Goal: Contribute content: Add original content to the website for others to see

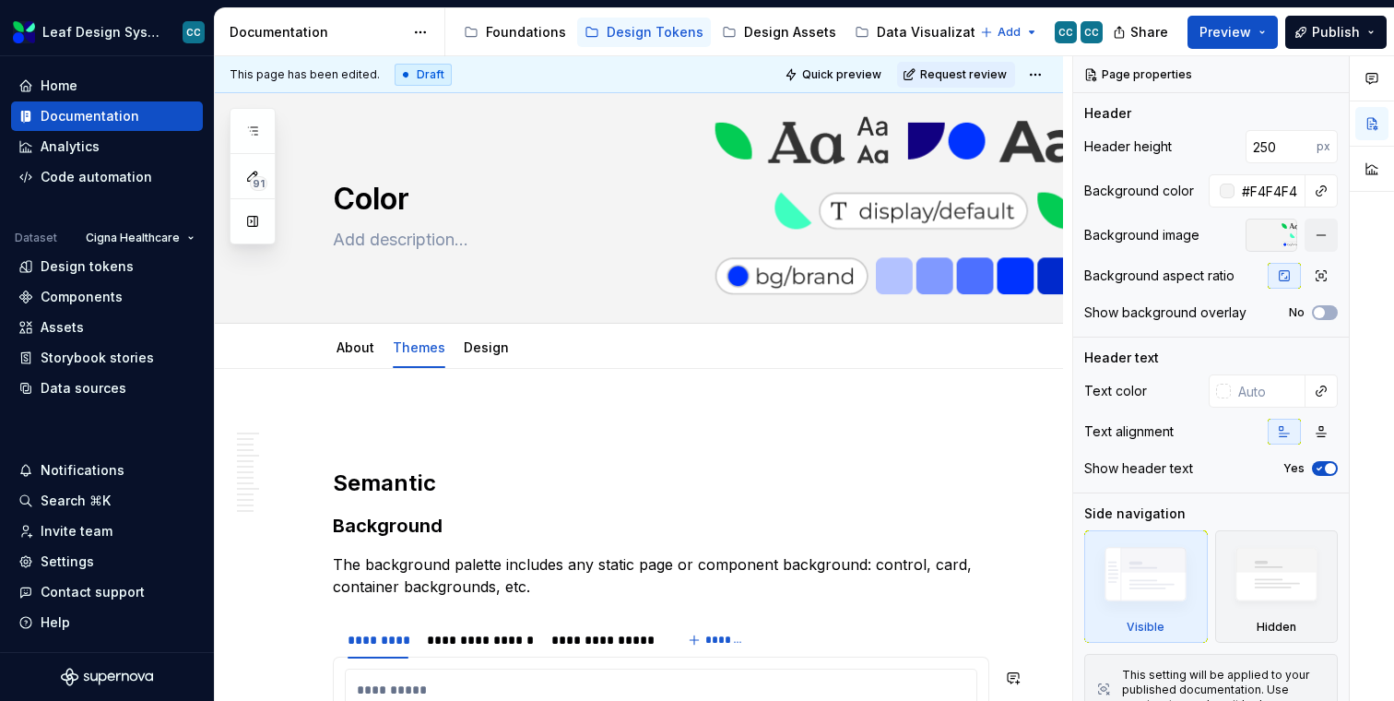
scroll to position [643, 0]
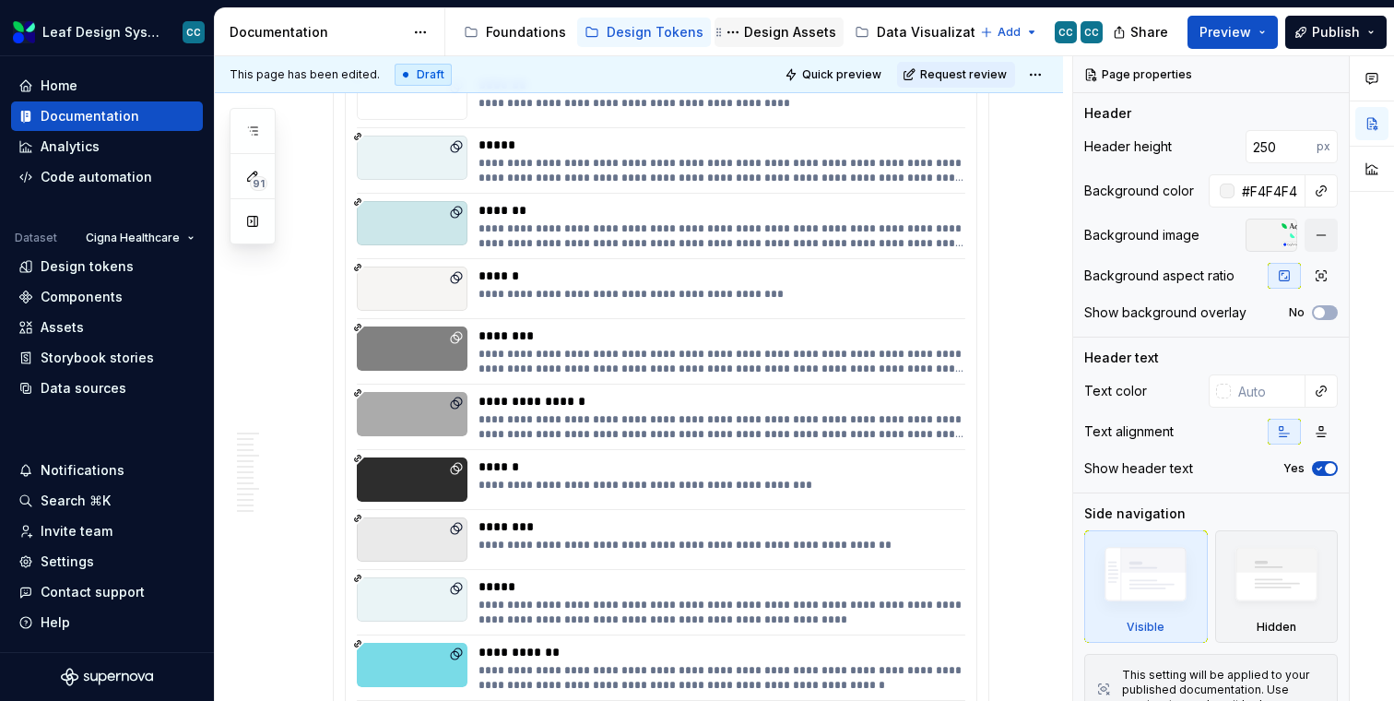
click at [773, 22] on div "Design Assets" at bounding box center [779, 32] width 114 height 22
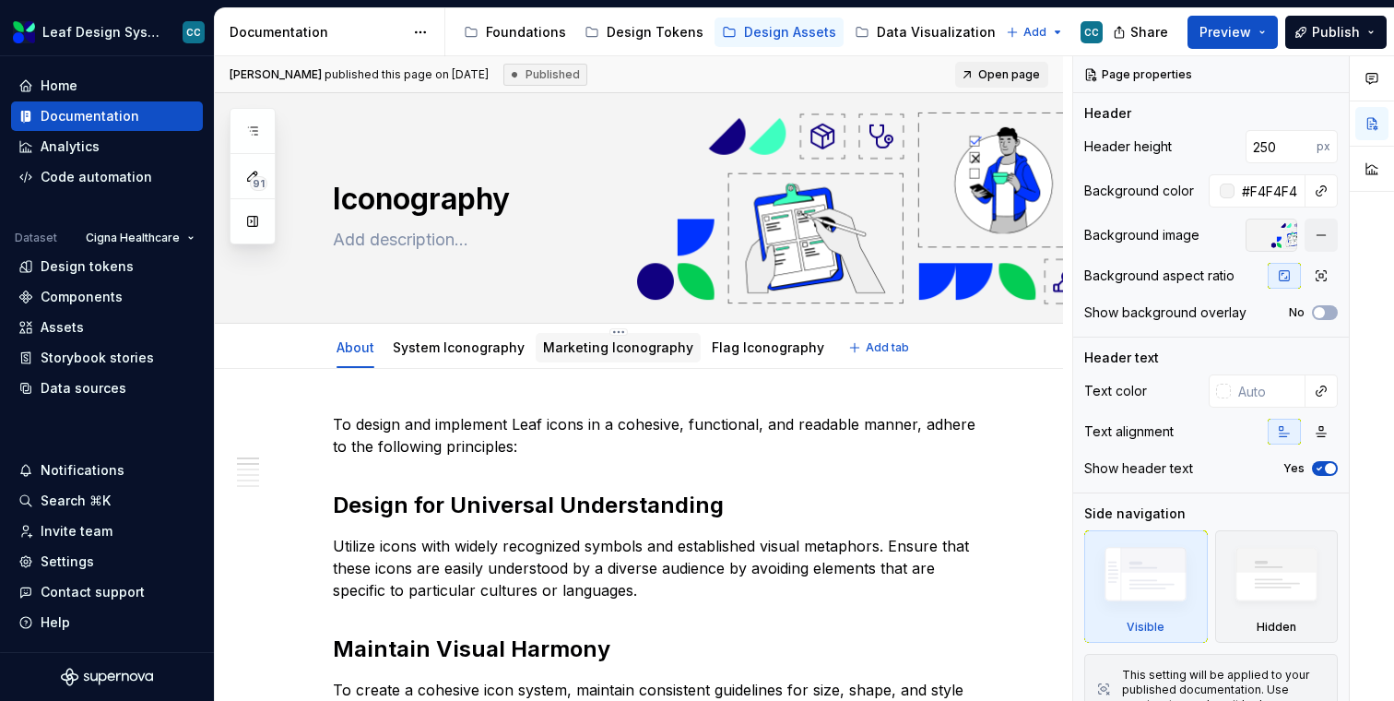
click at [643, 351] on link "Marketing Iconography" at bounding box center [618, 347] width 150 height 16
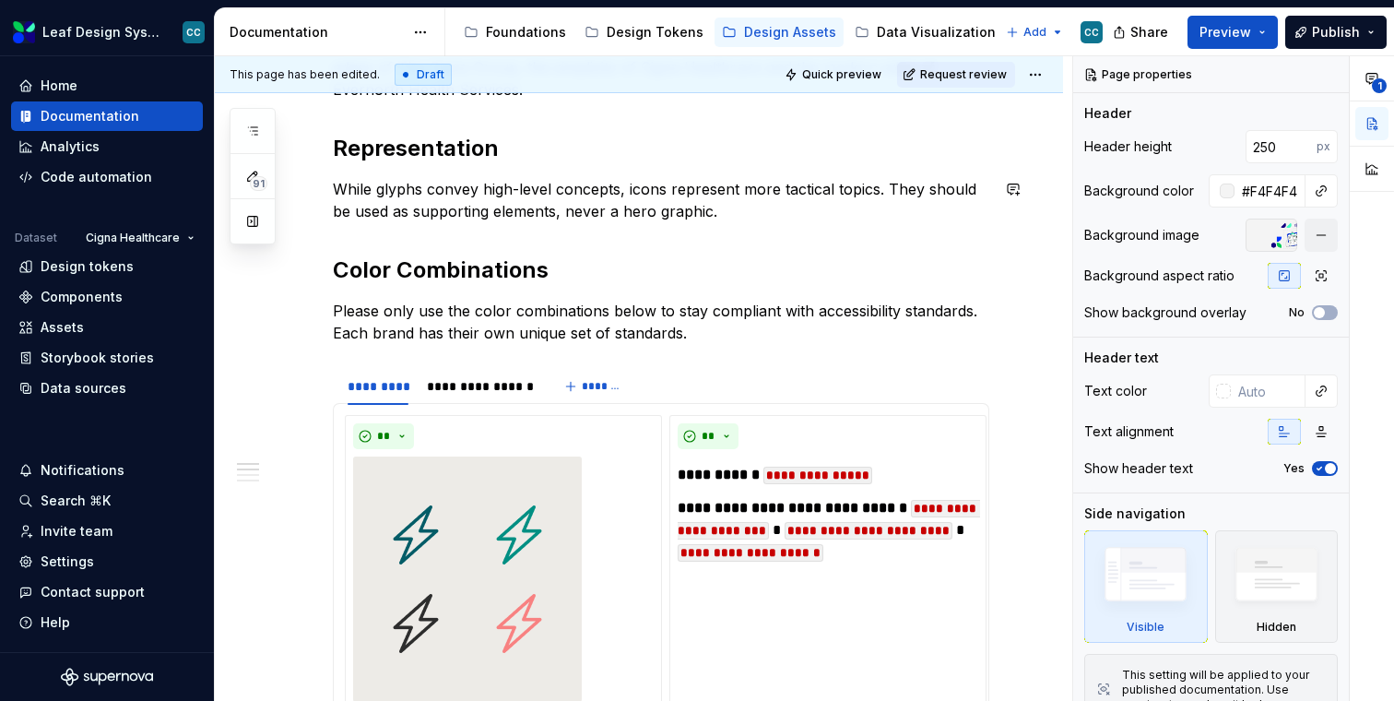
scroll to position [388, 0]
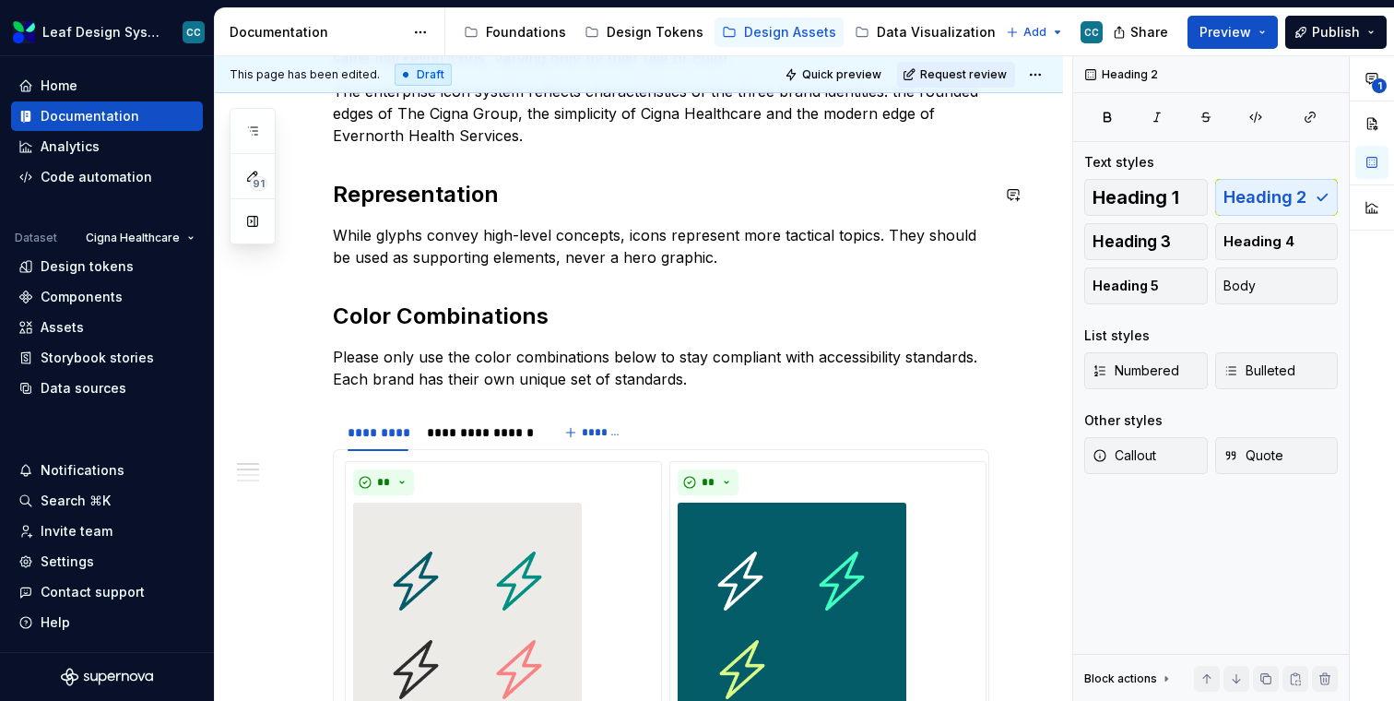
click at [620, 142] on p "The enterprise icon system reflects characteristics of the three brand identiti…" at bounding box center [661, 113] width 656 height 66
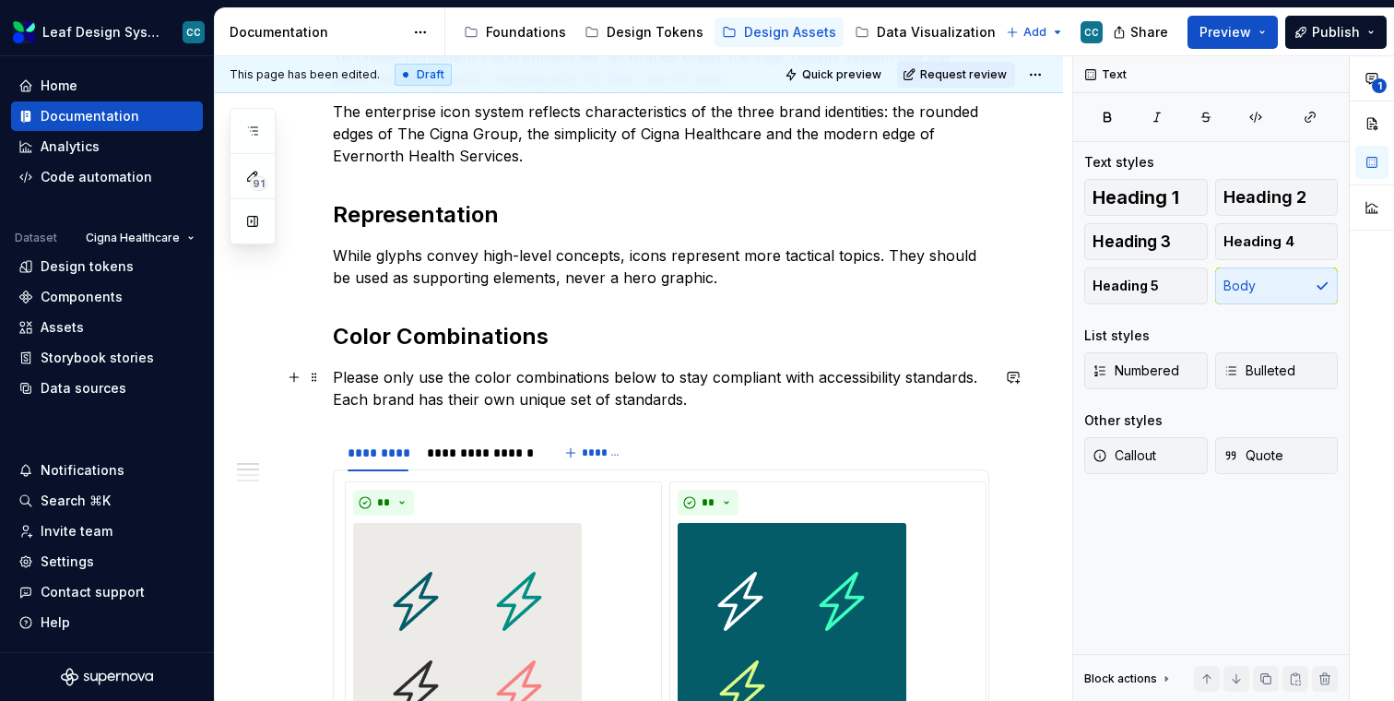
click at [687, 395] on p "Please only use the color combinations below to stay compliant with accessibili…" at bounding box center [661, 388] width 656 height 44
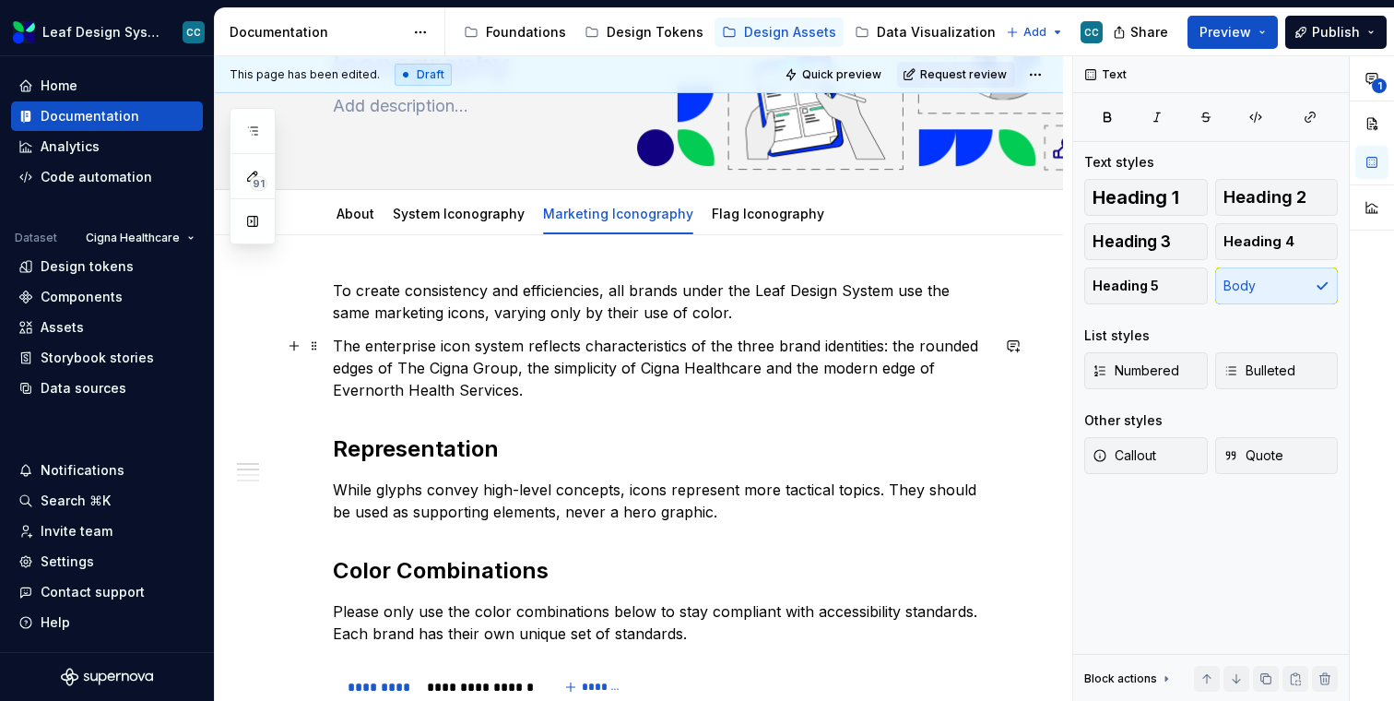
scroll to position [461, 0]
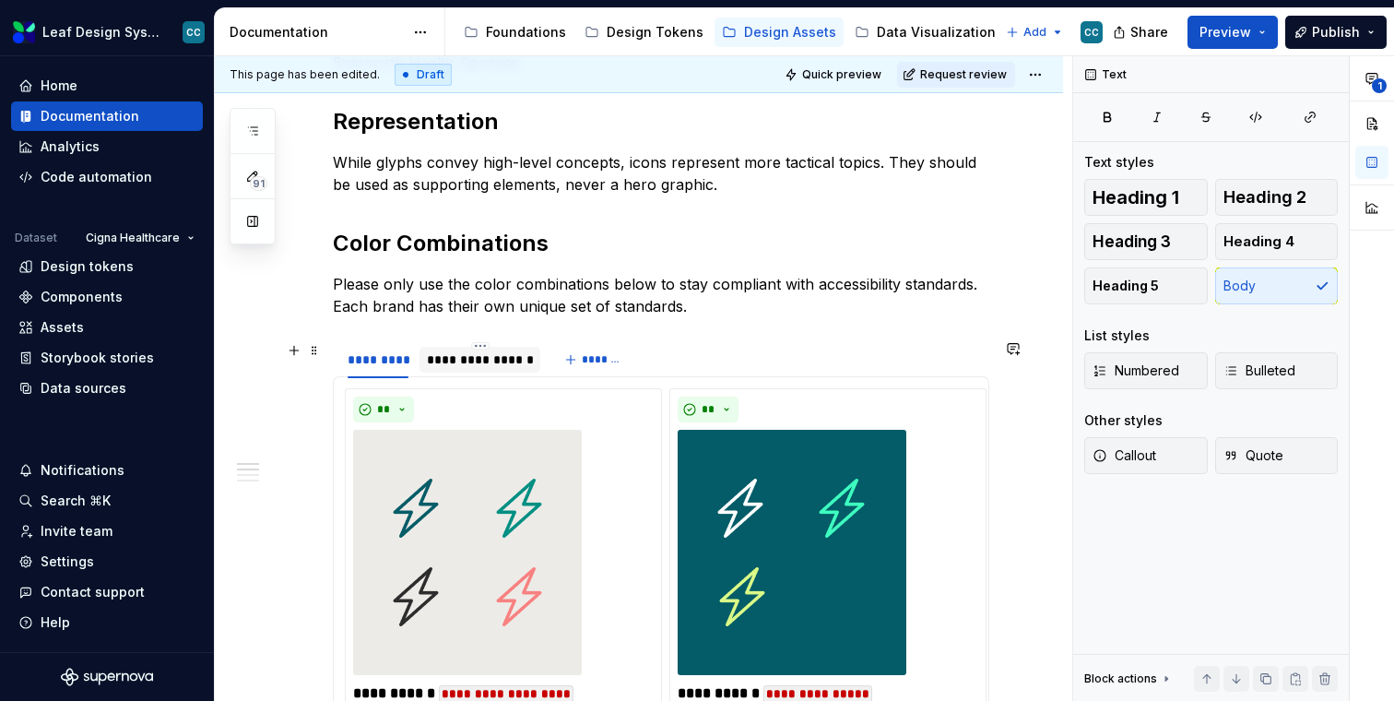
click at [482, 365] on div "**********" at bounding box center [480, 359] width 107 height 18
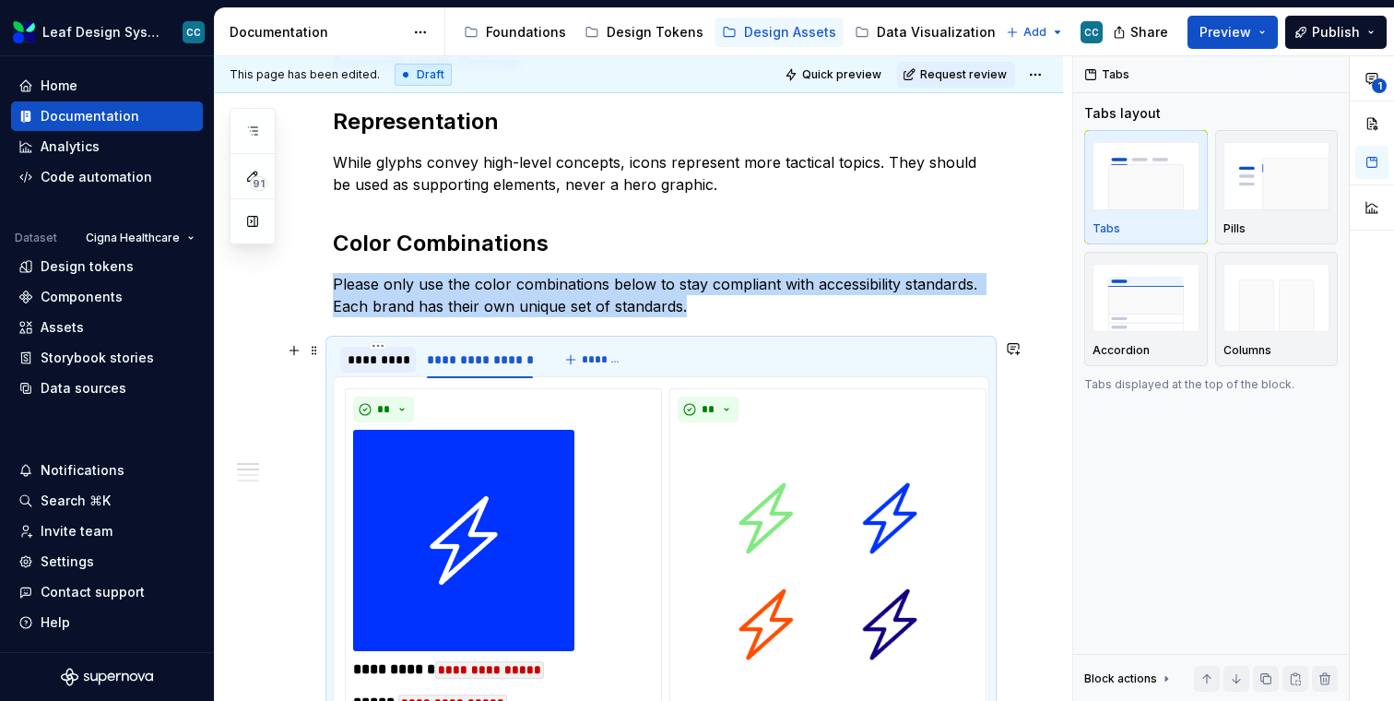
click at [363, 361] on div "*********" at bounding box center [378, 359] width 61 height 18
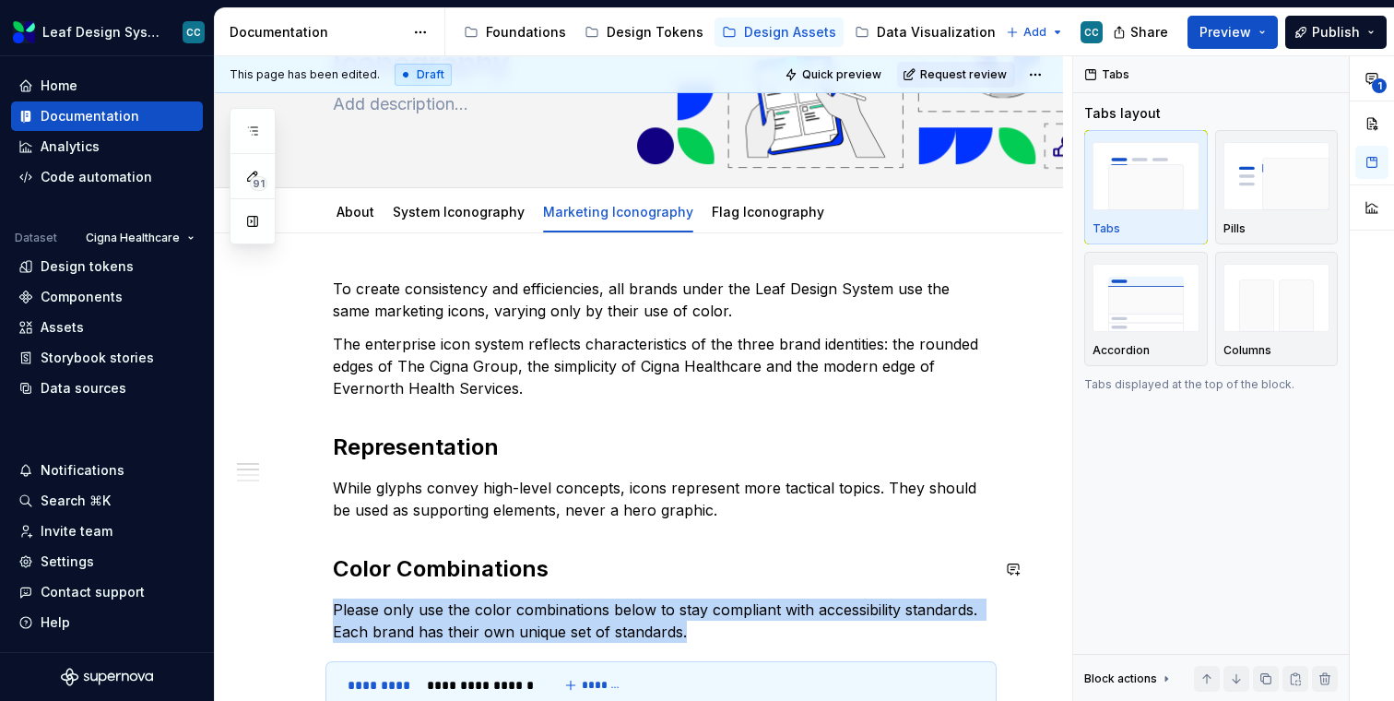
scroll to position [0, 0]
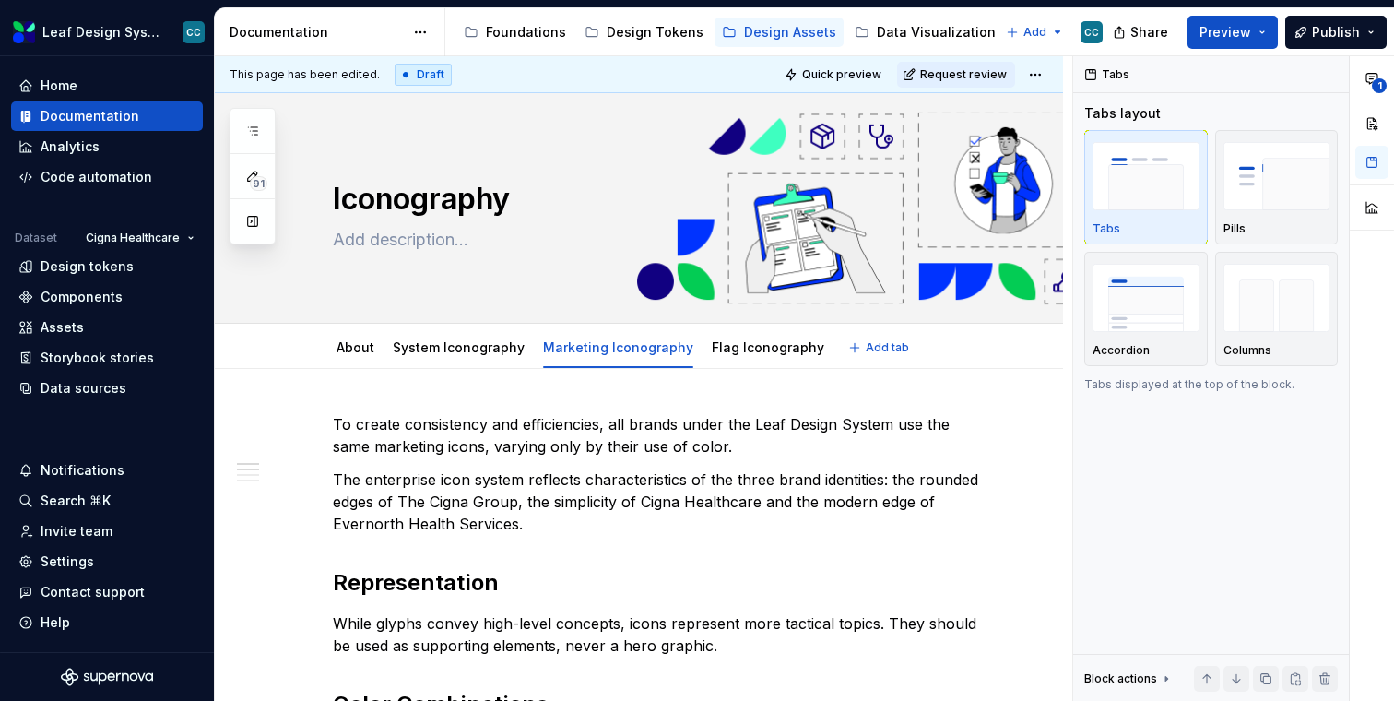
type textarea "*"
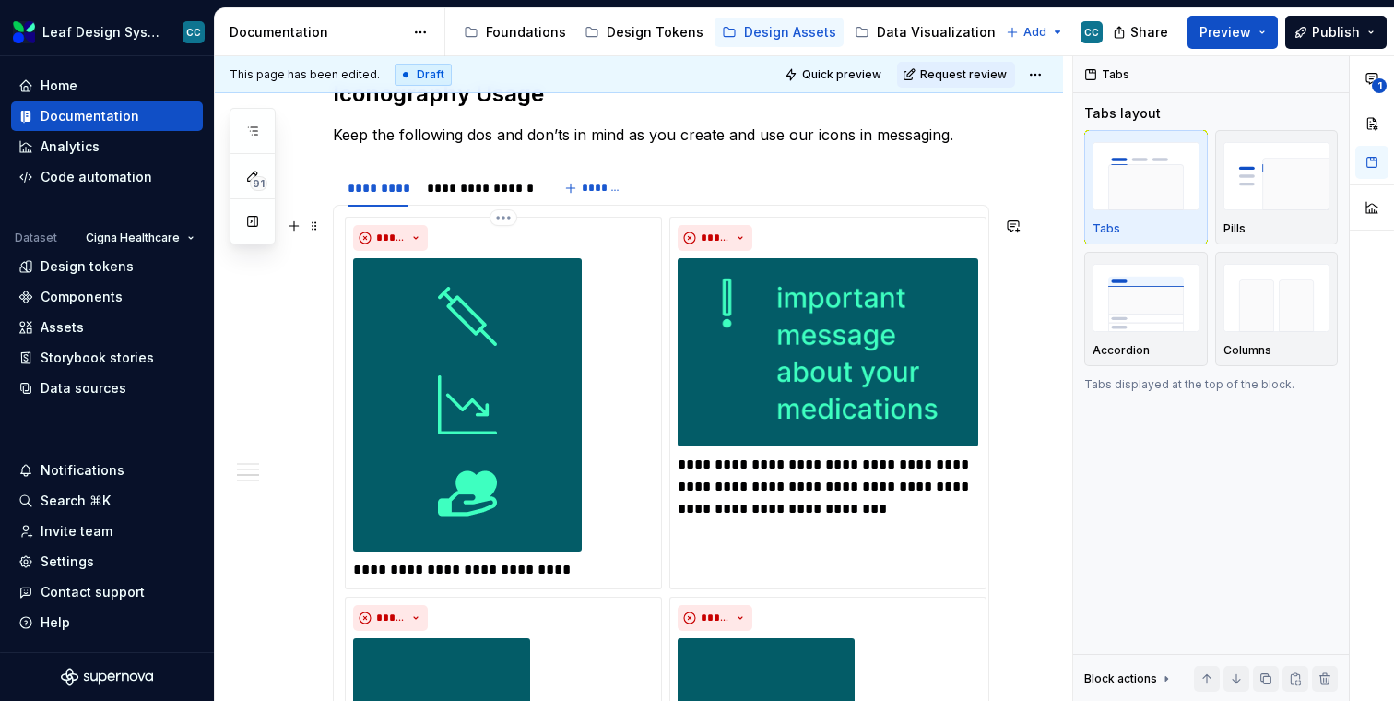
scroll to position [2620, 0]
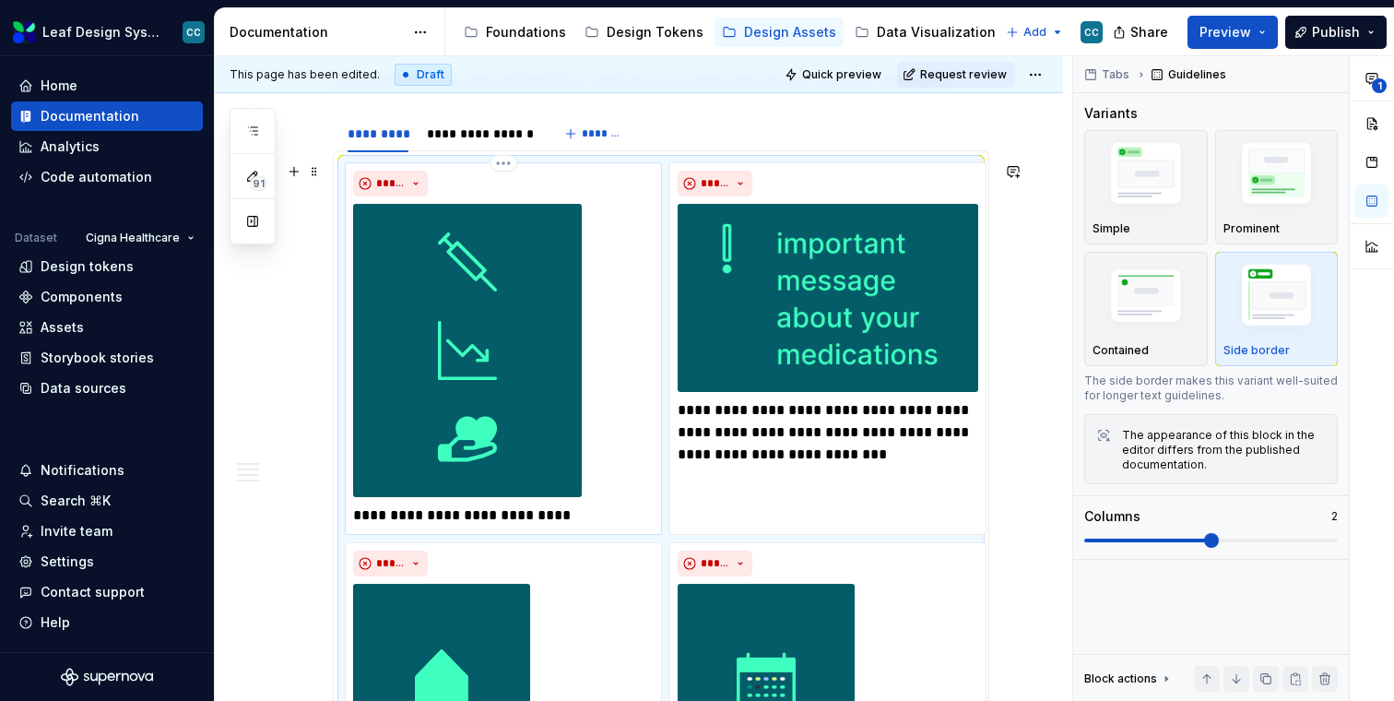
scroll to position [2626, 0]
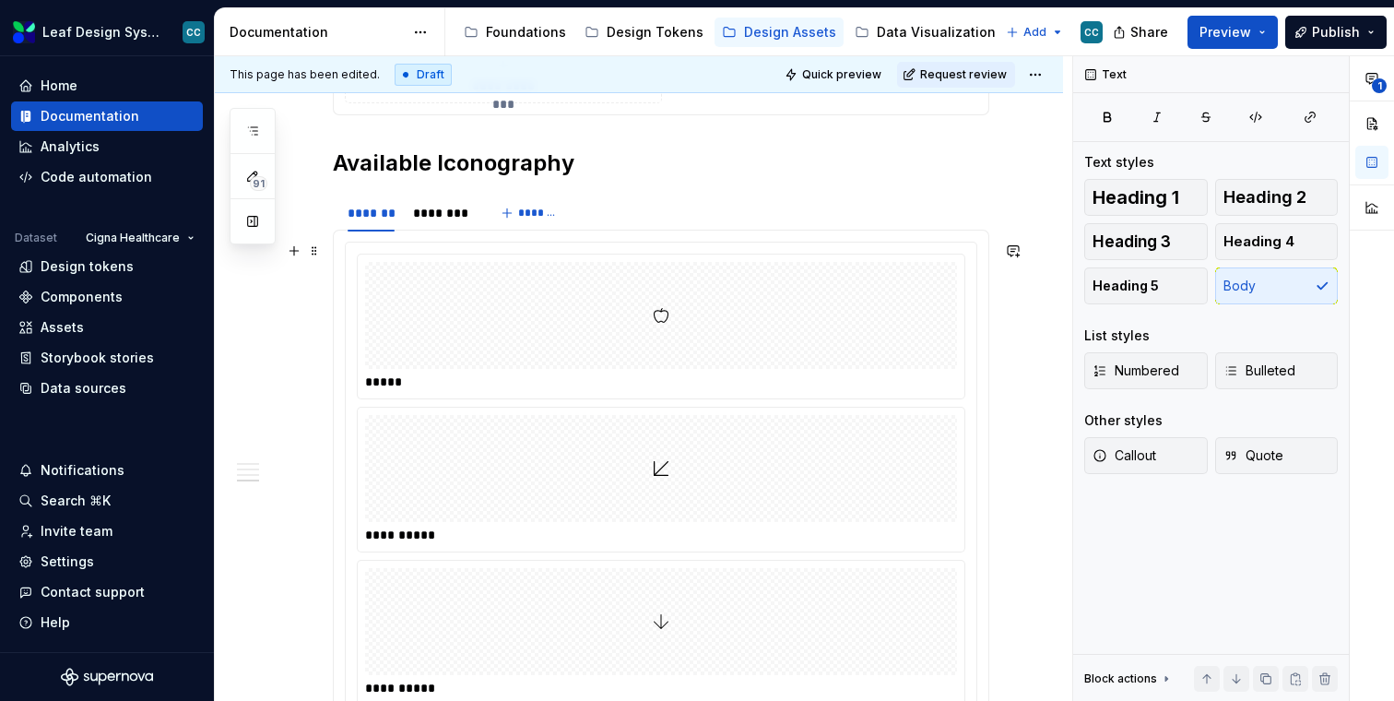
scroll to position [4018, 0]
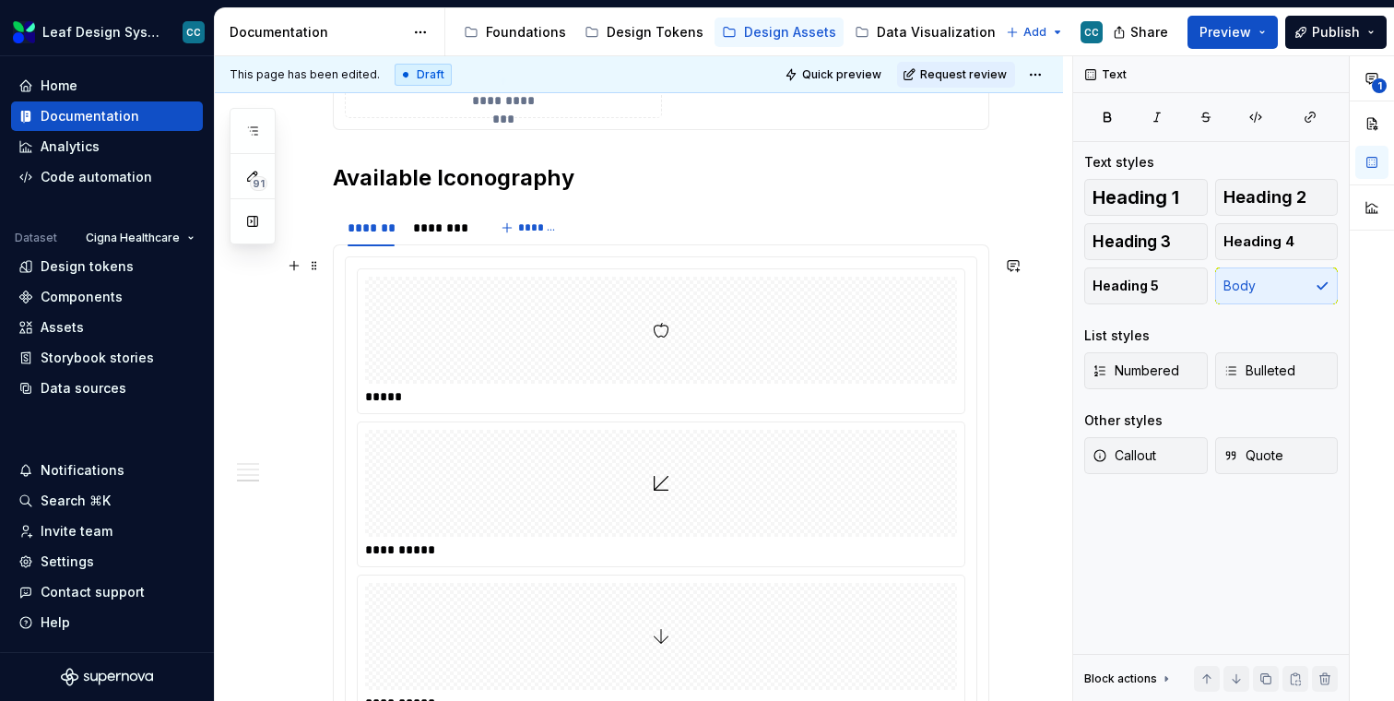
click at [652, 304] on div at bounding box center [661, 330] width 592 height 107
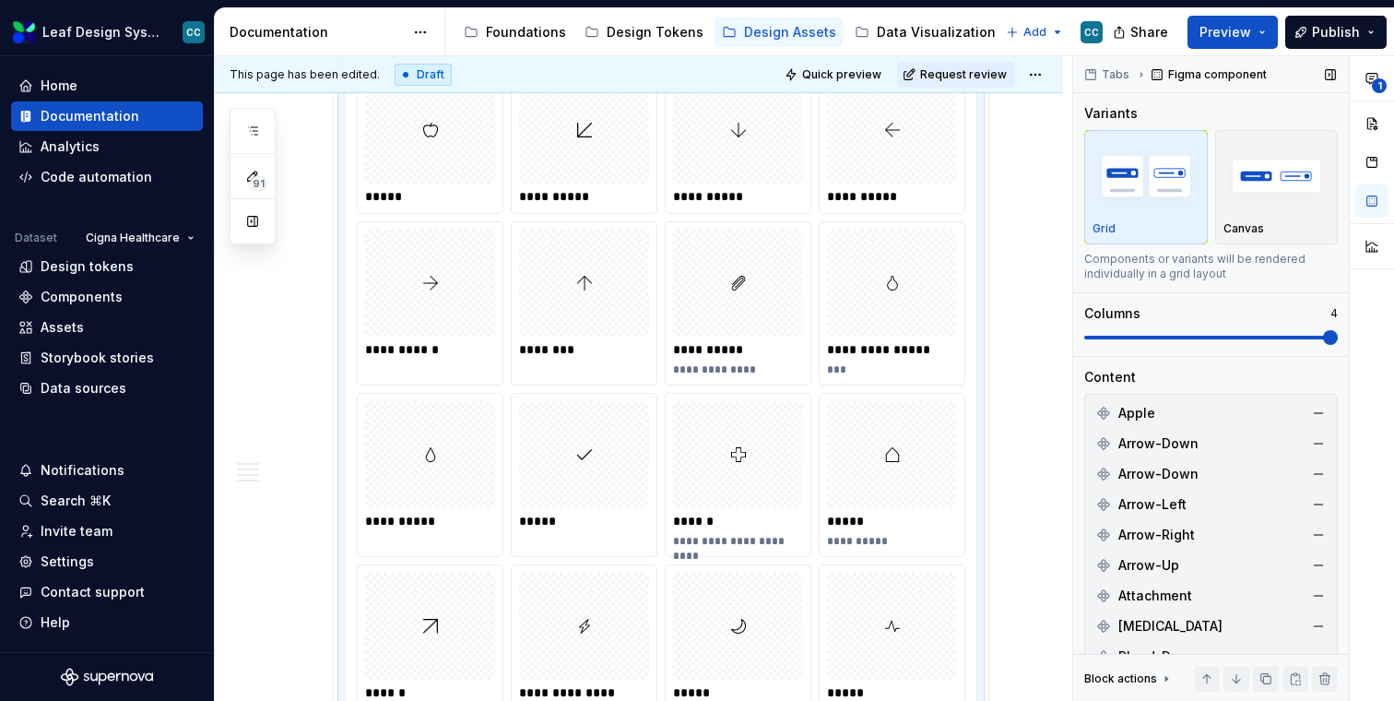
click at [1338, 339] on span at bounding box center [1330, 337] width 15 height 15
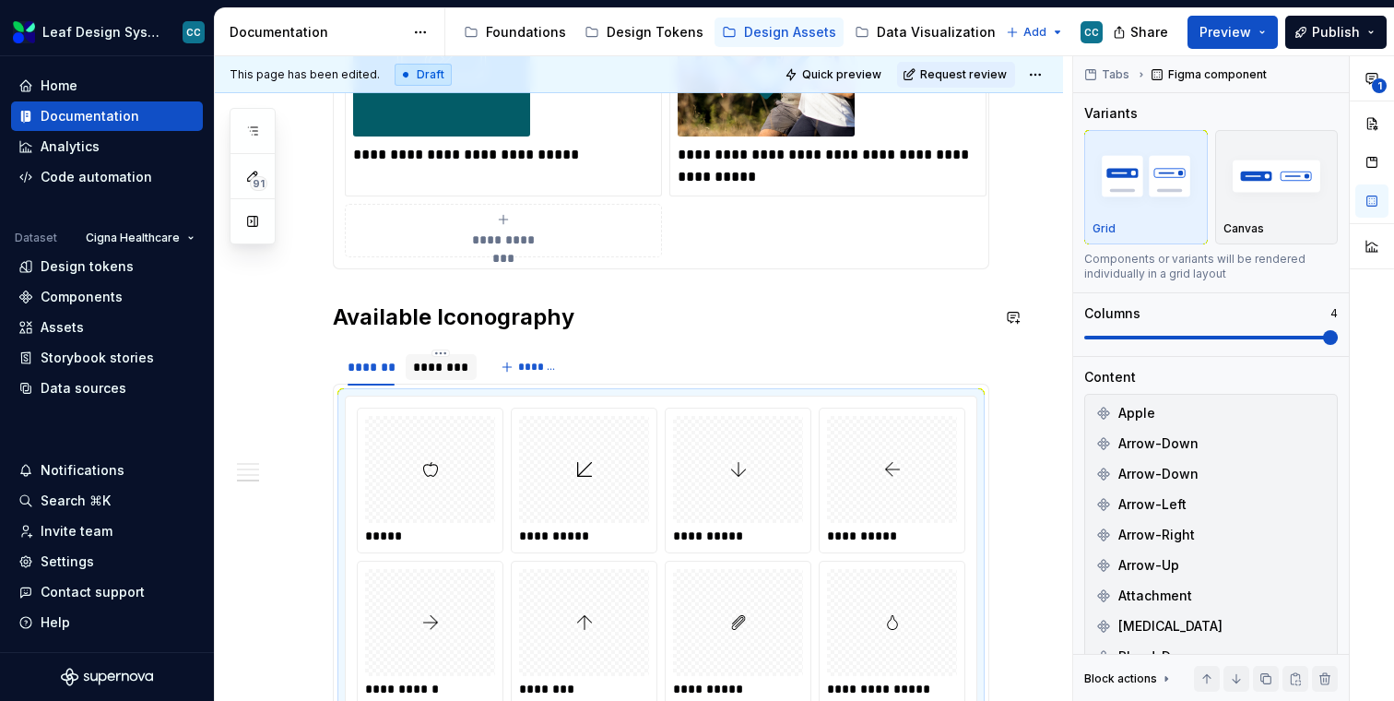
scroll to position [3877, 0]
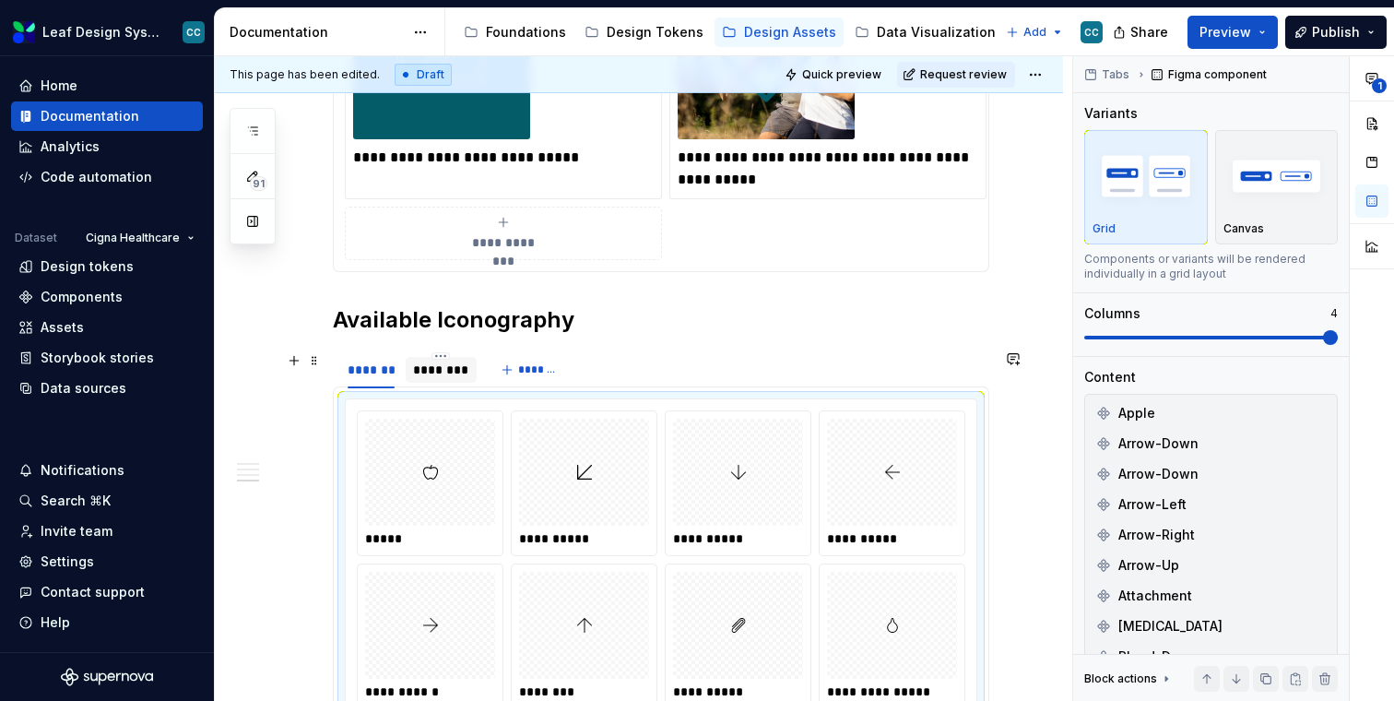
click at [429, 370] on div "********" at bounding box center [441, 369] width 56 height 18
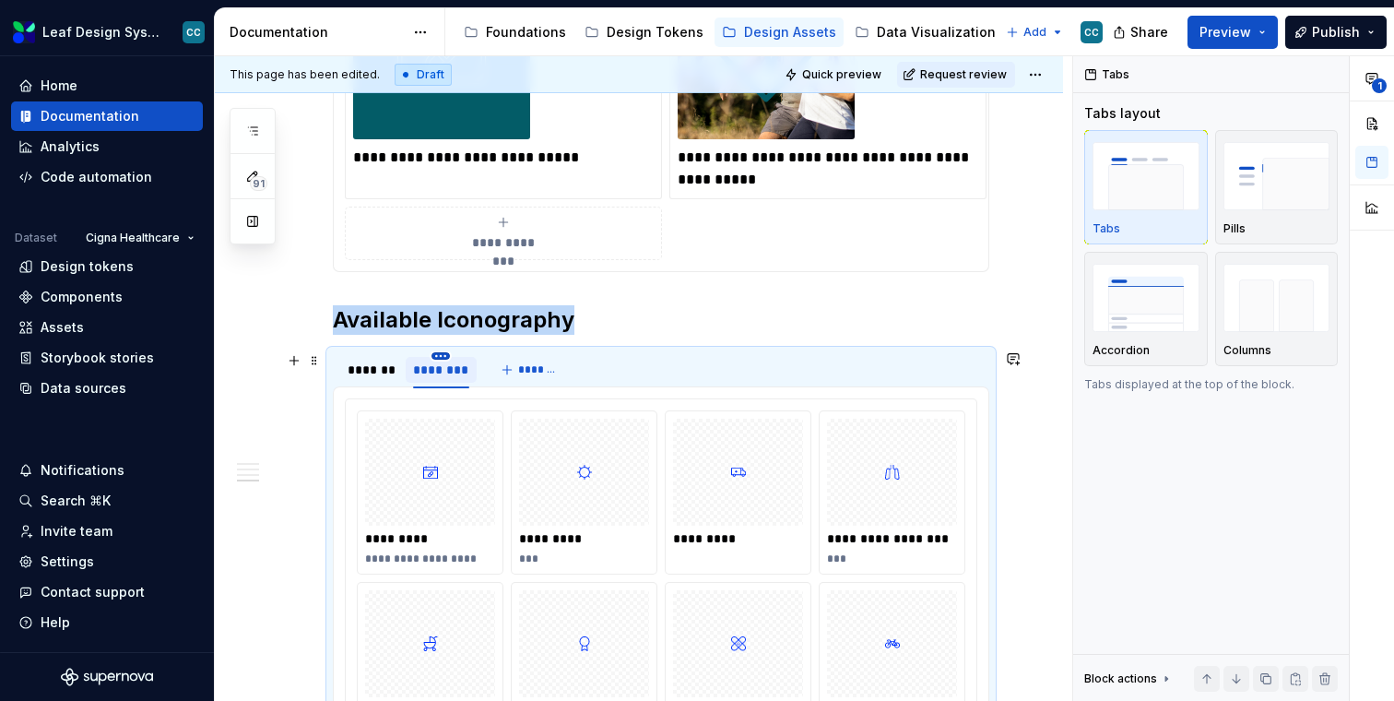
click at [441, 356] on html "Leaf Design System CC Home Documentation Analytics Code automation Dataset Cign…" at bounding box center [697, 350] width 1394 height 701
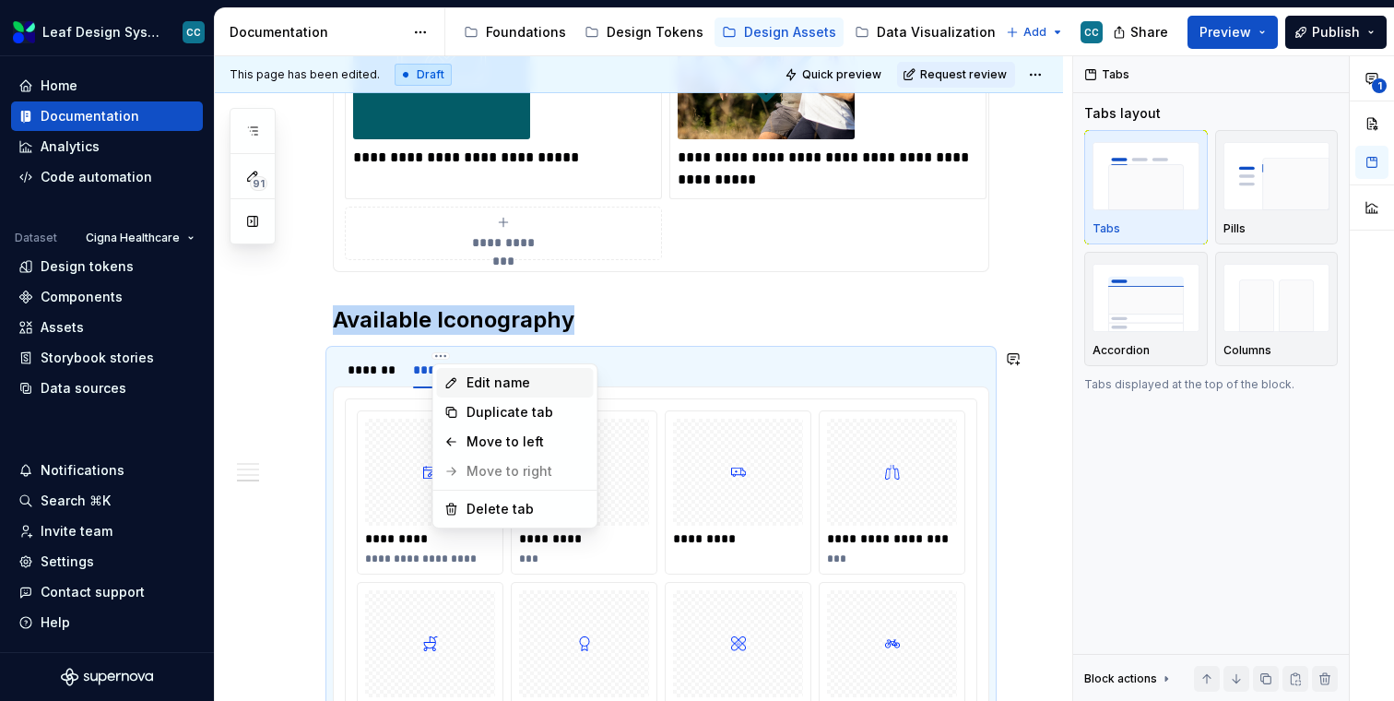
click at [451, 378] on icon at bounding box center [451, 382] width 15 height 15
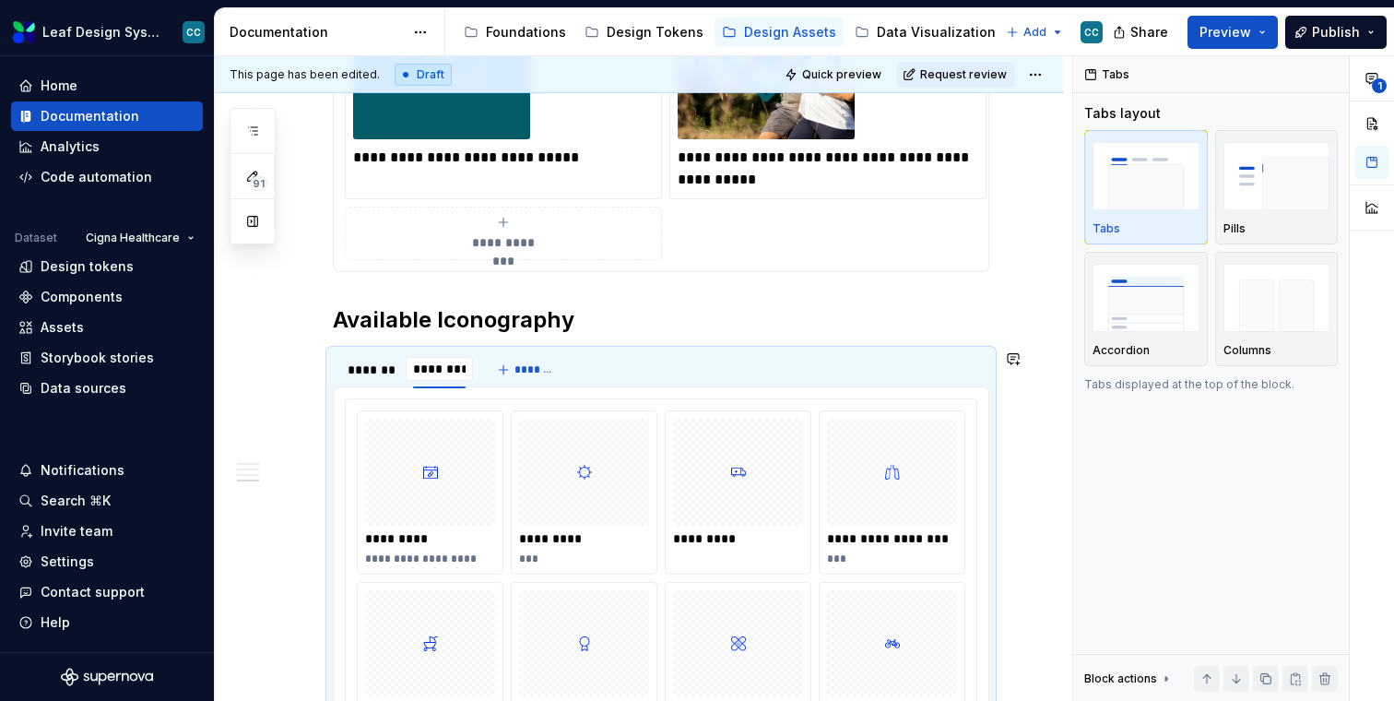
type input "*********"
click at [671, 314] on h2 "Available Iconography" at bounding box center [661, 320] width 656 height 30
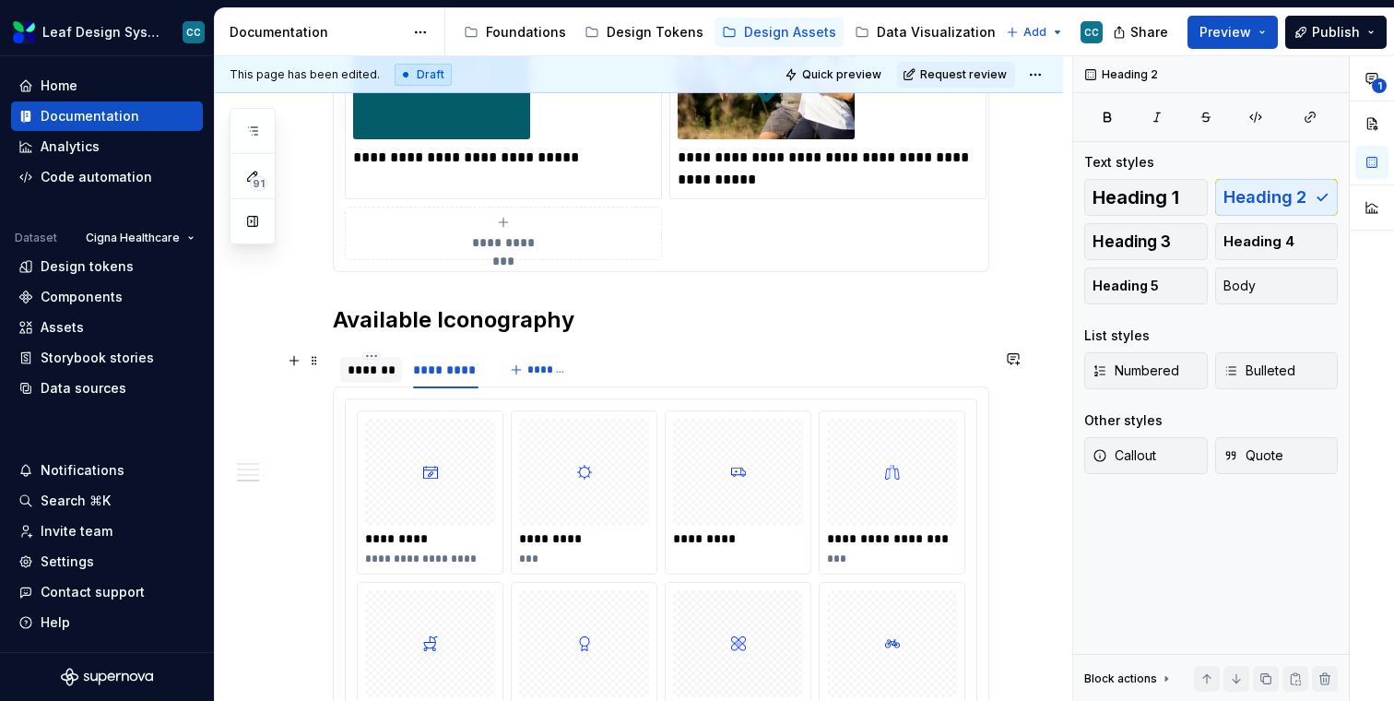
click at [362, 371] on div "*******" at bounding box center [371, 369] width 47 height 18
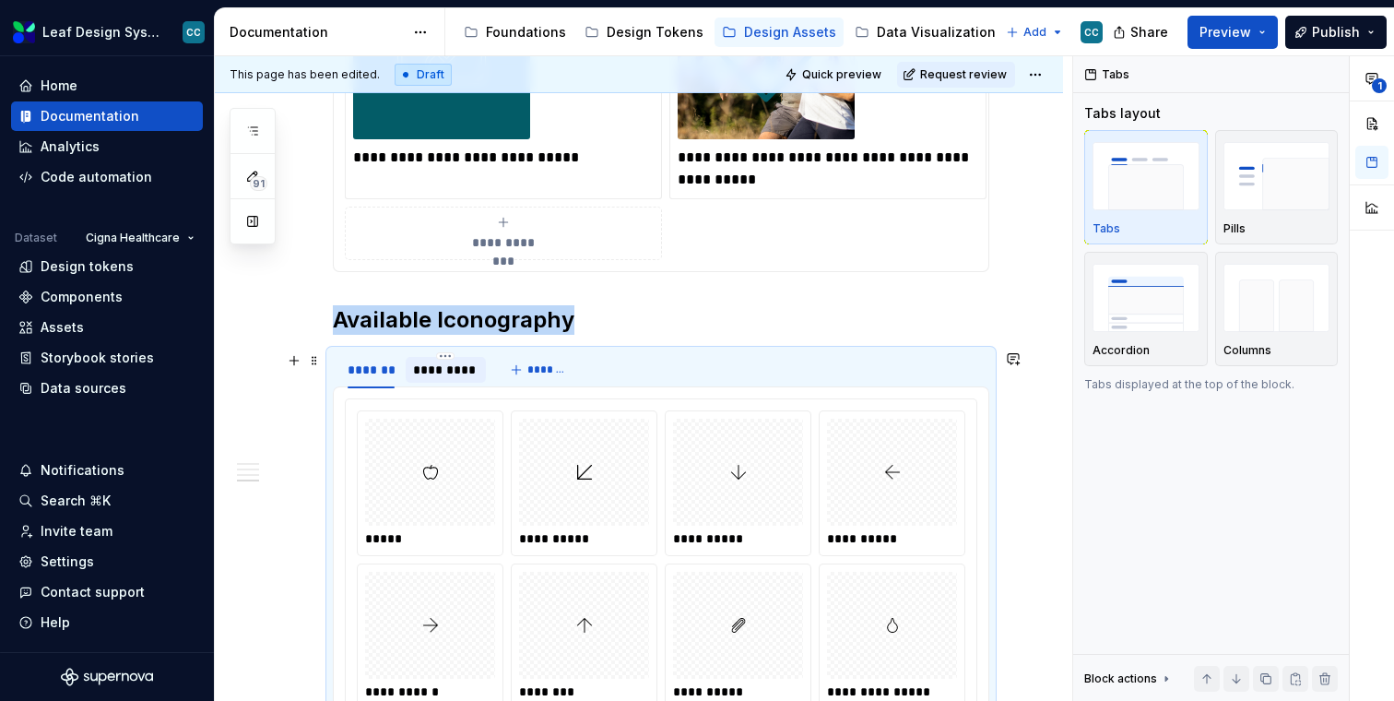
click at [452, 360] on div "*********" at bounding box center [445, 369] width 65 height 18
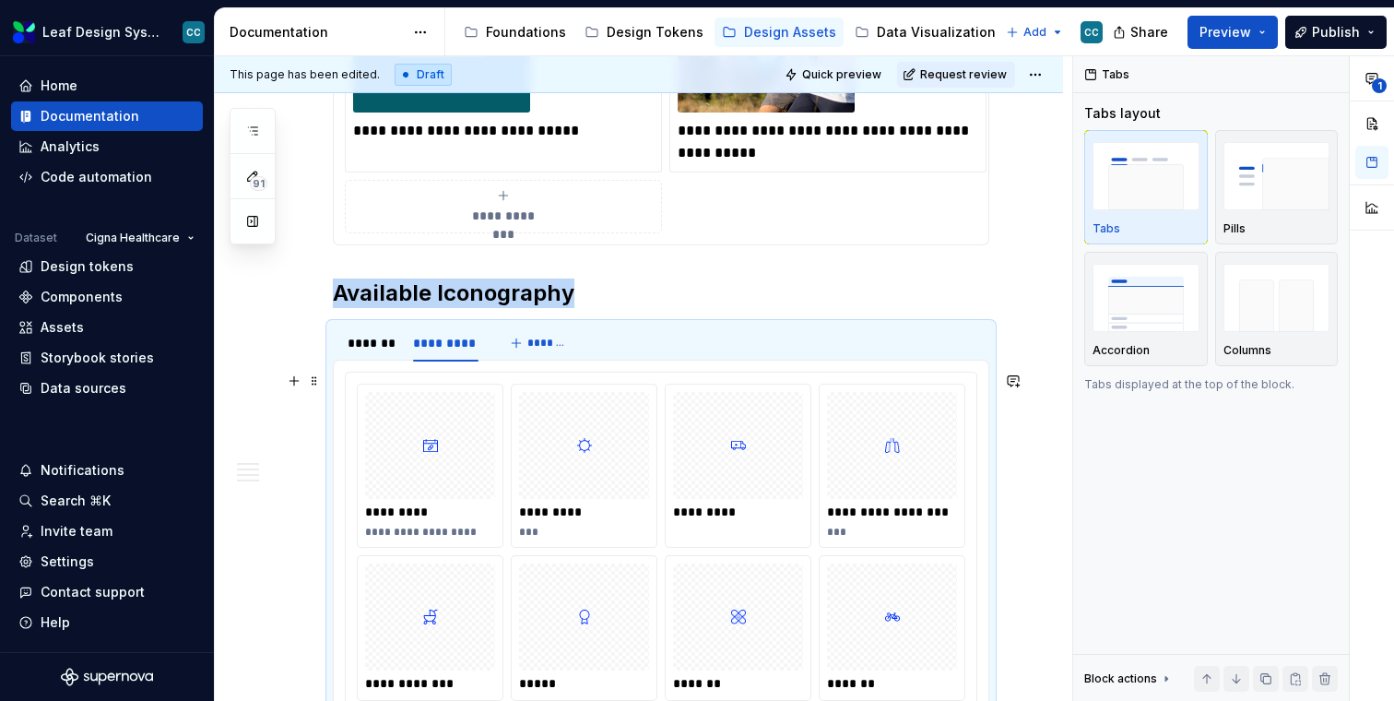
scroll to position [3853, 0]
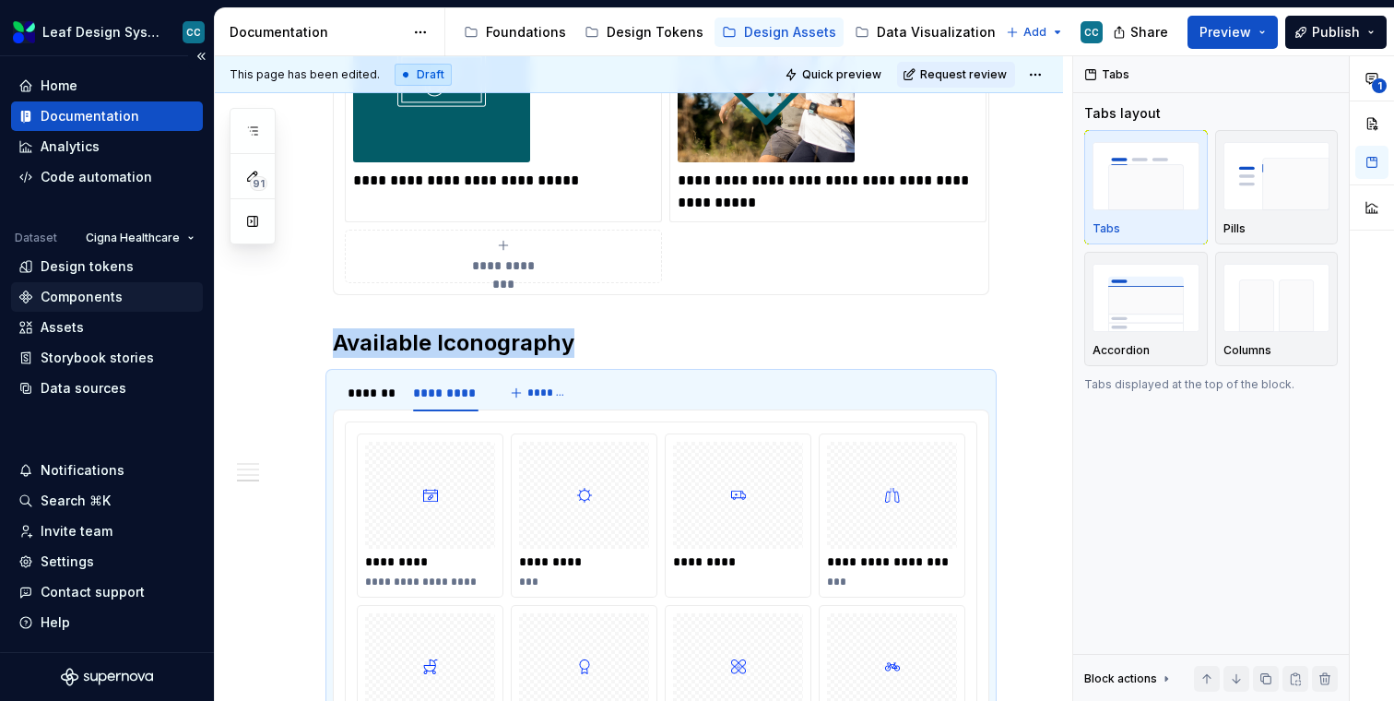
click at [81, 301] on div "Components" at bounding box center [82, 297] width 82 height 18
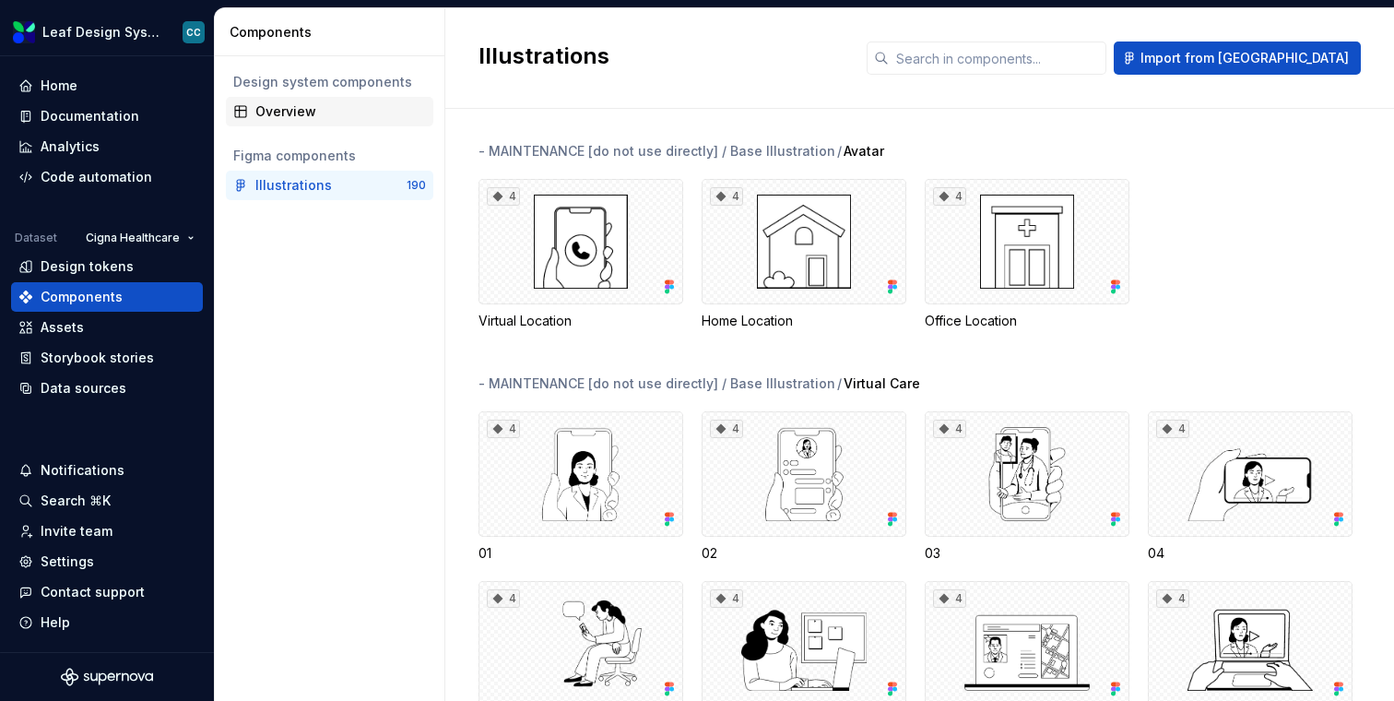
click at [295, 104] on div "Overview" at bounding box center [340, 111] width 171 height 18
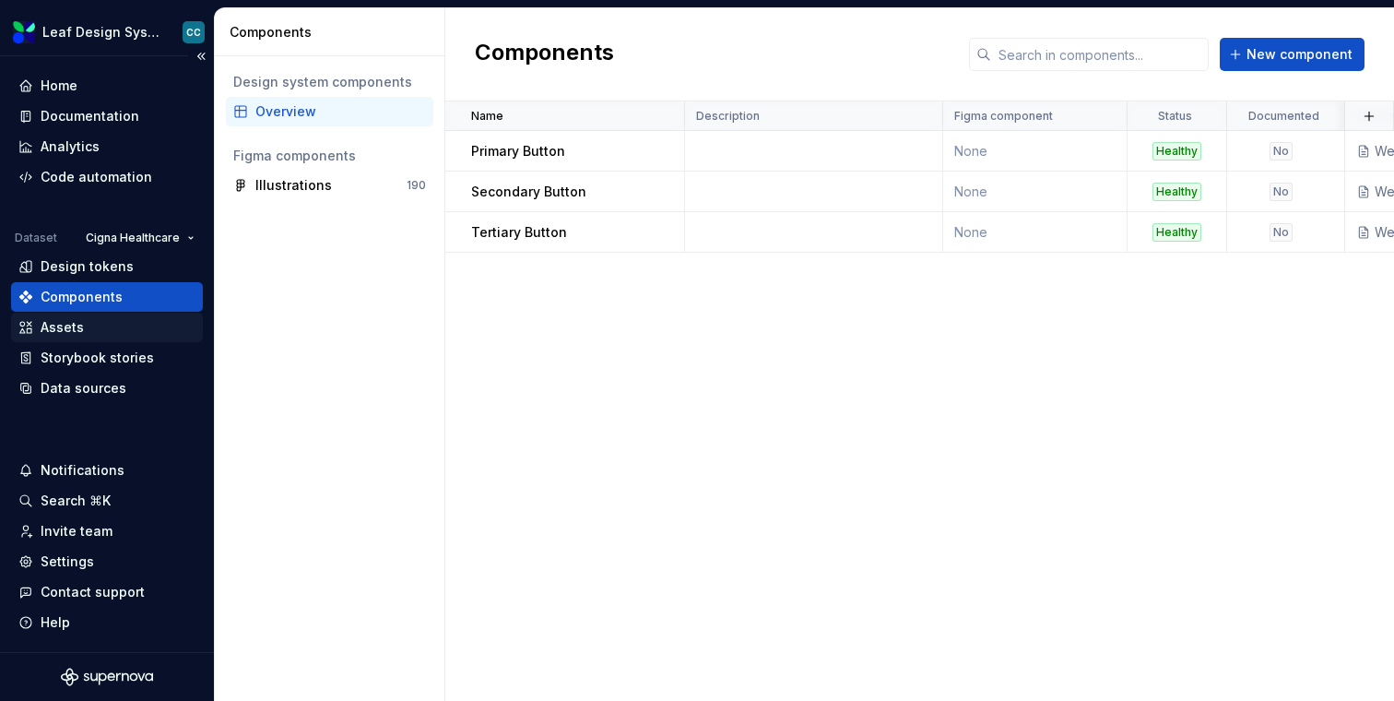
click at [103, 335] on div "Assets" at bounding box center [106, 327] width 177 height 18
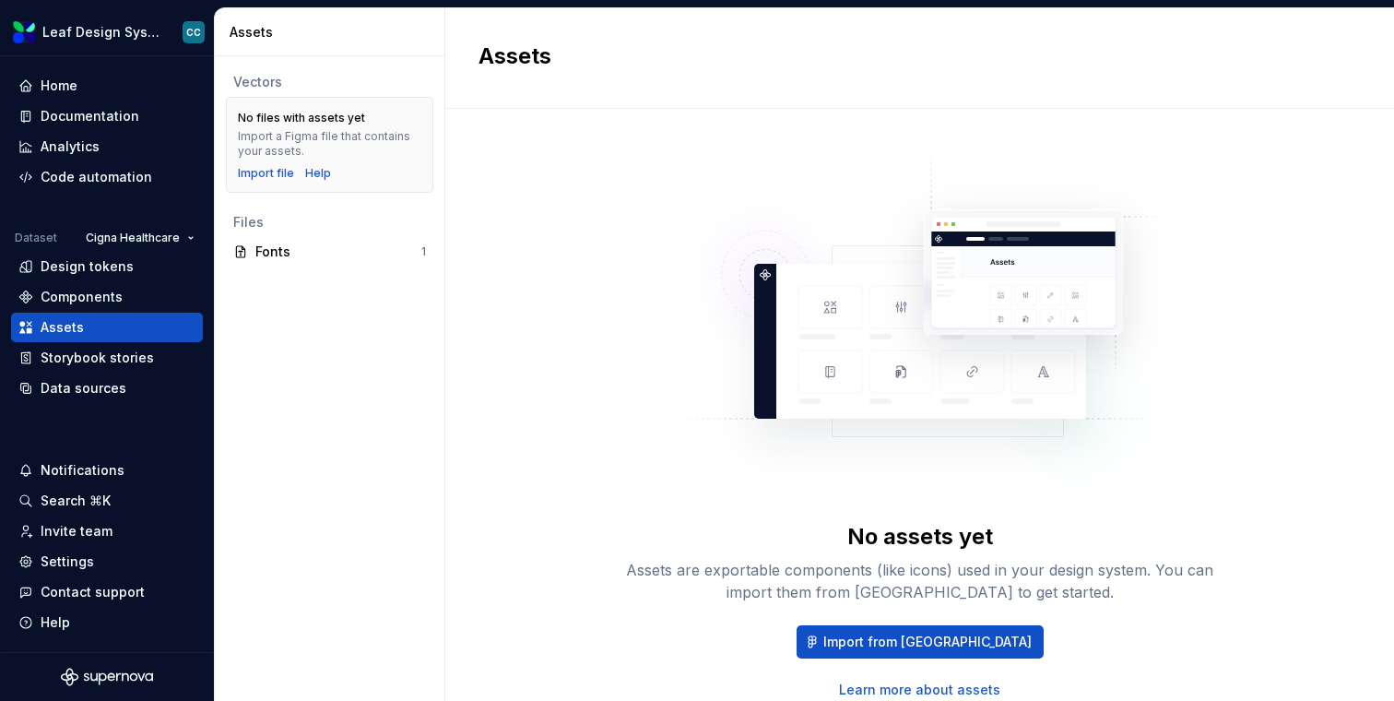
scroll to position [68, 0]
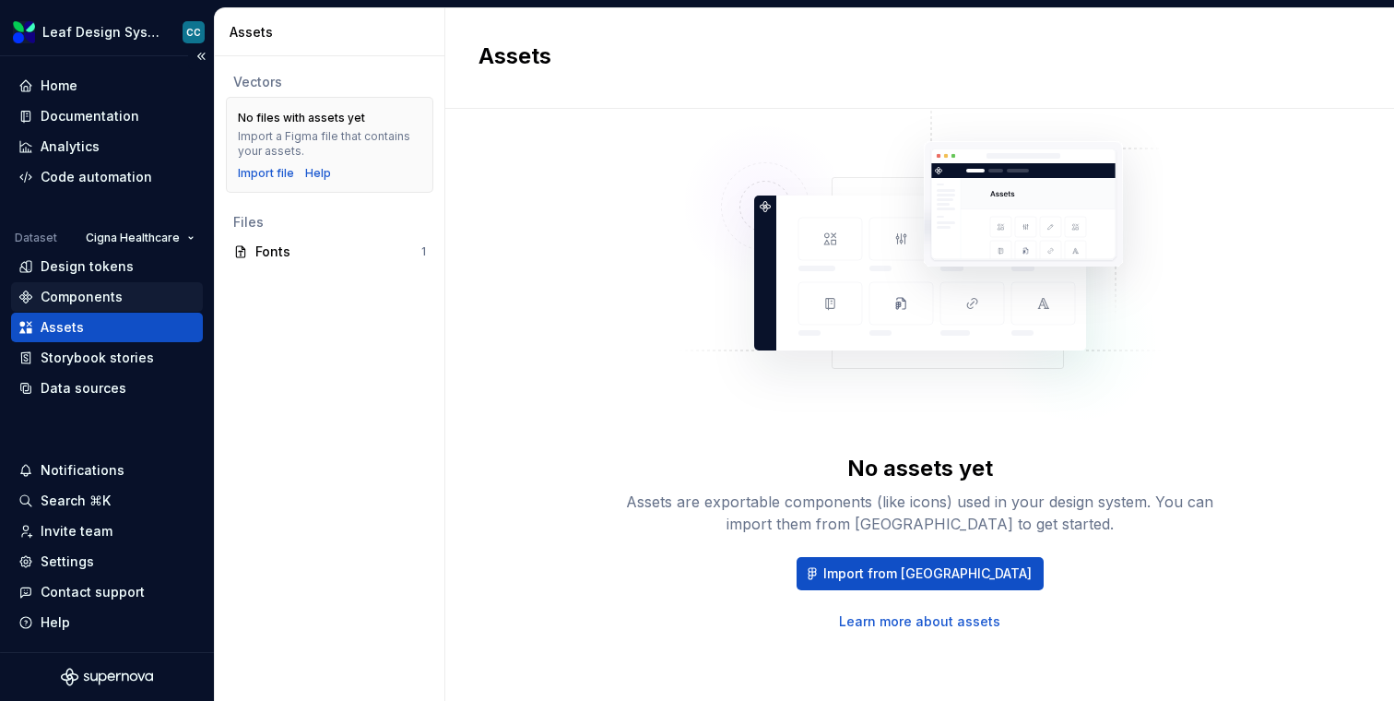
click at [102, 298] on div "Components" at bounding box center [82, 297] width 82 height 18
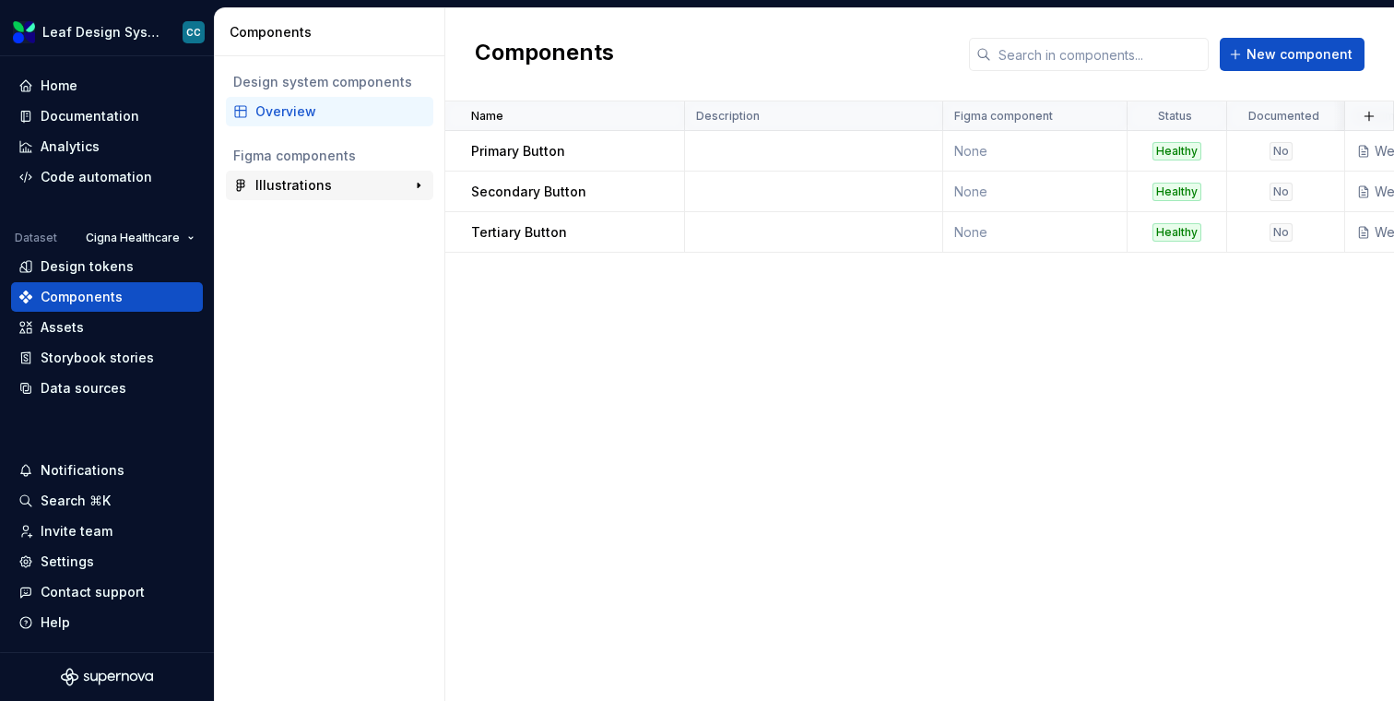
click at [277, 183] on div "Illustrations" at bounding box center [293, 185] width 77 height 18
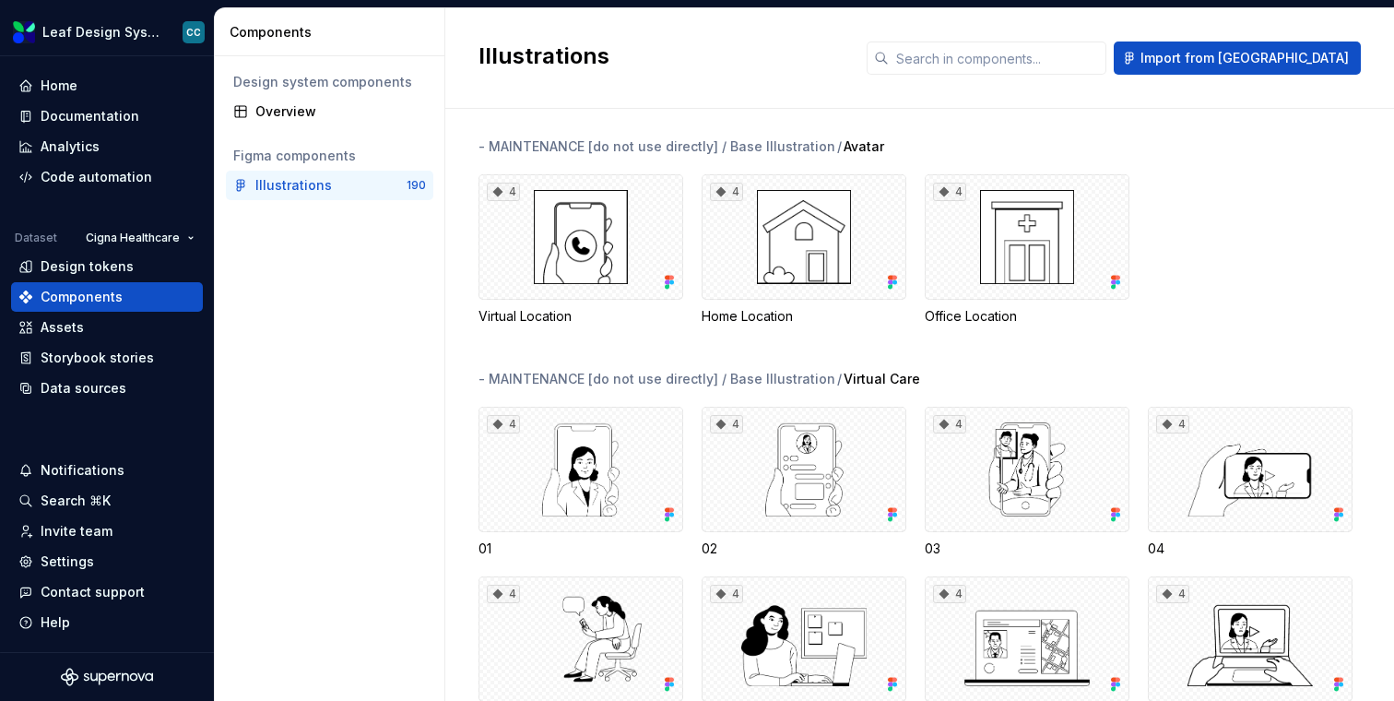
scroll to position [2, 0]
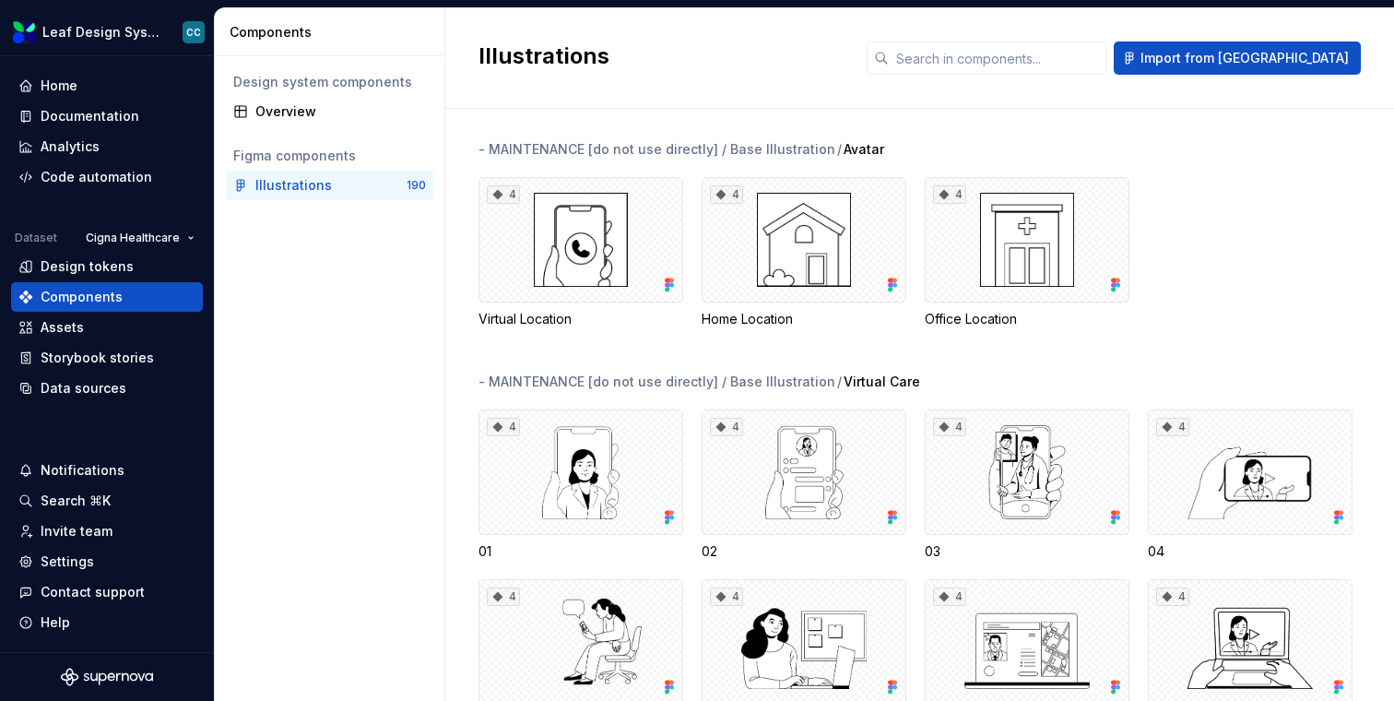
click at [479, 148] on div "- MAINTENANCE [do not use directly] / Base Illustration" at bounding box center [656, 149] width 357 height 18
click at [116, 117] on div "Documentation" at bounding box center [90, 116] width 99 height 18
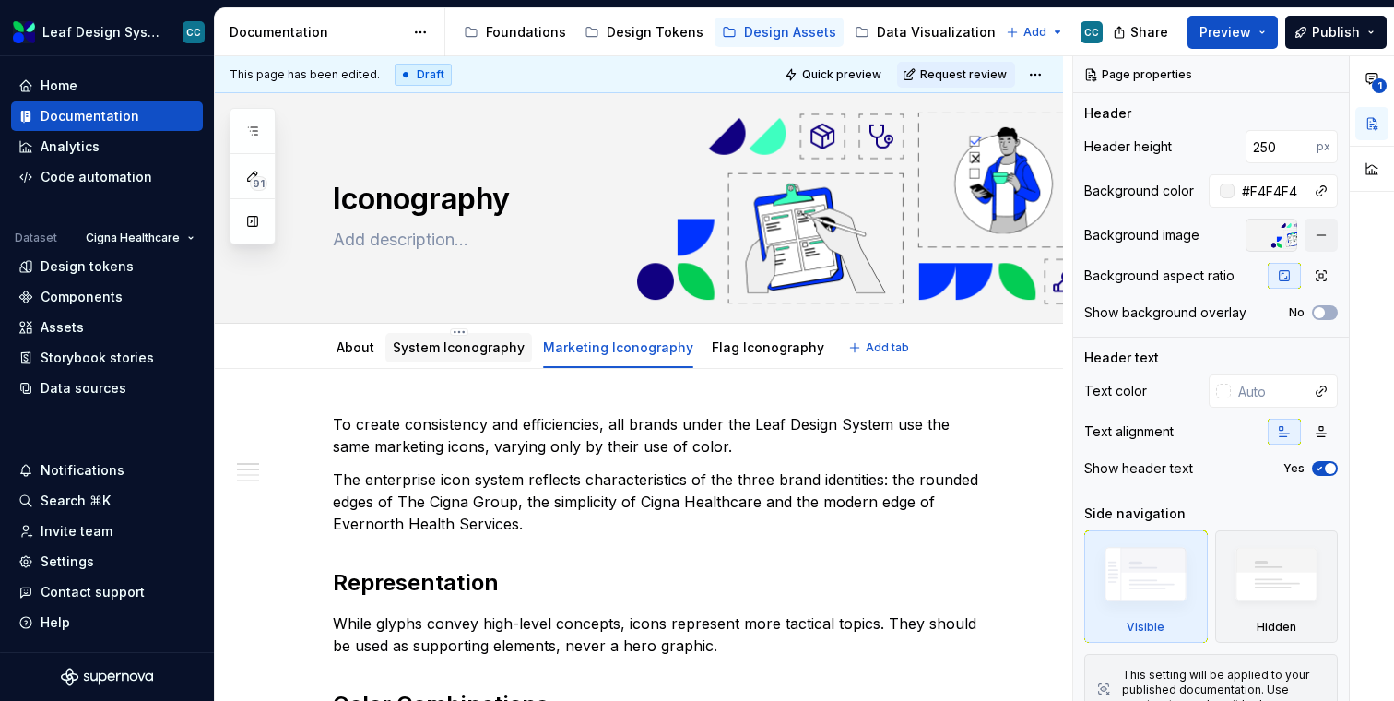
click at [447, 336] on div "System Iconography" at bounding box center [459, 347] width 132 height 22
click at [617, 349] on link "Marketing Iconography" at bounding box center [618, 347] width 150 height 16
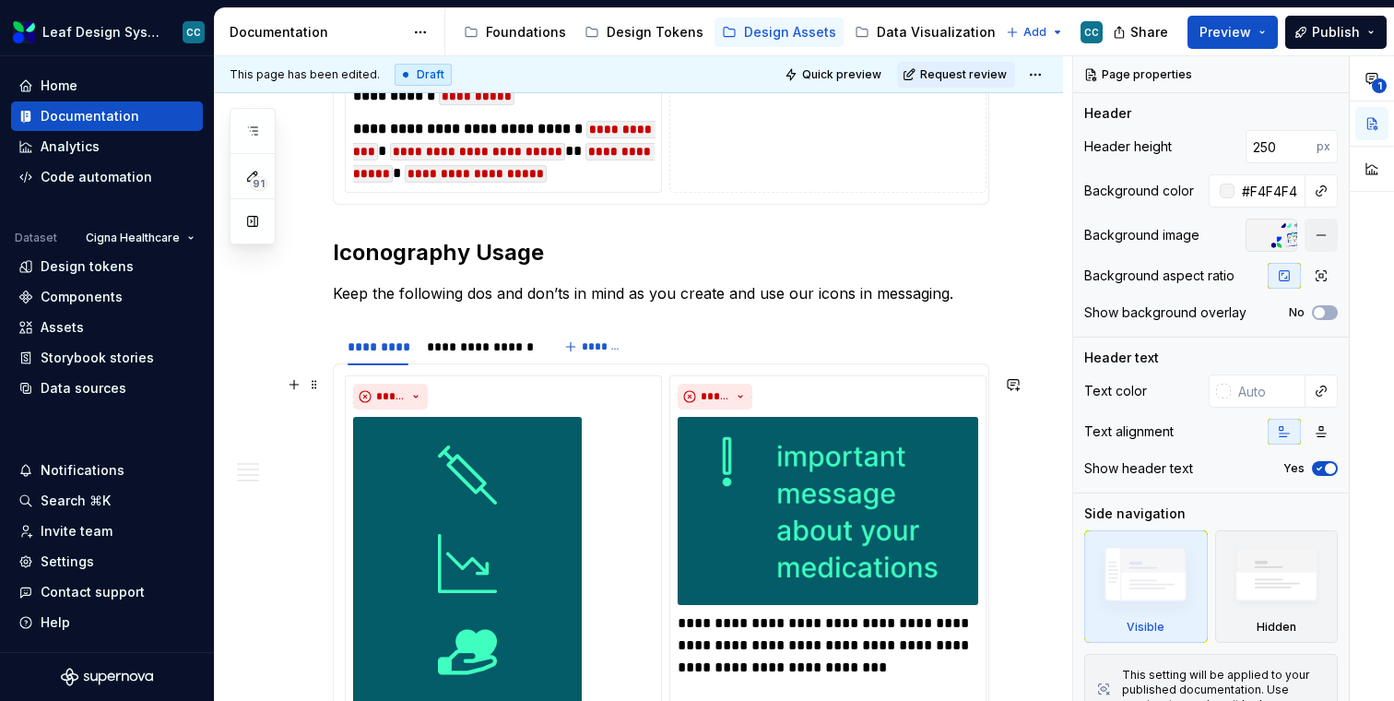
scroll to position [2401, 0]
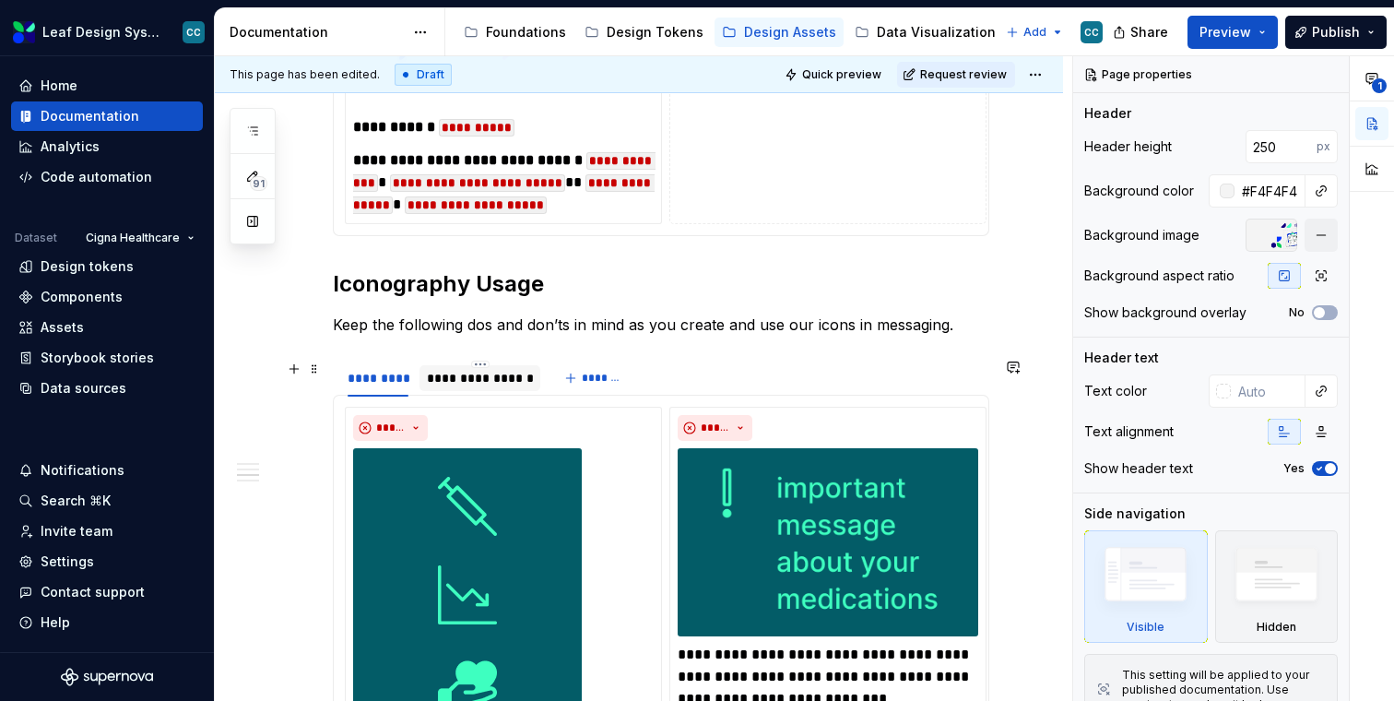
click at [443, 380] on div "**********" at bounding box center [480, 378] width 107 height 18
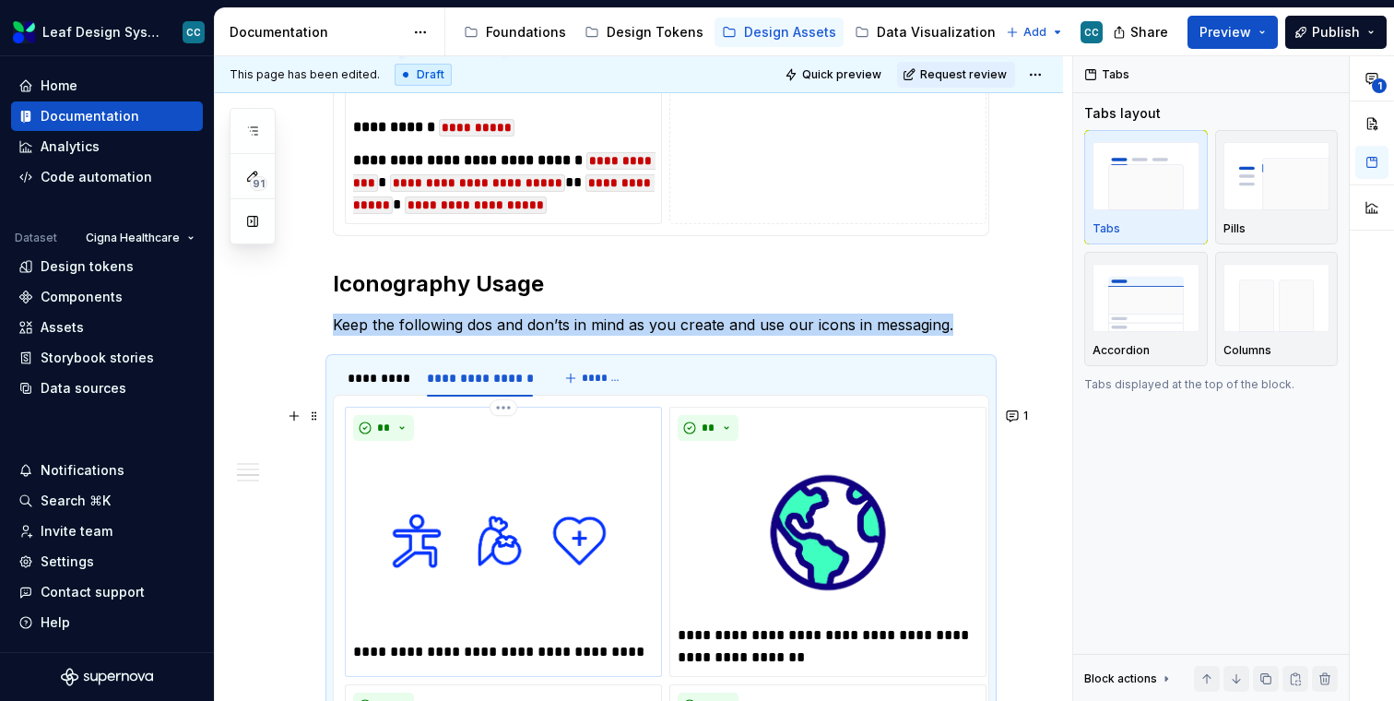
scroll to position [2852, 0]
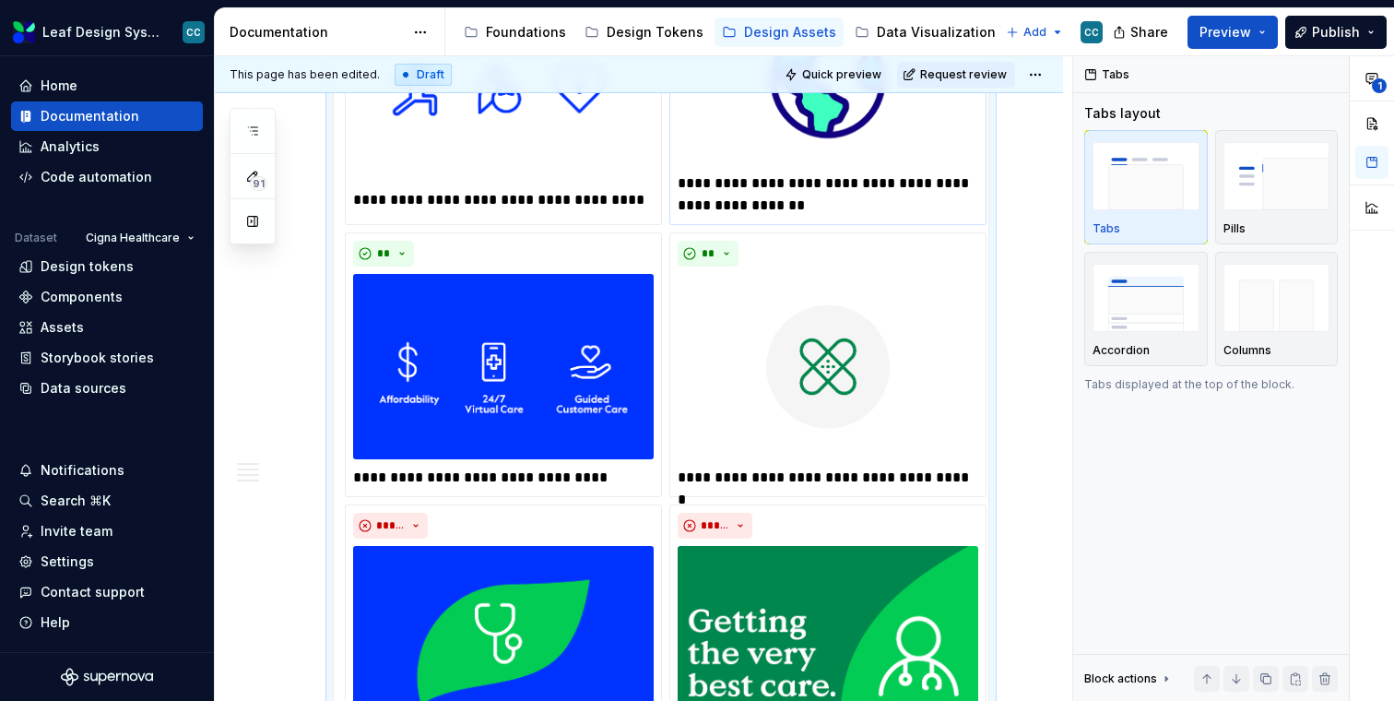
click at [770, 191] on p "**********" at bounding box center [828, 194] width 301 height 44
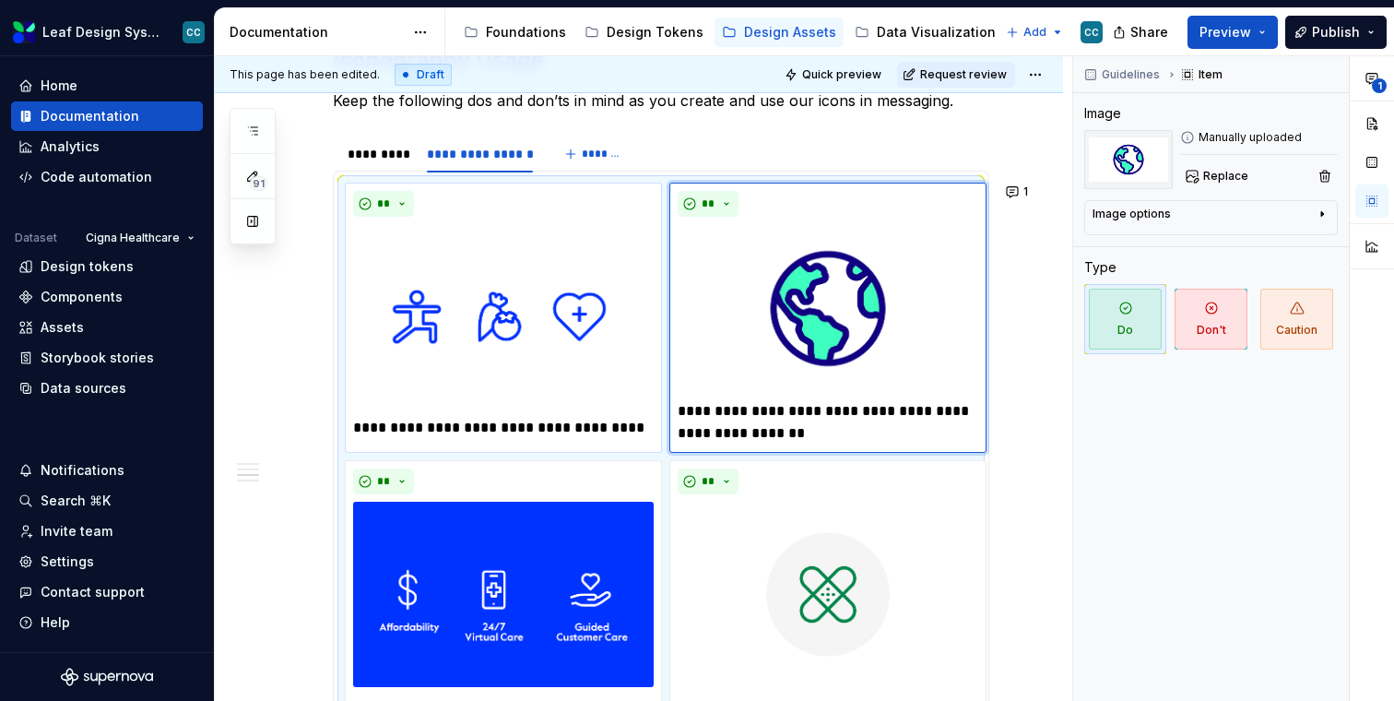
scroll to position [2524, 0]
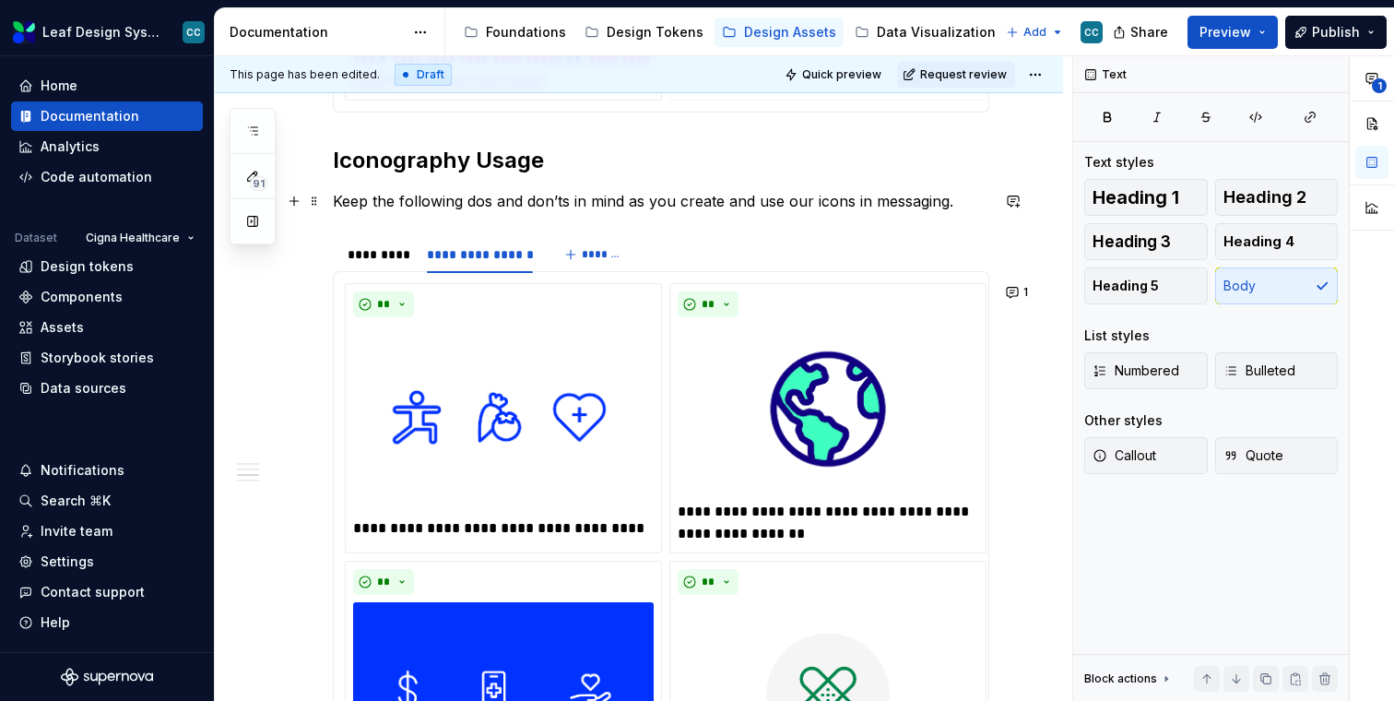
click at [635, 198] on p "Keep the following dos and don’ts in mind as you create and use our icons in me…" at bounding box center [661, 201] width 656 height 22
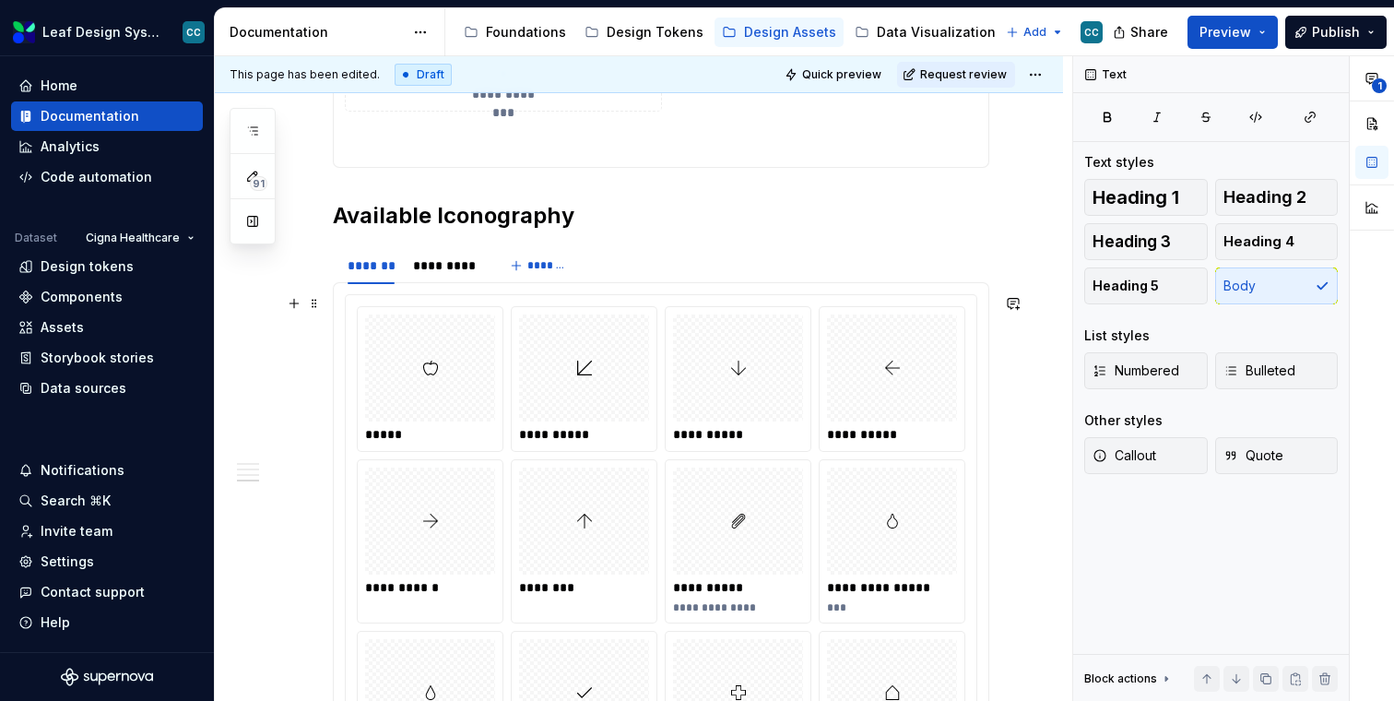
scroll to position [3841, 0]
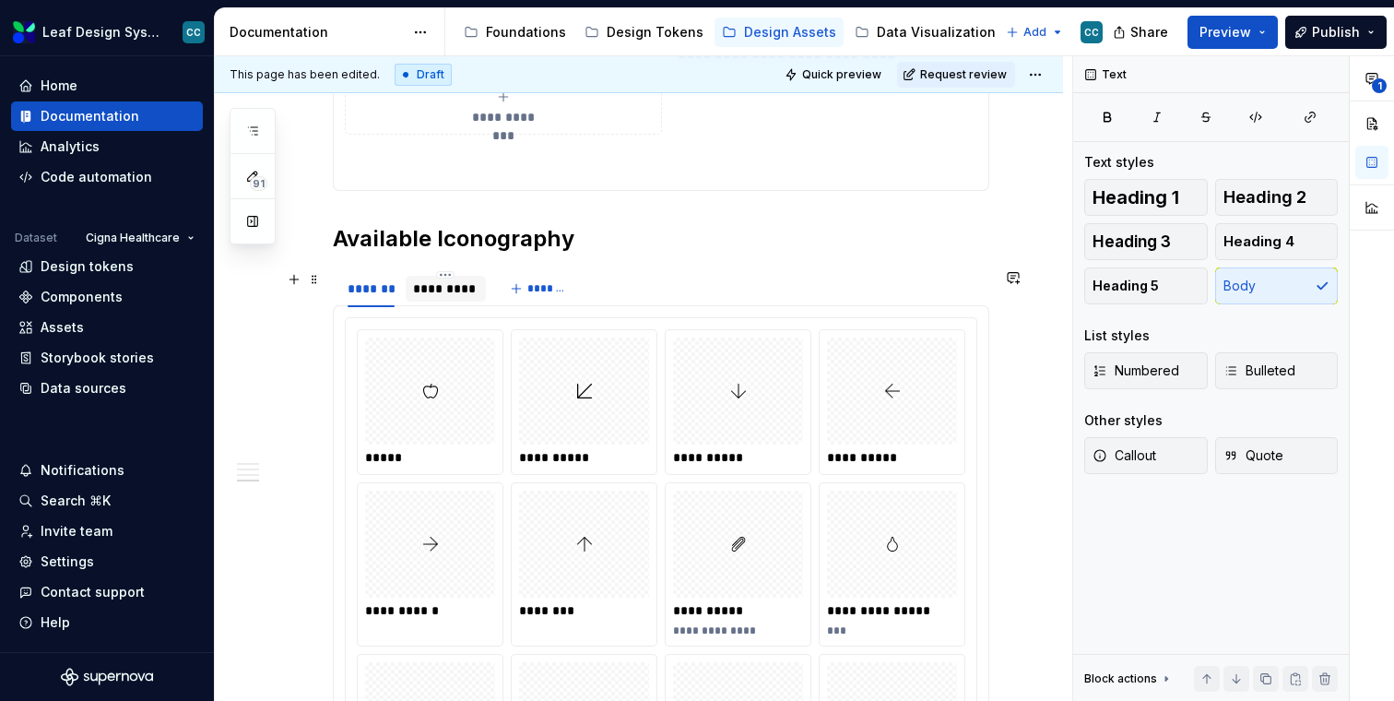
click at [467, 279] on div "*********" at bounding box center [445, 288] width 65 height 18
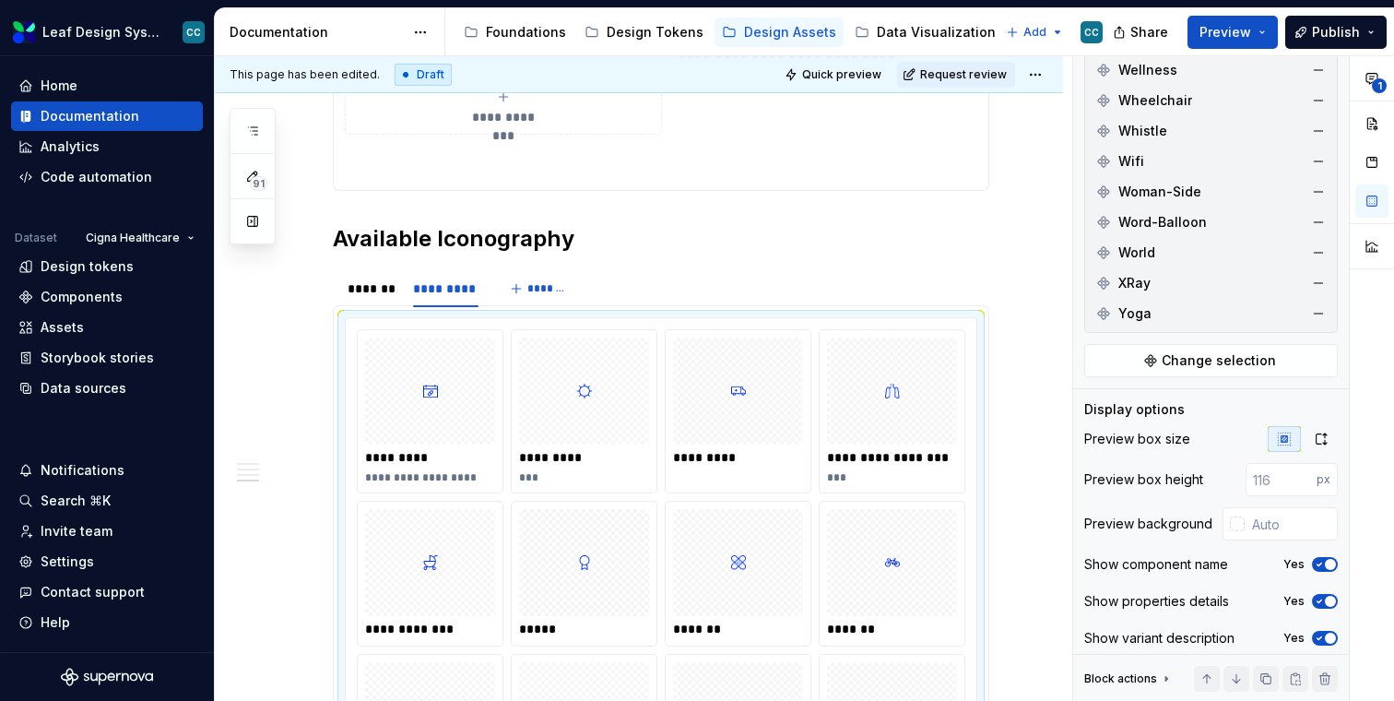
scroll to position [5766, 0]
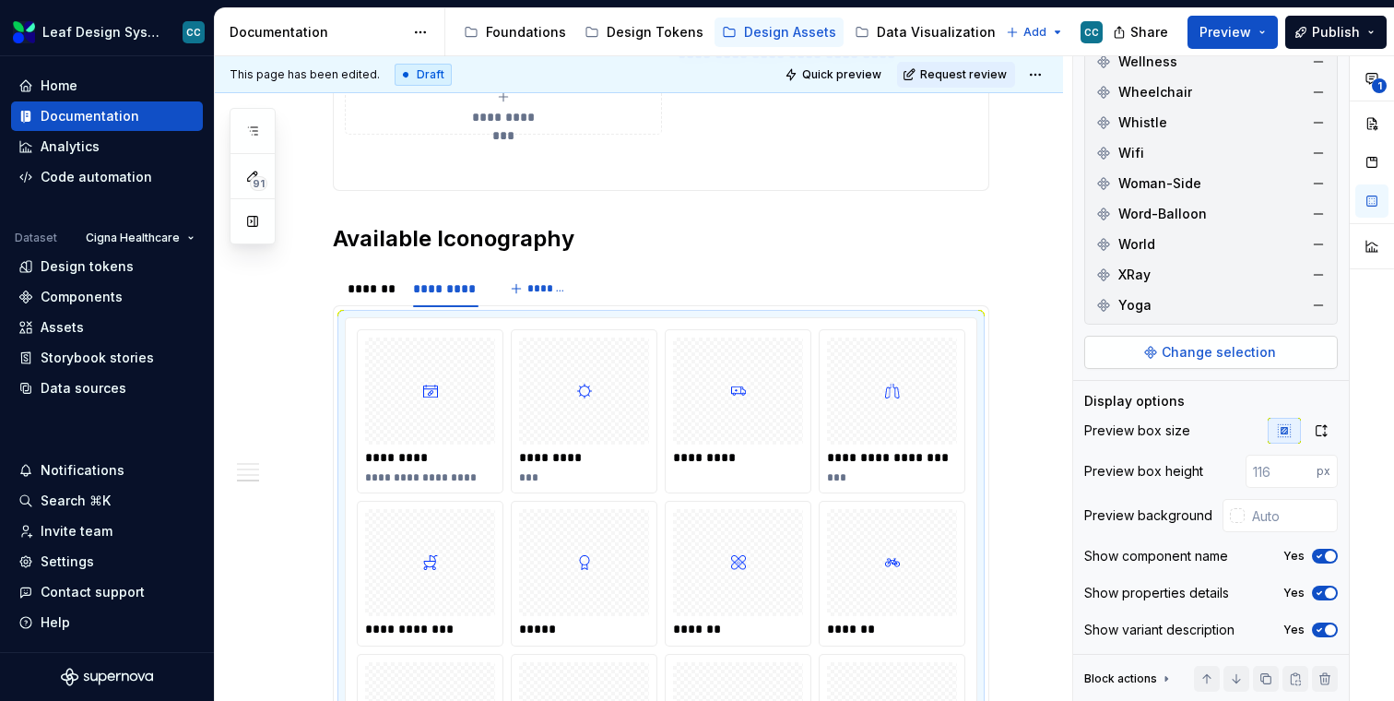
click at [1190, 346] on span "Change selection" at bounding box center [1219, 352] width 114 height 18
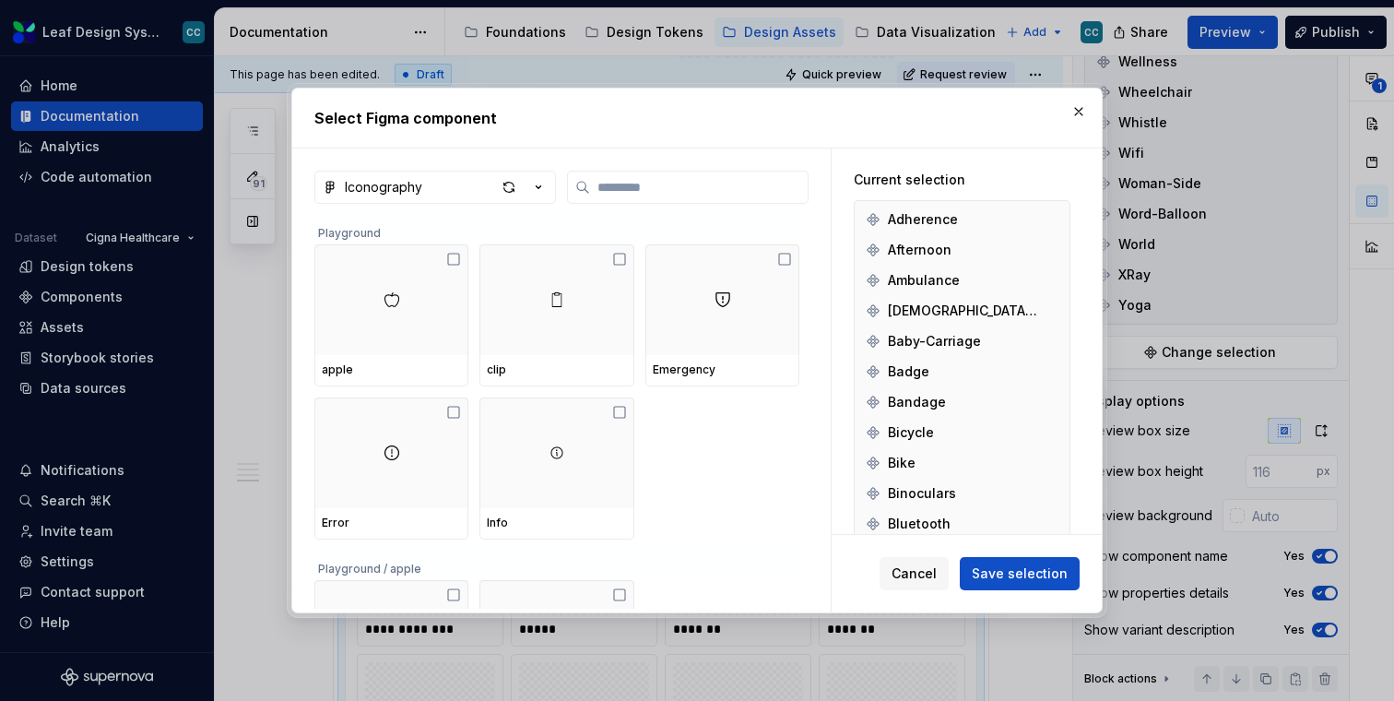
type textarea "*"
click at [655, 183] on input "search" at bounding box center [699, 187] width 218 height 18
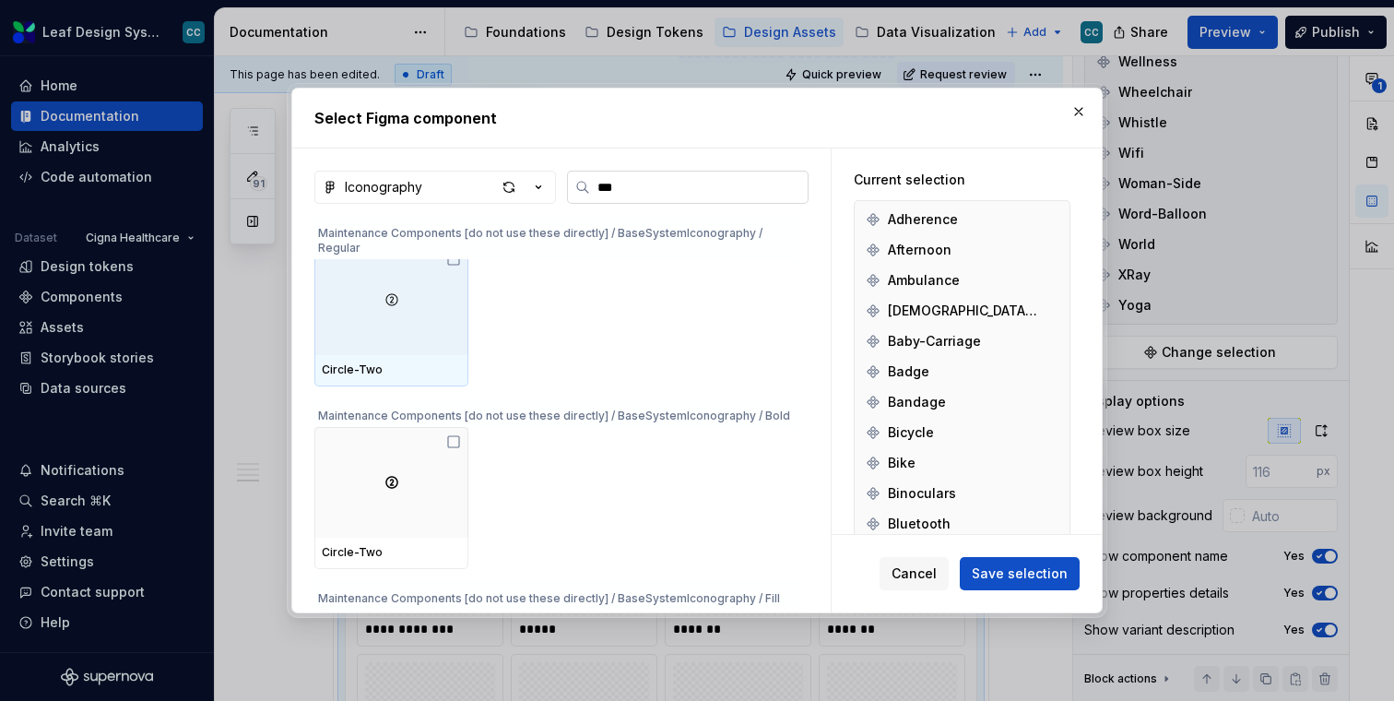
click at [675, 174] on label "***" at bounding box center [688, 187] width 242 height 33
click at [675, 178] on input "***" at bounding box center [699, 187] width 218 height 18
click at [667, 194] on input "***" at bounding box center [699, 187] width 218 height 18
type input "*"
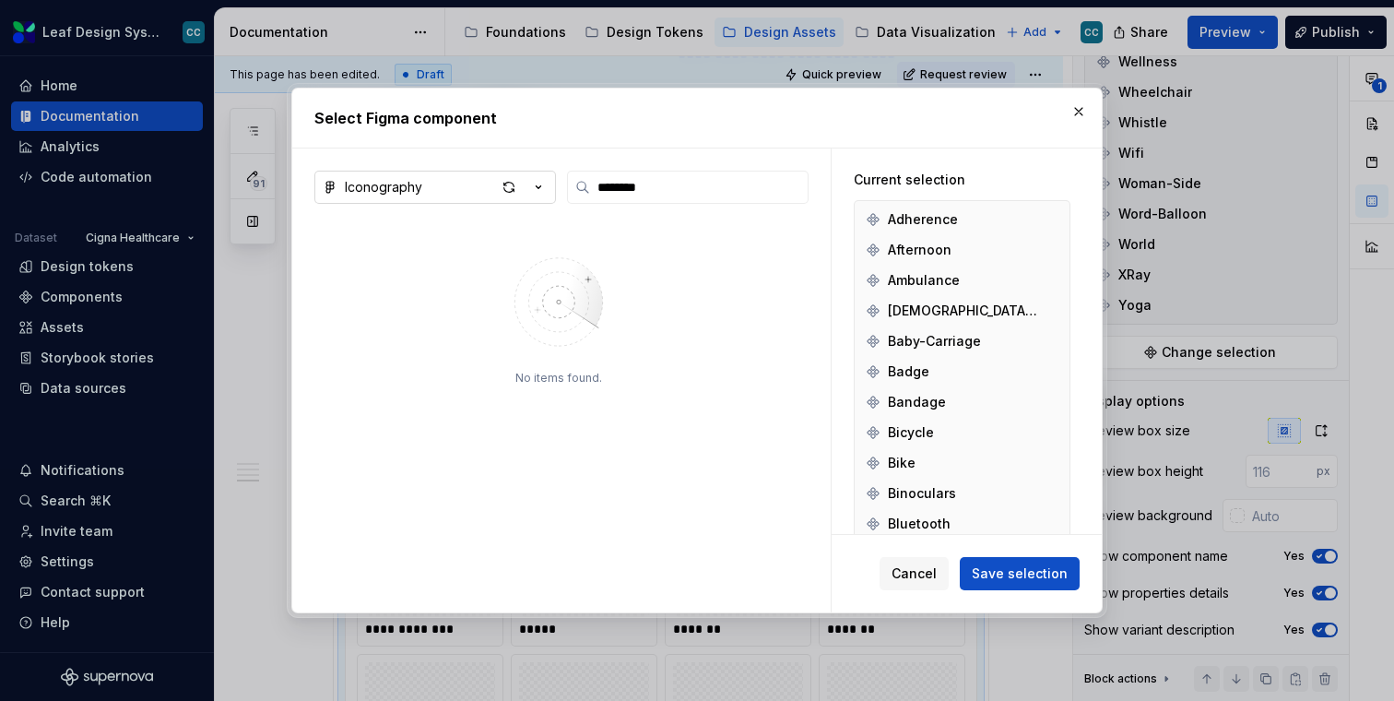
click at [470, 186] on button "Iconography" at bounding box center [435, 187] width 242 height 33
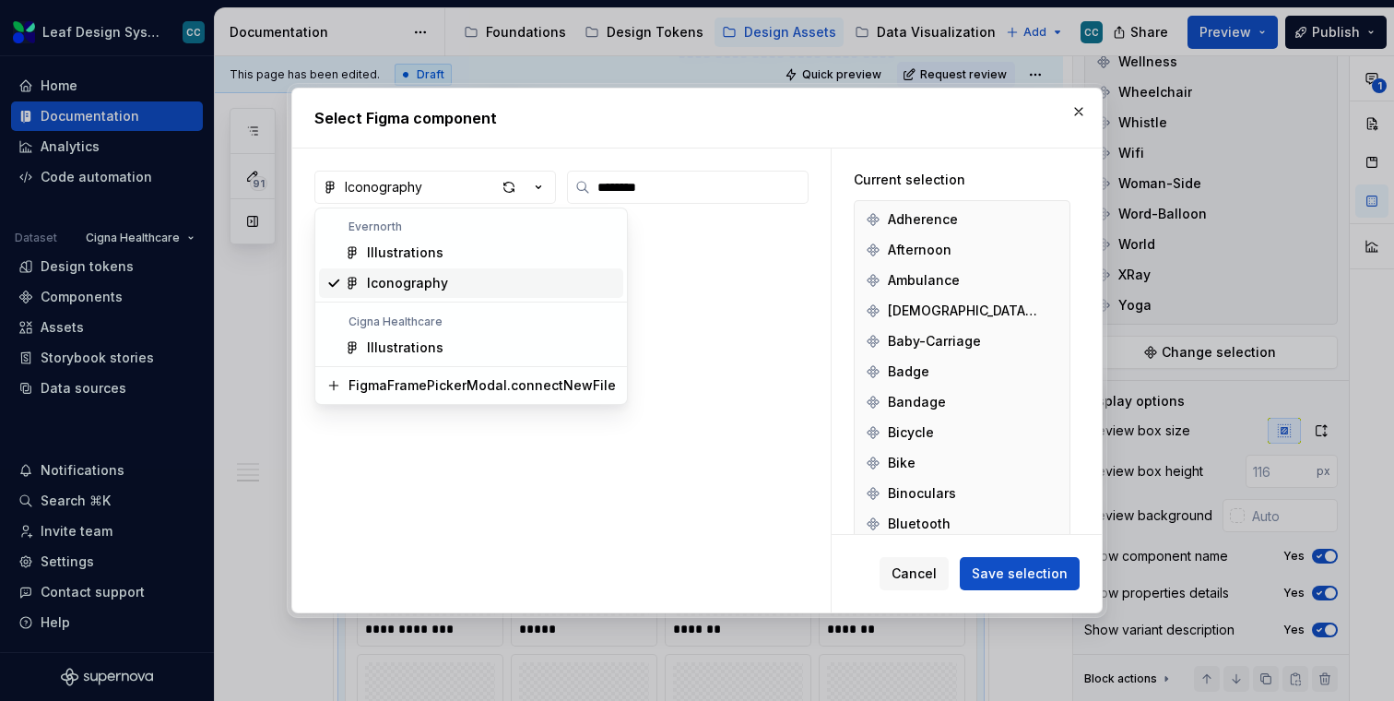
click at [462, 279] on div "Iconography" at bounding box center [491, 283] width 249 height 18
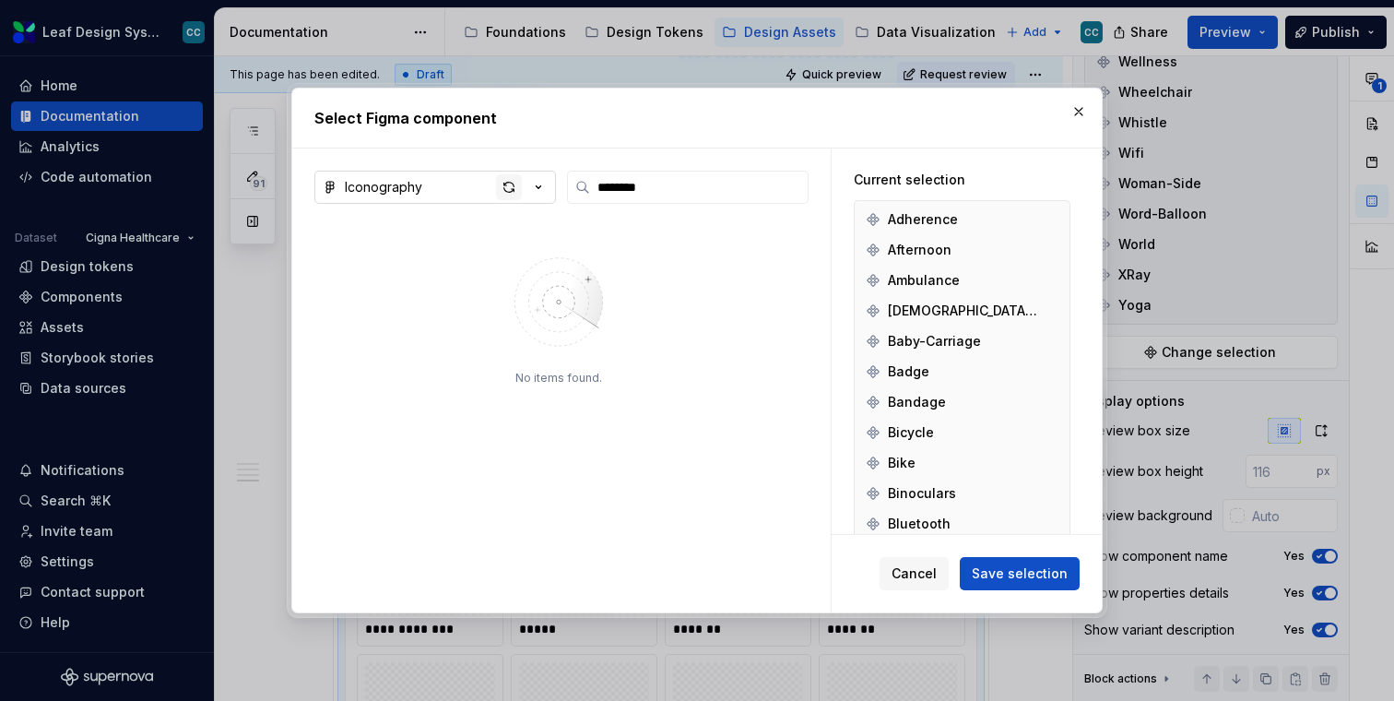
click at [509, 190] on div "button" at bounding box center [509, 187] width 26 height 26
click at [670, 185] on input "********" at bounding box center [699, 187] width 218 height 18
paste input "**********"
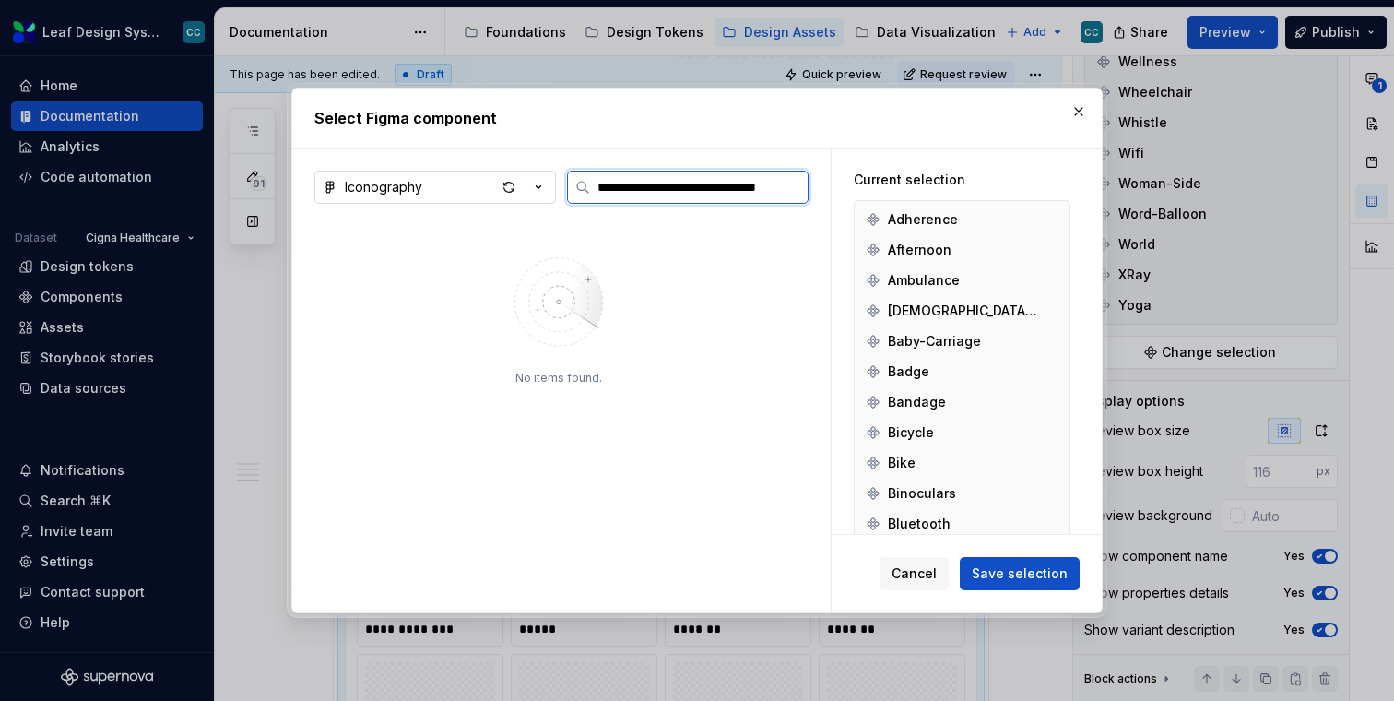
click at [692, 185] on input "**********" at bounding box center [699, 187] width 218 height 18
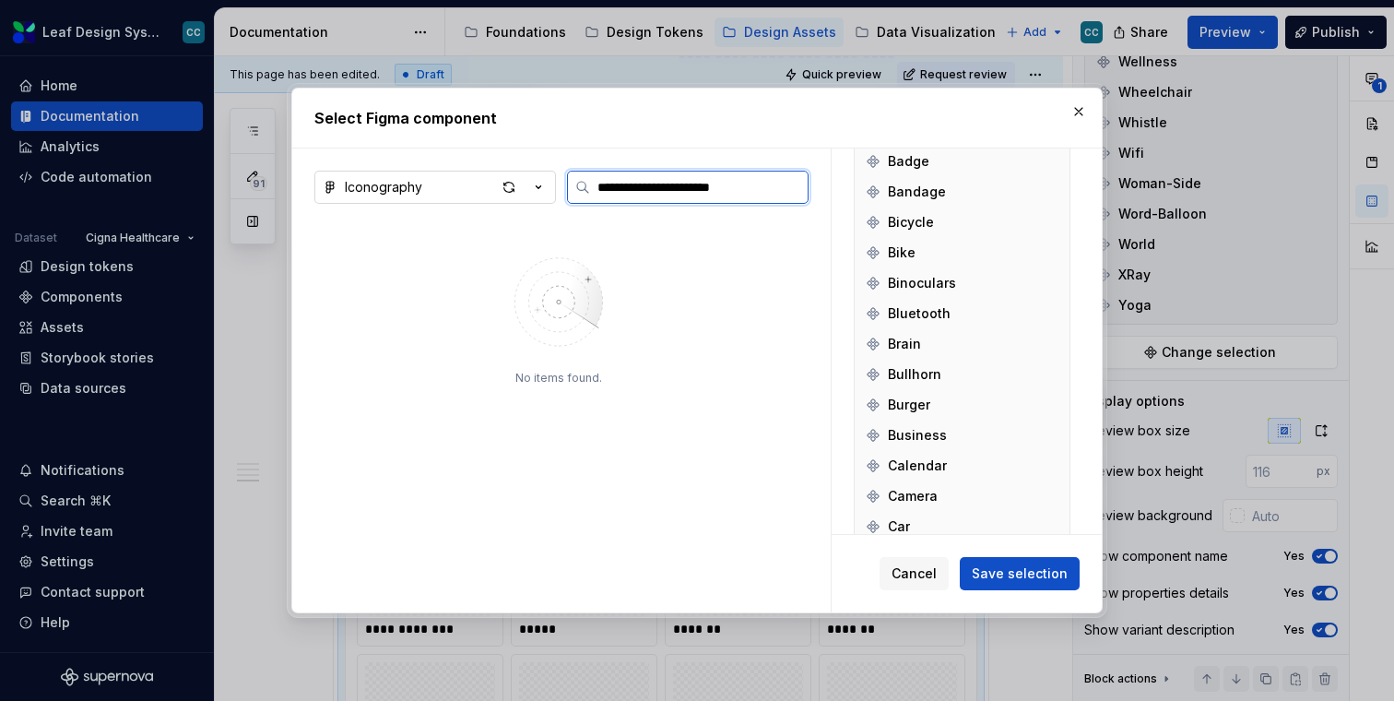
scroll to position [220, 0]
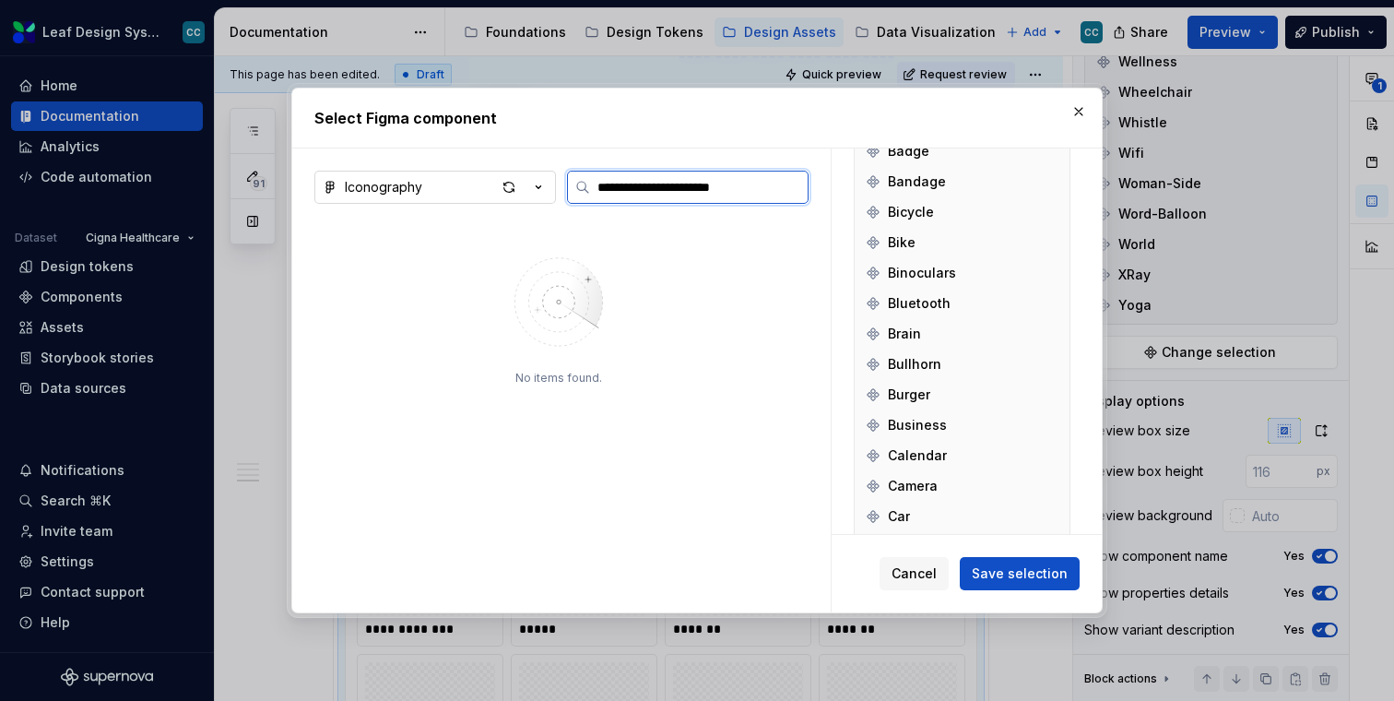
click at [707, 182] on input "**********" at bounding box center [699, 187] width 218 height 18
type input "**********"
click at [707, 194] on input "**********" at bounding box center [699, 187] width 218 height 18
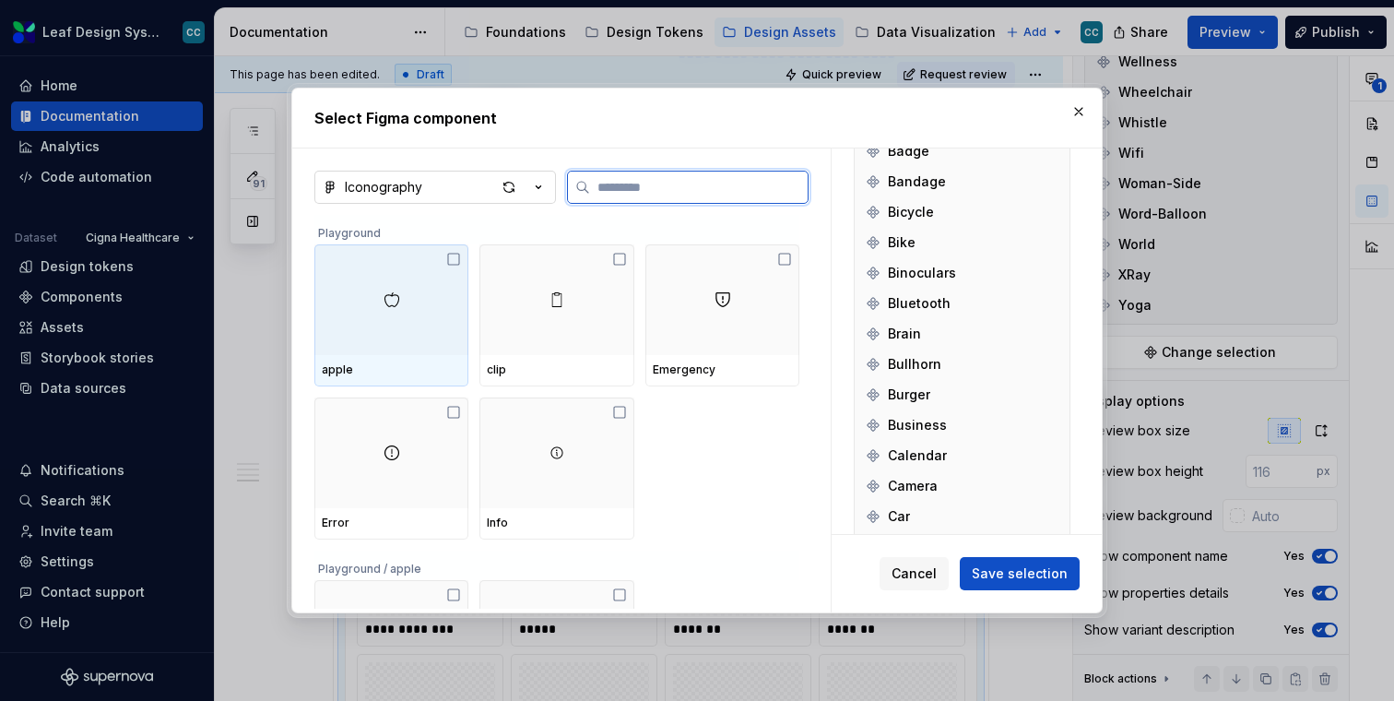
paste input "**********"
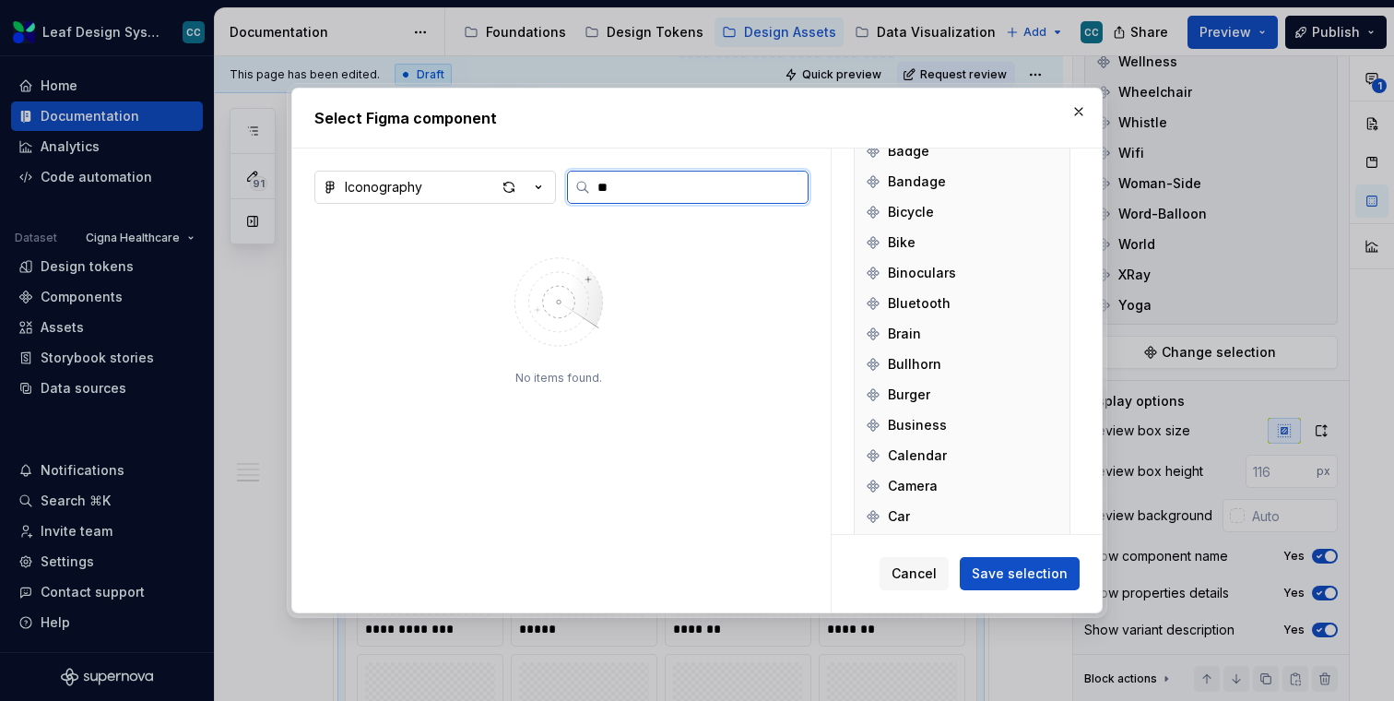
type input "*"
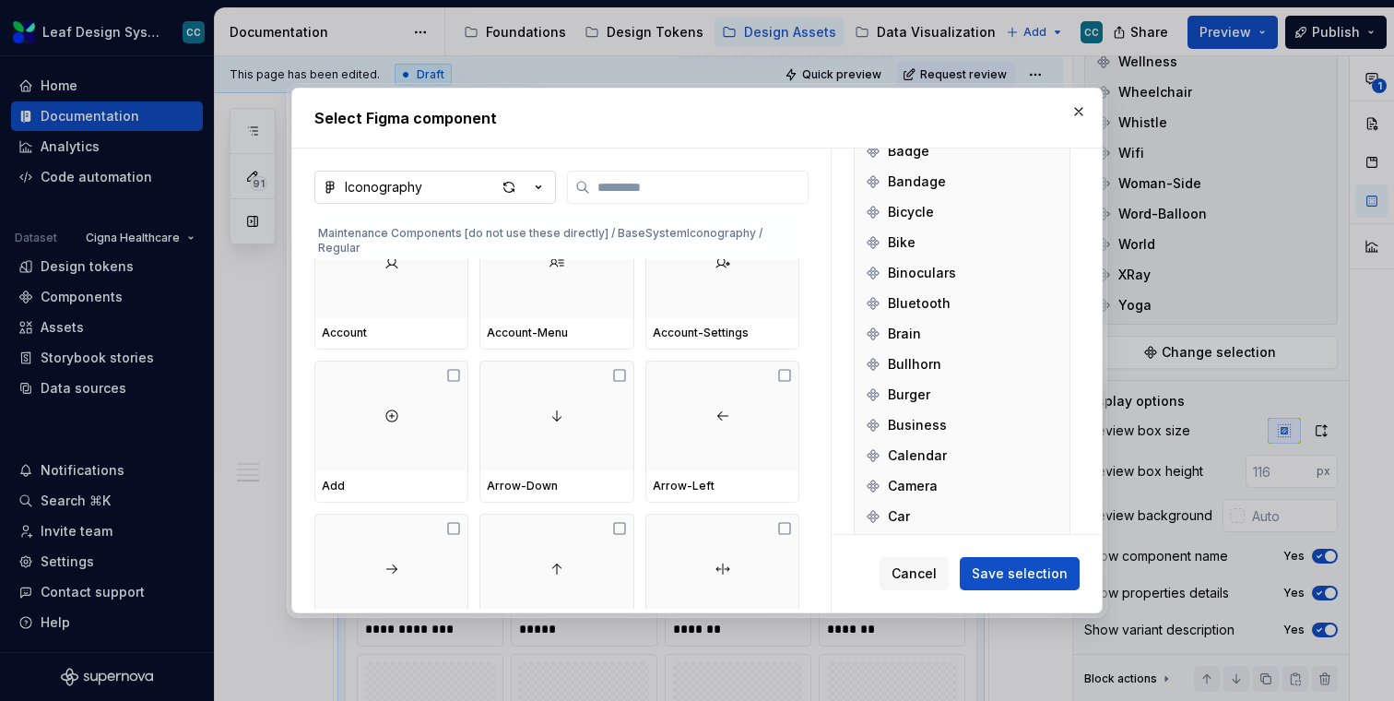
scroll to position [1713, 0]
type textarea "*"
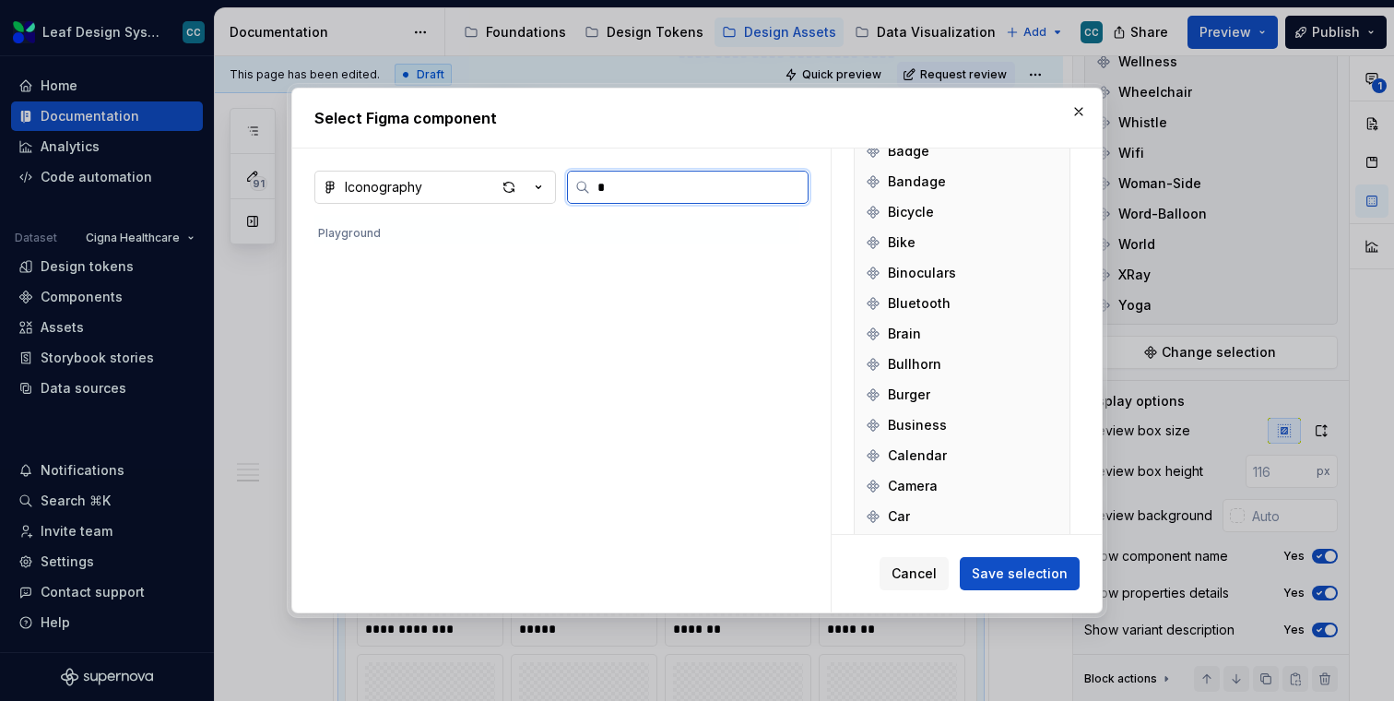
scroll to position [0, 0]
type input "***"
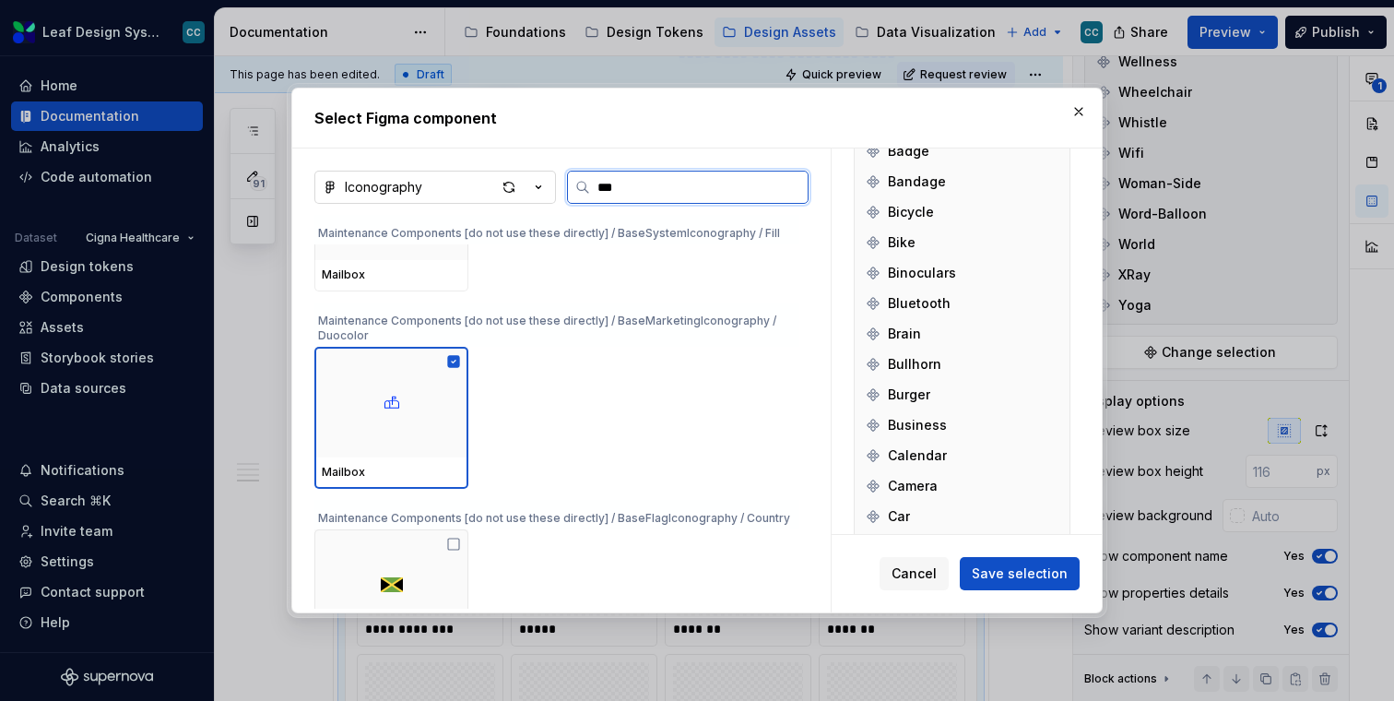
scroll to position [501, 0]
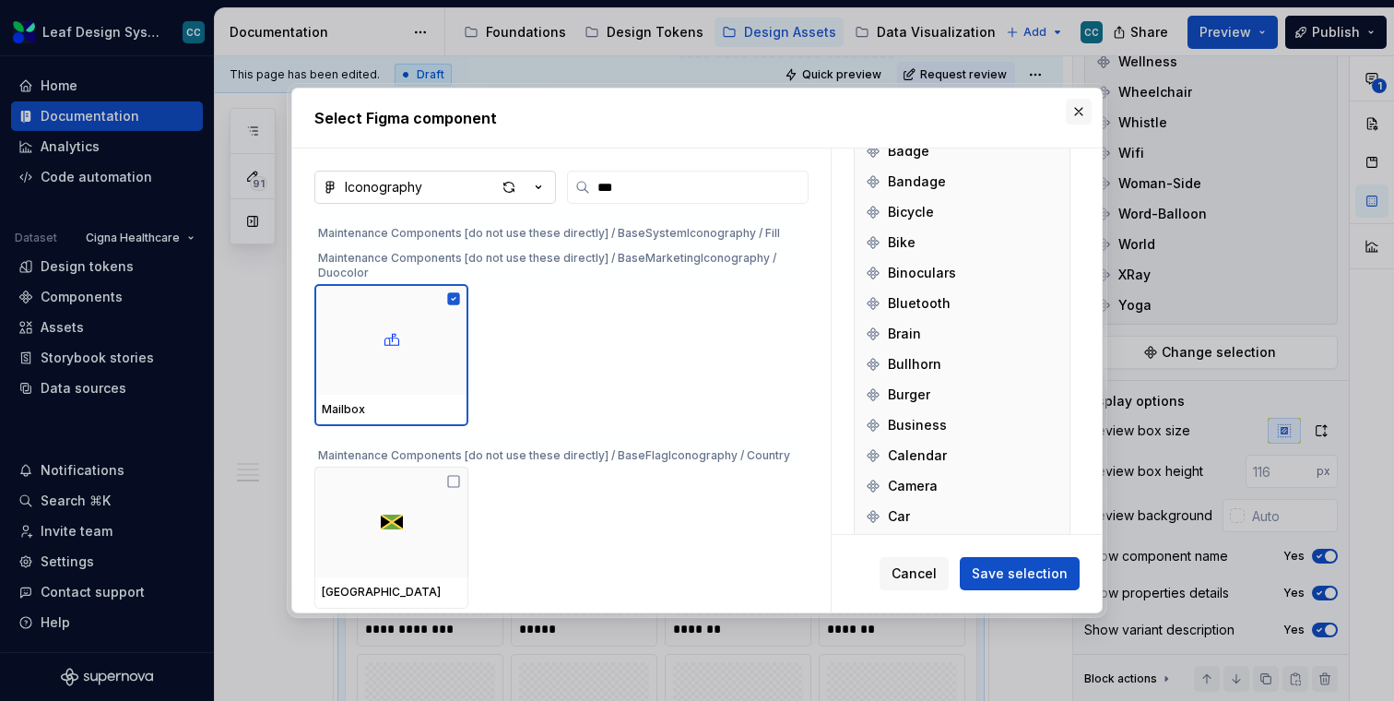
click at [1082, 109] on button "button" at bounding box center [1079, 112] width 26 height 26
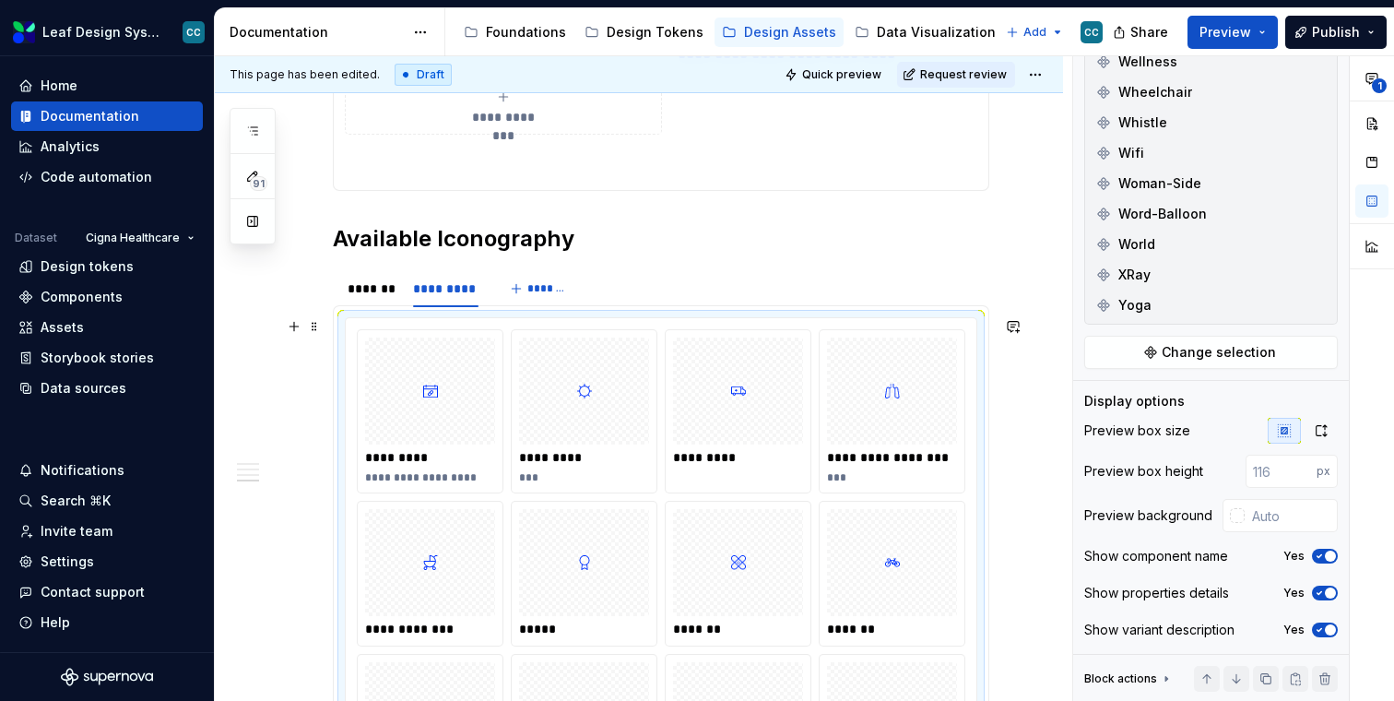
click at [513, 342] on div "********* ***" at bounding box center [584, 411] width 147 height 164
click at [1221, 345] on span "Change selection" at bounding box center [1219, 352] width 114 height 18
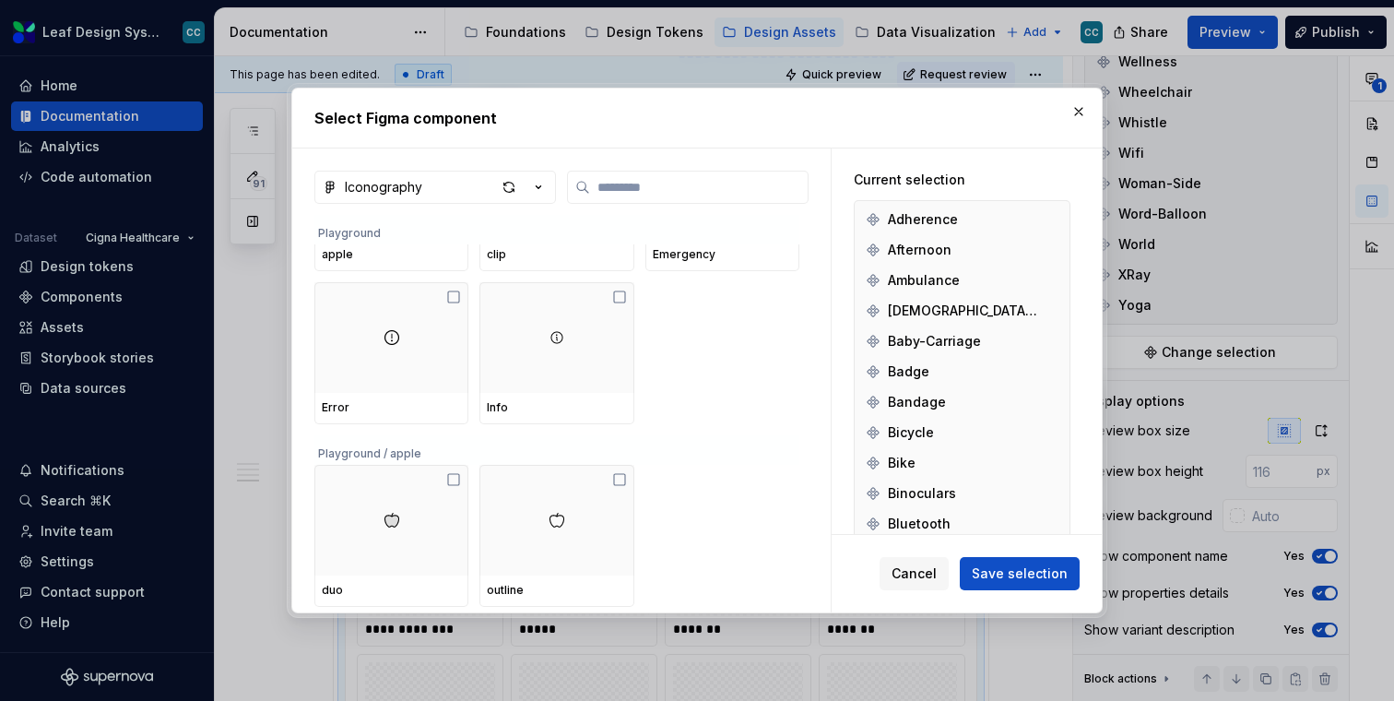
scroll to position [0, 0]
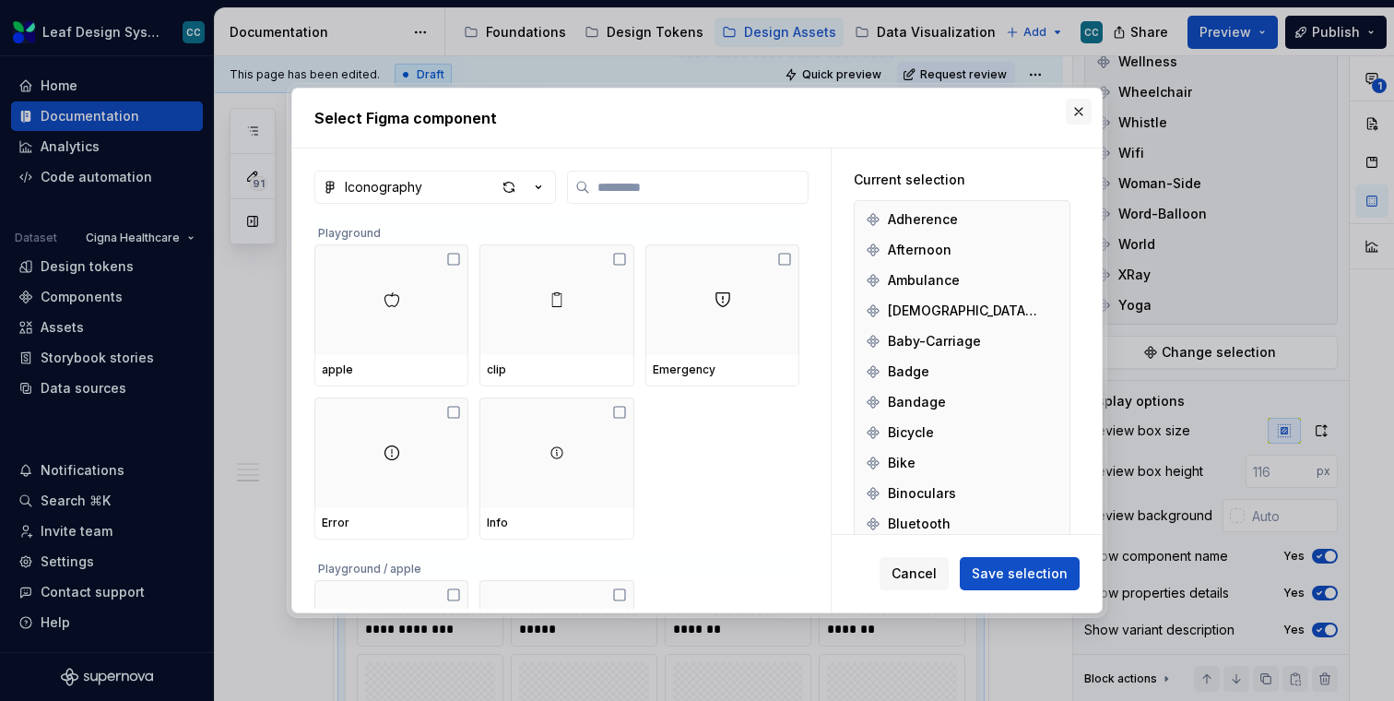
click at [1073, 110] on button "button" at bounding box center [1079, 112] width 26 height 26
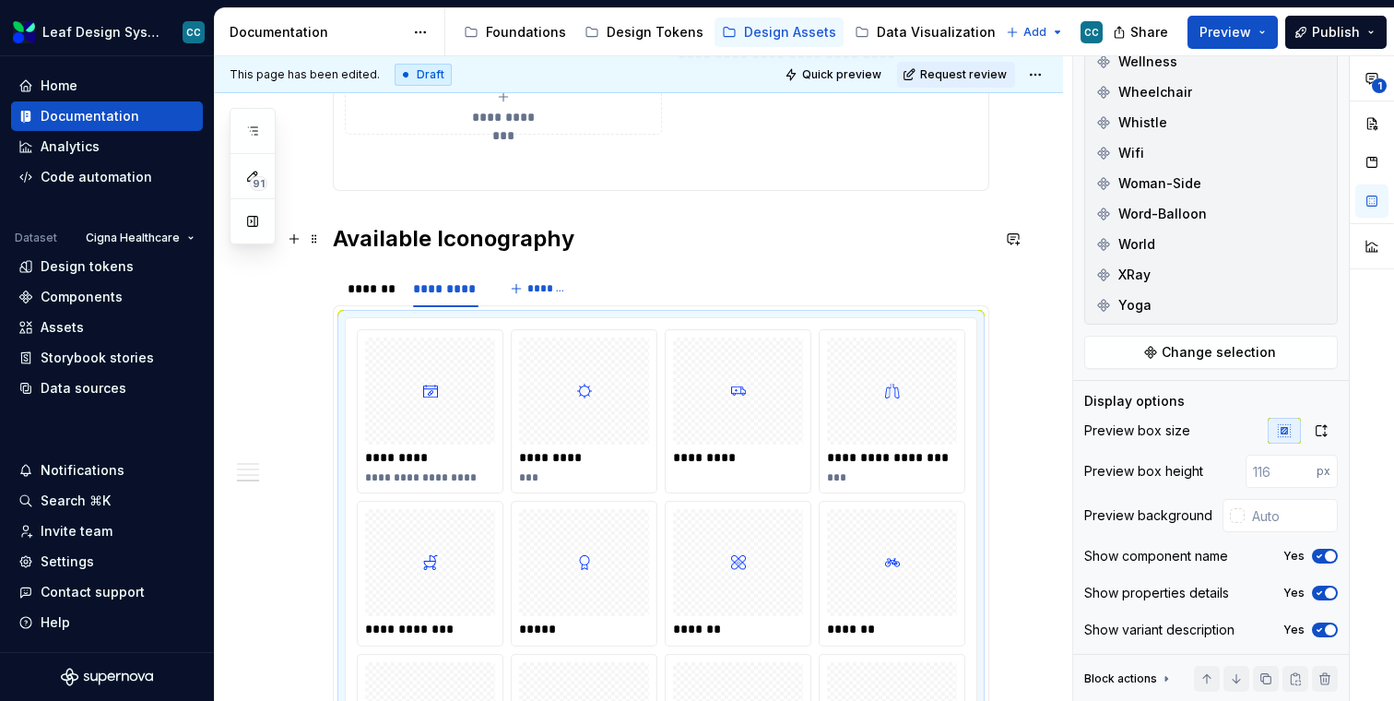
click at [737, 237] on h2 "Available Iconography" at bounding box center [661, 239] width 656 height 30
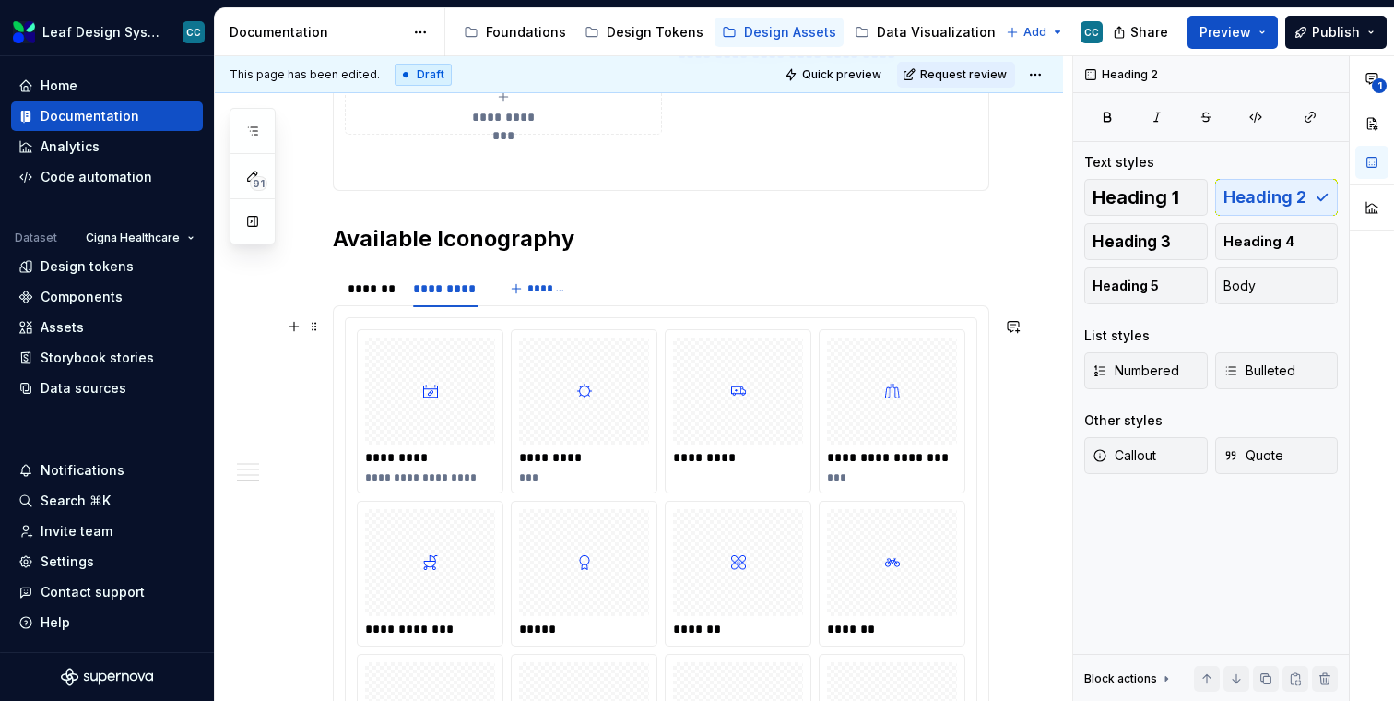
type textarea "*"
click at [65, 298] on div "Components" at bounding box center [82, 297] width 82 height 18
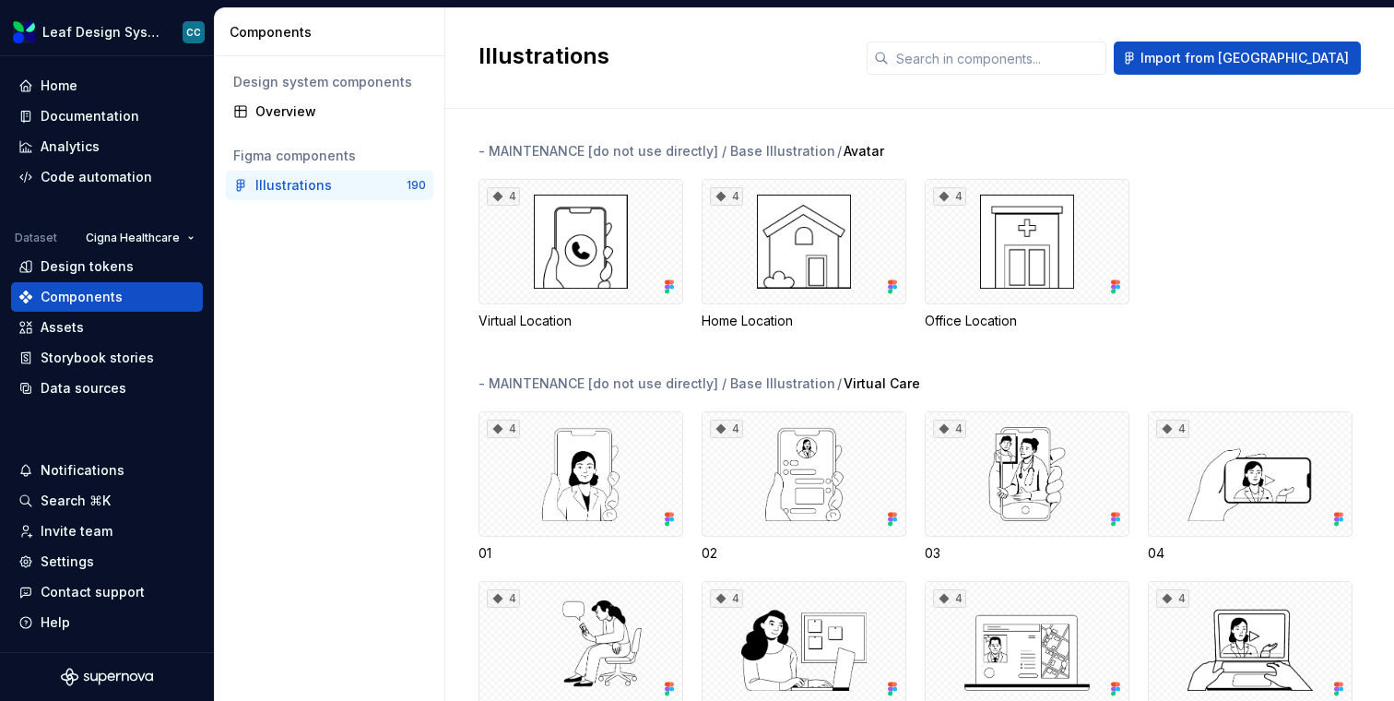
click at [355, 259] on div "Design system components Overview Figma components Illustrations 190" at bounding box center [330, 378] width 230 height 644
click at [1284, 48] on button "Import from [GEOGRAPHIC_DATA]" at bounding box center [1237, 57] width 247 height 33
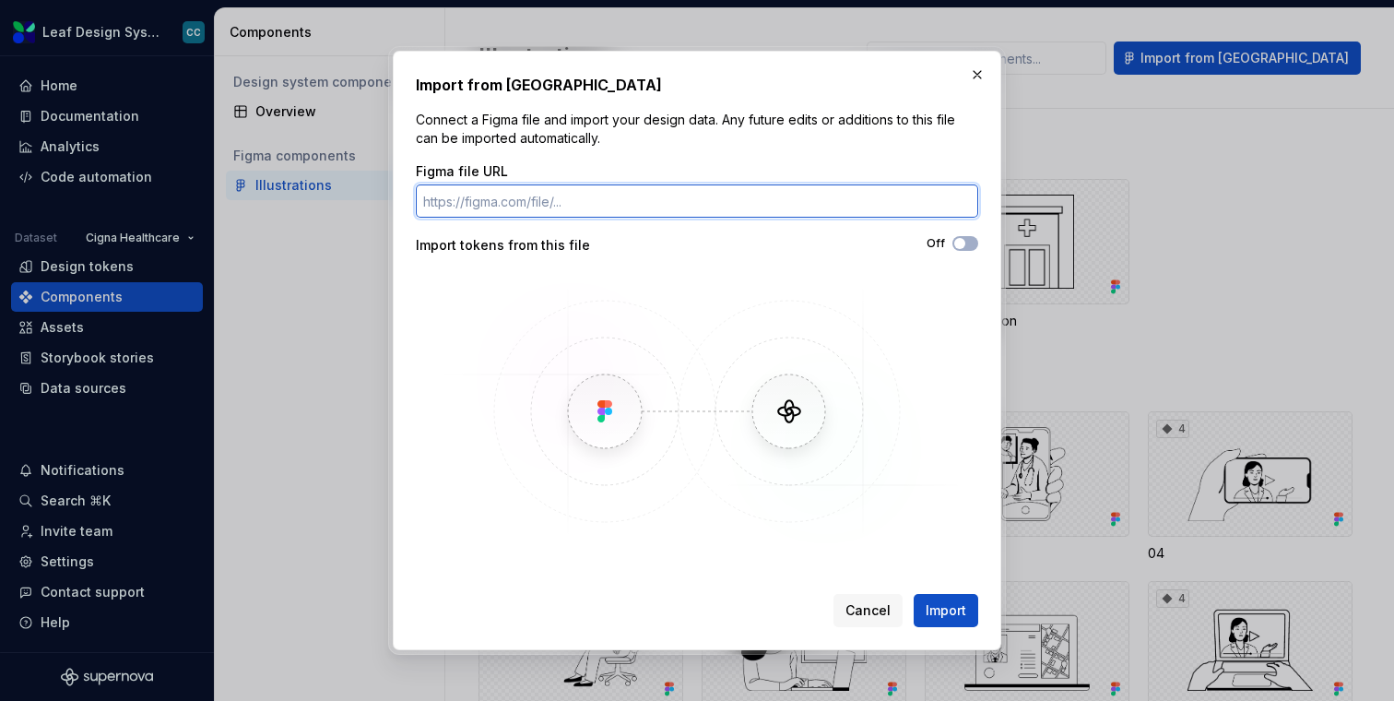
paste input "[URL][DOMAIN_NAME]"
type input "[URL][DOMAIN_NAME]"
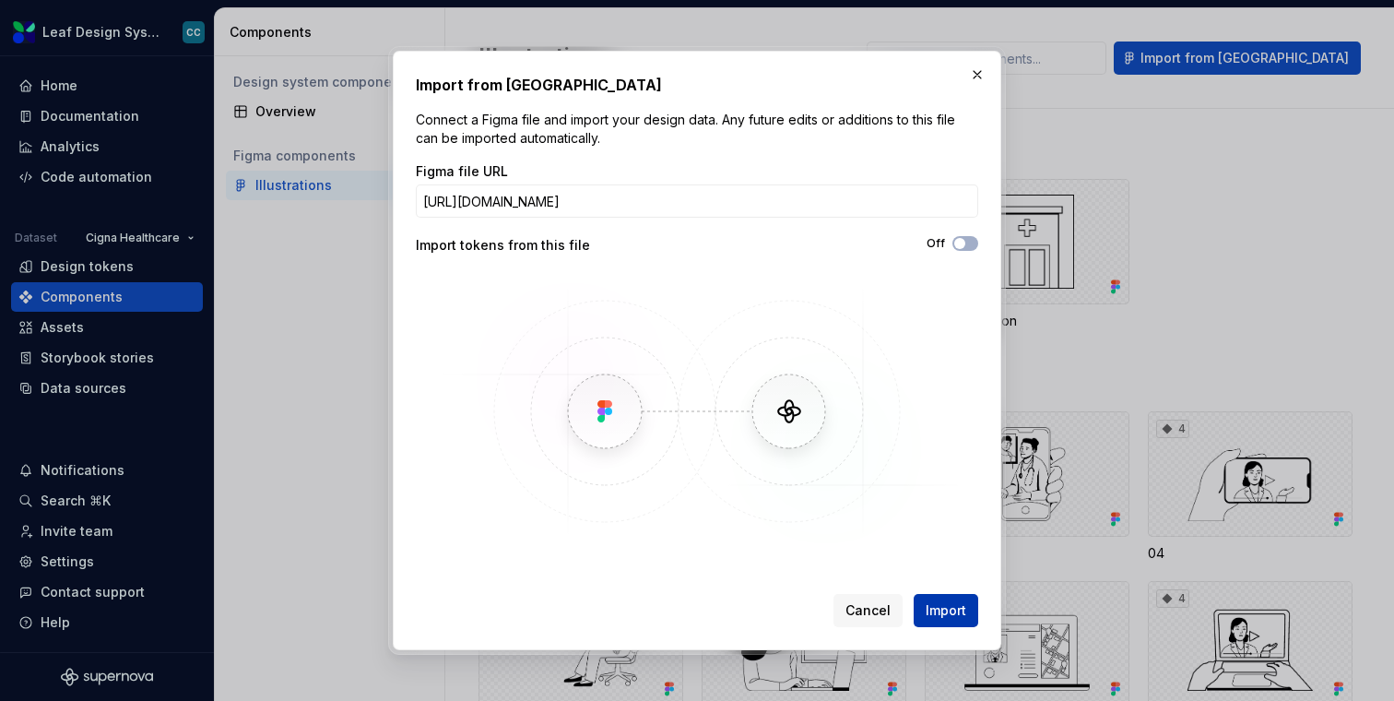
scroll to position [0, 0]
click at [942, 607] on span "Import" at bounding box center [946, 610] width 41 height 18
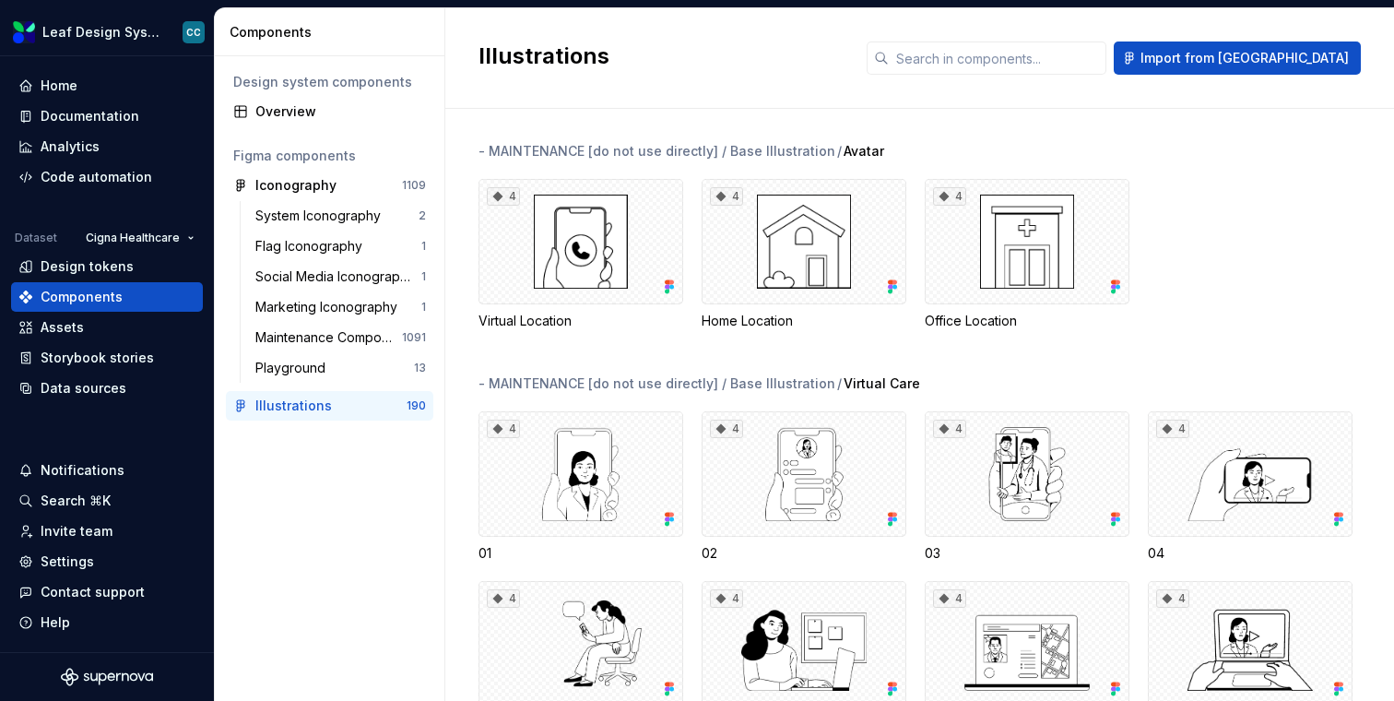
click at [830, 53] on h2 "Illustrations" at bounding box center [661, 56] width 366 height 30
click at [89, 119] on div "Documentation" at bounding box center [90, 116] width 99 height 18
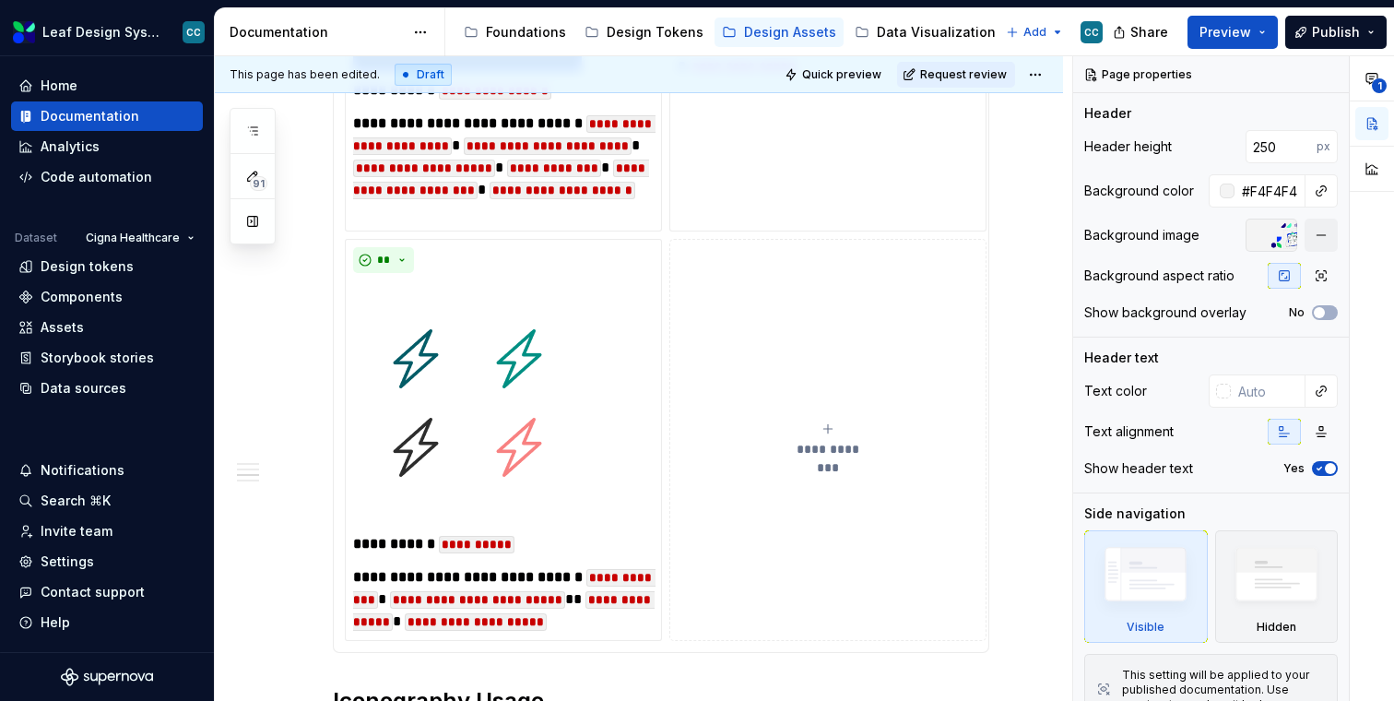
type textarea "*"
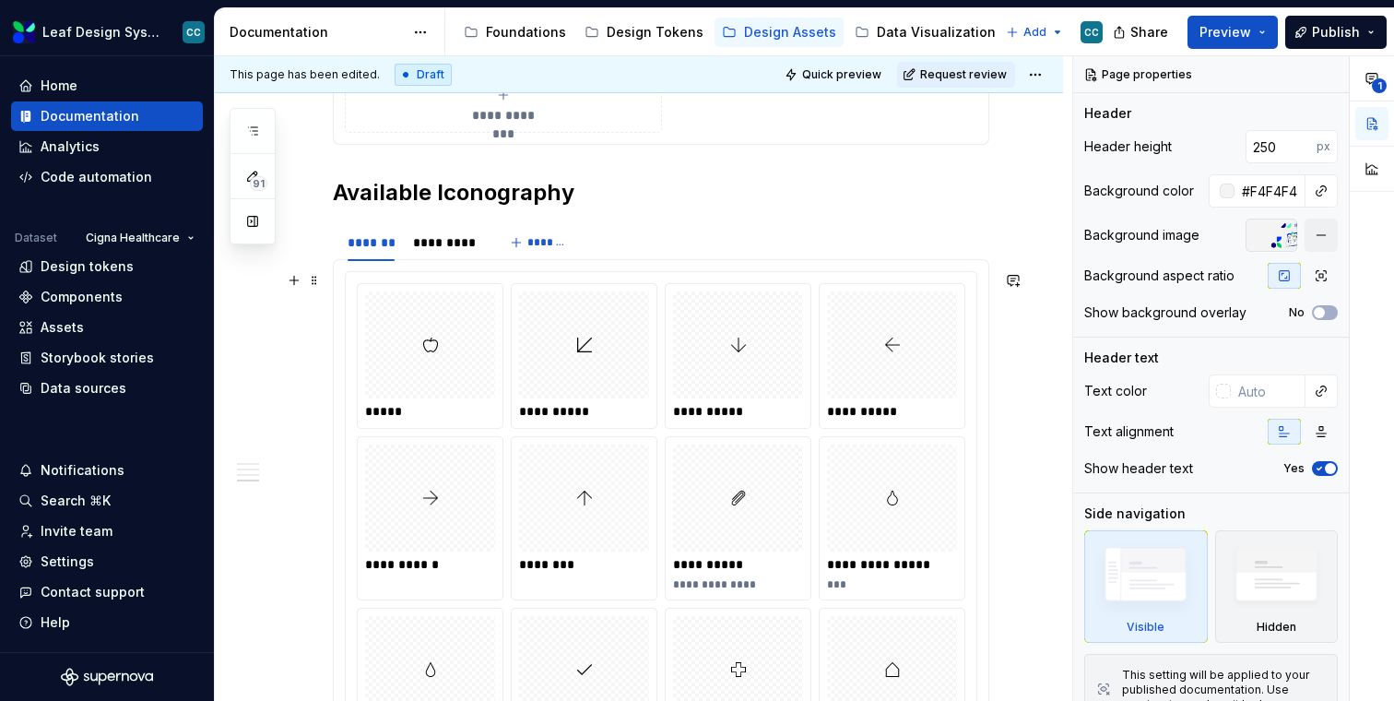
scroll to position [4041, 0]
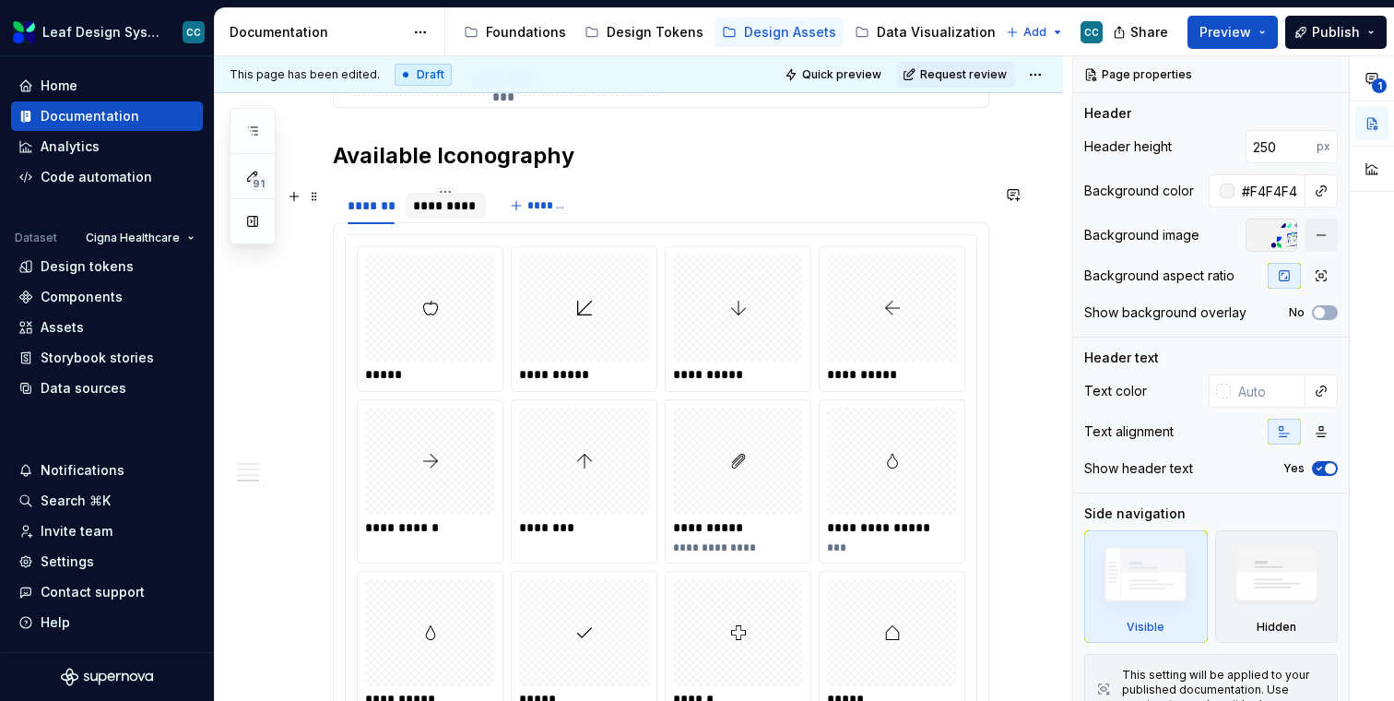
click at [441, 195] on div "*********" at bounding box center [446, 206] width 80 height 26
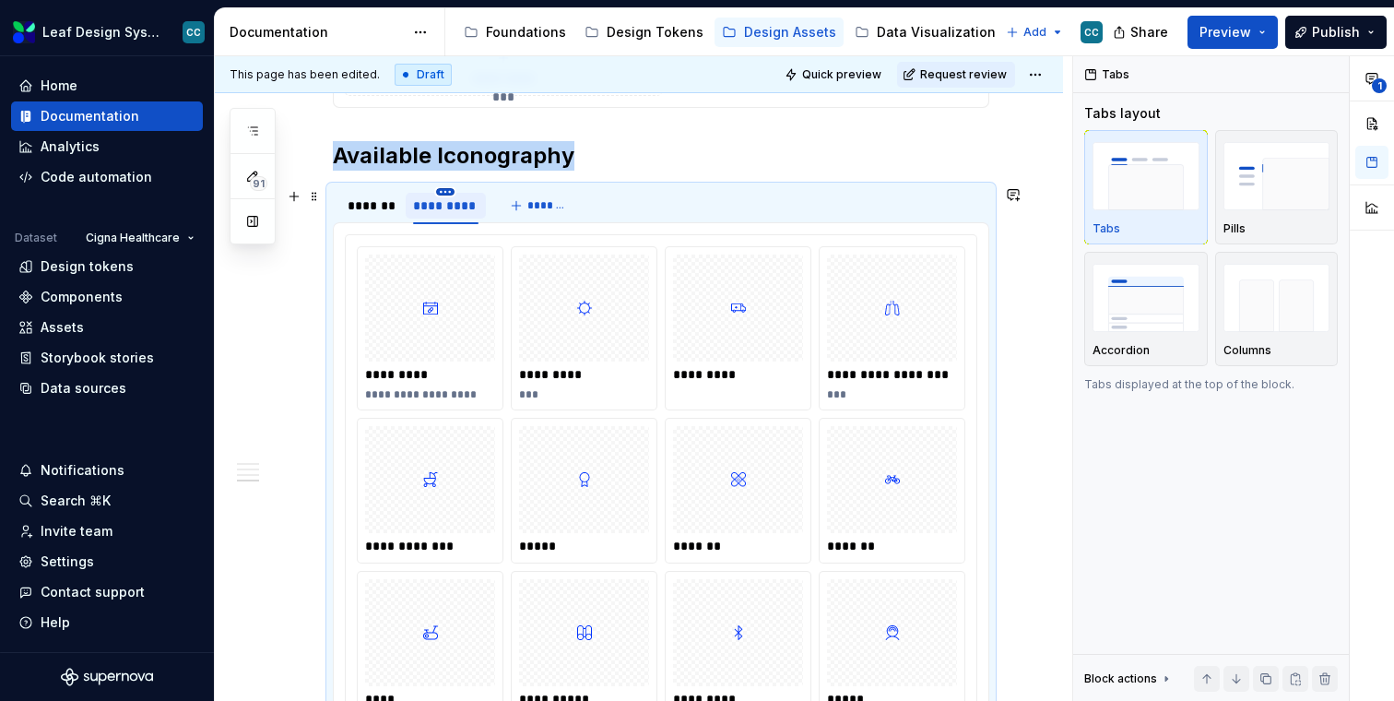
click at [445, 191] on html "Leaf Design System CC Home Documentation Analytics Code automation Dataset Cign…" at bounding box center [697, 350] width 1394 height 701
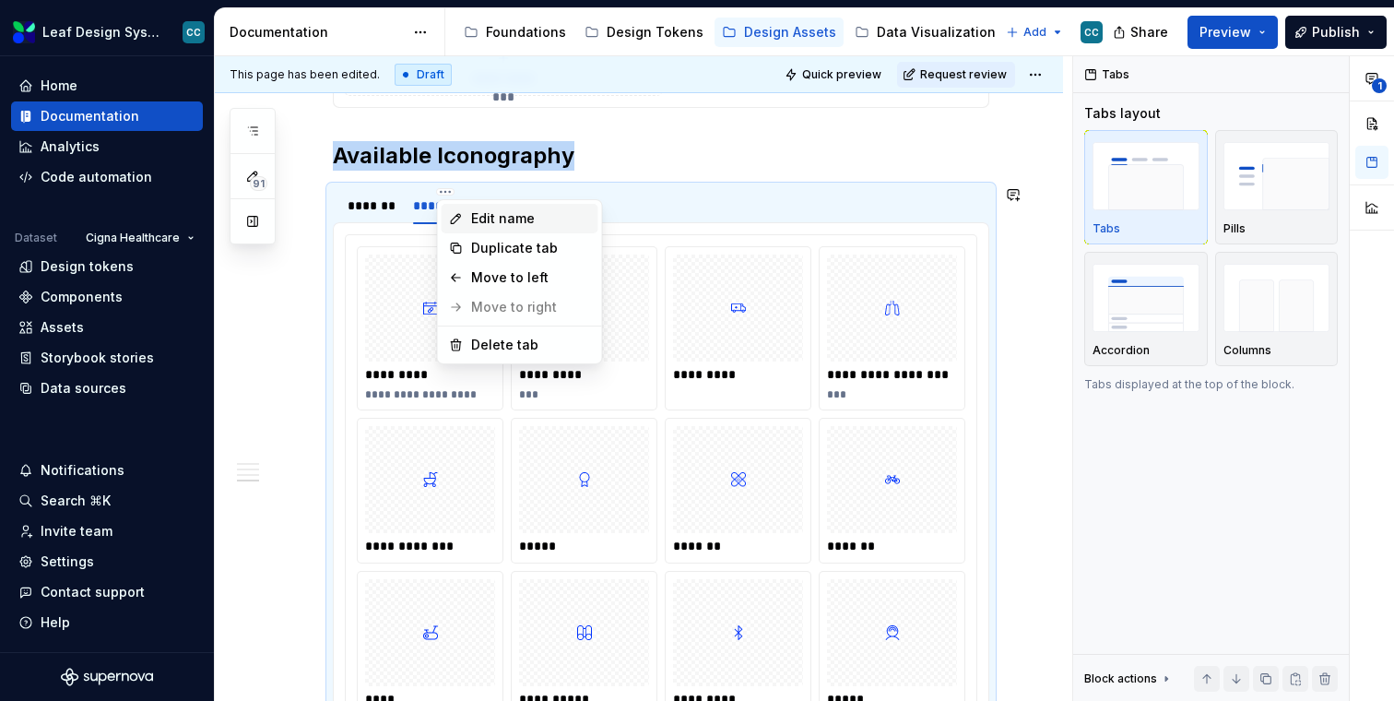
click at [473, 218] on div "Edit name" at bounding box center [531, 218] width 120 height 18
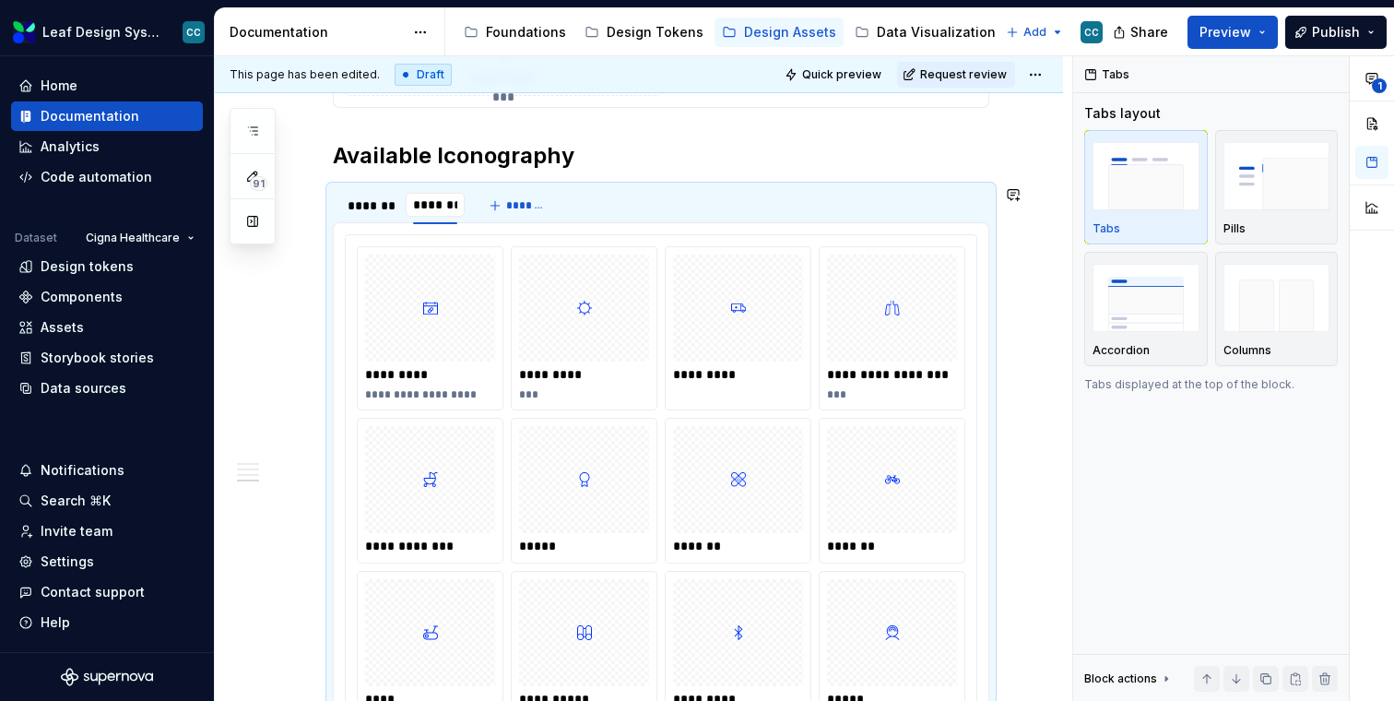
type input "********"
click at [703, 342] on div at bounding box center [738, 307] width 130 height 107
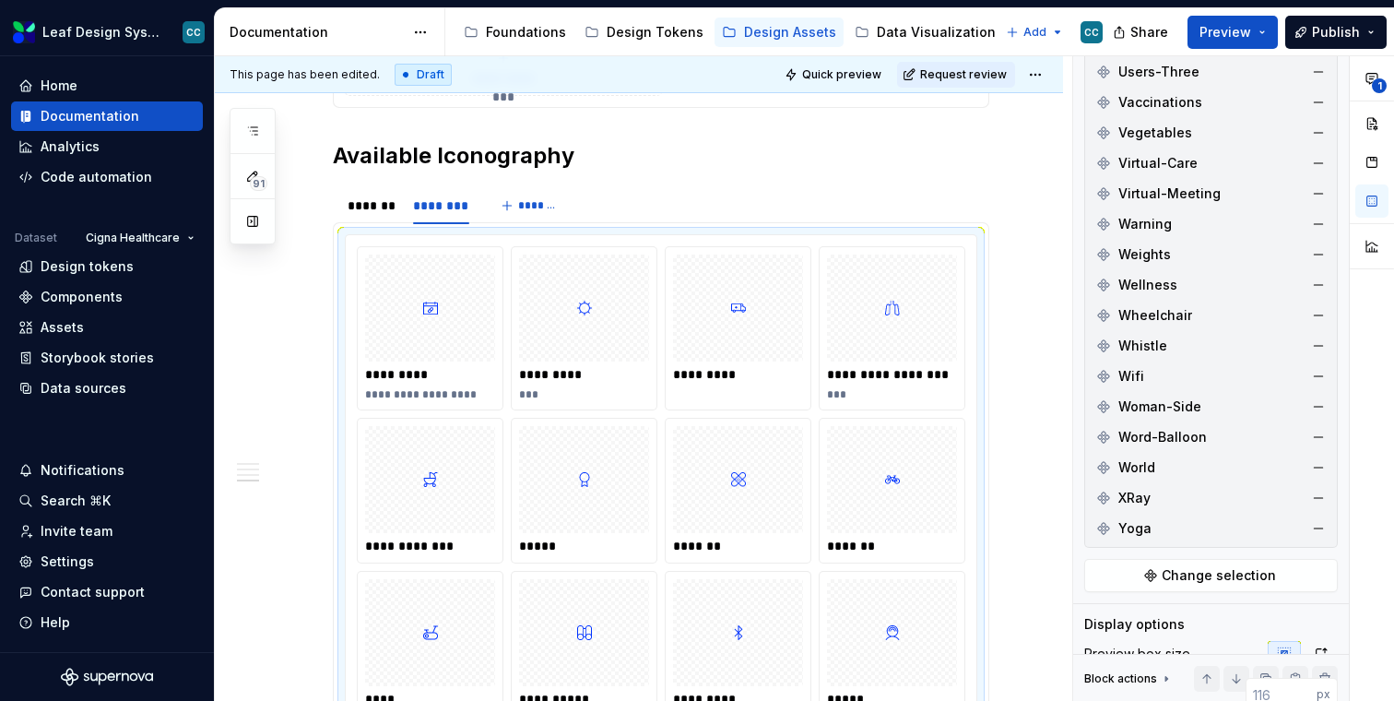
scroll to position [5575, 0]
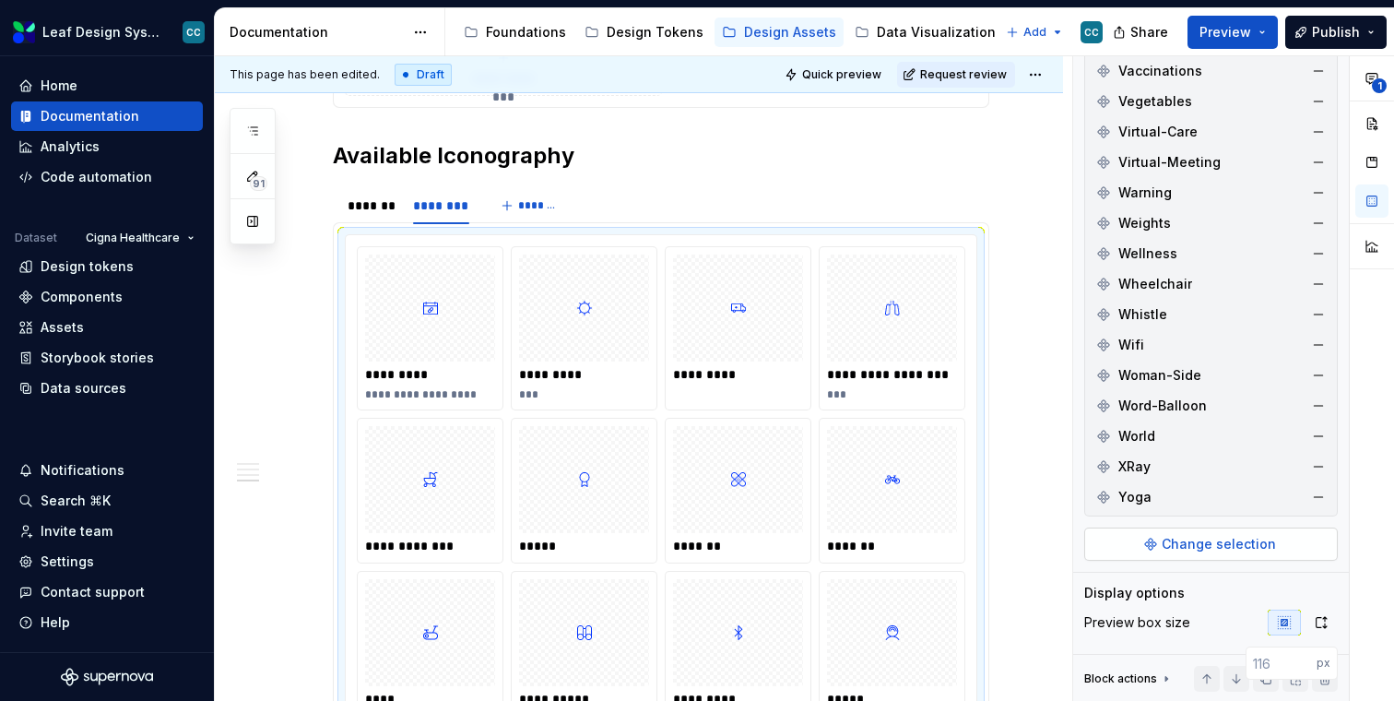
click at [1175, 541] on span "Change selection" at bounding box center [1219, 544] width 114 height 18
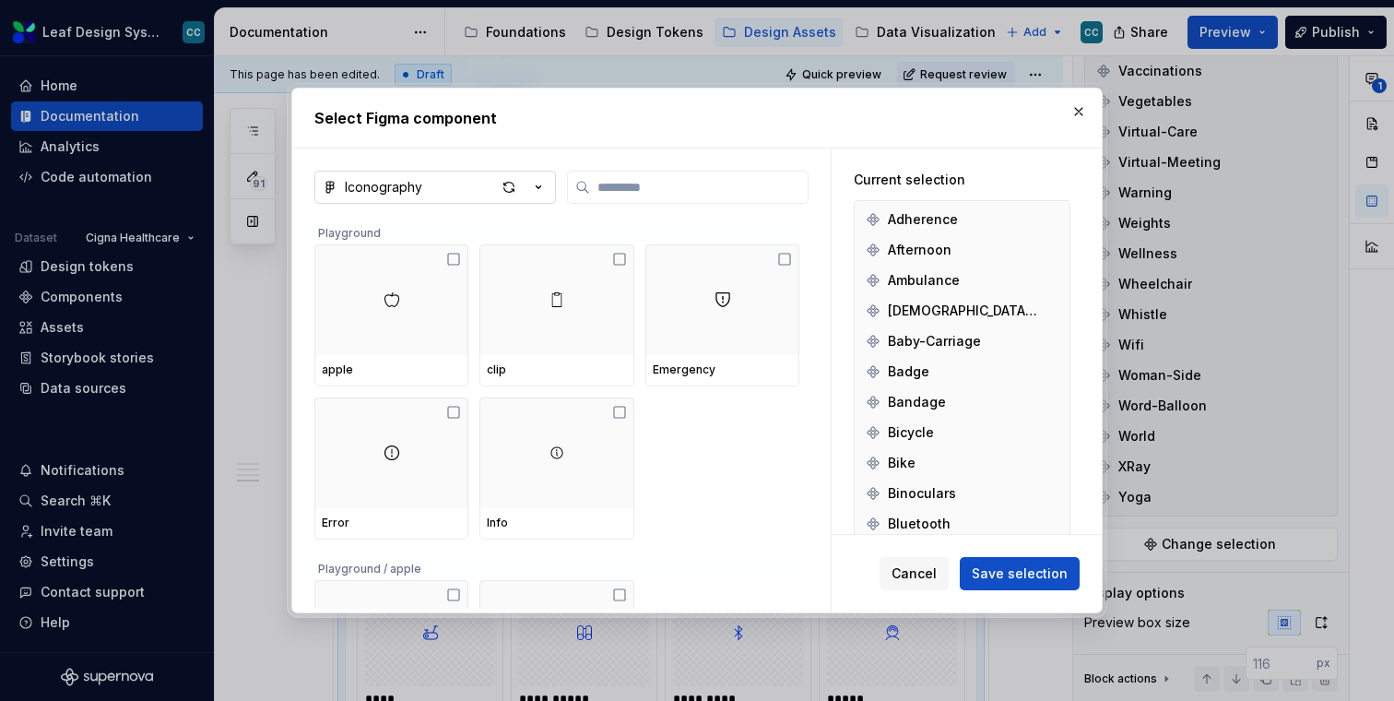
click at [444, 184] on button "Iconography" at bounding box center [435, 187] width 242 height 33
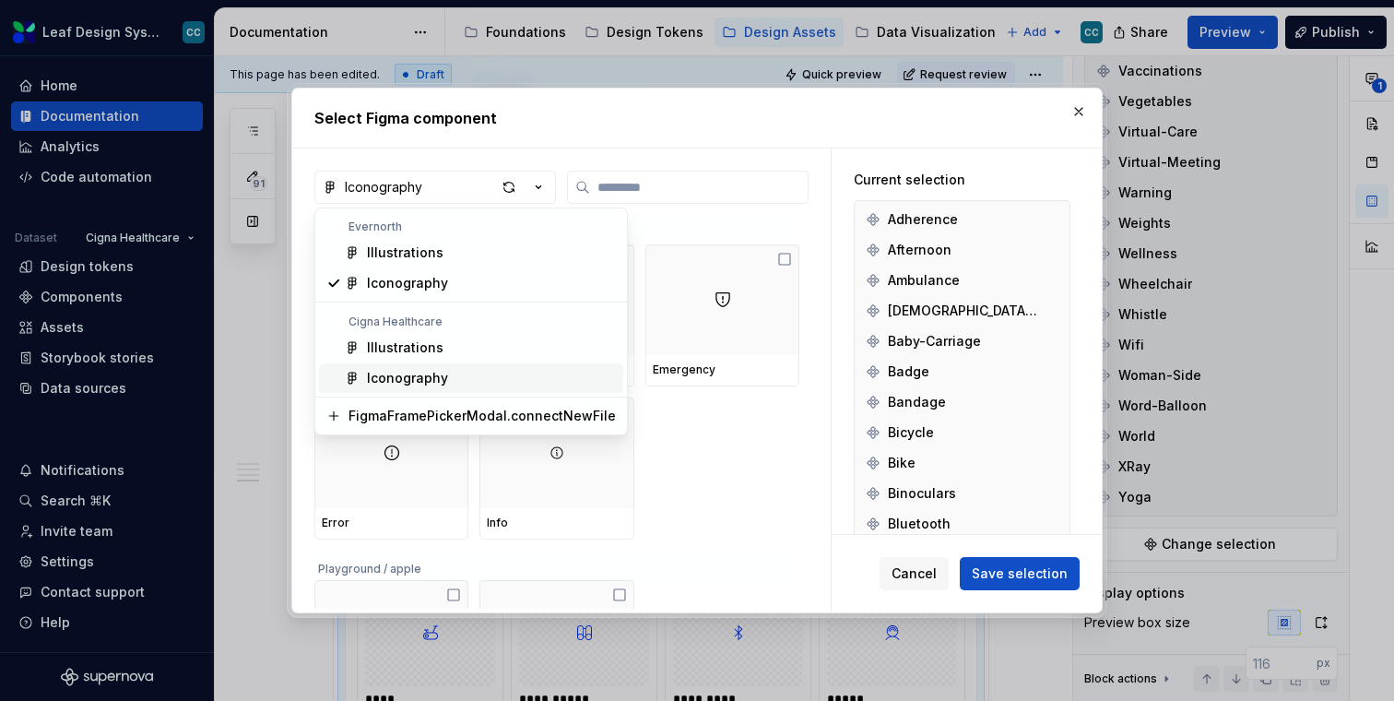
click at [407, 378] on div "Iconography" at bounding box center [407, 378] width 81 height 18
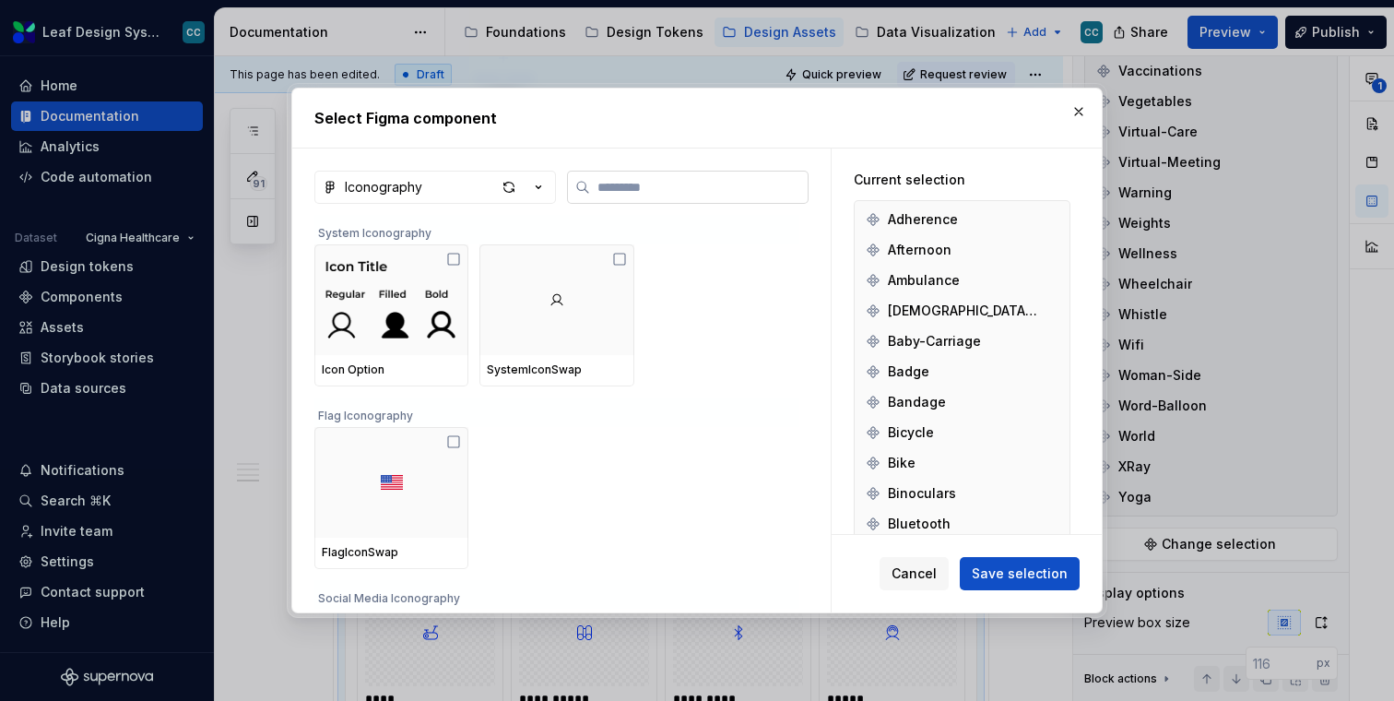
click at [714, 188] on input "search" at bounding box center [699, 187] width 218 height 18
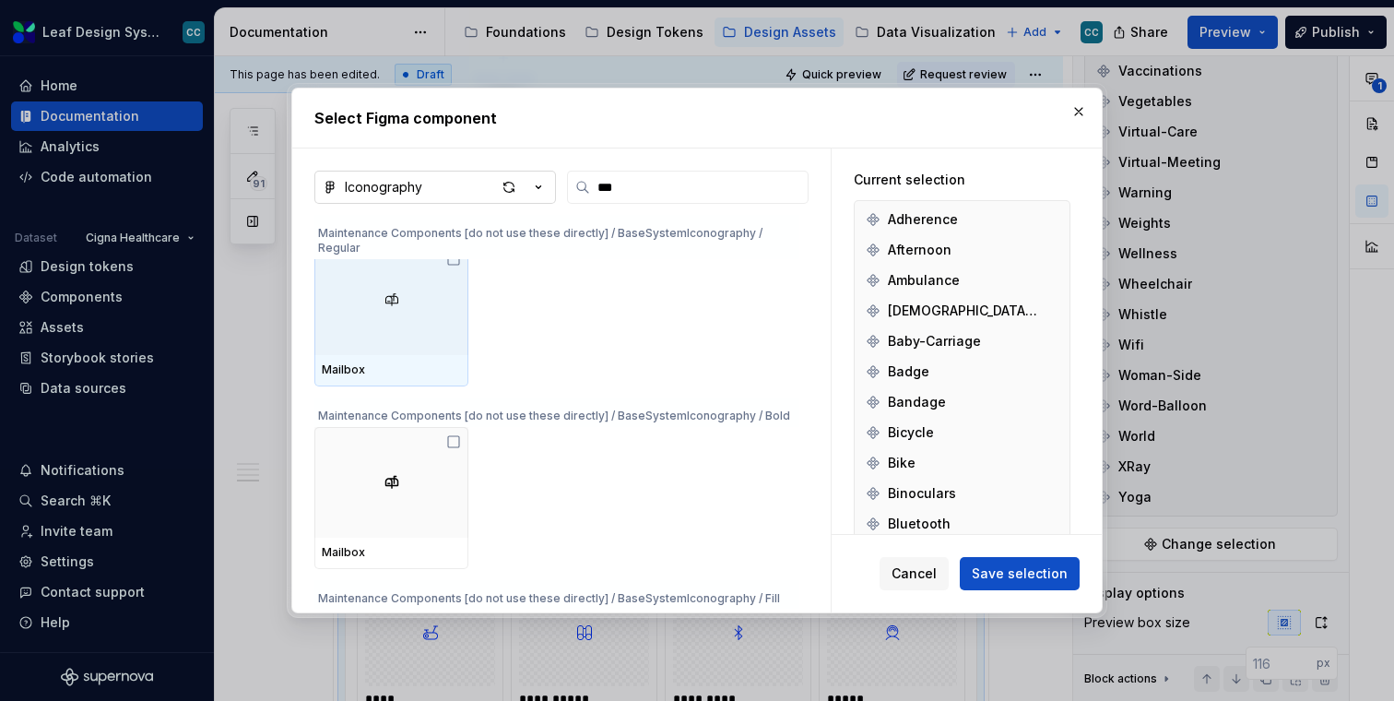
click at [451, 192] on button "Iconography" at bounding box center [435, 187] width 242 height 33
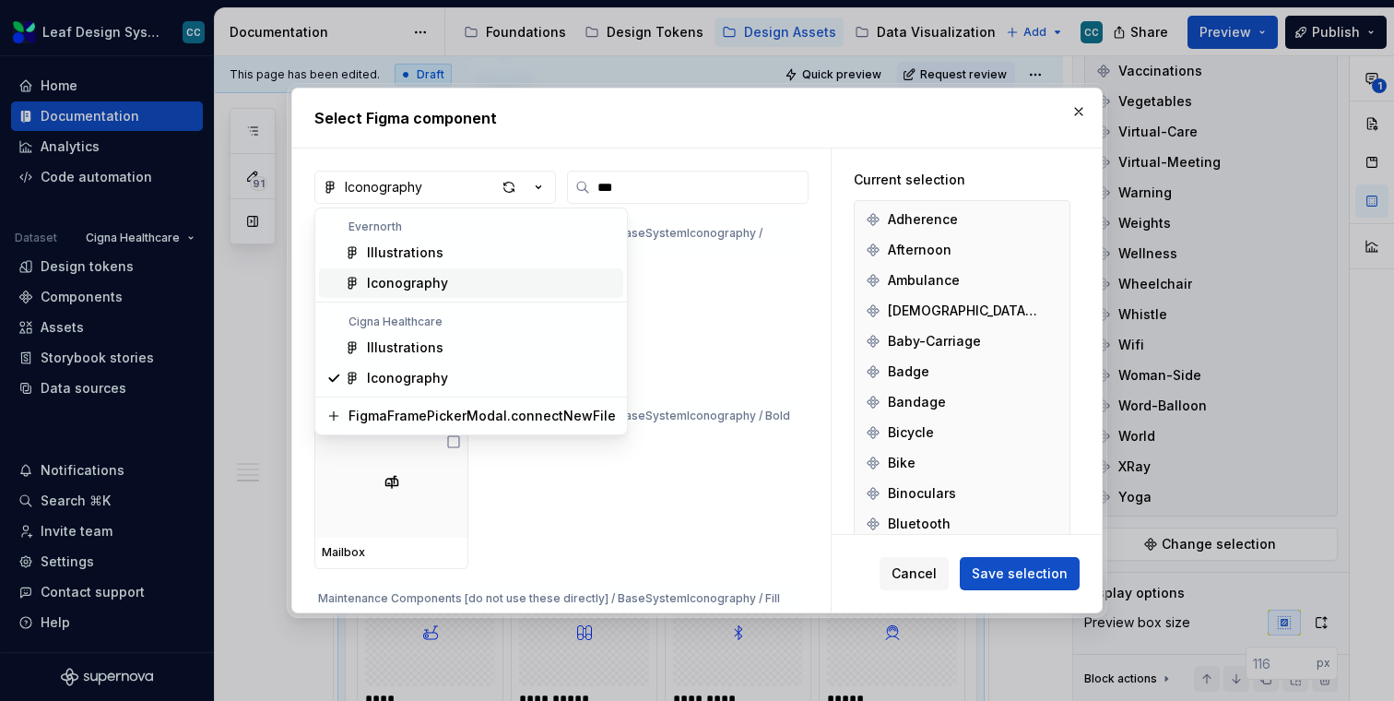
click at [435, 277] on div "Iconography" at bounding box center [407, 283] width 81 height 18
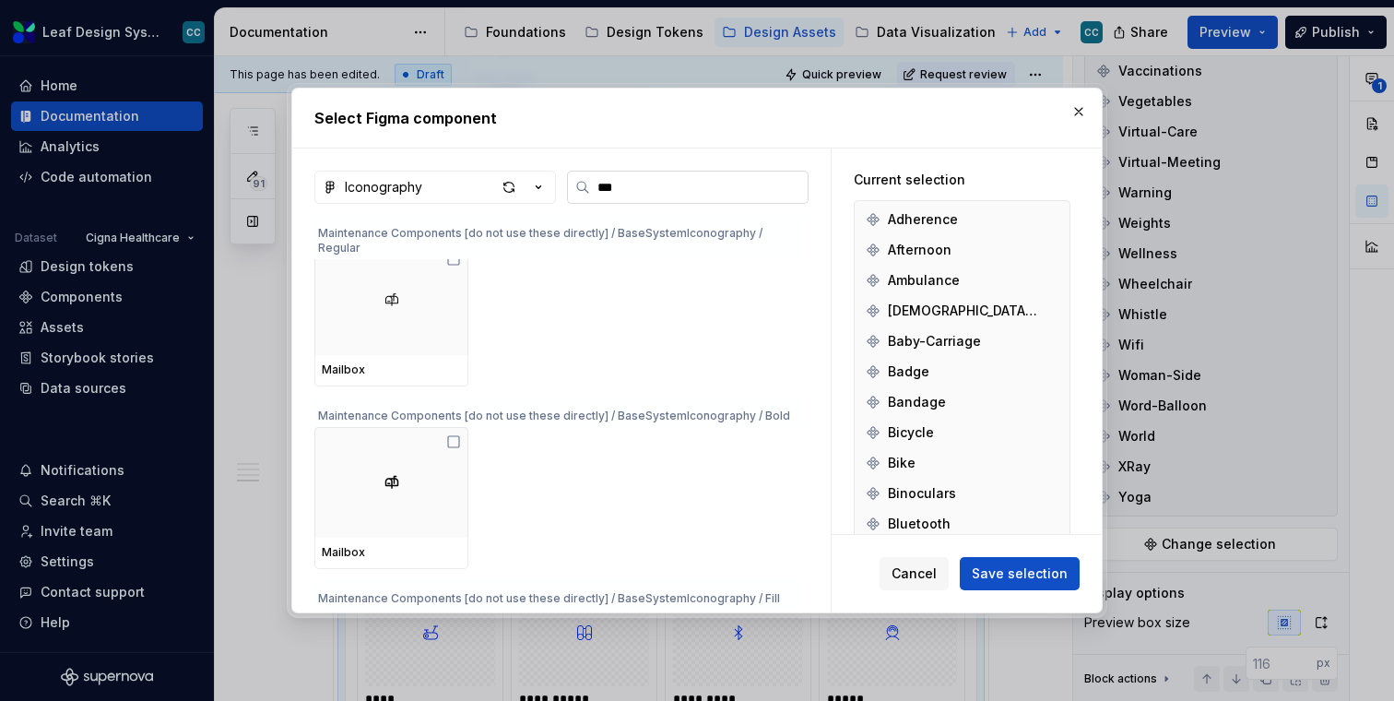
click at [680, 185] on input "***" at bounding box center [699, 187] width 218 height 18
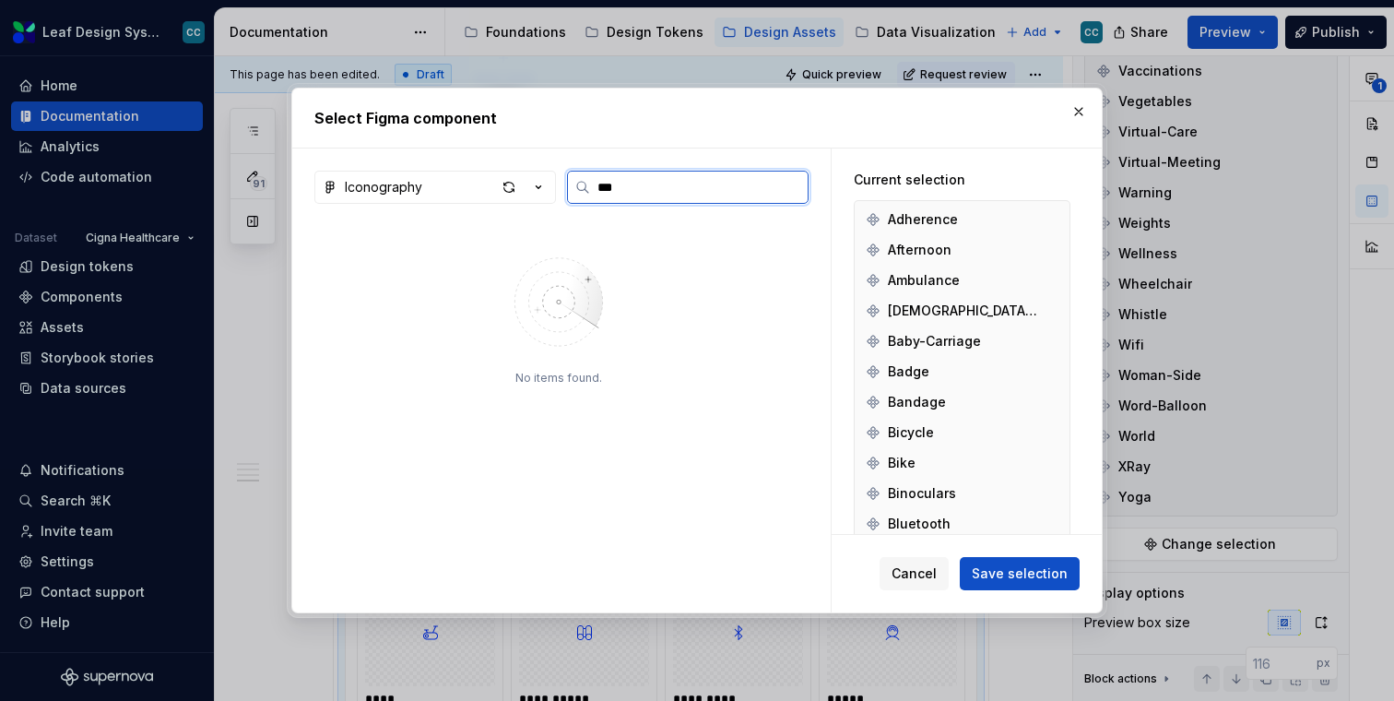
type input "***"
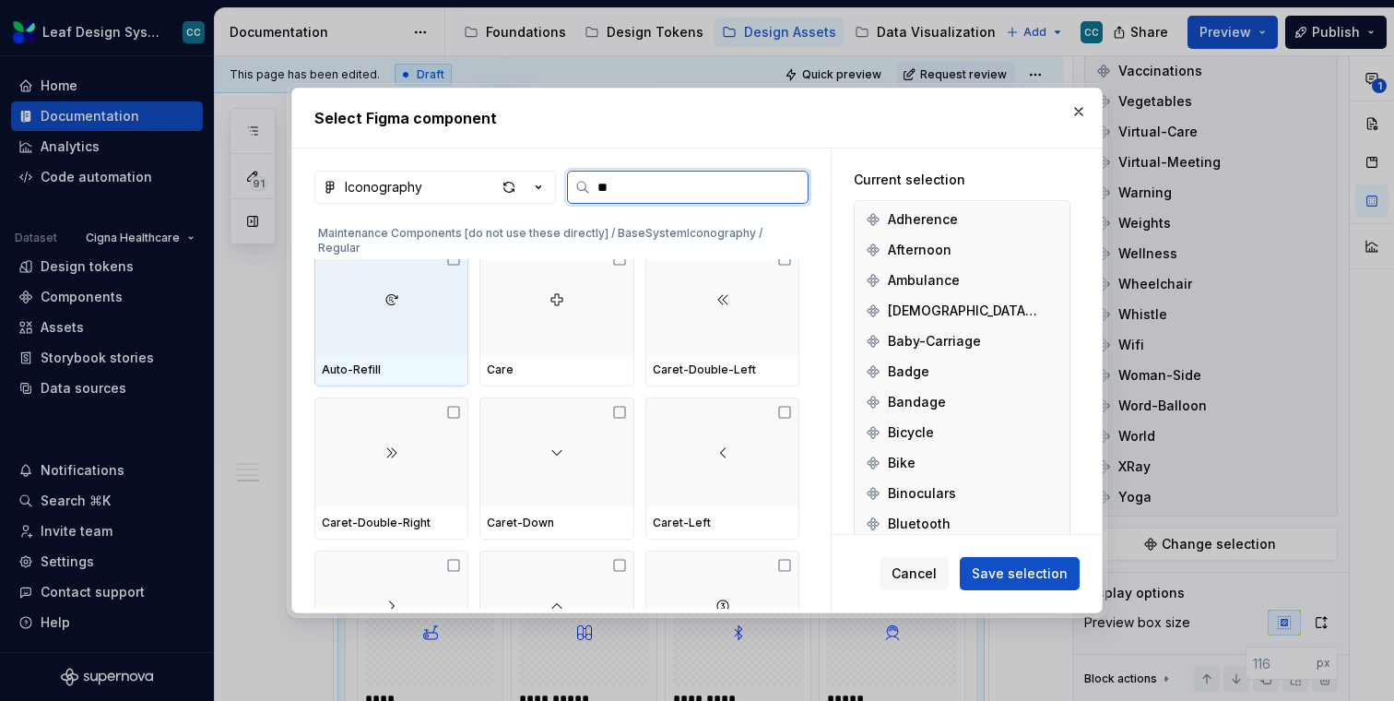
type input "*"
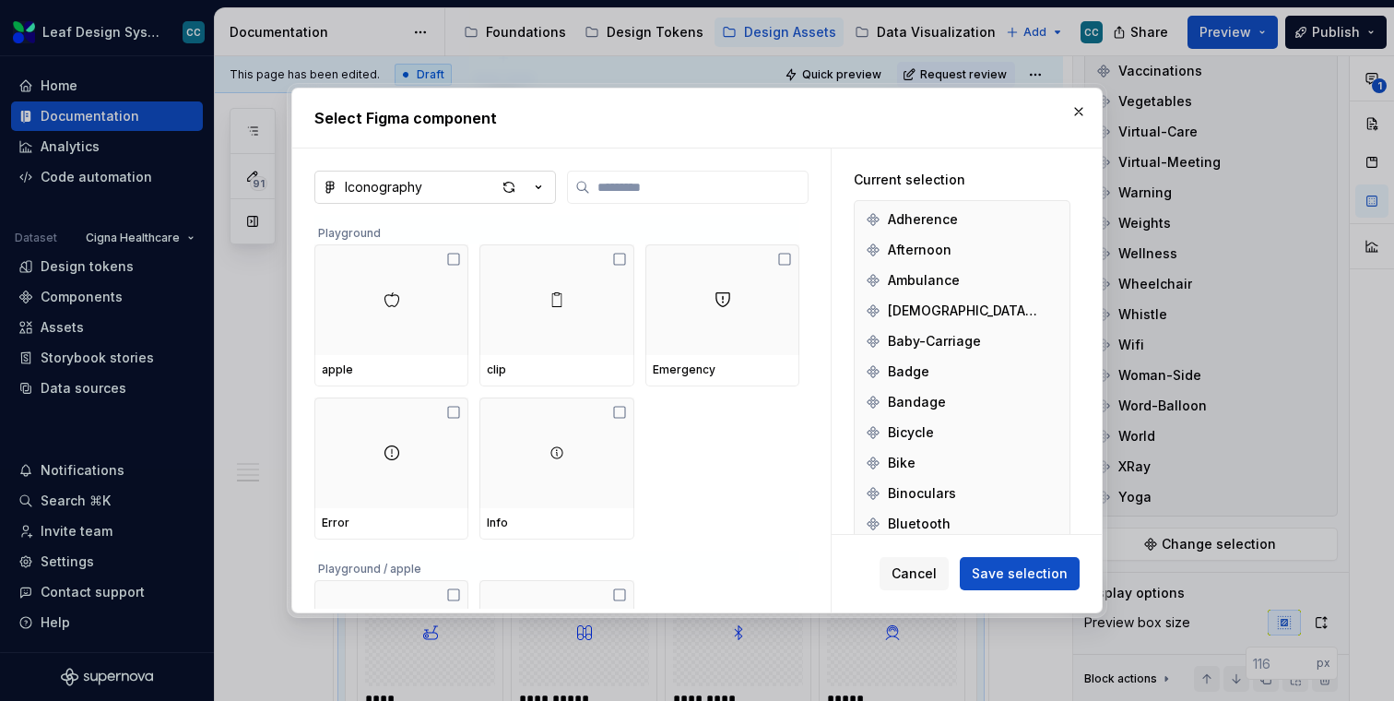
click at [534, 184] on icon "button" at bounding box center [538, 187] width 18 height 18
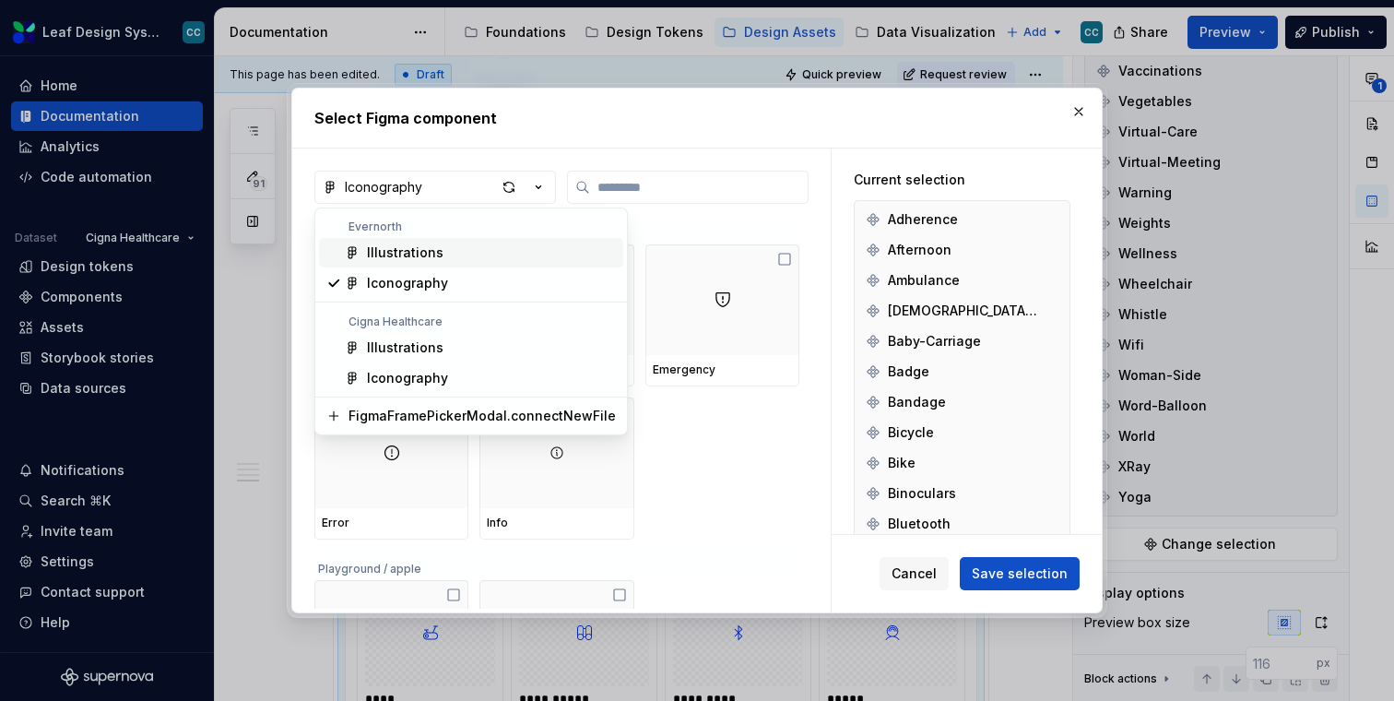
click at [660, 136] on div "Select Figma component Iconography Playground apple clip Emergency Error Info P…" at bounding box center [697, 350] width 1394 height 701
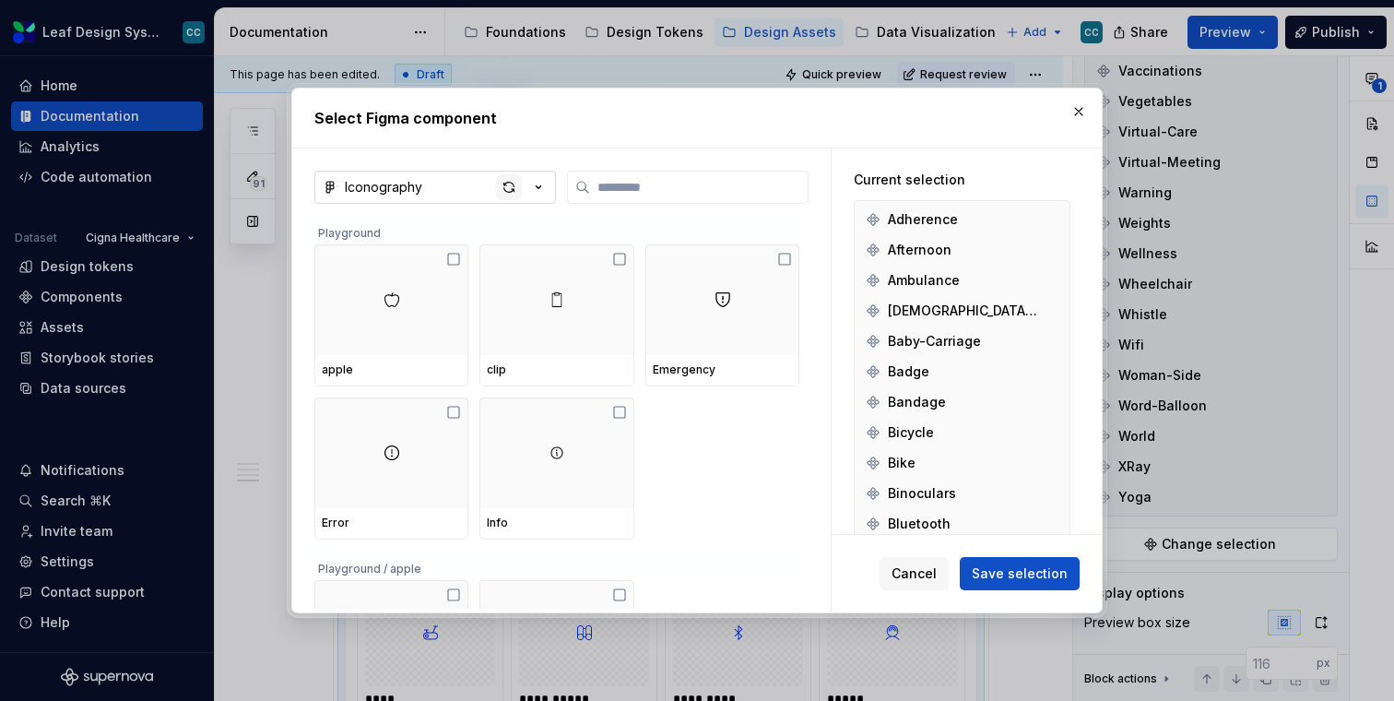
click at [506, 193] on div "button" at bounding box center [509, 187] width 26 height 26
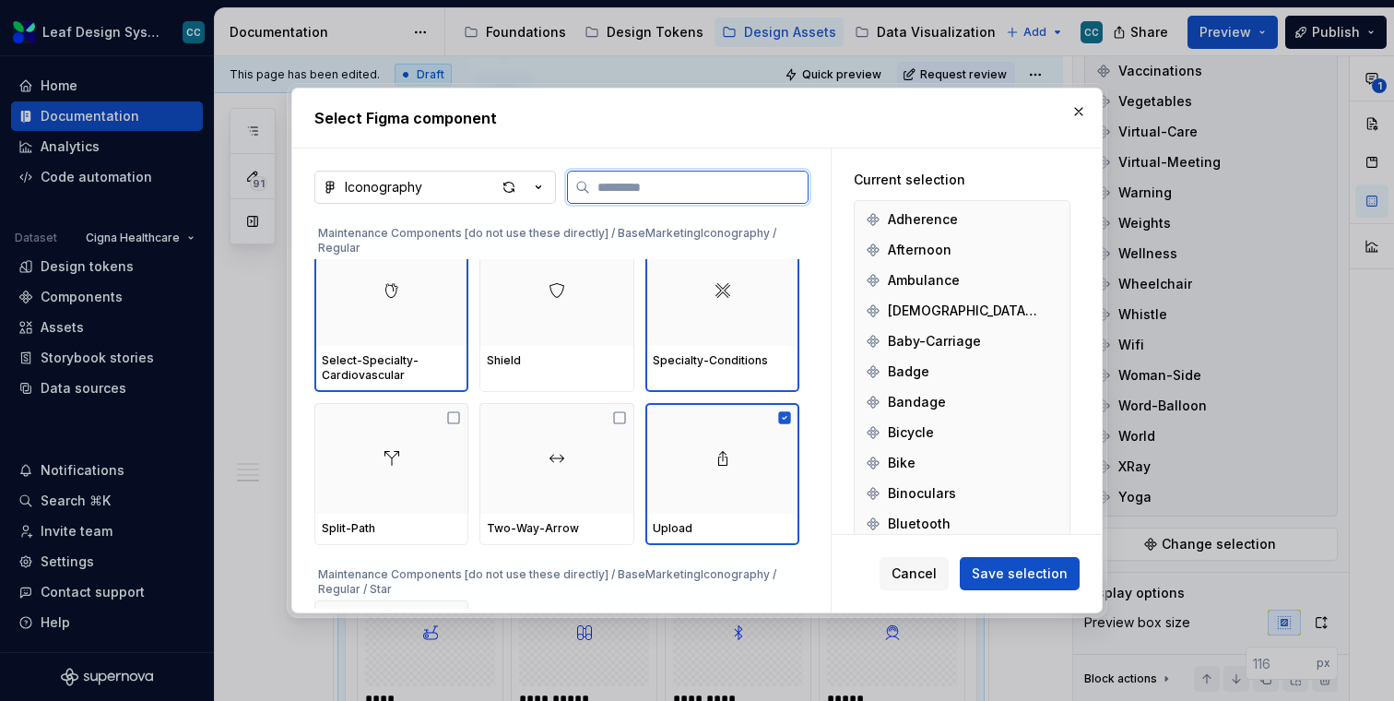
scroll to position [33635, 0]
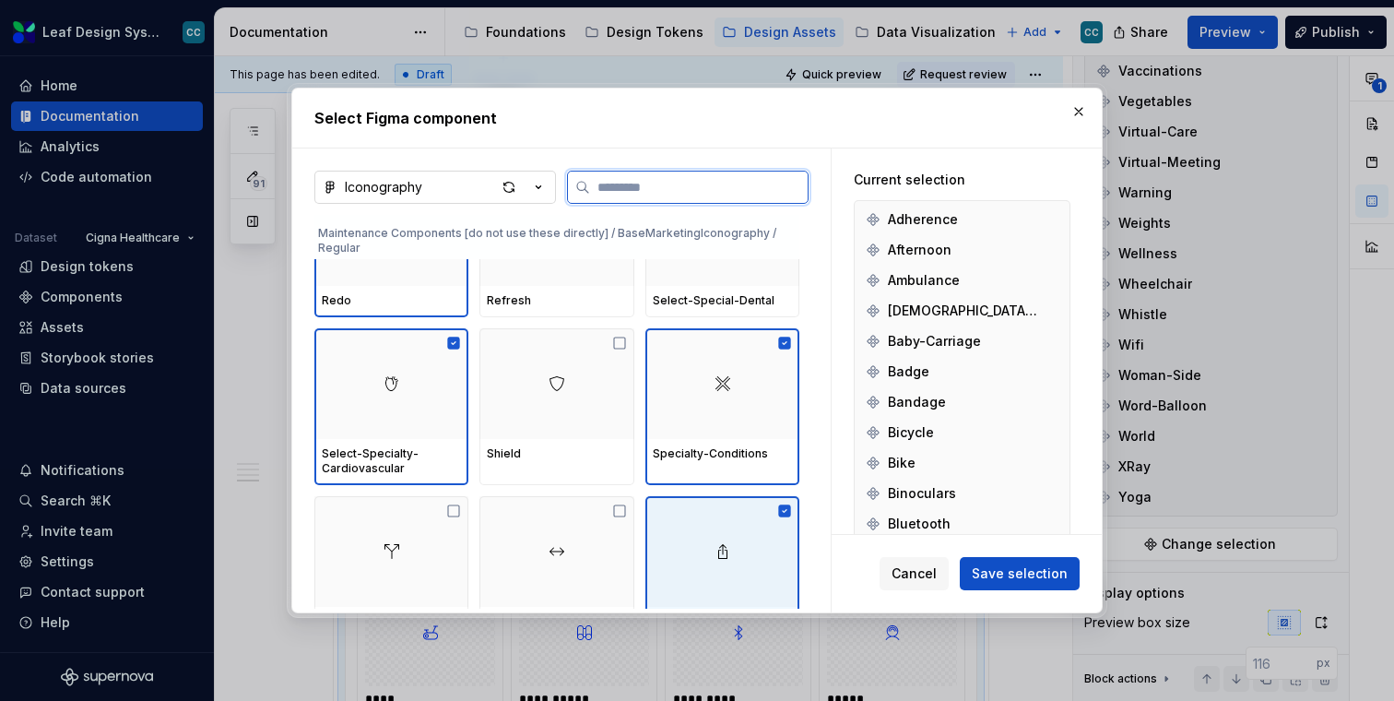
click at [687, 508] on div at bounding box center [722, 551] width 154 height 111
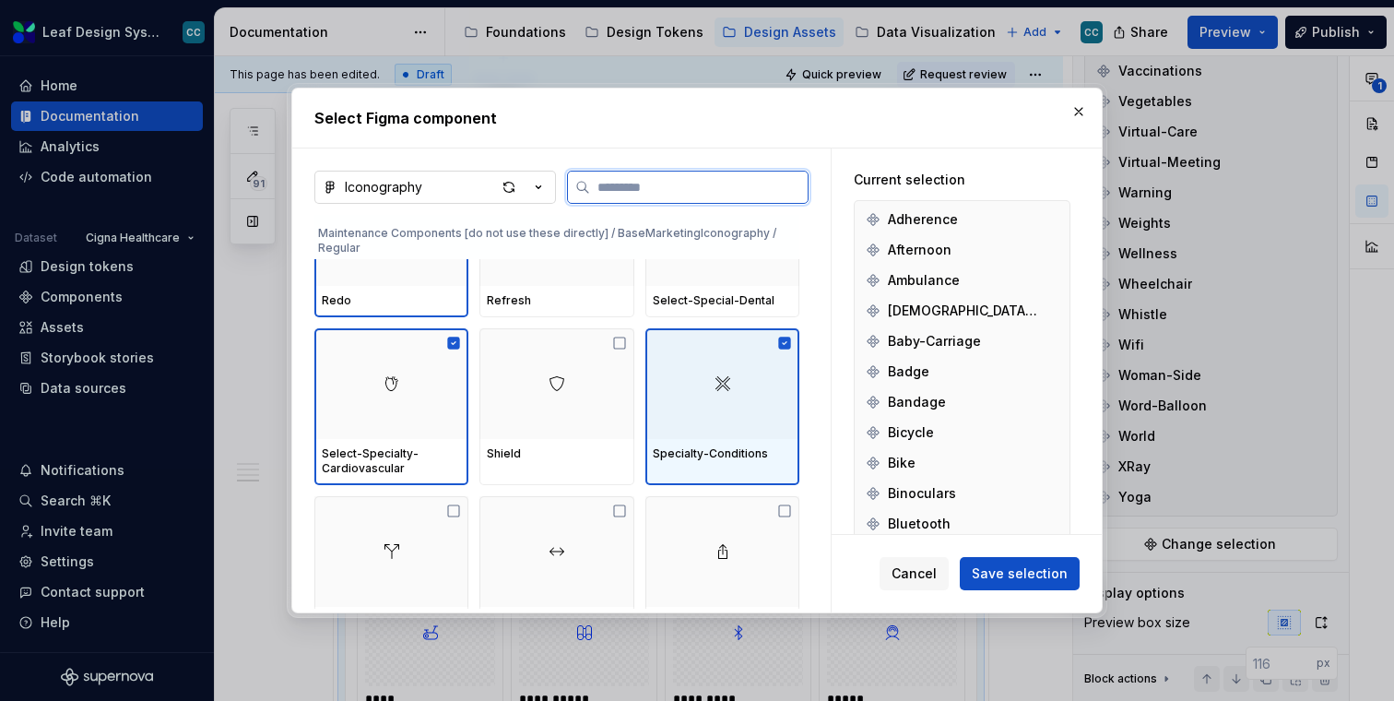
click at [708, 351] on div at bounding box center [722, 383] width 154 height 111
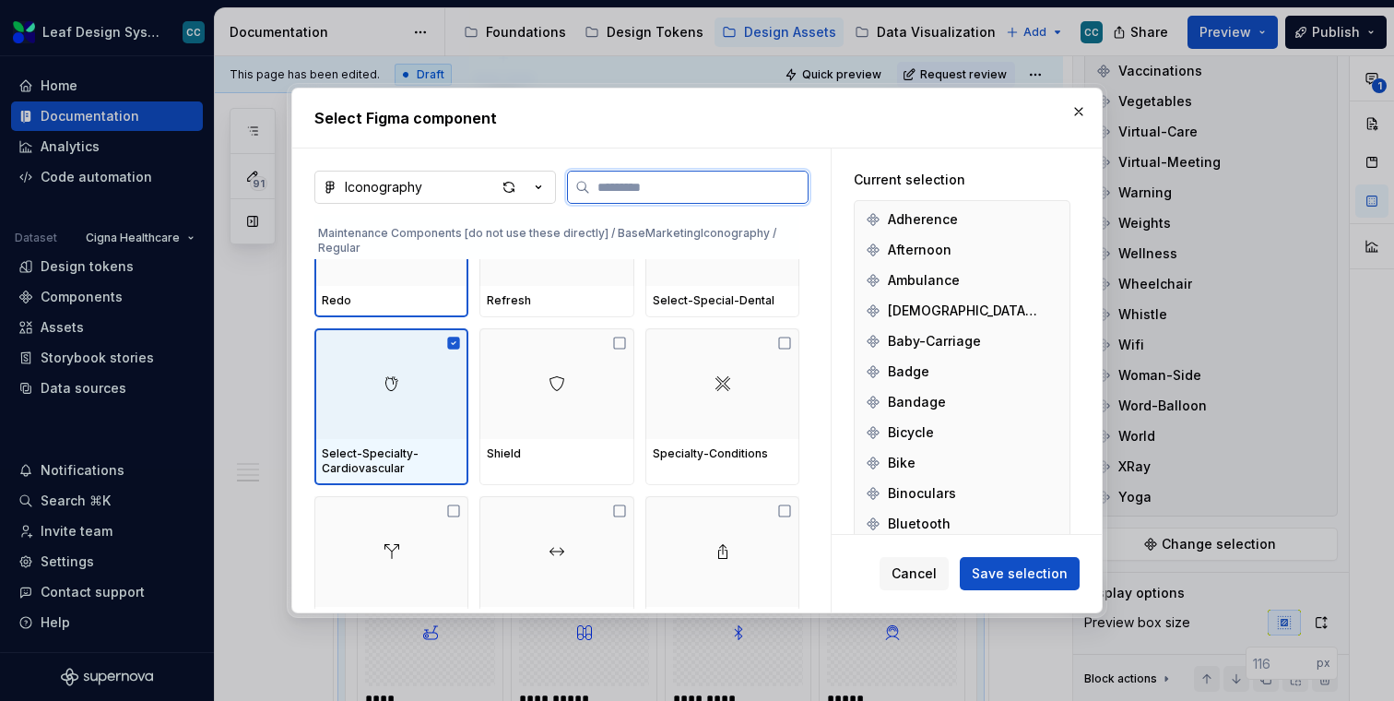
click at [409, 370] on div at bounding box center [391, 383] width 154 height 111
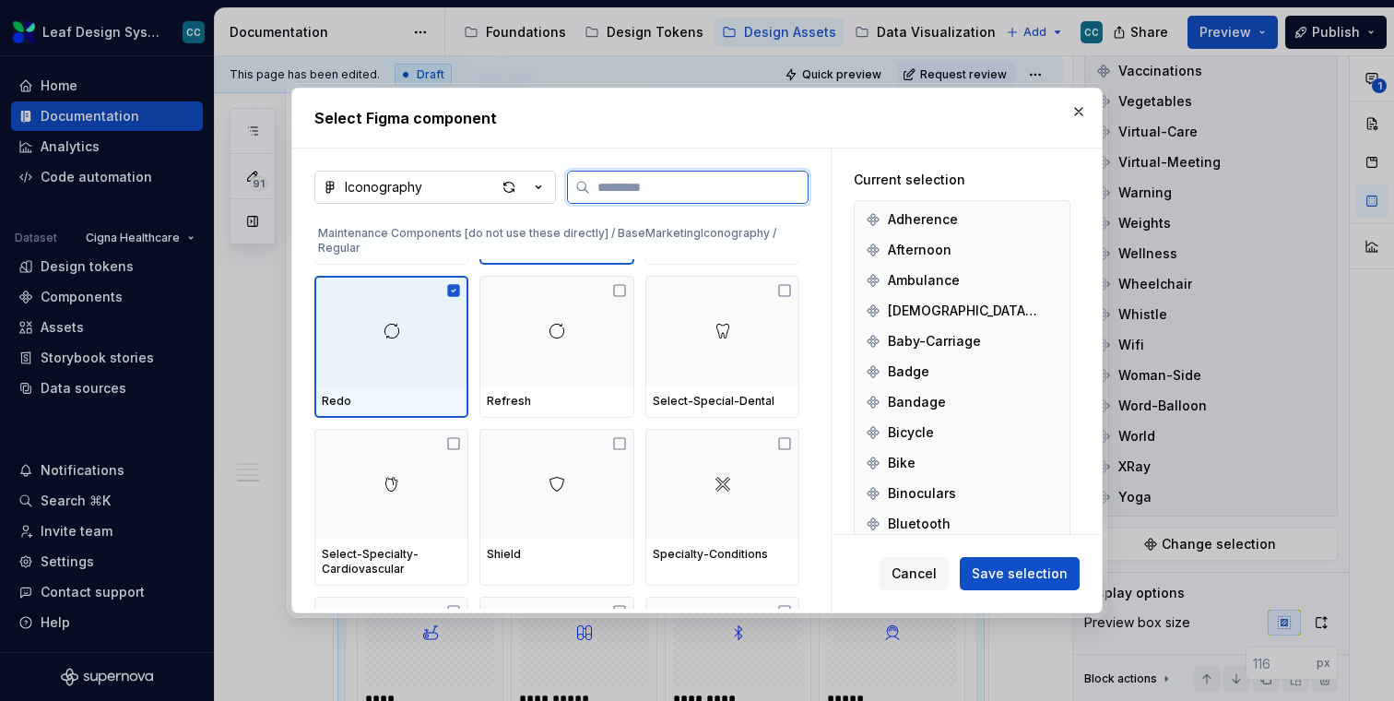
click at [406, 367] on div at bounding box center [391, 331] width 154 height 111
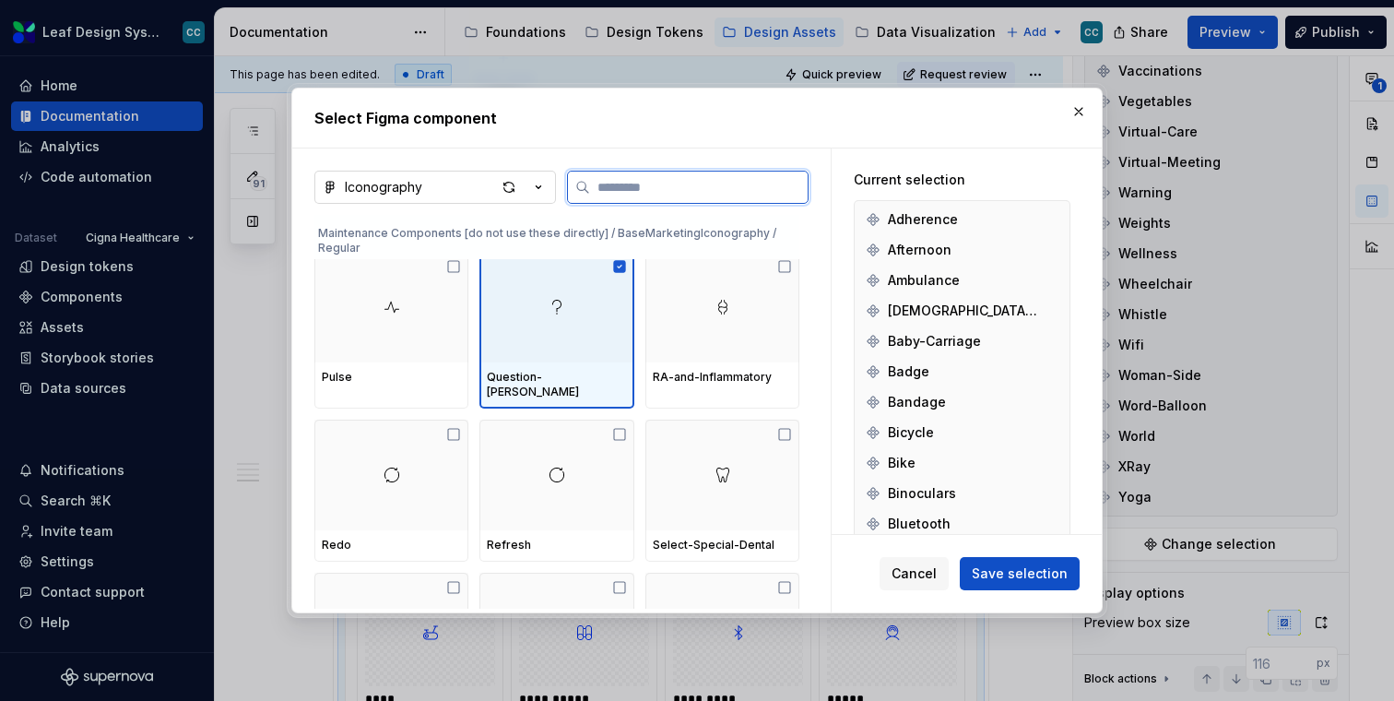
click at [580, 385] on div "Question-[PERSON_NAME]" at bounding box center [556, 385] width 154 height 46
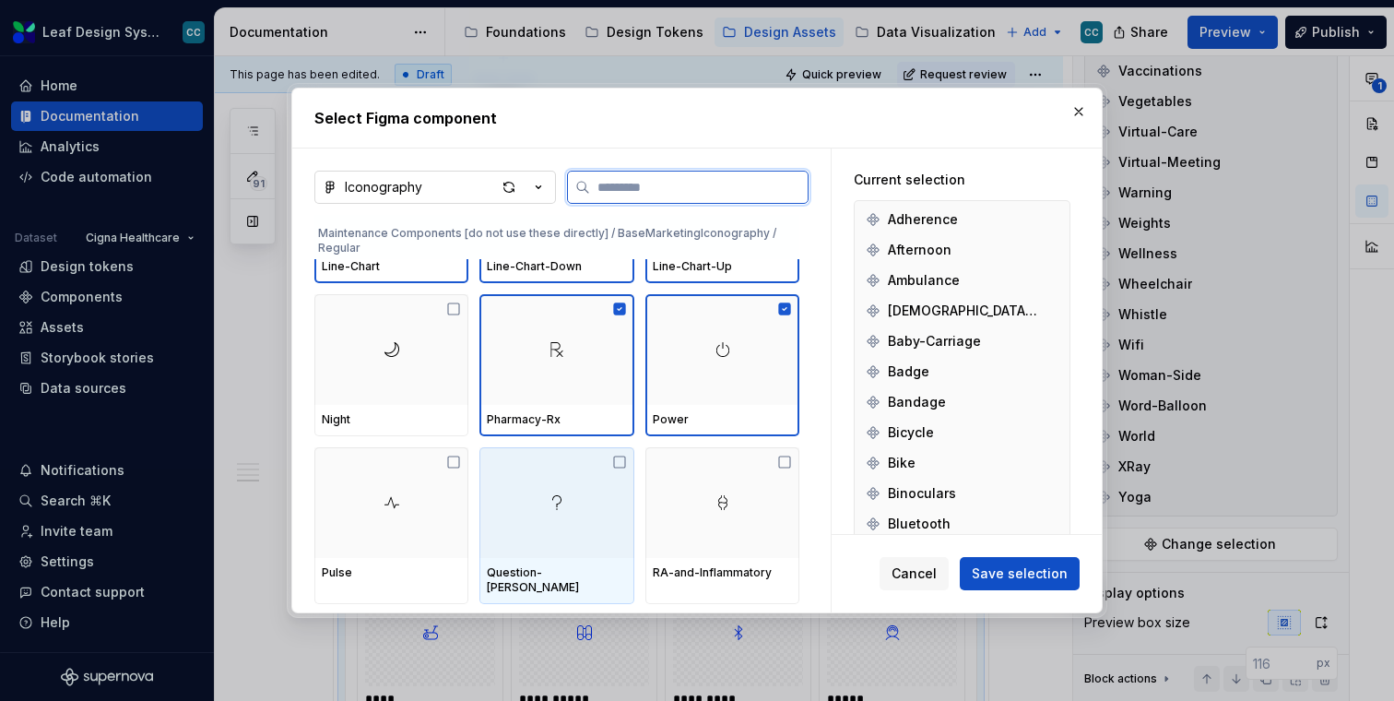
scroll to position [33192, 0]
click at [580, 385] on div at bounding box center [556, 352] width 154 height 111
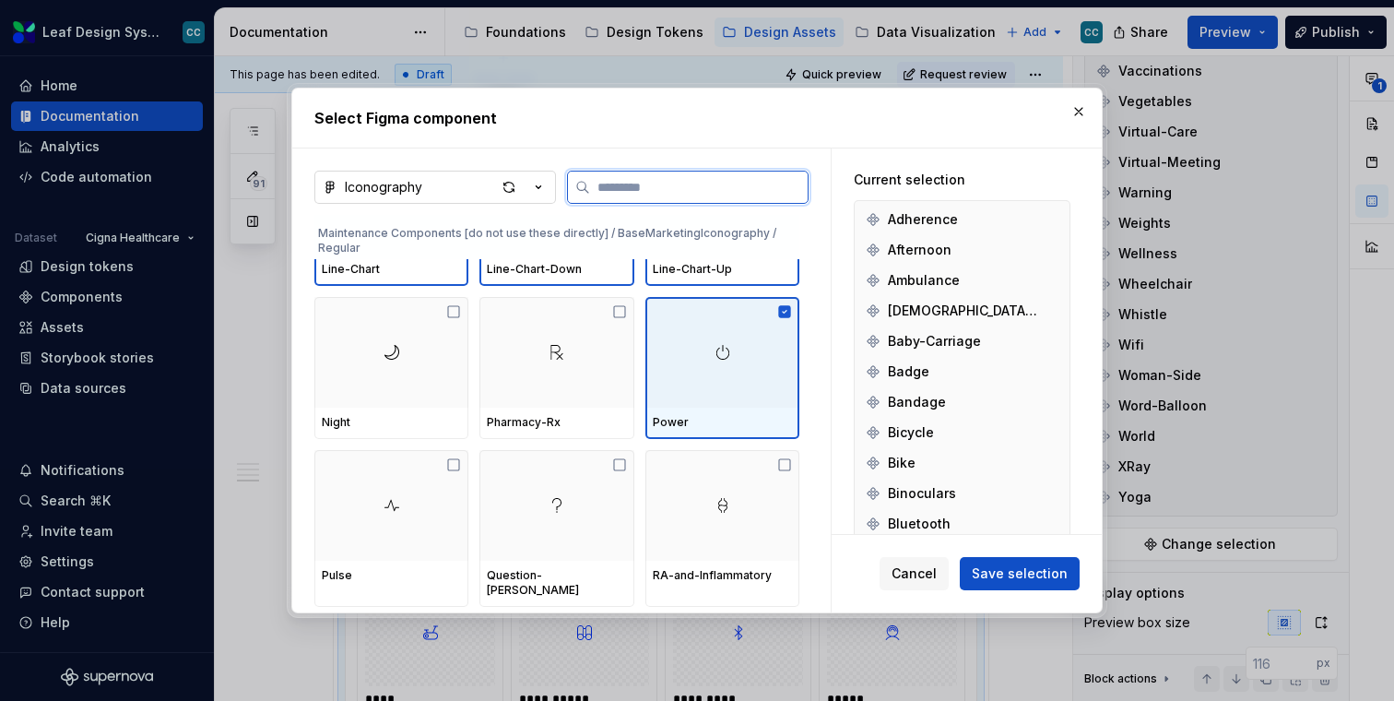
click at [739, 379] on div at bounding box center [722, 352] width 154 height 111
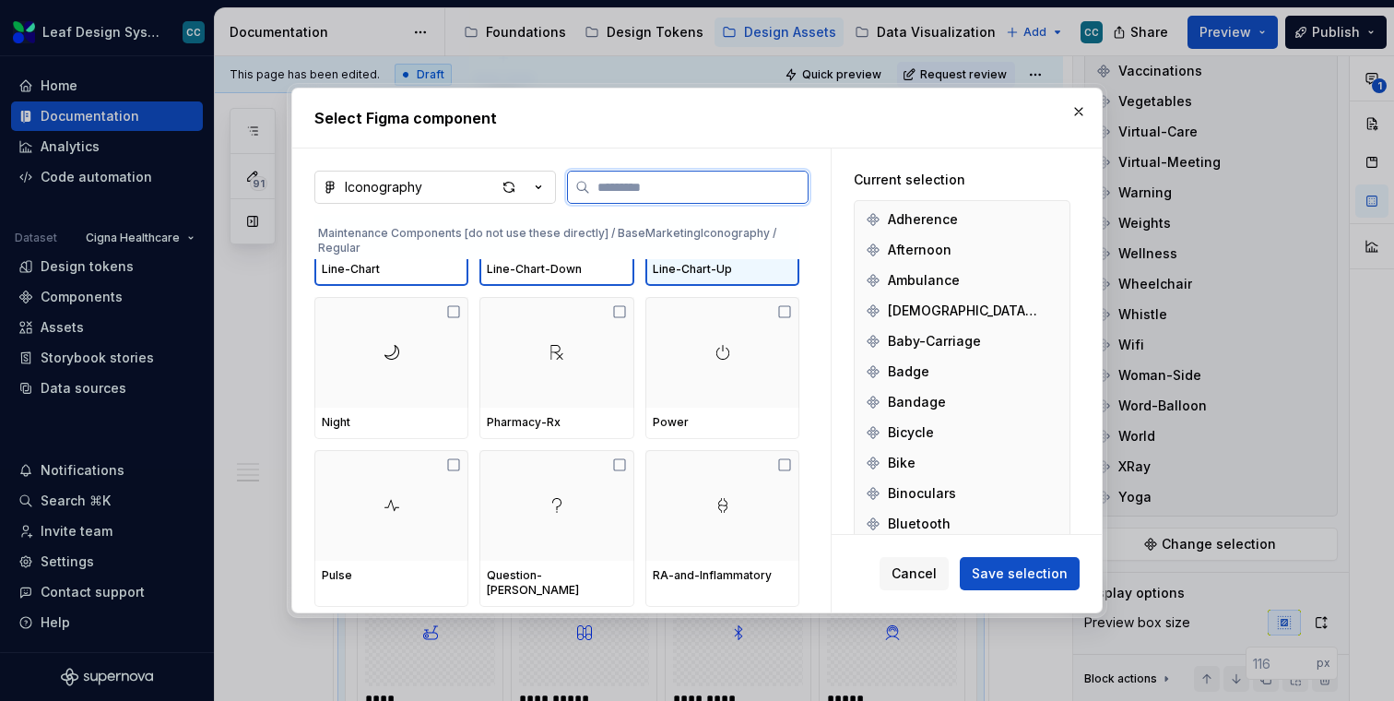
click at [732, 282] on div "Line-Chart-Up" at bounding box center [722, 269] width 154 height 31
click at [584, 264] on div "Line-Chart-Down" at bounding box center [556, 269] width 139 height 15
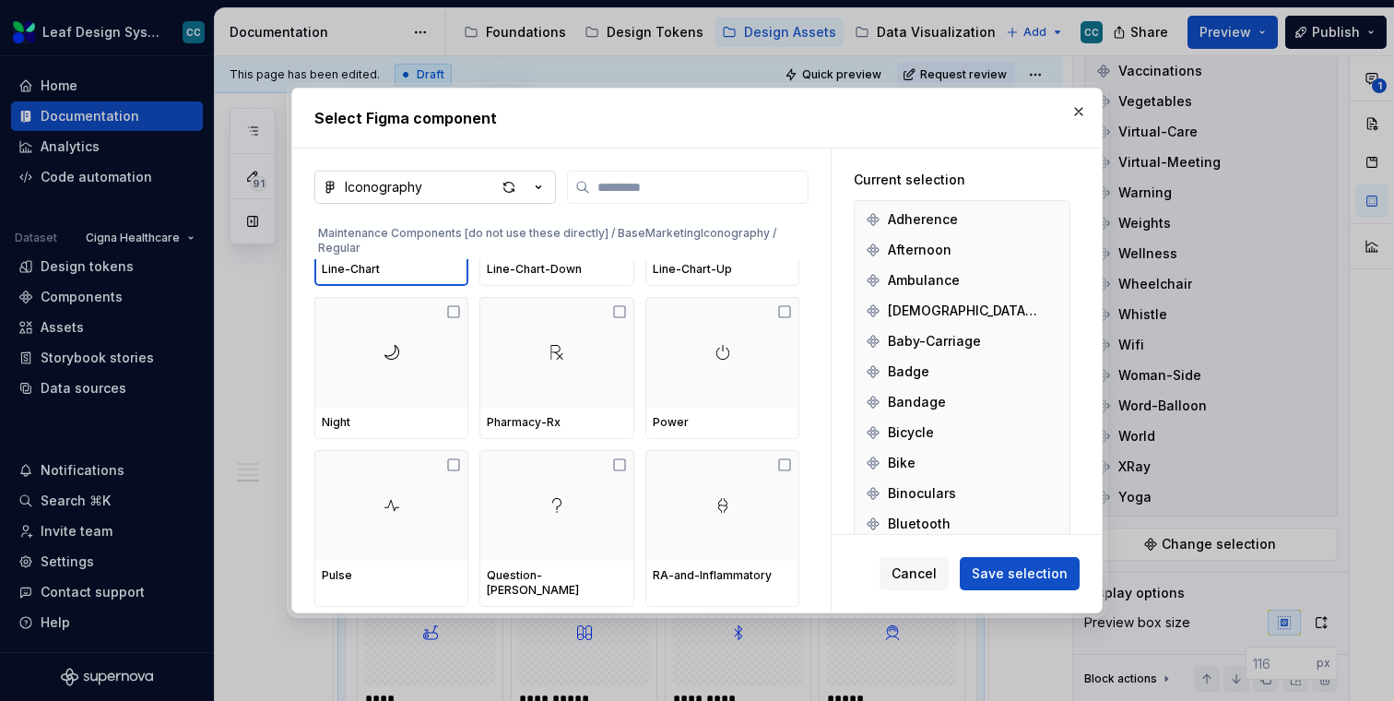
click at [397, 272] on div "Line-Chart" at bounding box center [391, 269] width 139 height 15
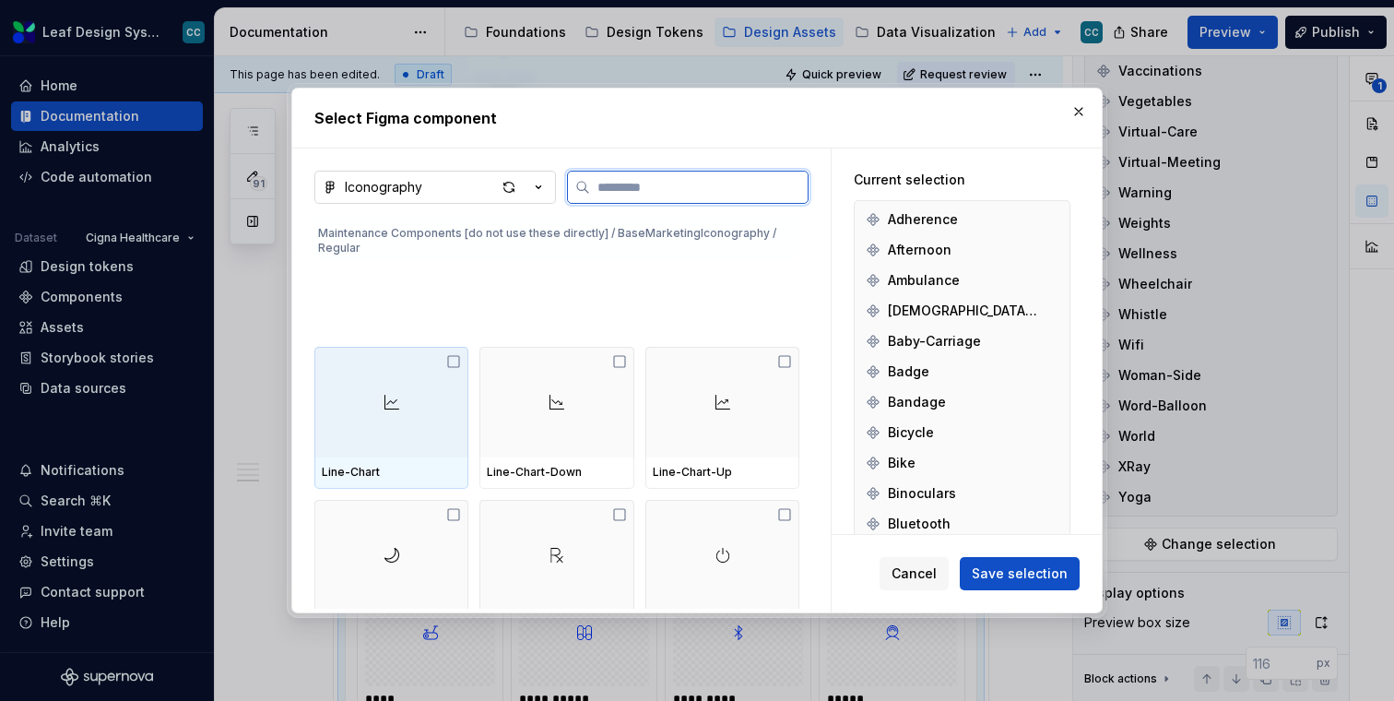
scroll to position [32737, 0]
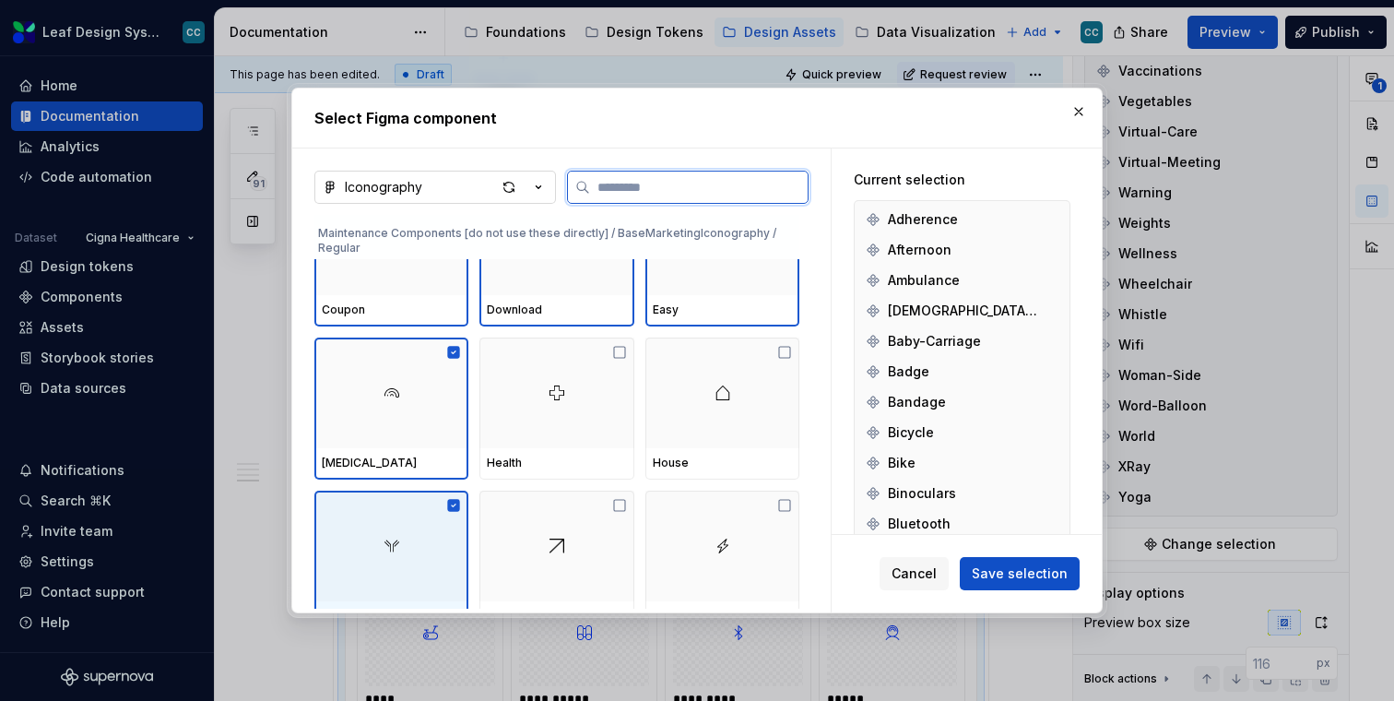
click at [385, 585] on div at bounding box center [391, 545] width 154 height 111
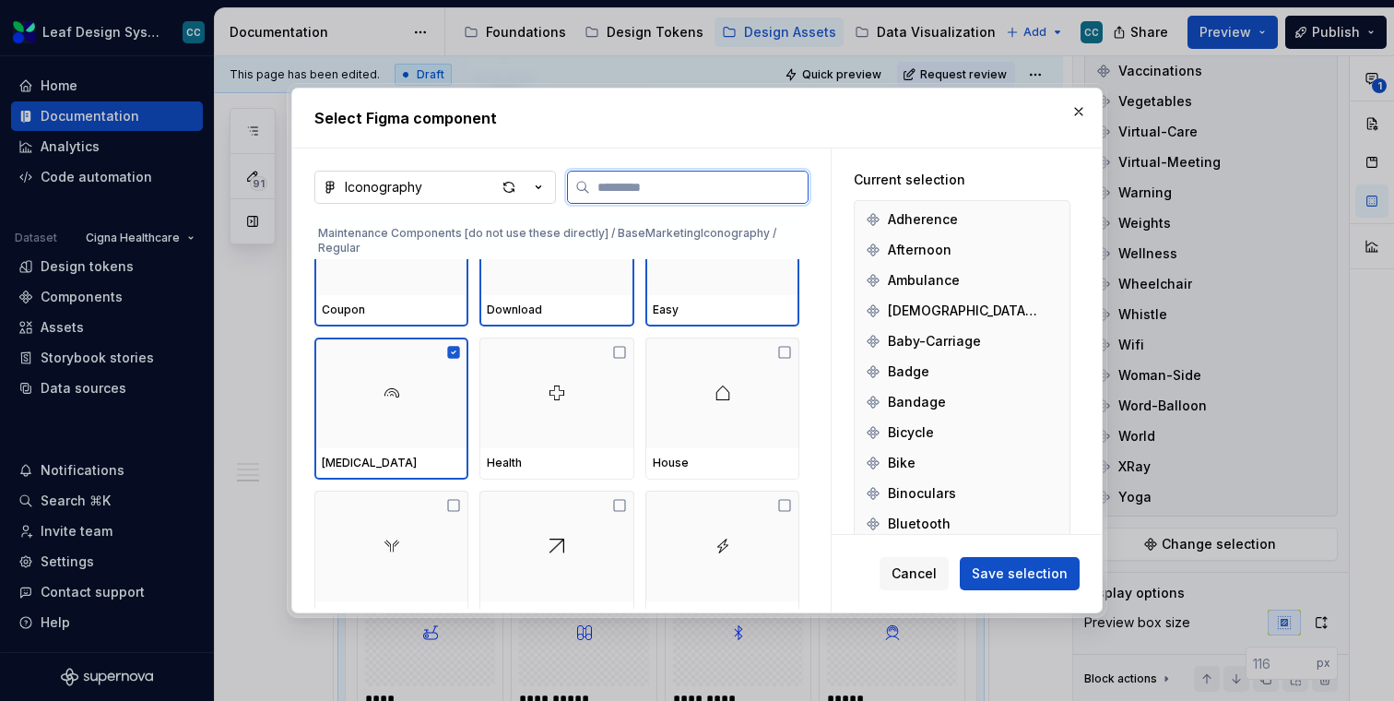
click at [385, 445] on div at bounding box center [391, 392] width 154 height 111
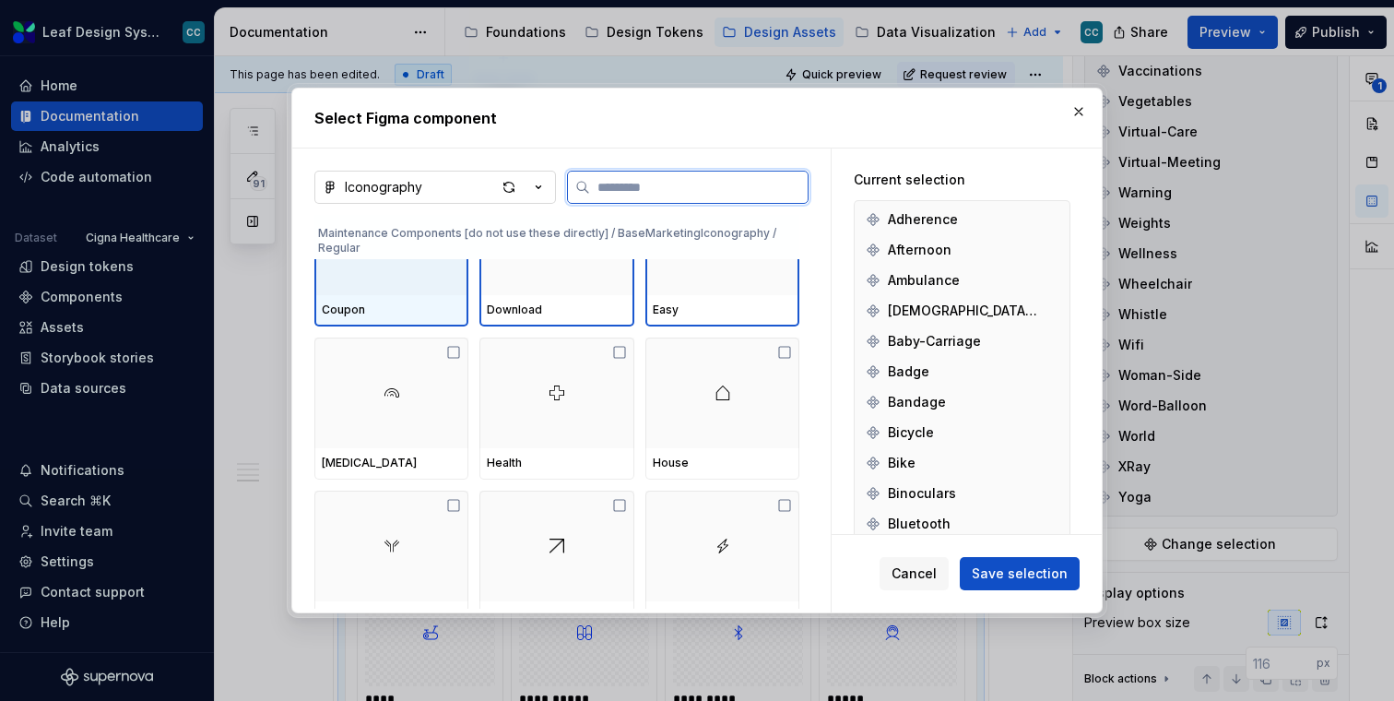
click at [396, 285] on div at bounding box center [391, 239] width 154 height 111
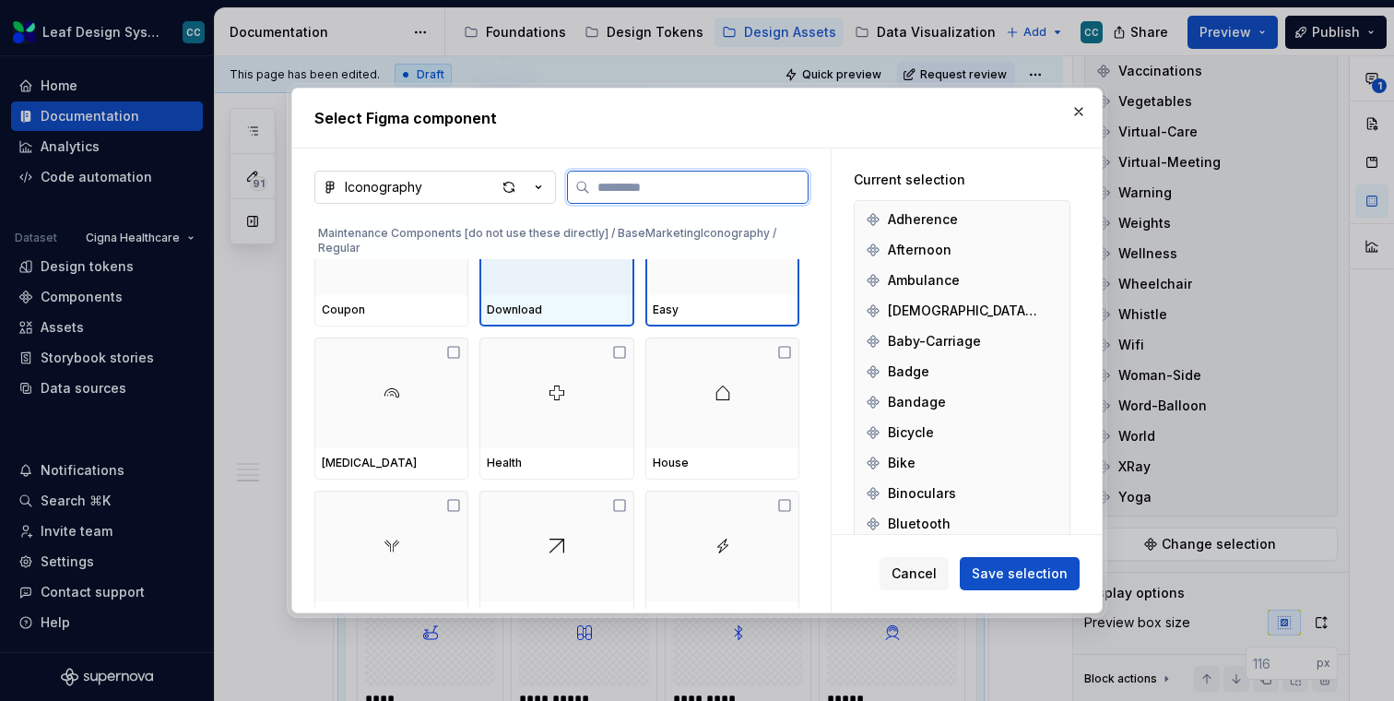
click at [542, 285] on div at bounding box center [556, 239] width 154 height 111
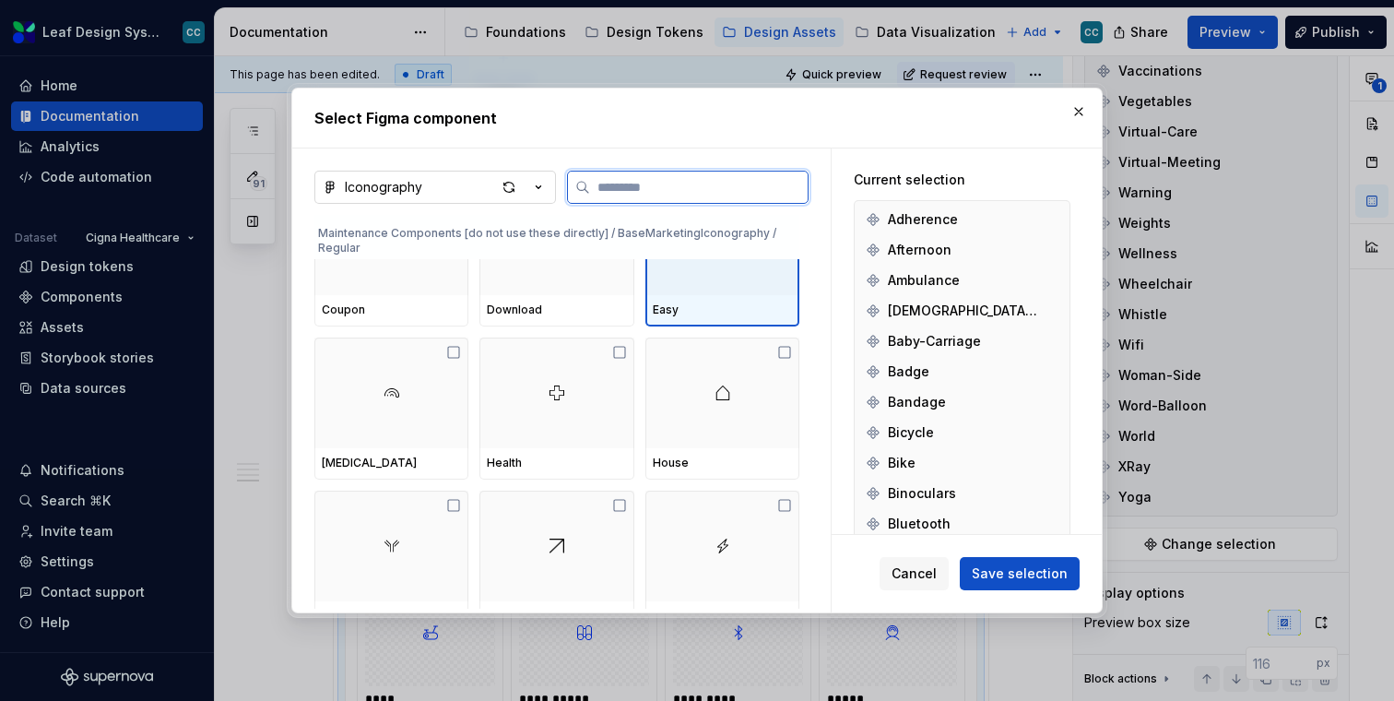
click at [723, 300] on div "Easy" at bounding box center [722, 310] width 154 height 31
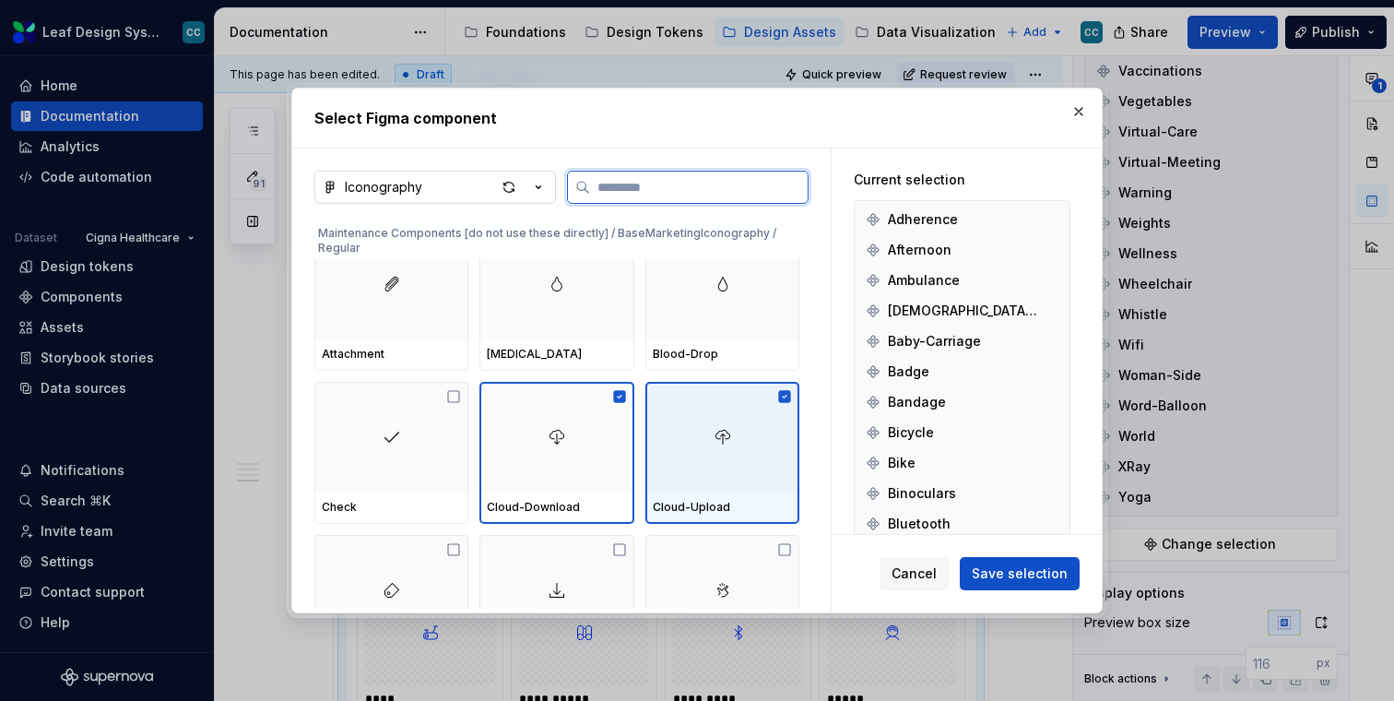
click at [697, 466] on div at bounding box center [722, 437] width 154 height 111
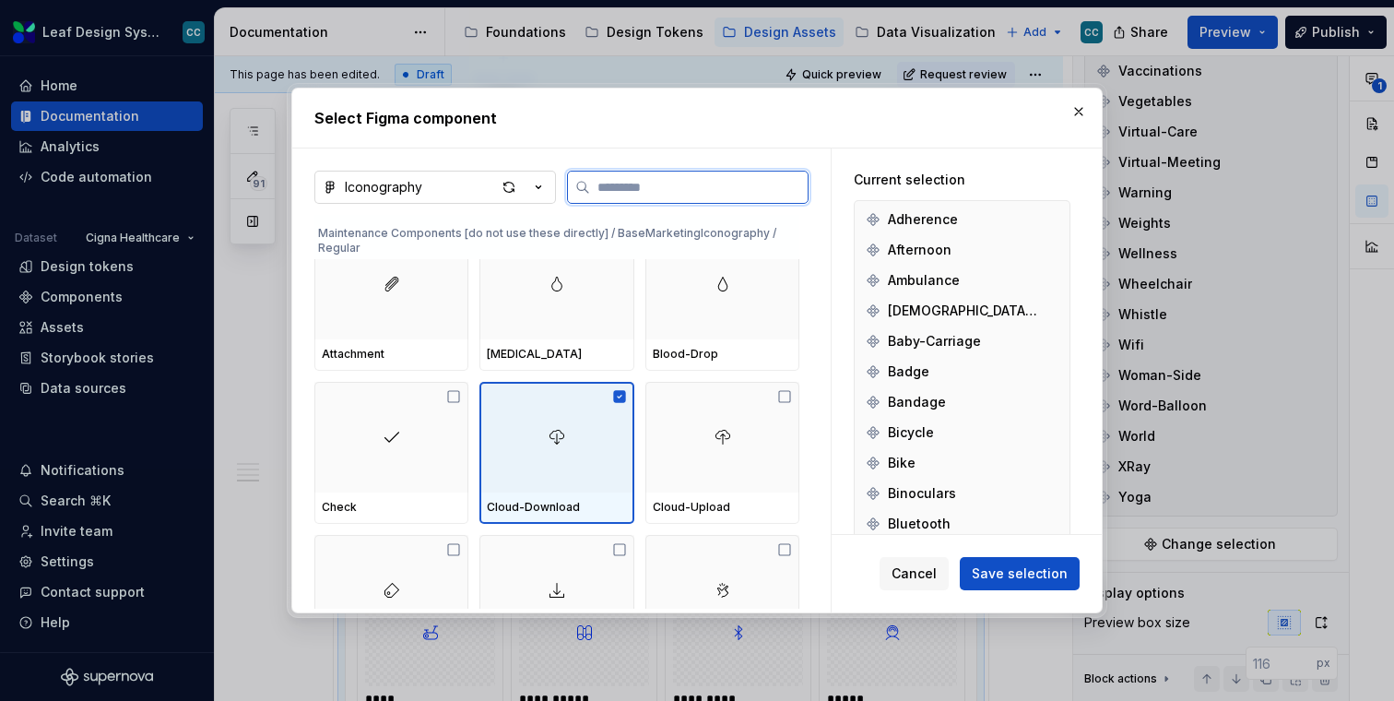
click at [585, 464] on div at bounding box center [556, 437] width 154 height 111
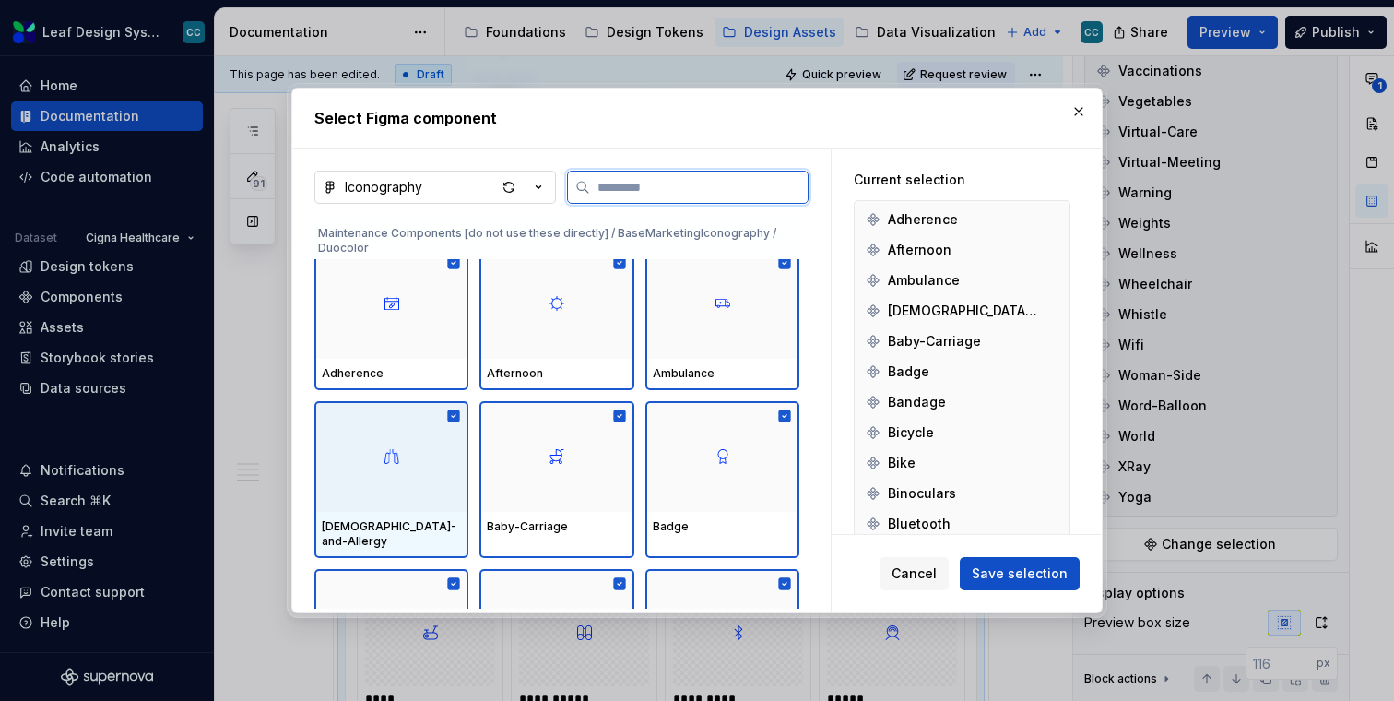
scroll to position [34182, 0]
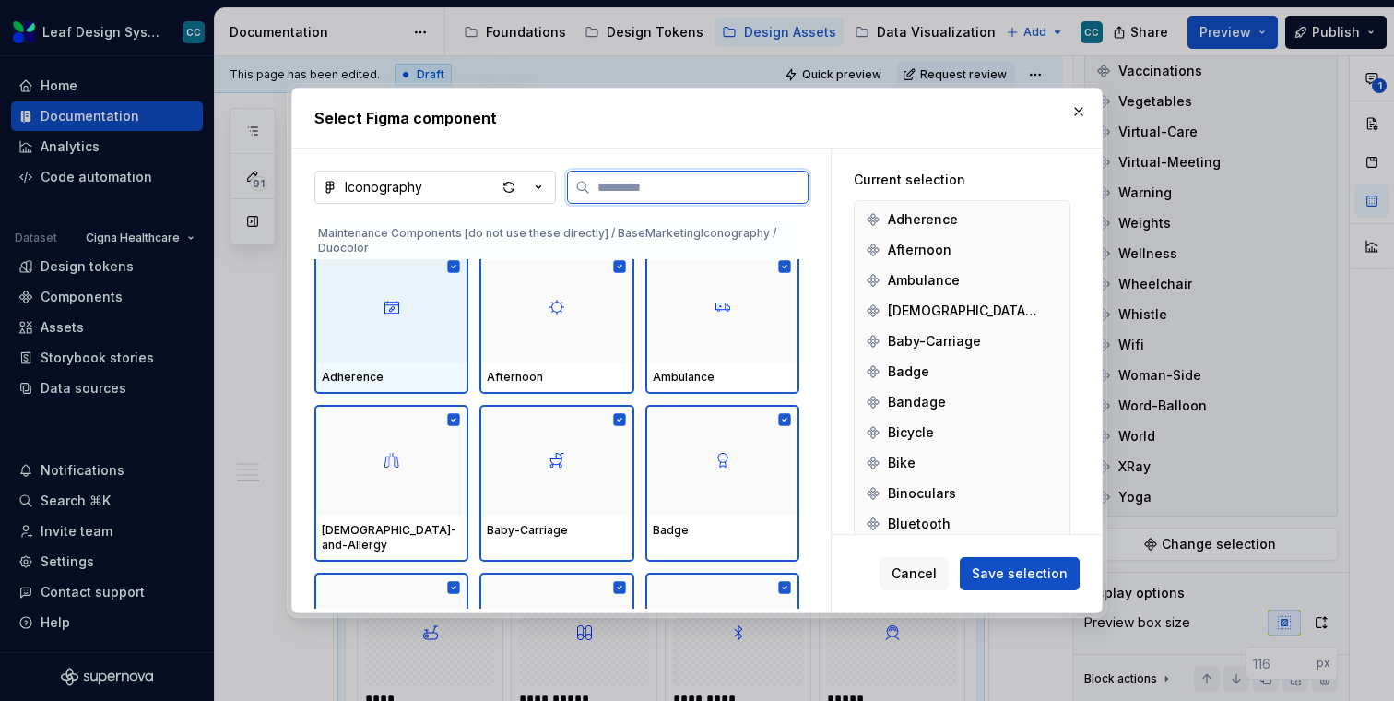
click at [402, 344] on div at bounding box center [391, 307] width 154 height 111
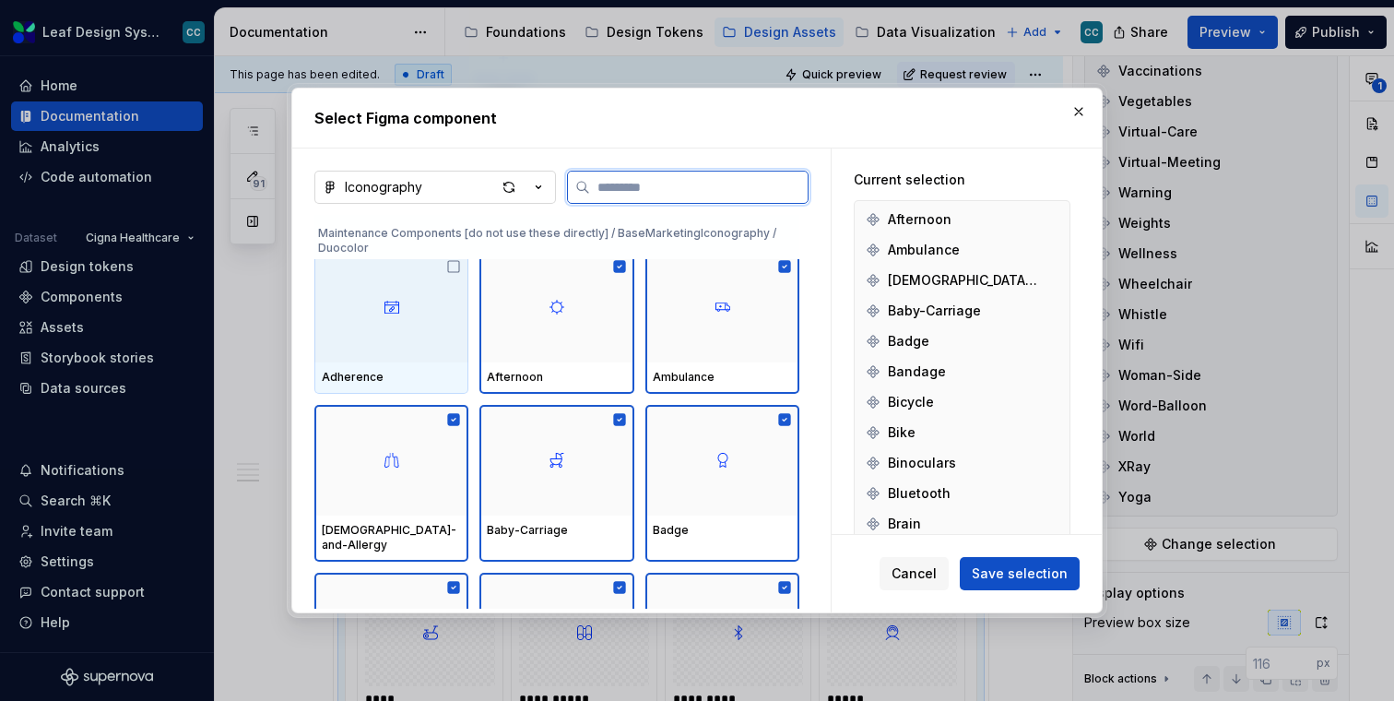
click at [402, 344] on div at bounding box center [391, 307] width 154 height 111
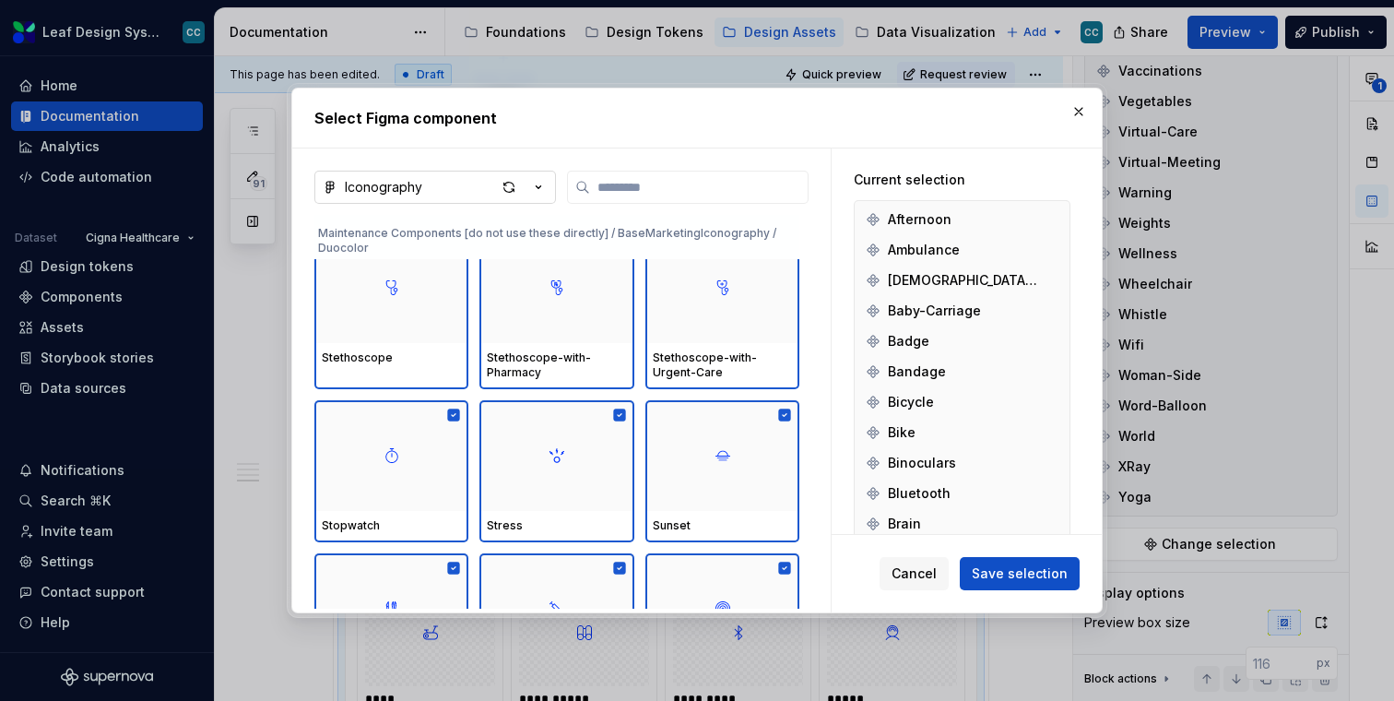
scroll to position [40815, 0]
click at [550, 181] on button "Iconography" at bounding box center [435, 187] width 242 height 33
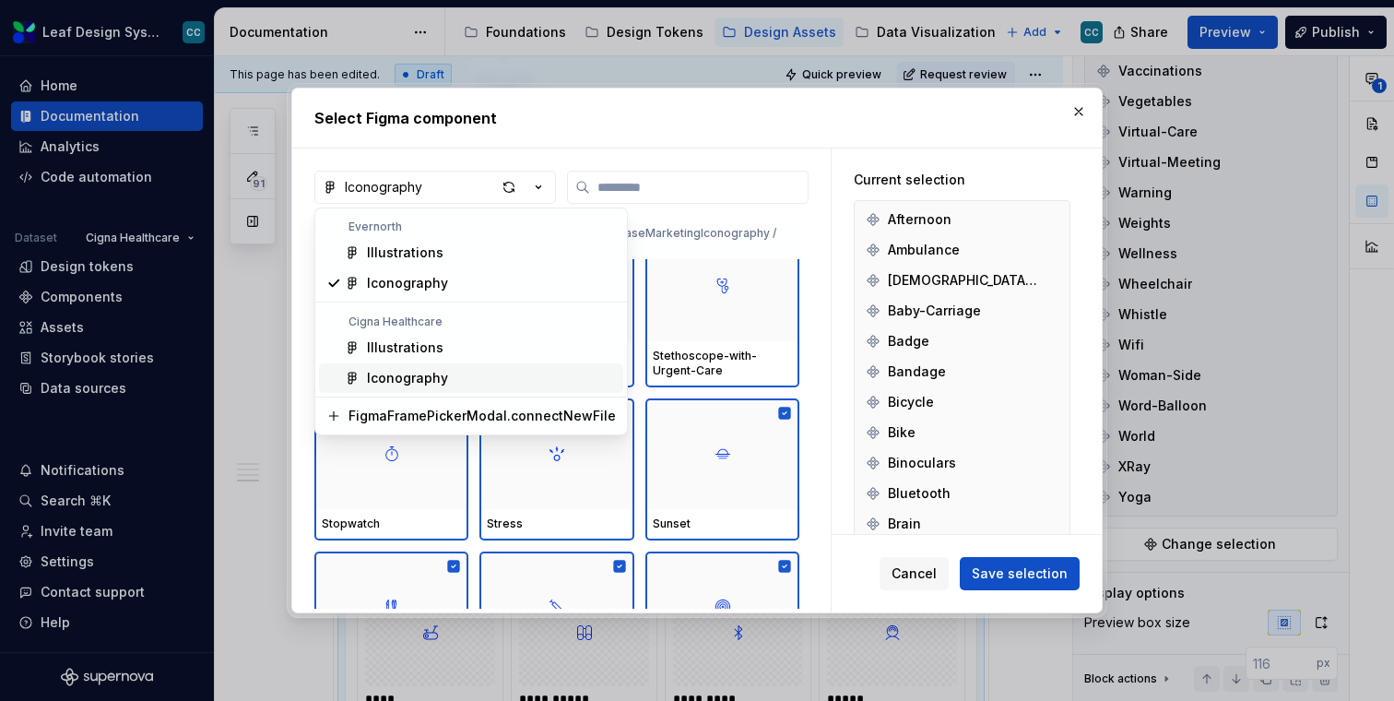
click at [467, 385] on div "Iconography" at bounding box center [491, 378] width 249 height 18
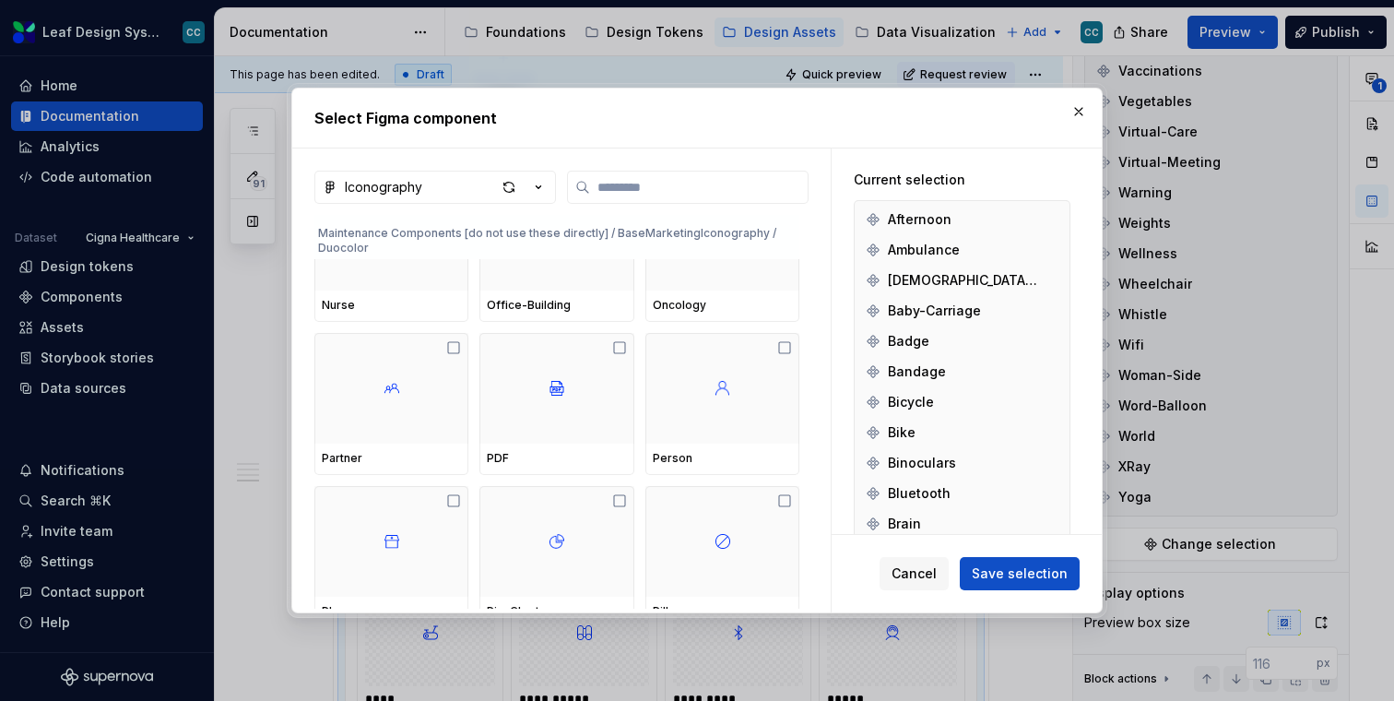
scroll to position [37573, 0]
click at [544, 188] on icon "button" at bounding box center [538, 187] width 18 height 18
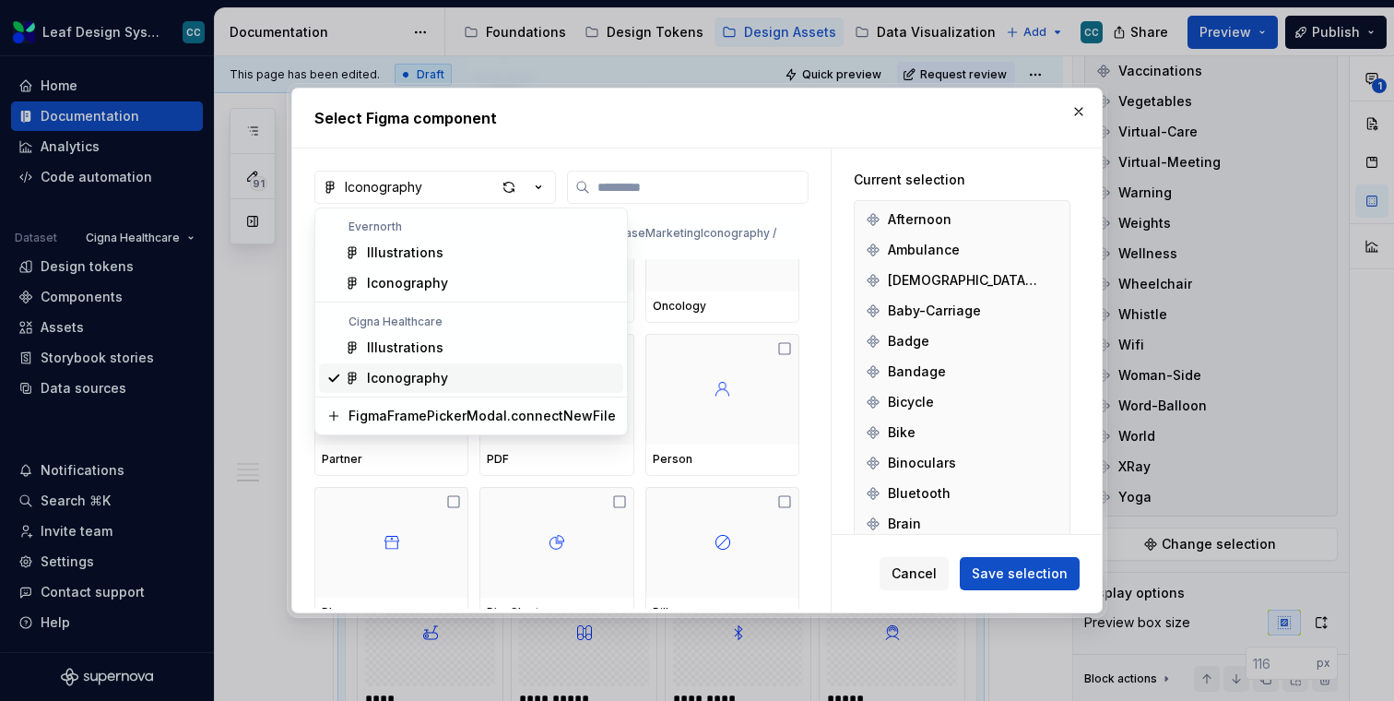
click at [741, 126] on div "Select Figma component Iconography Maintenance Components [do not use these dir…" at bounding box center [697, 350] width 1394 height 701
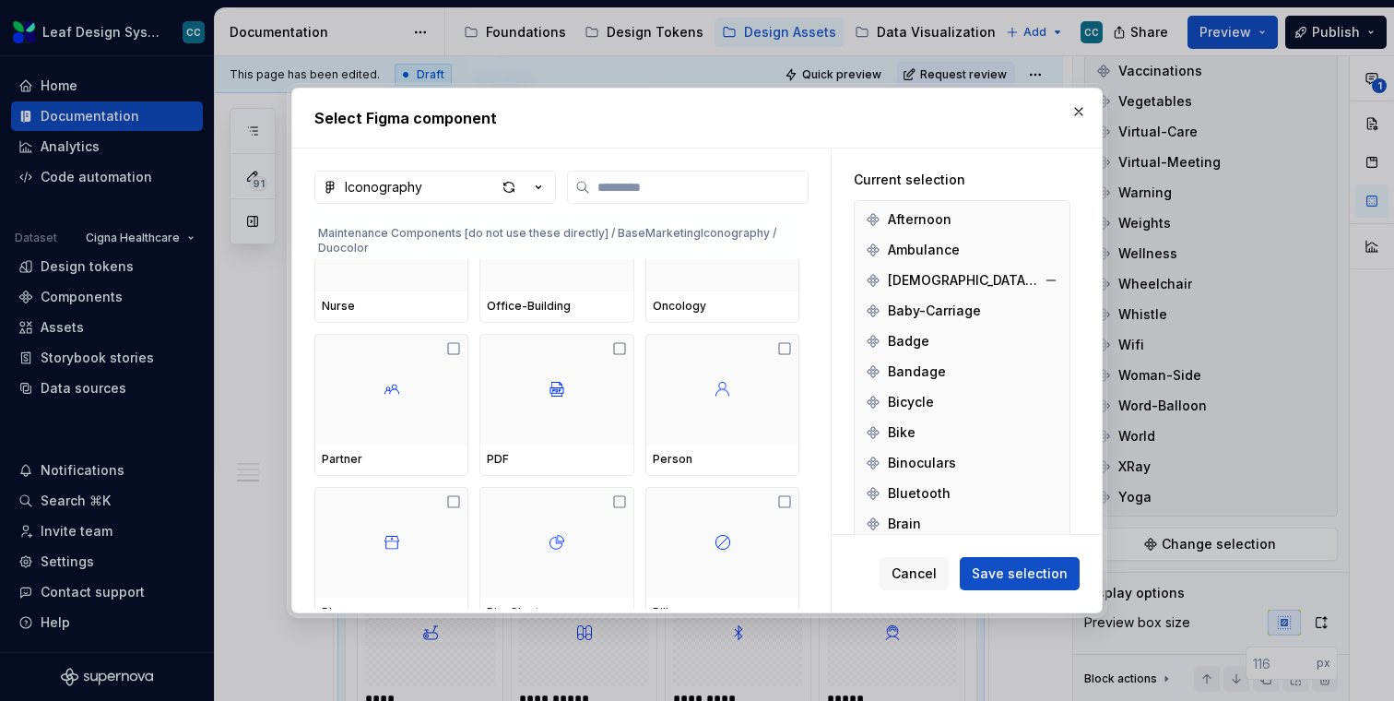
click at [900, 281] on span "[DEMOGRAPHIC_DATA]-and-Allergy" at bounding box center [963, 280] width 150 height 18
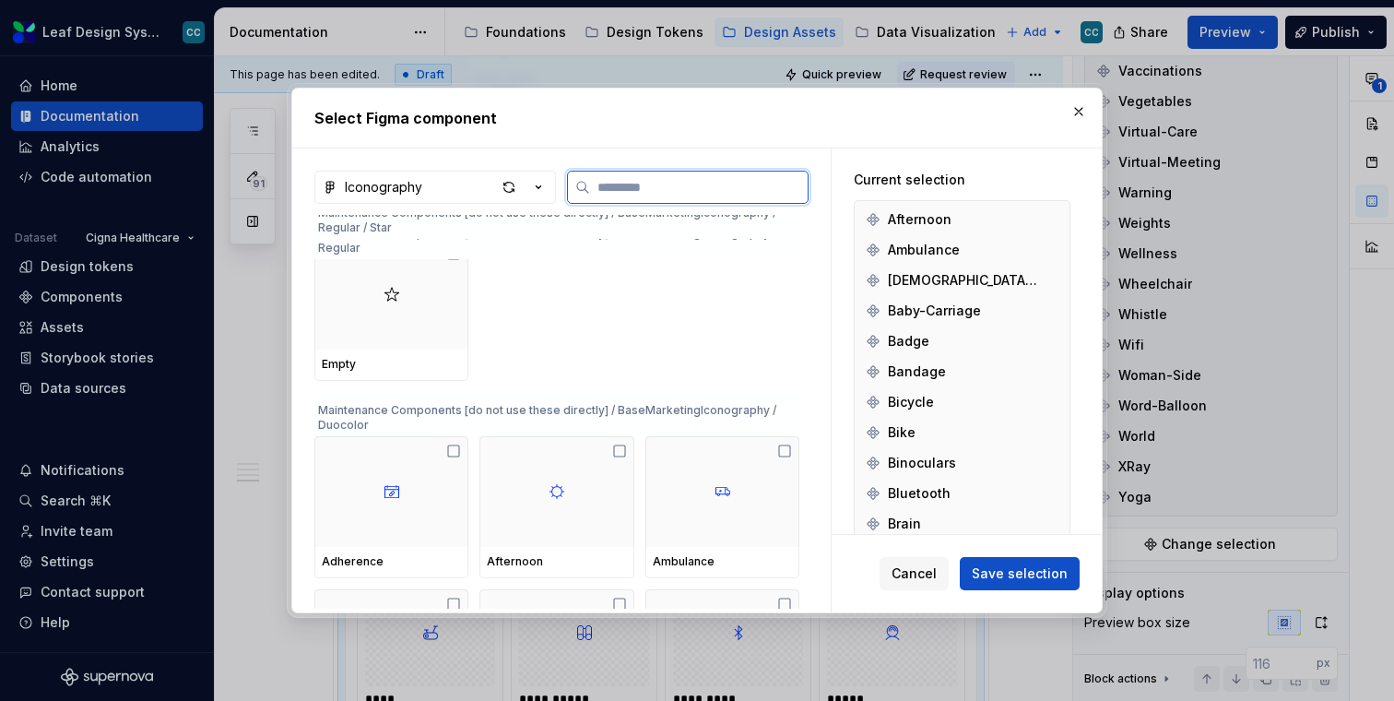
scroll to position [32403, 0]
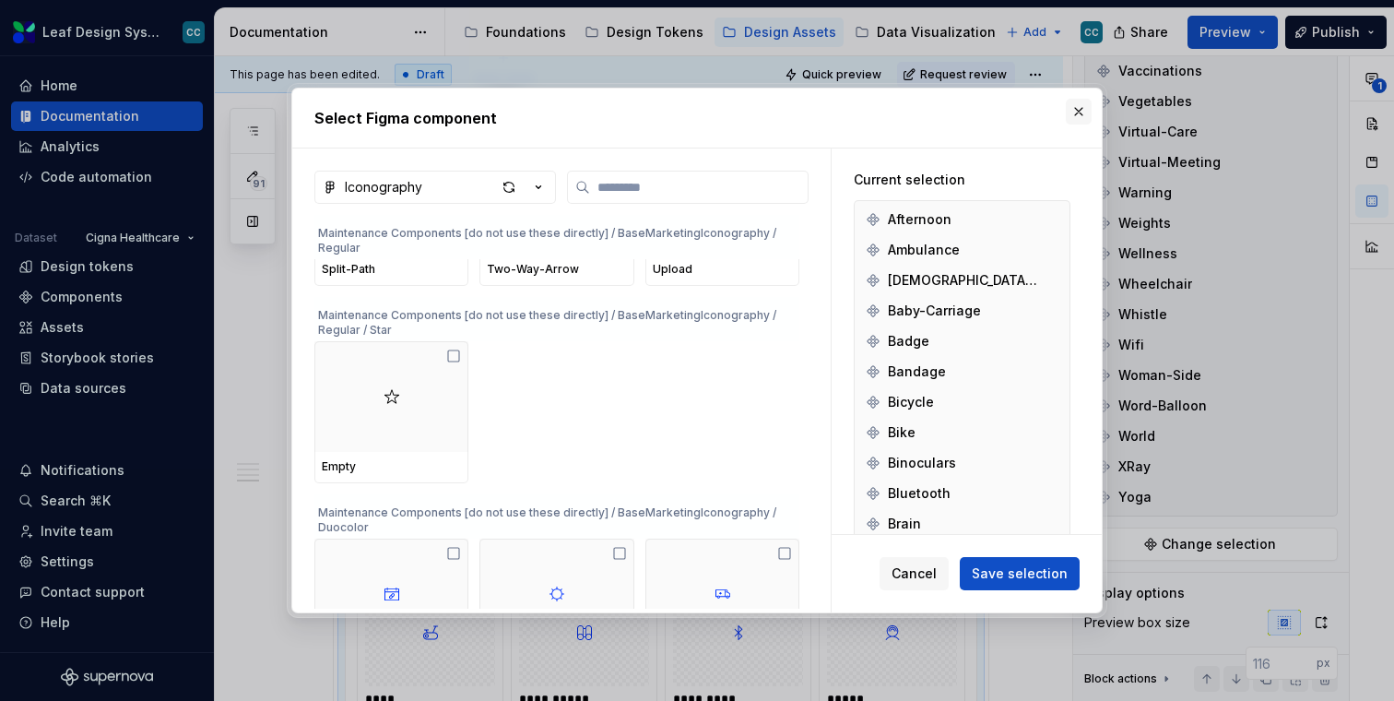
click at [1073, 107] on button "button" at bounding box center [1079, 112] width 26 height 26
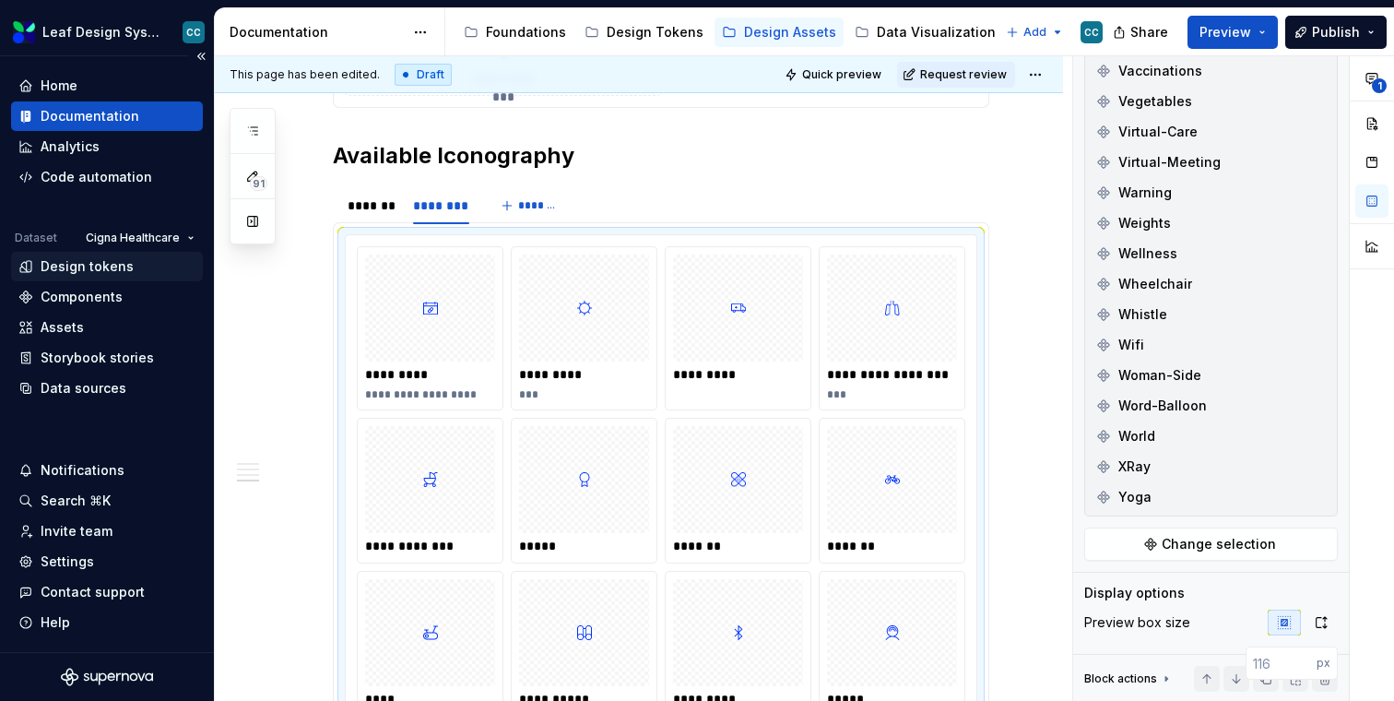
type textarea "*"
click at [70, 298] on div "Components" at bounding box center [82, 297] width 82 height 18
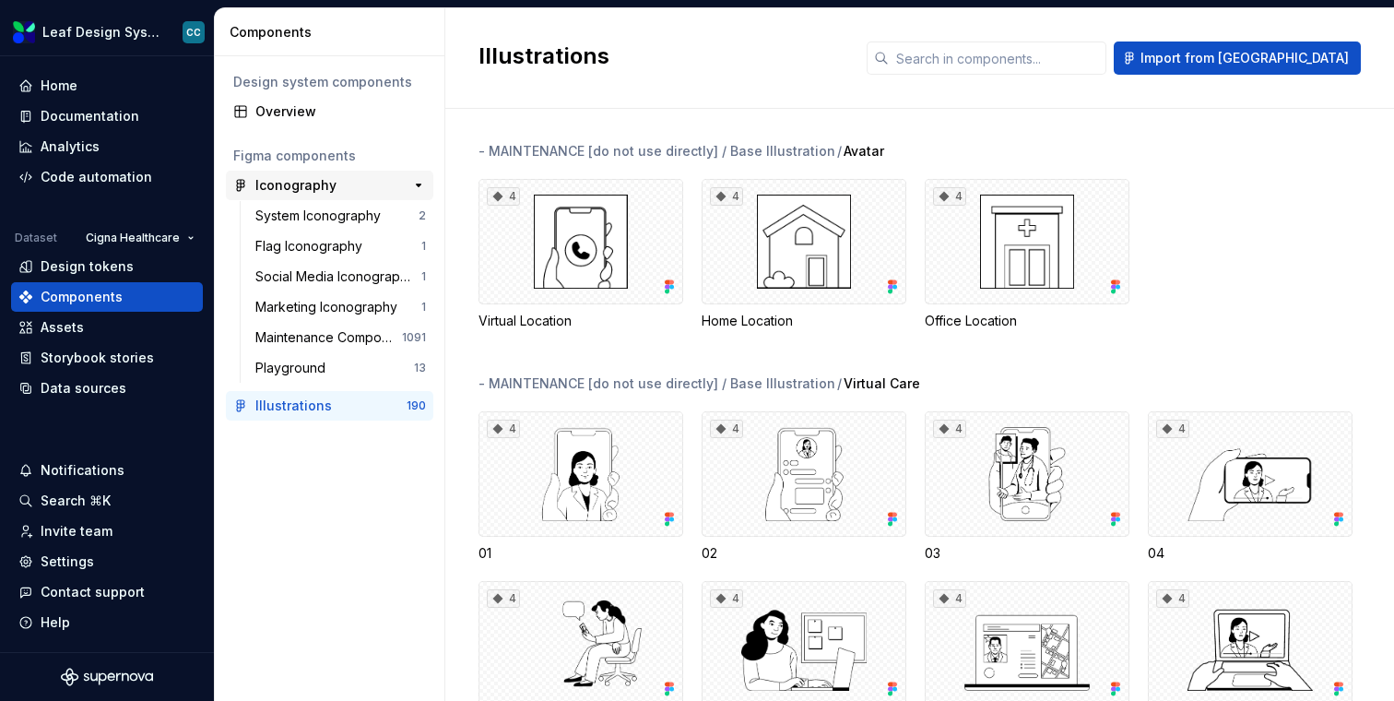
click at [292, 193] on div "Iconography" at bounding box center [295, 185] width 81 height 18
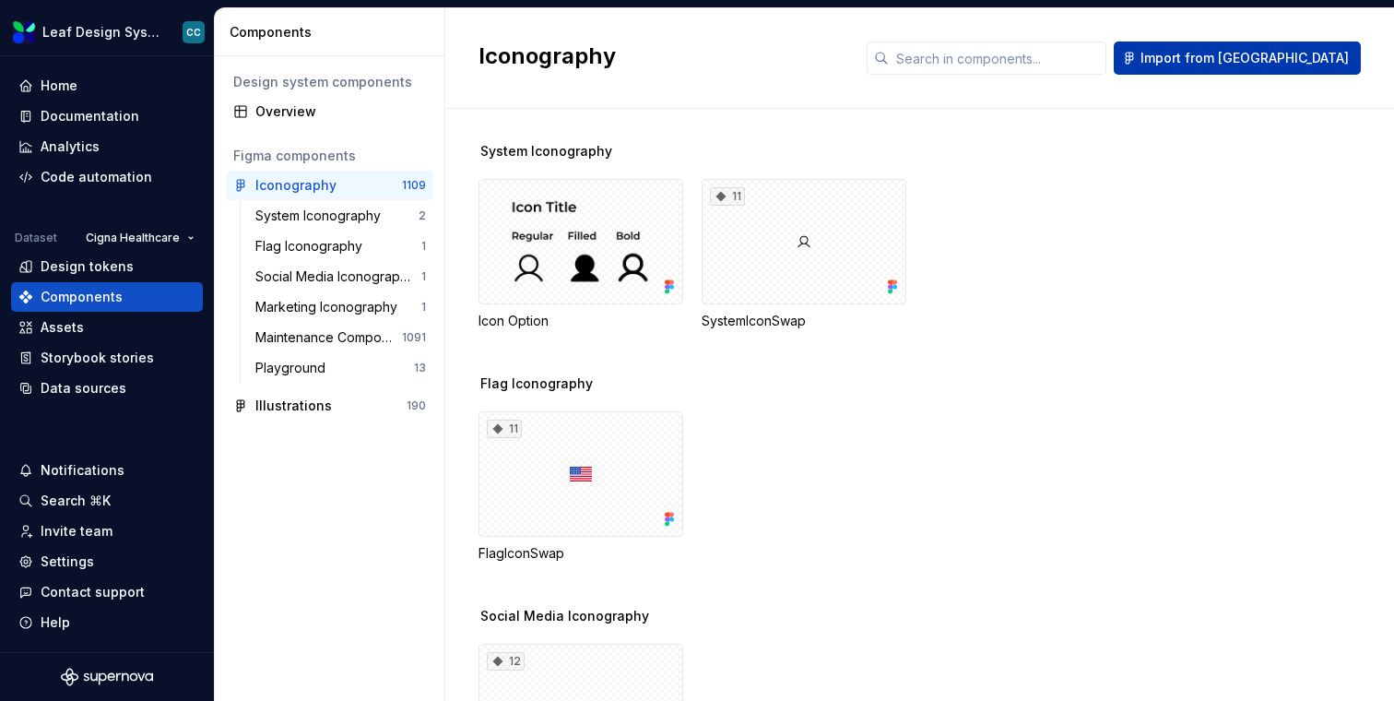
click at [1273, 41] on div "Import from [GEOGRAPHIC_DATA]" at bounding box center [1114, 57] width 494 height 33
click at [1266, 64] on span "Import from [GEOGRAPHIC_DATA]" at bounding box center [1244, 58] width 208 height 18
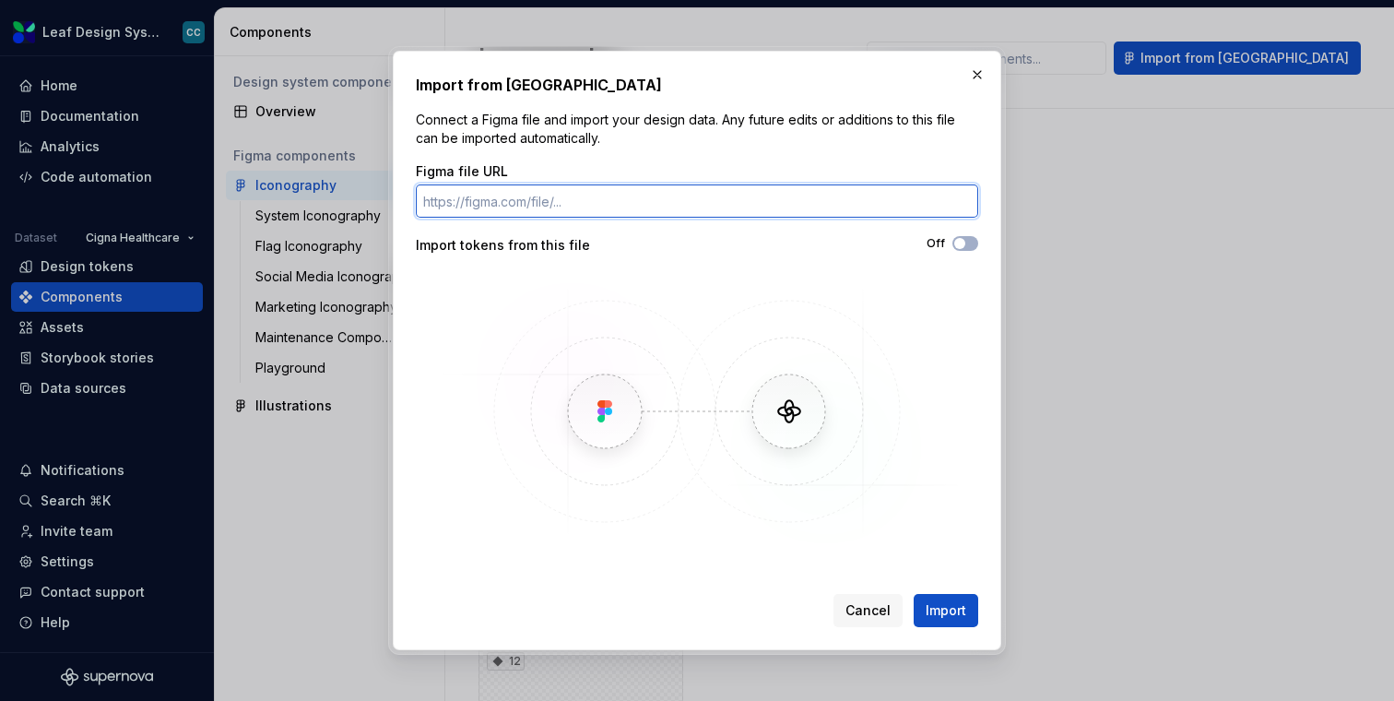
paste input "[URL][DOMAIN_NAME]"
type input "[URL][DOMAIN_NAME]"
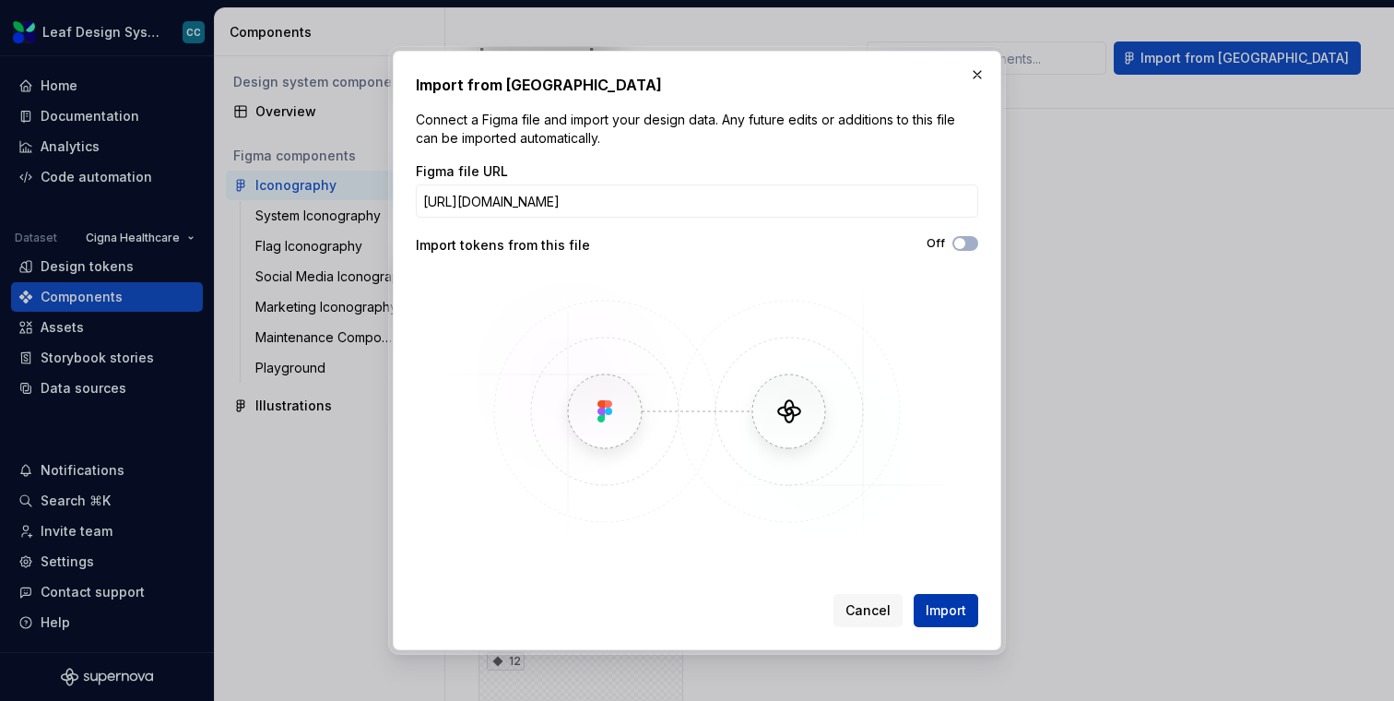
scroll to position [0, 0]
click at [942, 597] on button "Import" at bounding box center [946, 610] width 65 height 33
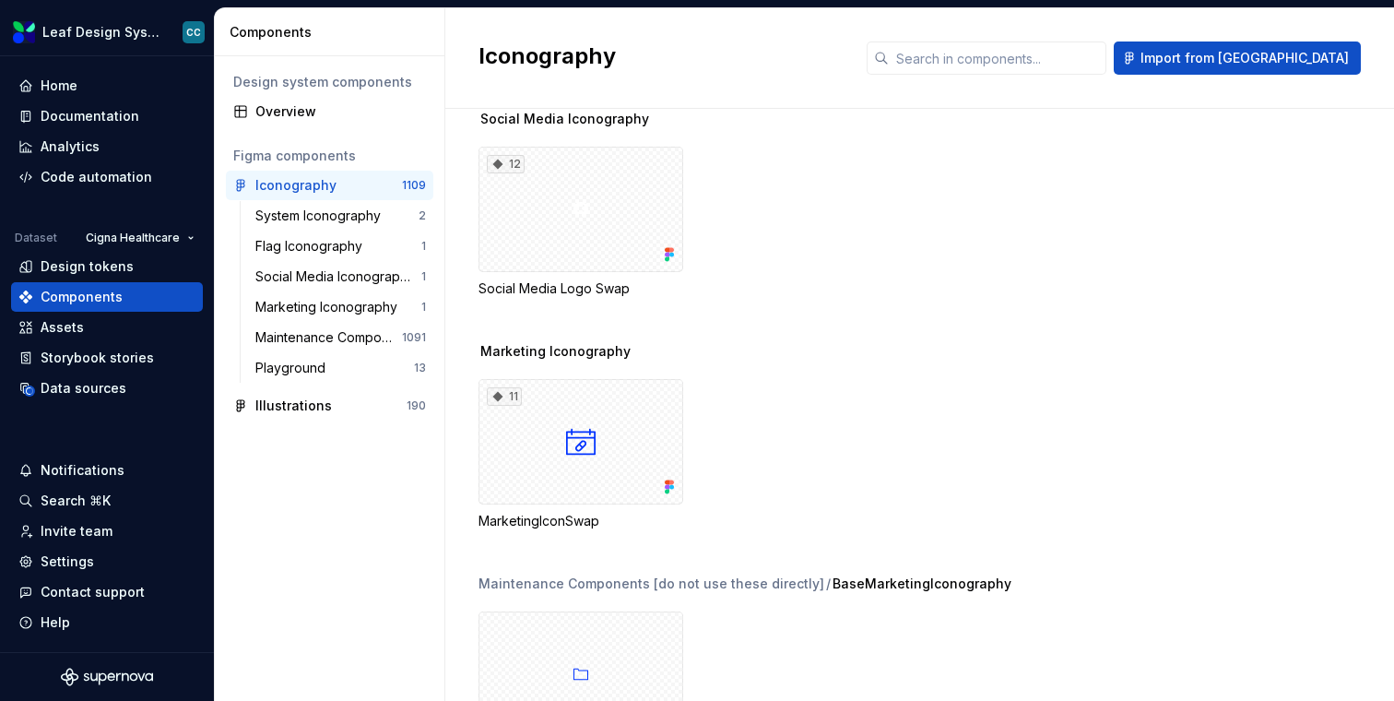
scroll to position [513, 0]
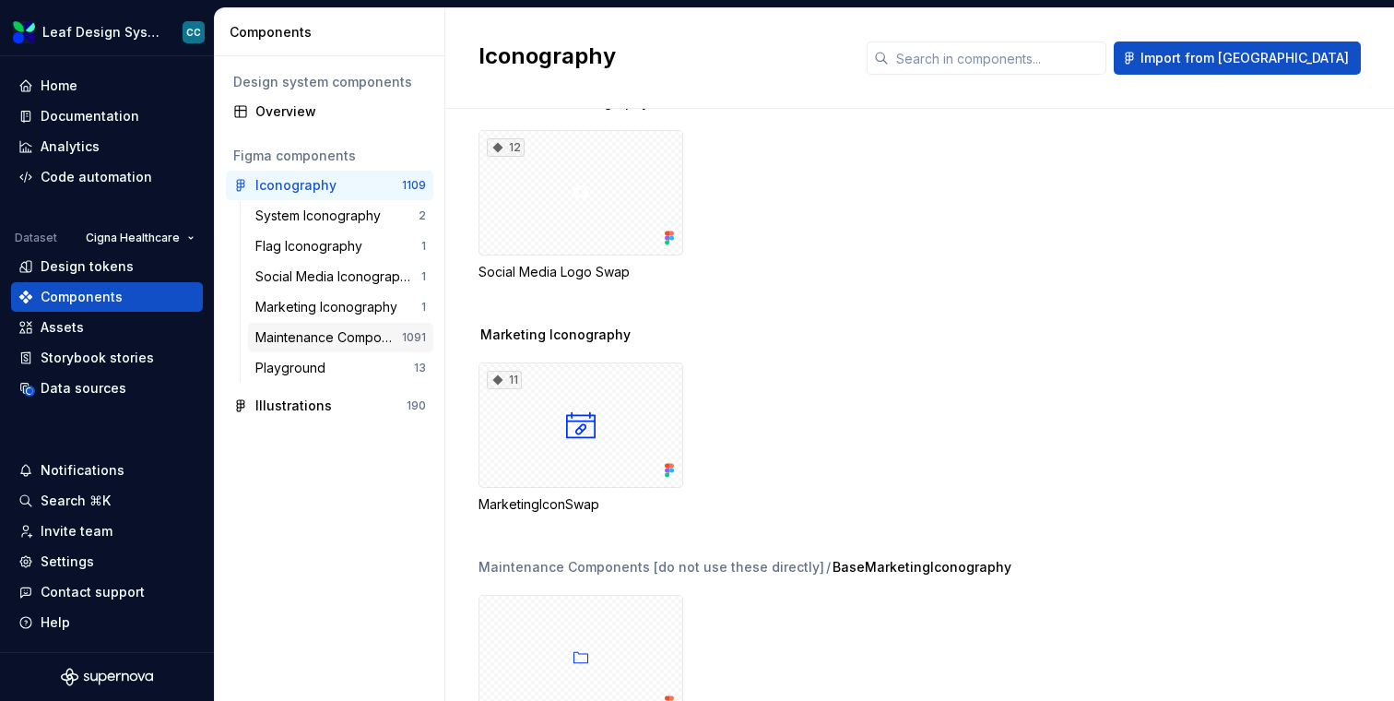
click at [330, 333] on div "Maintenance Components [do not use these directly]" at bounding box center [329, 337] width 148 height 18
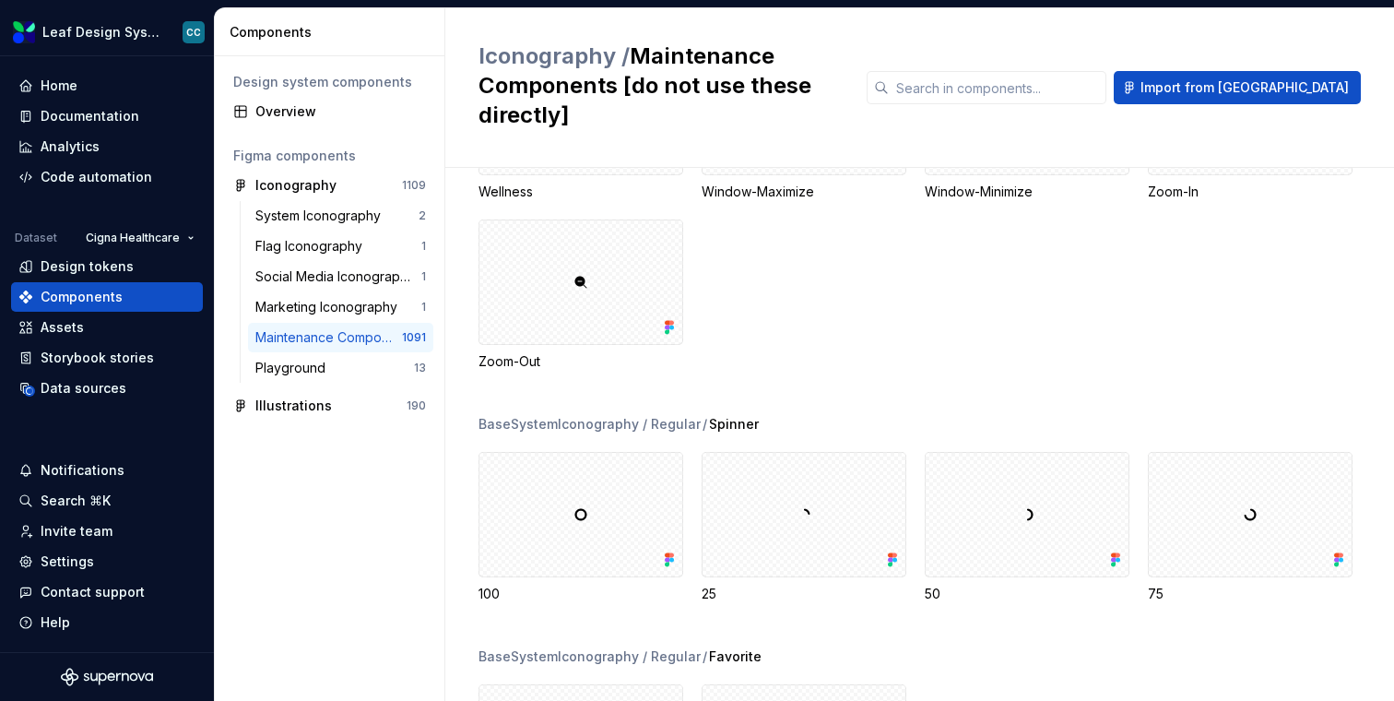
scroll to position [25908, 0]
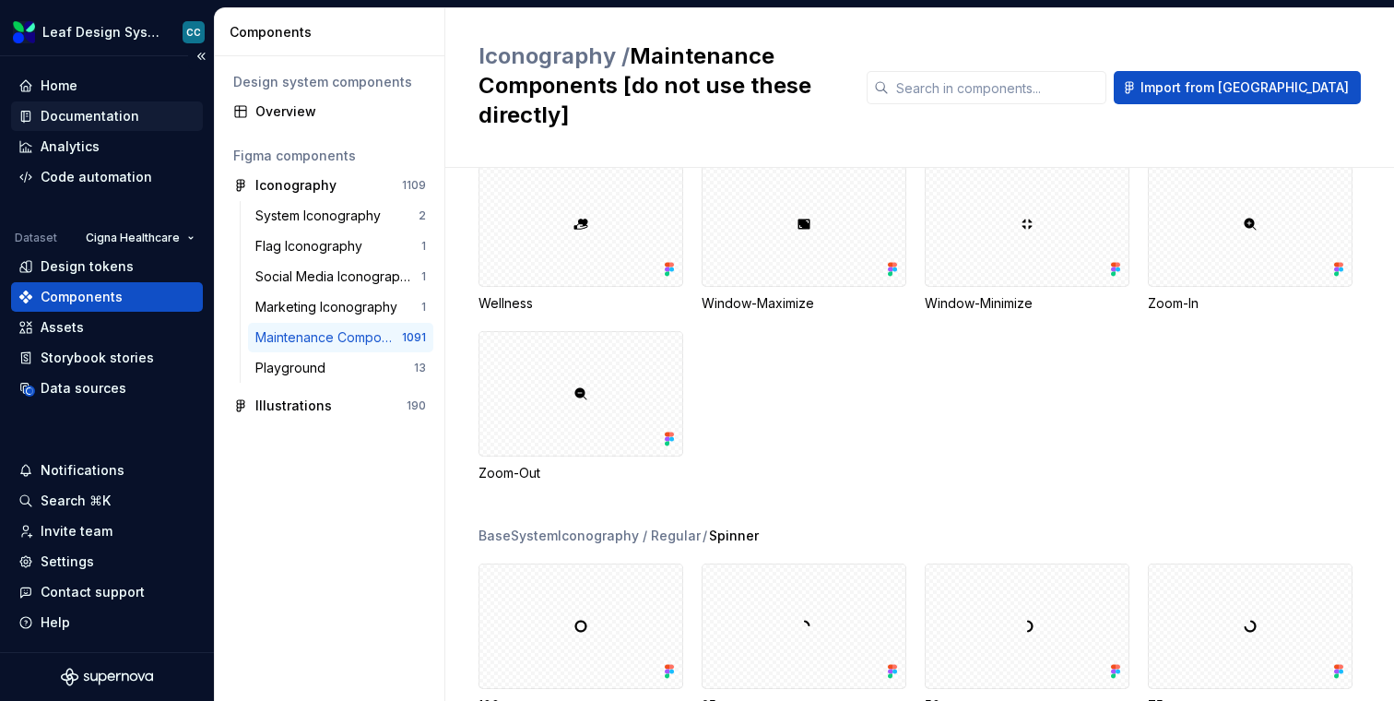
click at [99, 118] on div "Documentation" at bounding box center [90, 116] width 99 height 18
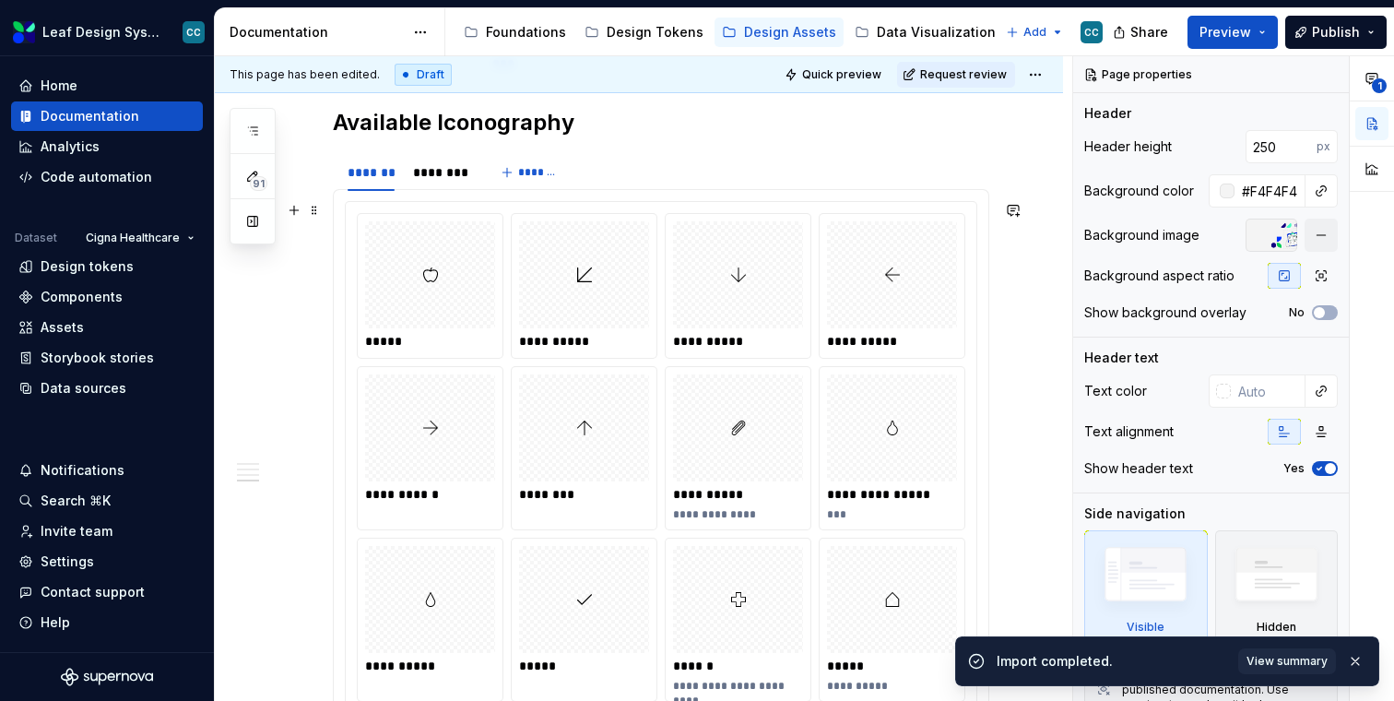
scroll to position [4131, 0]
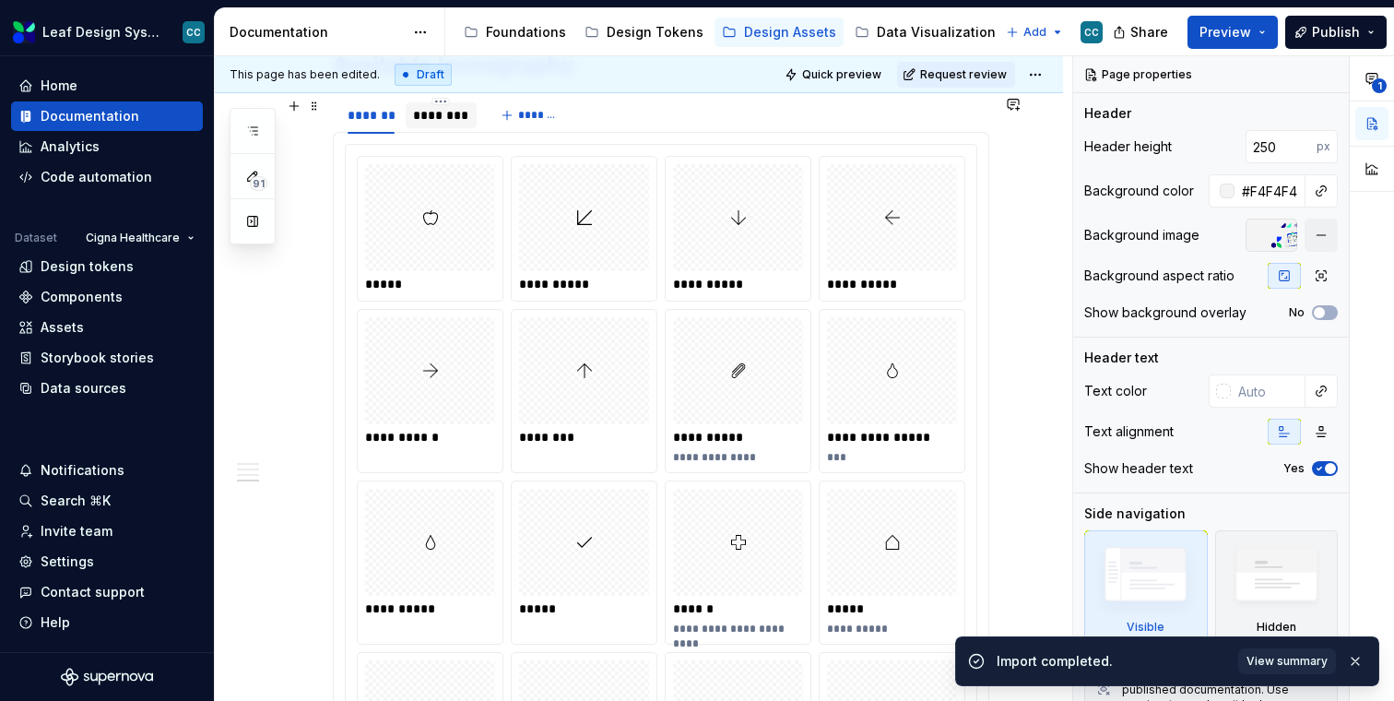
click at [435, 119] on div "********" at bounding box center [441, 115] width 56 height 18
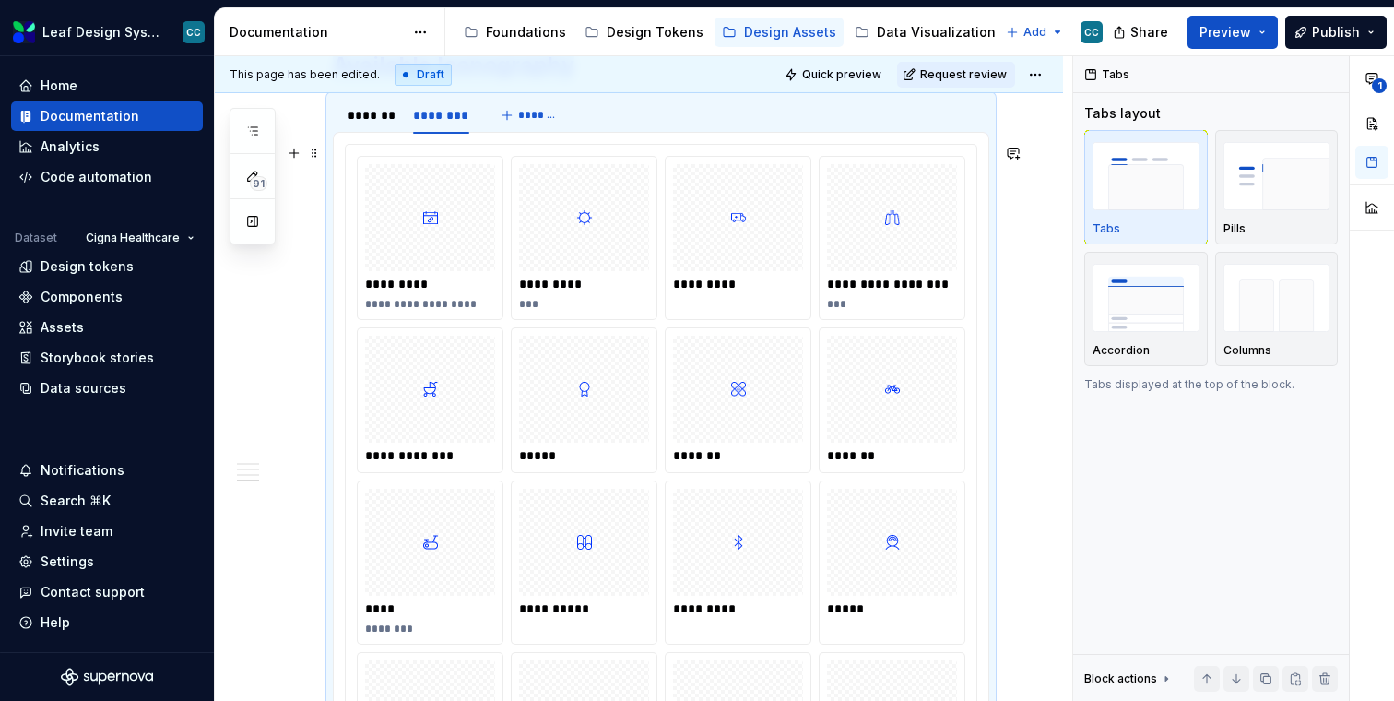
click at [586, 282] on div "*********" at bounding box center [585, 284] width 133 height 18
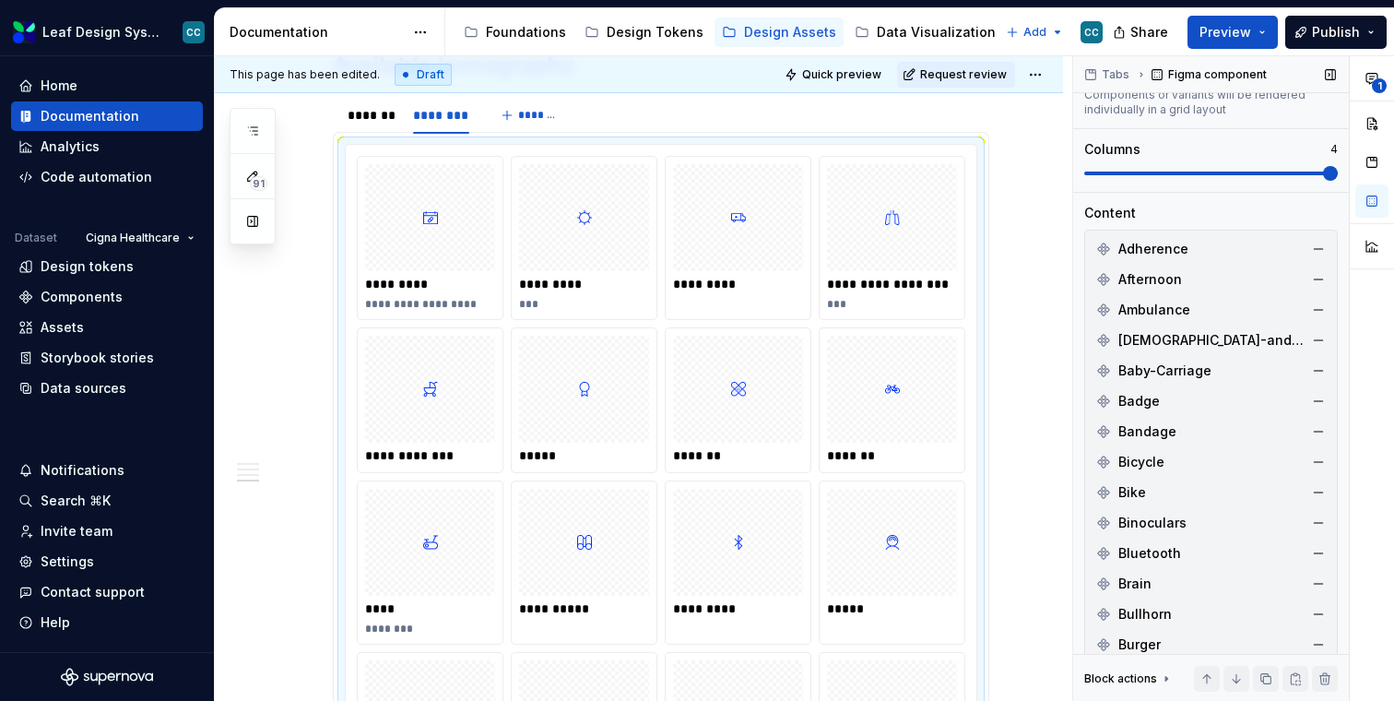
scroll to position [0, 0]
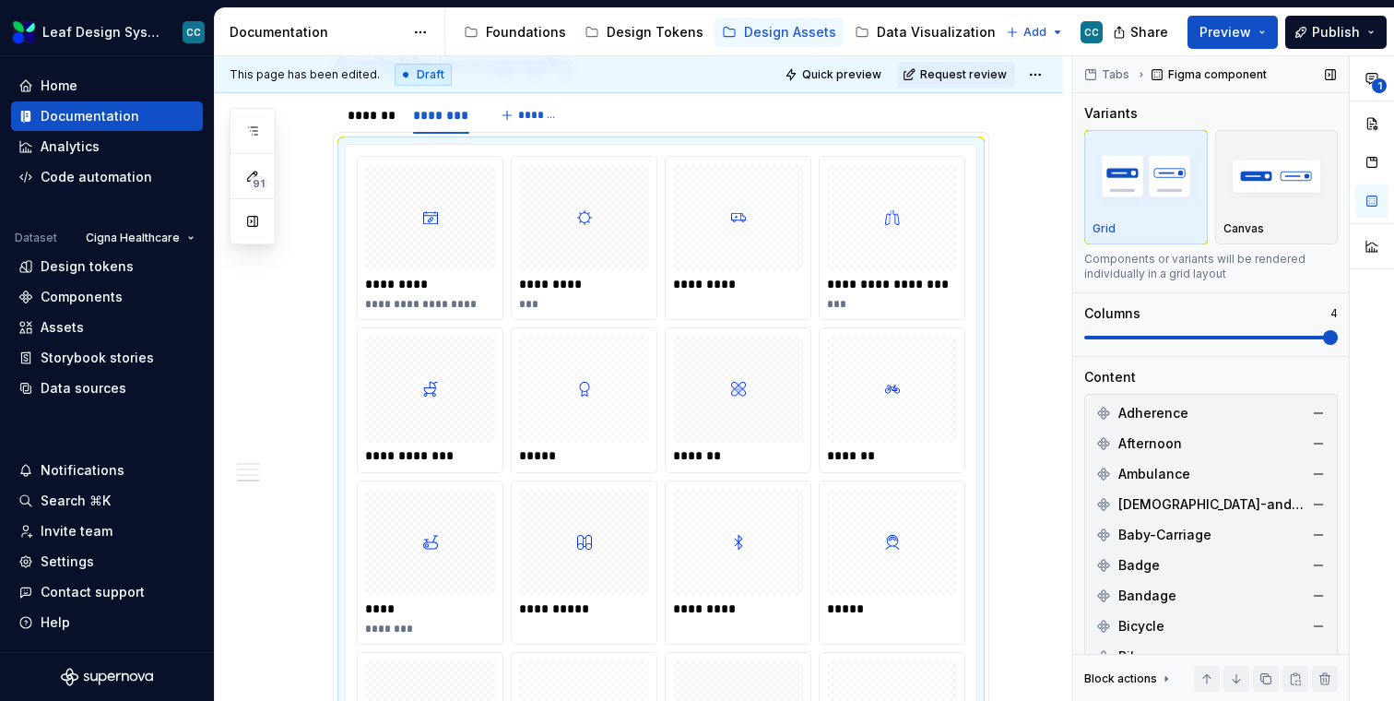
click at [1142, 398] on div "Adherence" at bounding box center [1211, 413] width 244 height 30
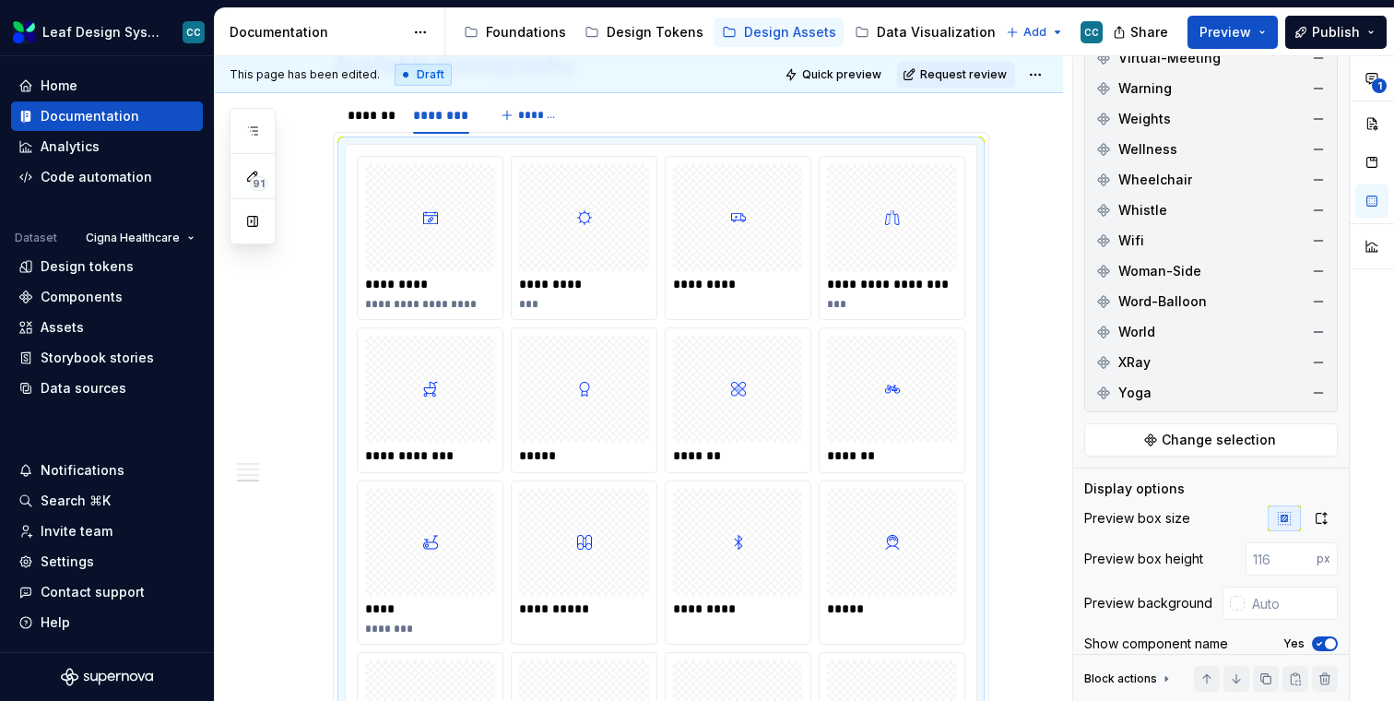
scroll to position [5766, 0]
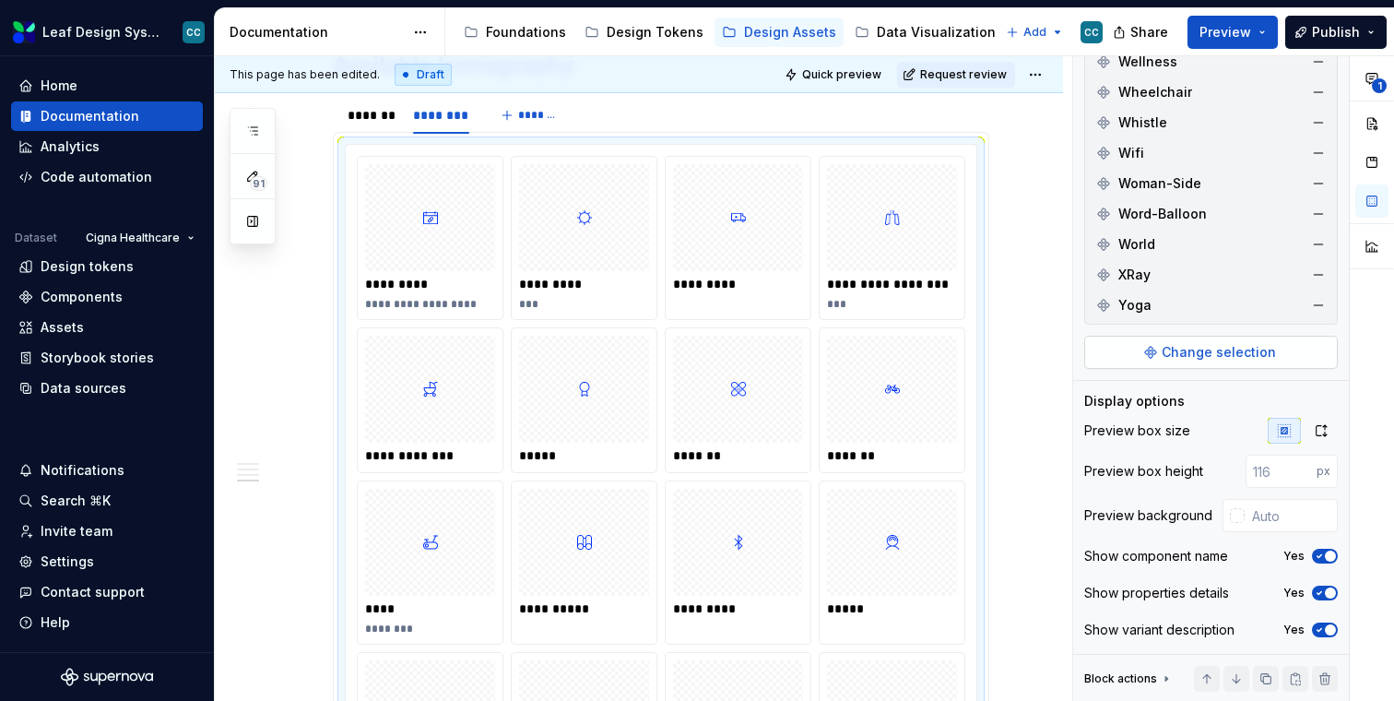
click at [1172, 349] on span "Change selection" at bounding box center [1219, 352] width 114 height 18
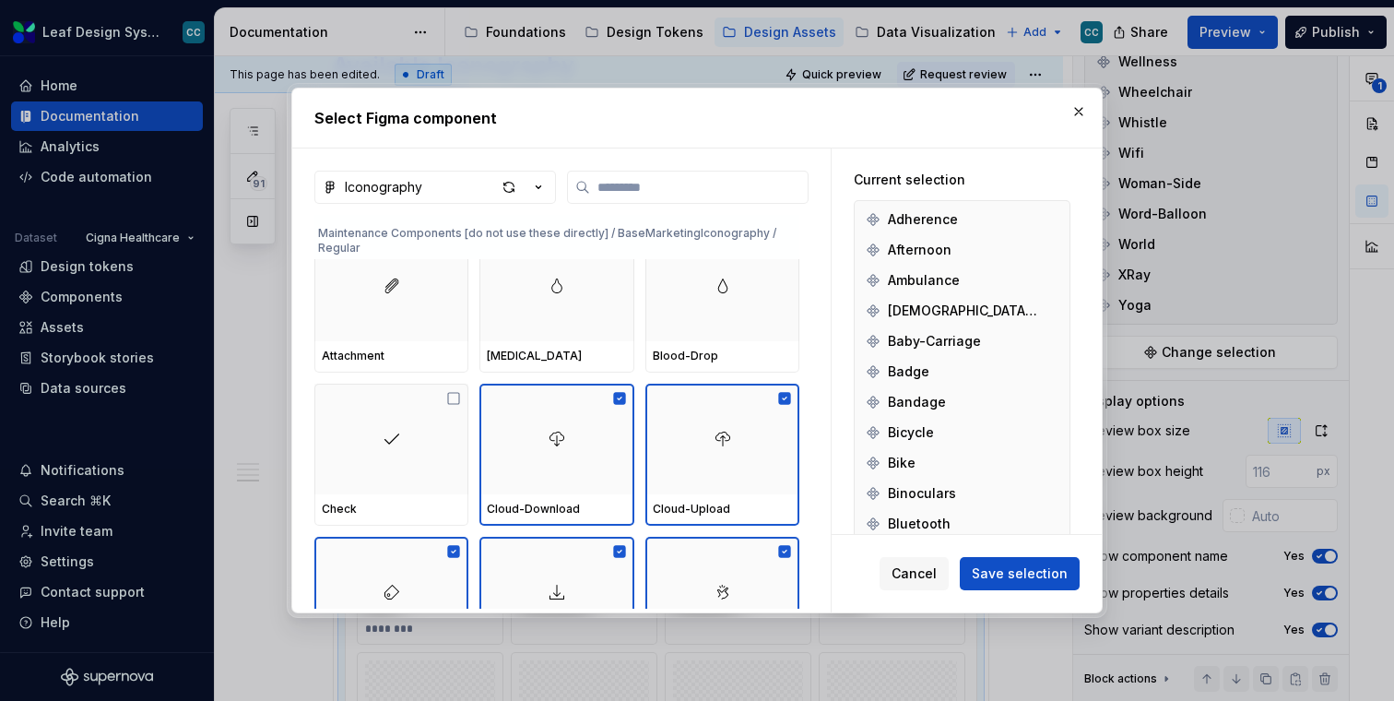
scroll to position [32552, 0]
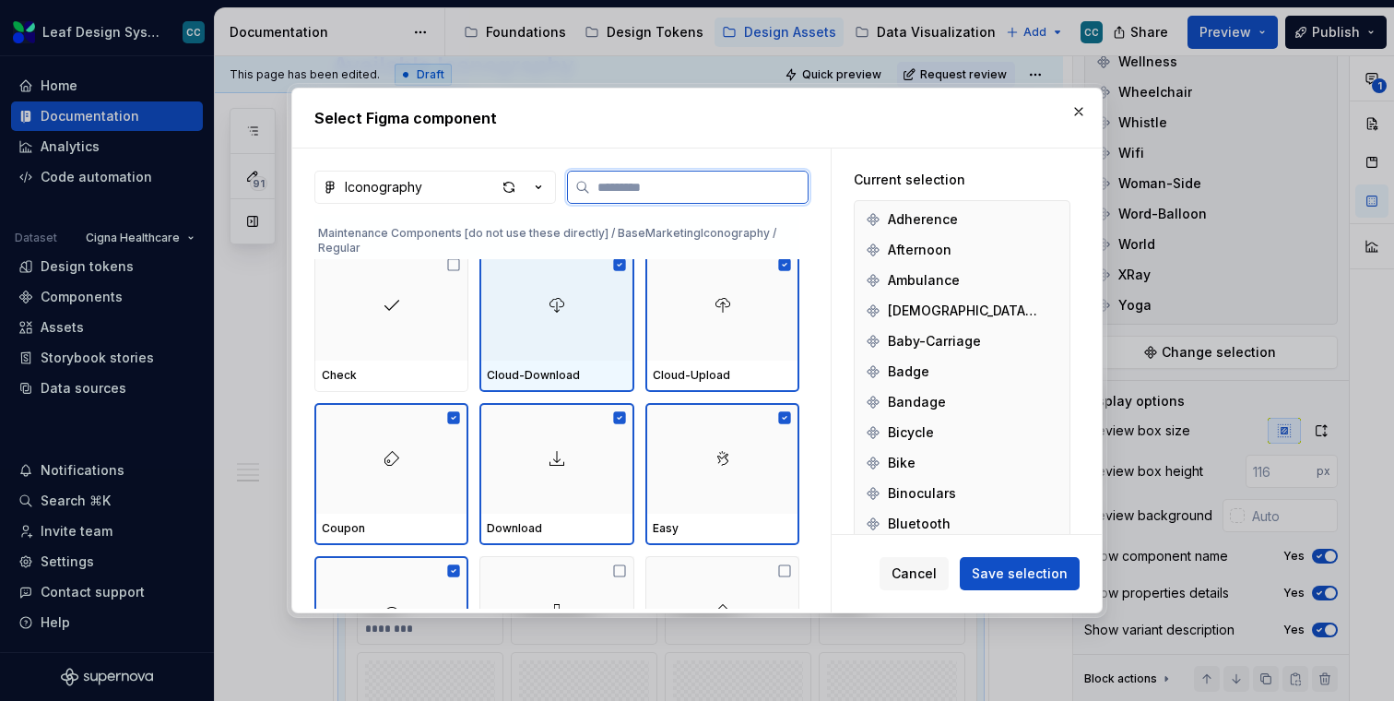
click at [578, 352] on div at bounding box center [556, 305] width 154 height 111
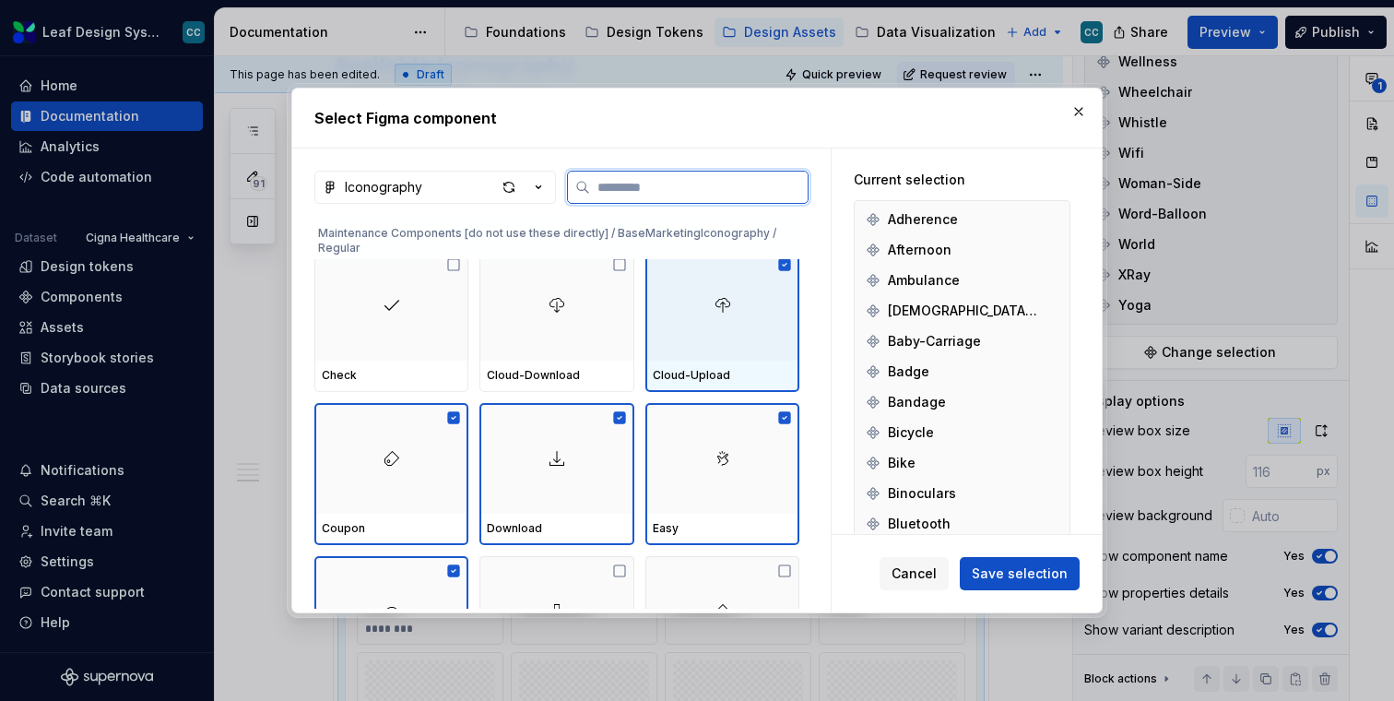
click at [738, 337] on div at bounding box center [722, 305] width 154 height 111
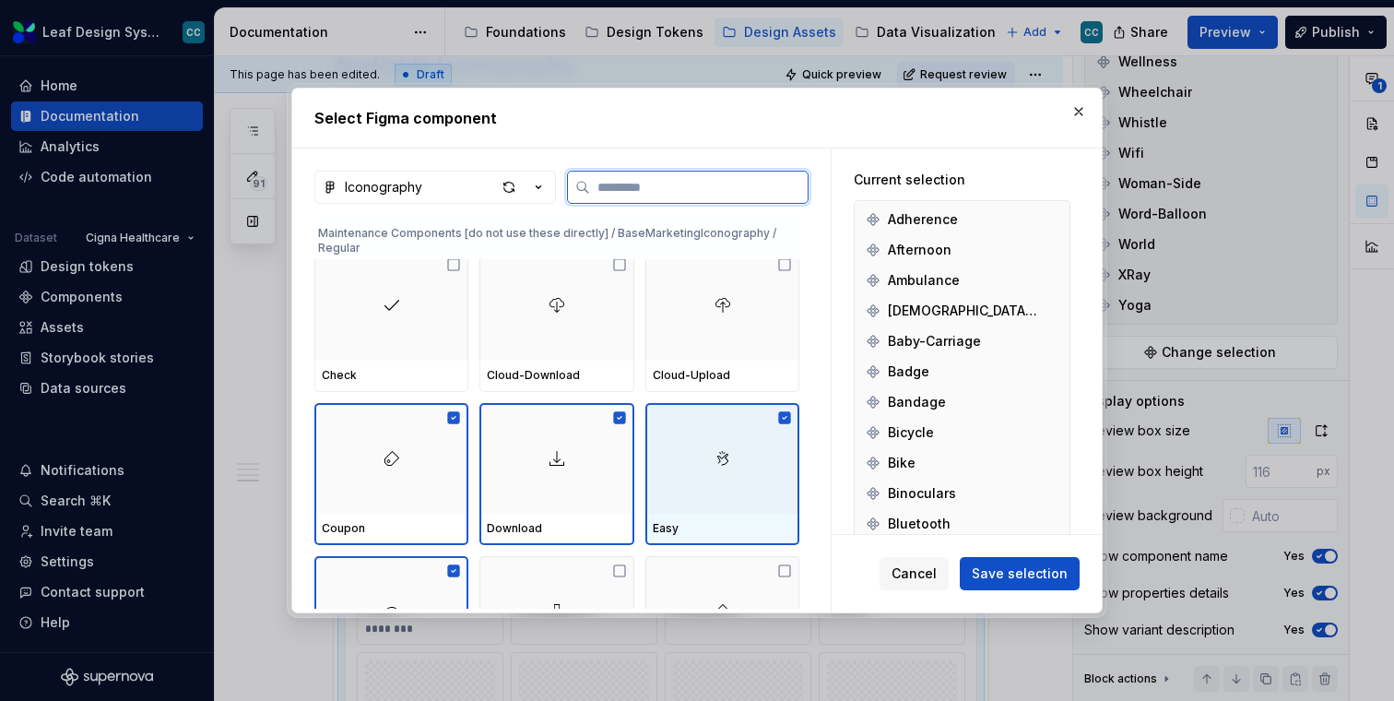
click at [730, 451] on img at bounding box center [722, 458] width 15 height 15
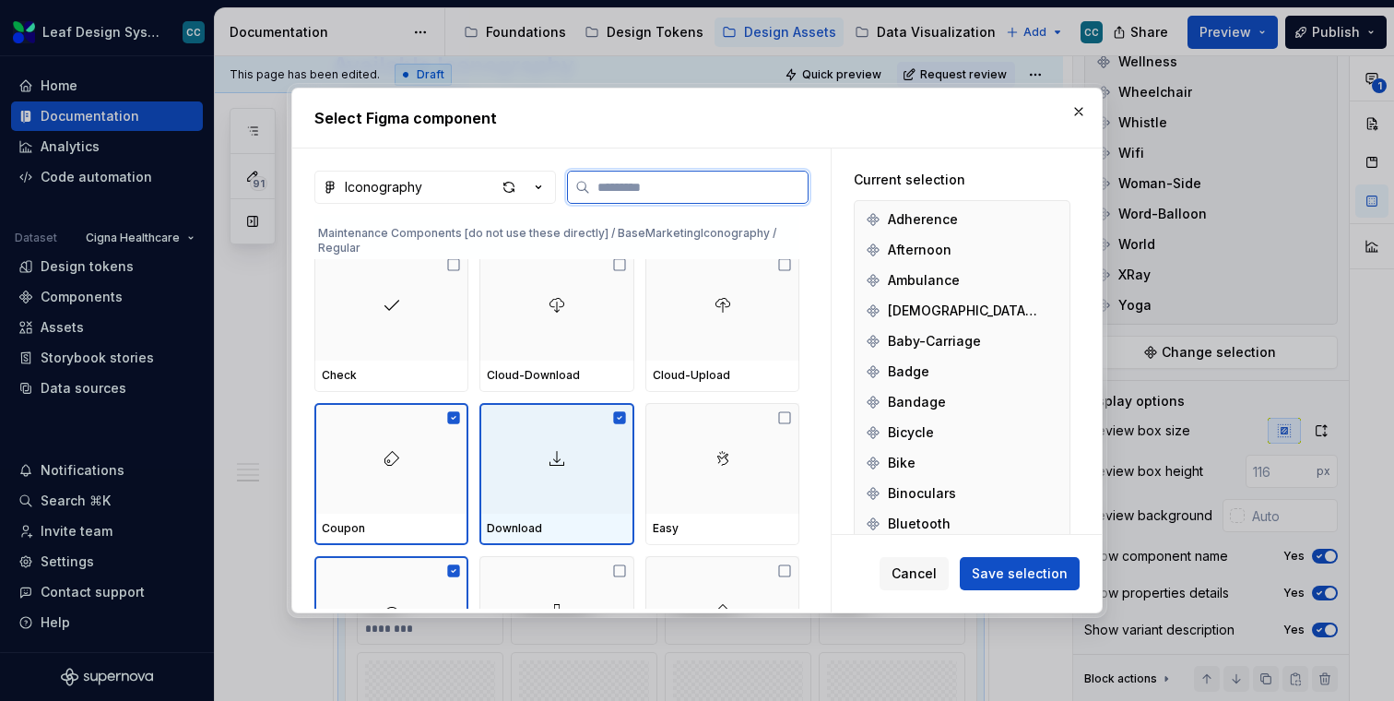
click at [554, 477] on div at bounding box center [556, 458] width 154 height 111
click at [376, 498] on div at bounding box center [391, 458] width 154 height 111
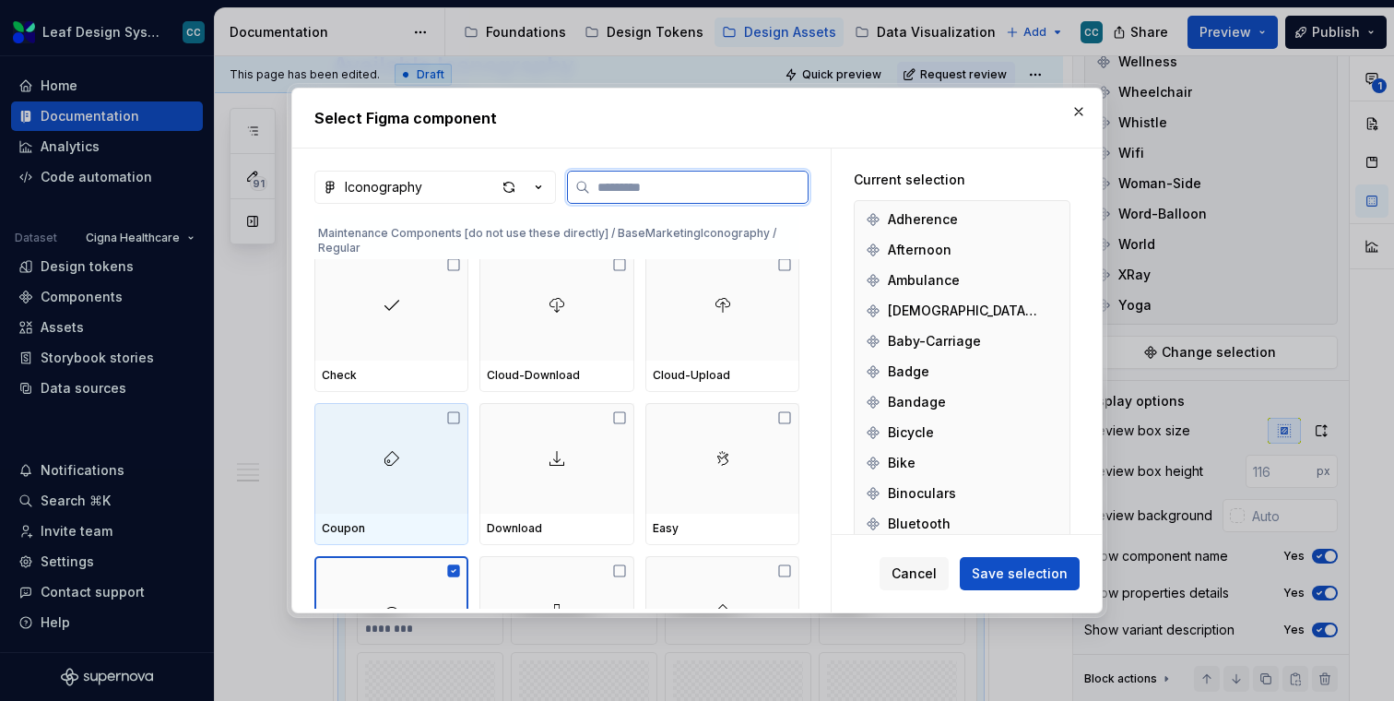
scroll to position [32579, 0]
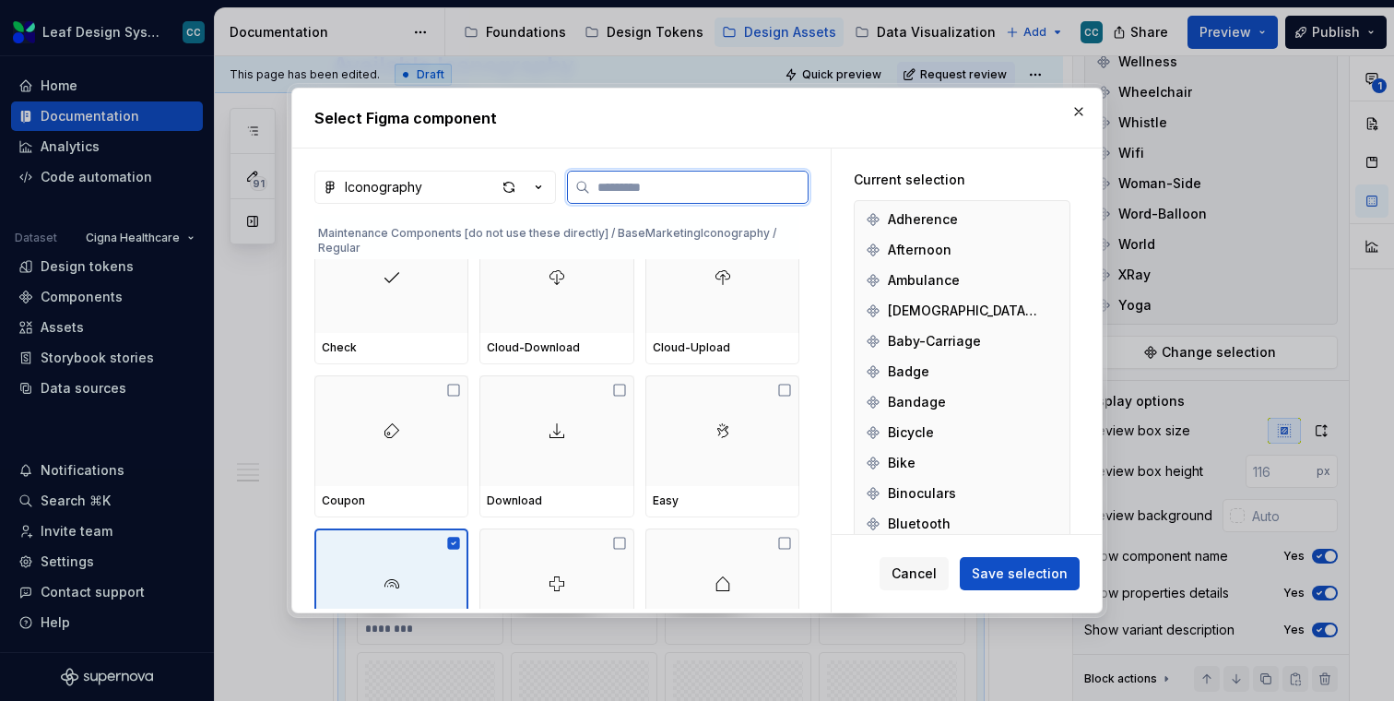
click at [376, 564] on div at bounding box center [391, 583] width 154 height 111
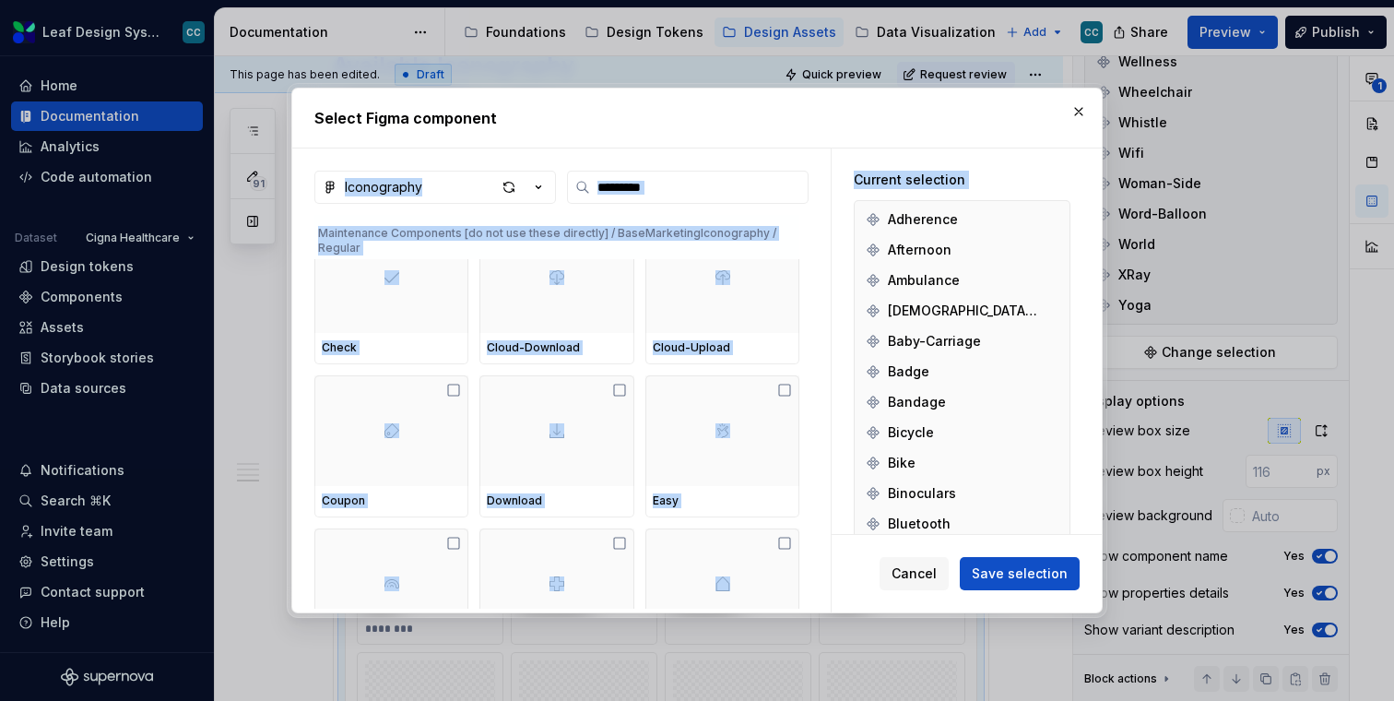
drag, startPoint x: 560, startPoint y: 116, endPoint x: 891, endPoint y: 198, distance: 341.0
click at [891, 198] on div "Select Figma component Iconography Maintenance Components [do not use these dir…" at bounding box center [696, 350] width 811 height 525
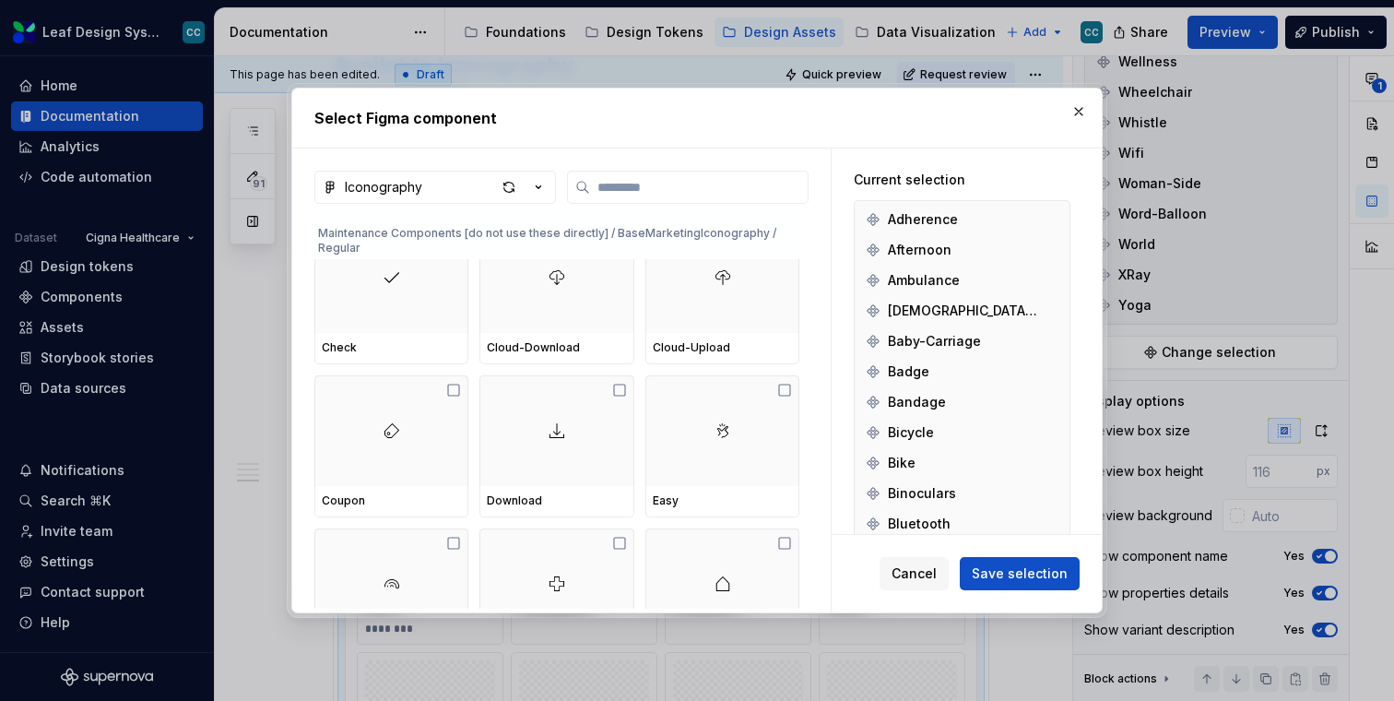
click at [892, 134] on div "Select Figma component" at bounding box center [696, 118] width 809 height 59
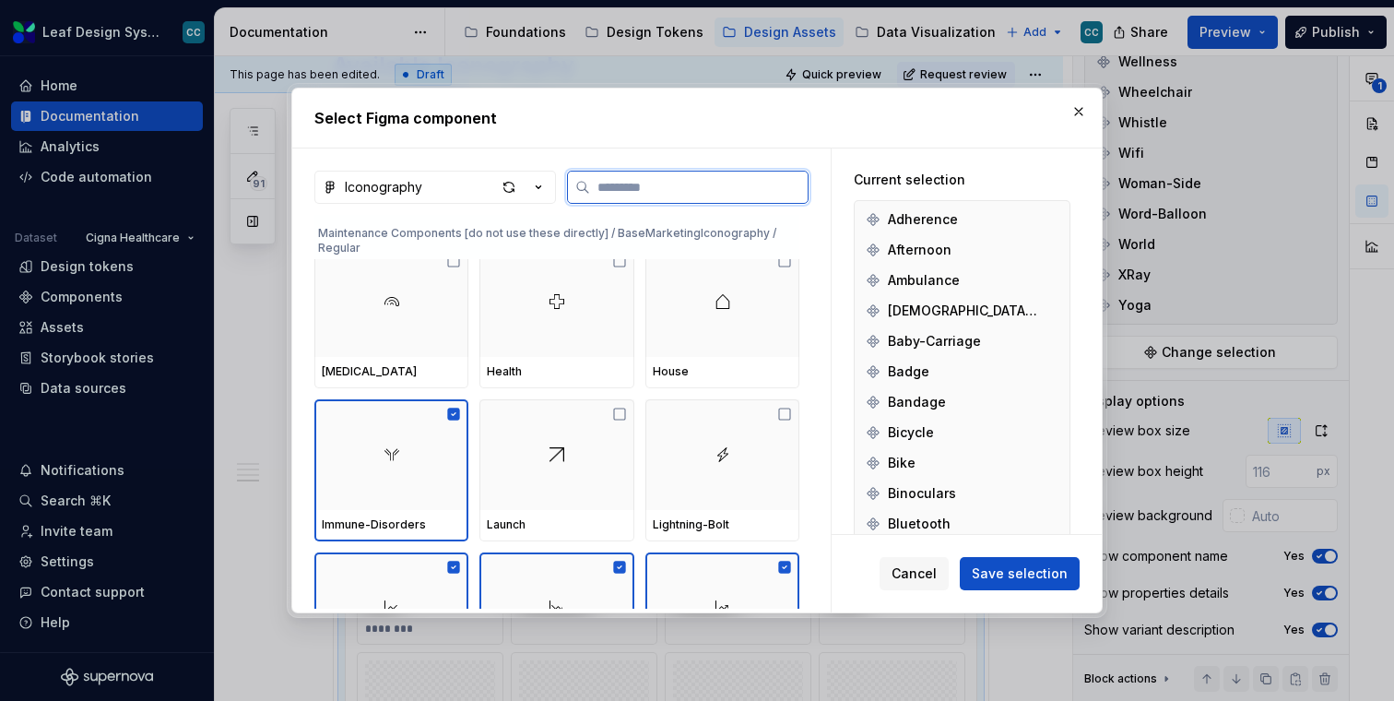
scroll to position [32821, 0]
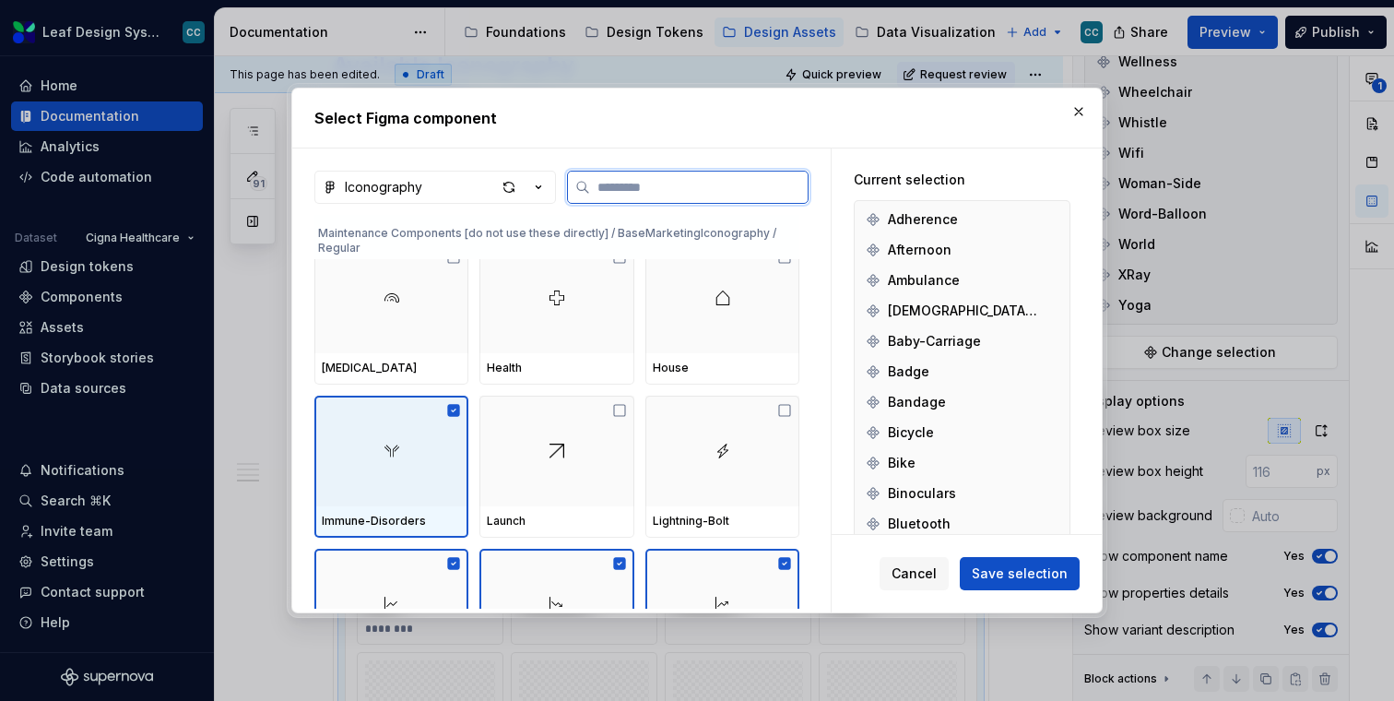
click at [399, 444] on img at bounding box center [391, 450] width 15 height 15
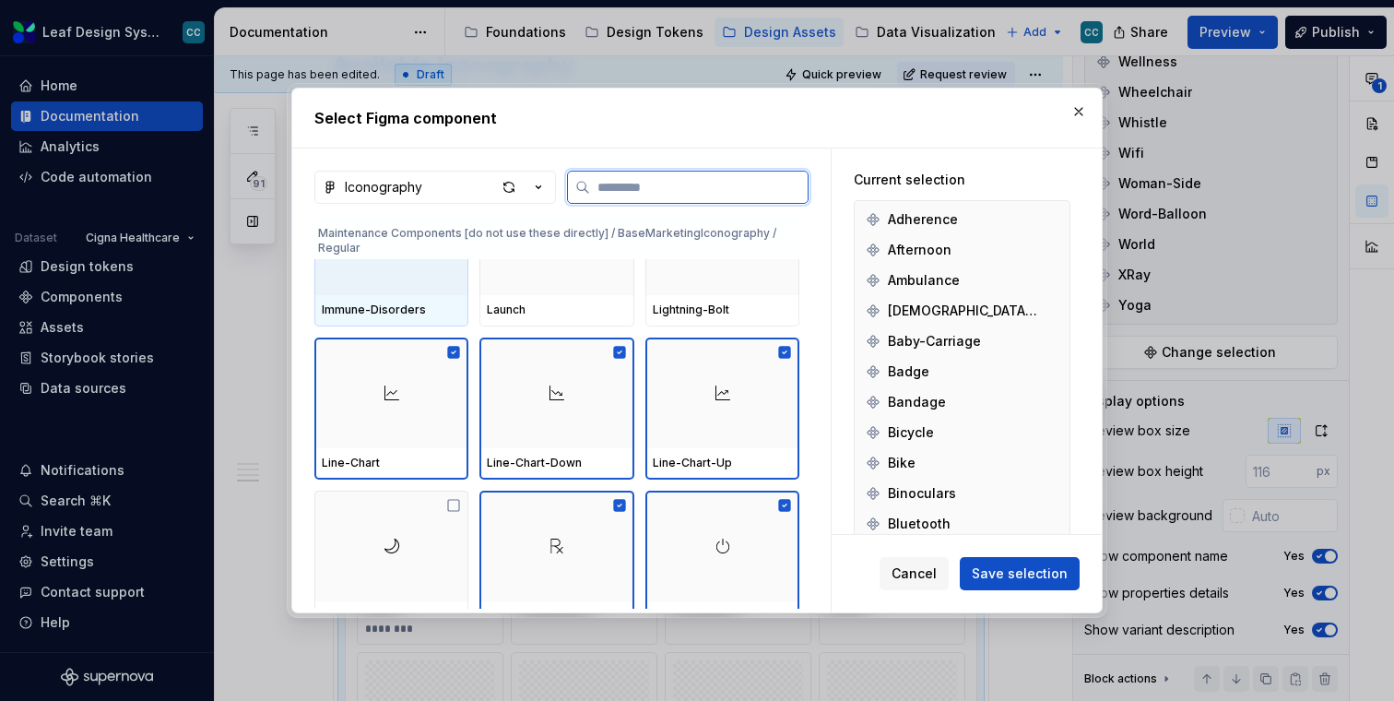
scroll to position [33063, 0]
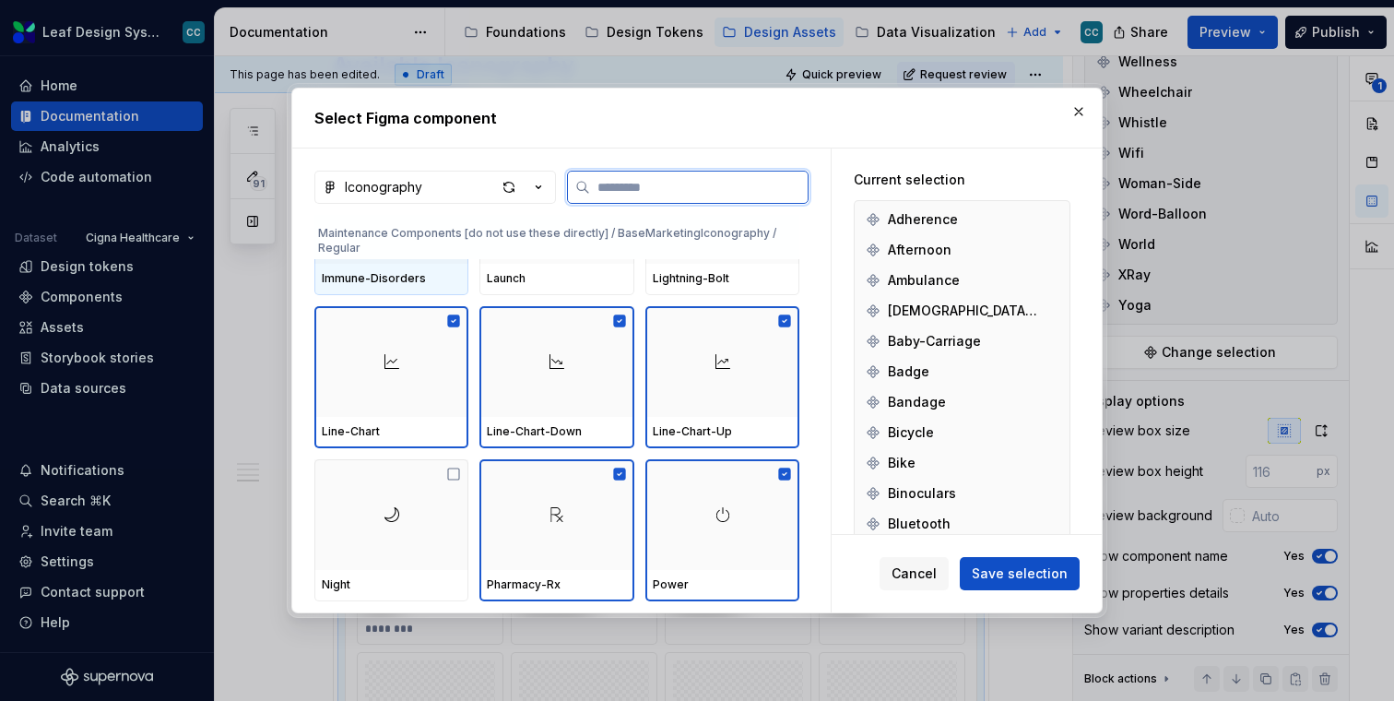
click at [399, 444] on div "Line-Chart" at bounding box center [391, 432] width 154 height 31
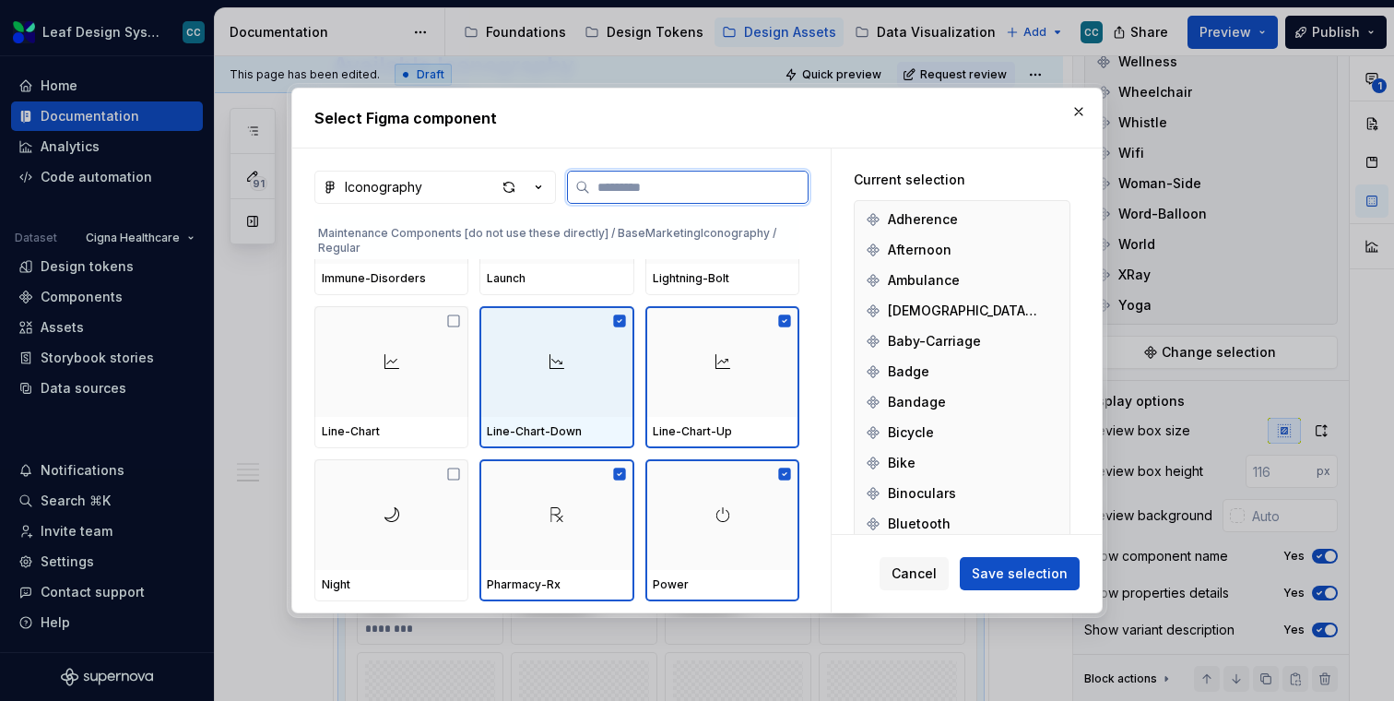
click at [527, 424] on div "Line-Chart-Down" at bounding box center [556, 431] width 139 height 15
click at [680, 419] on div "Line-Chart-Up" at bounding box center [722, 432] width 154 height 31
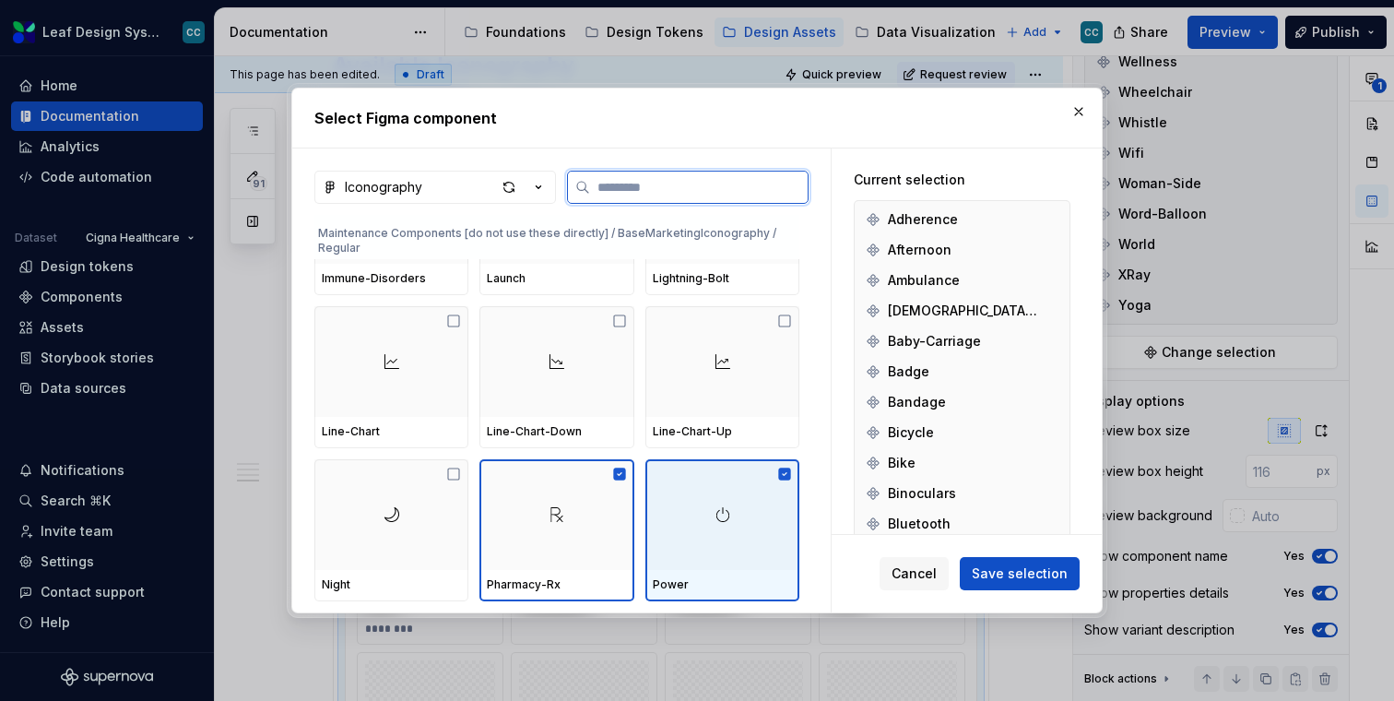
click at [683, 532] on div at bounding box center [722, 514] width 154 height 111
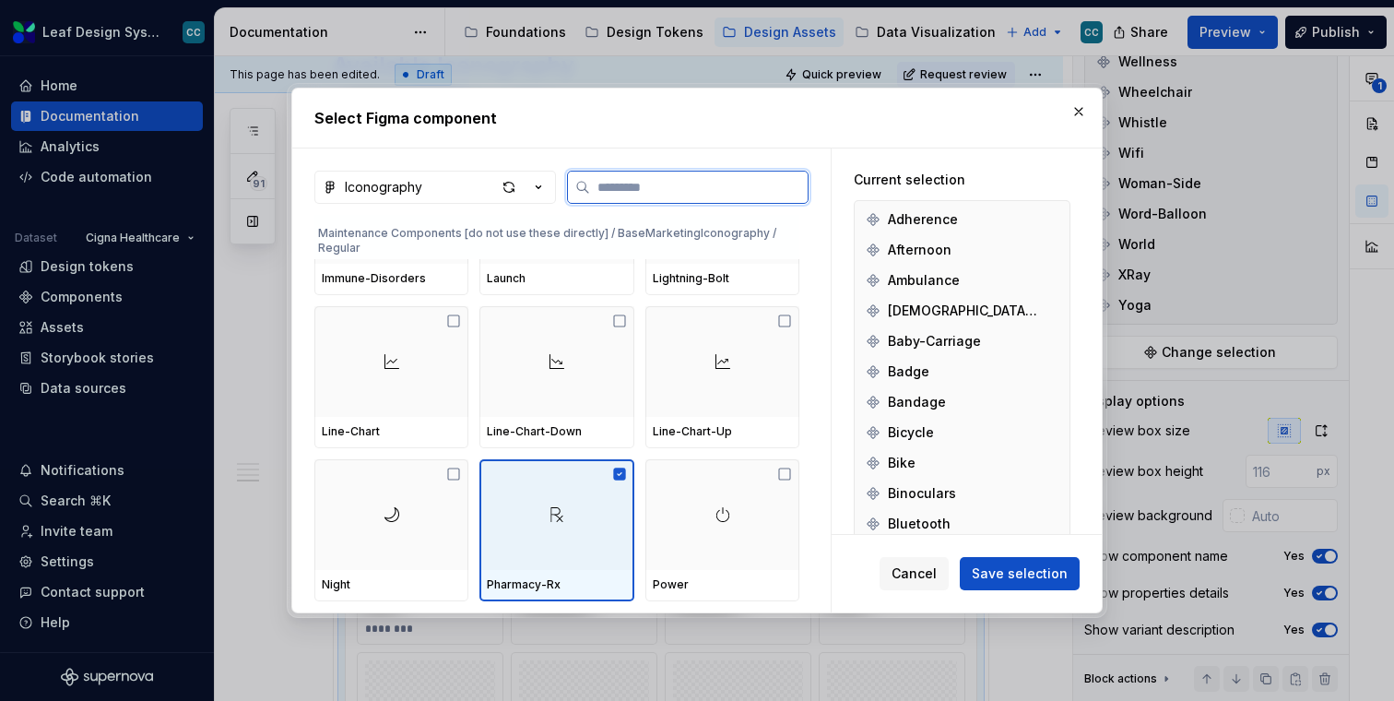
click at [567, 549] on div at bounding box center [556, 514] width 154 height 111
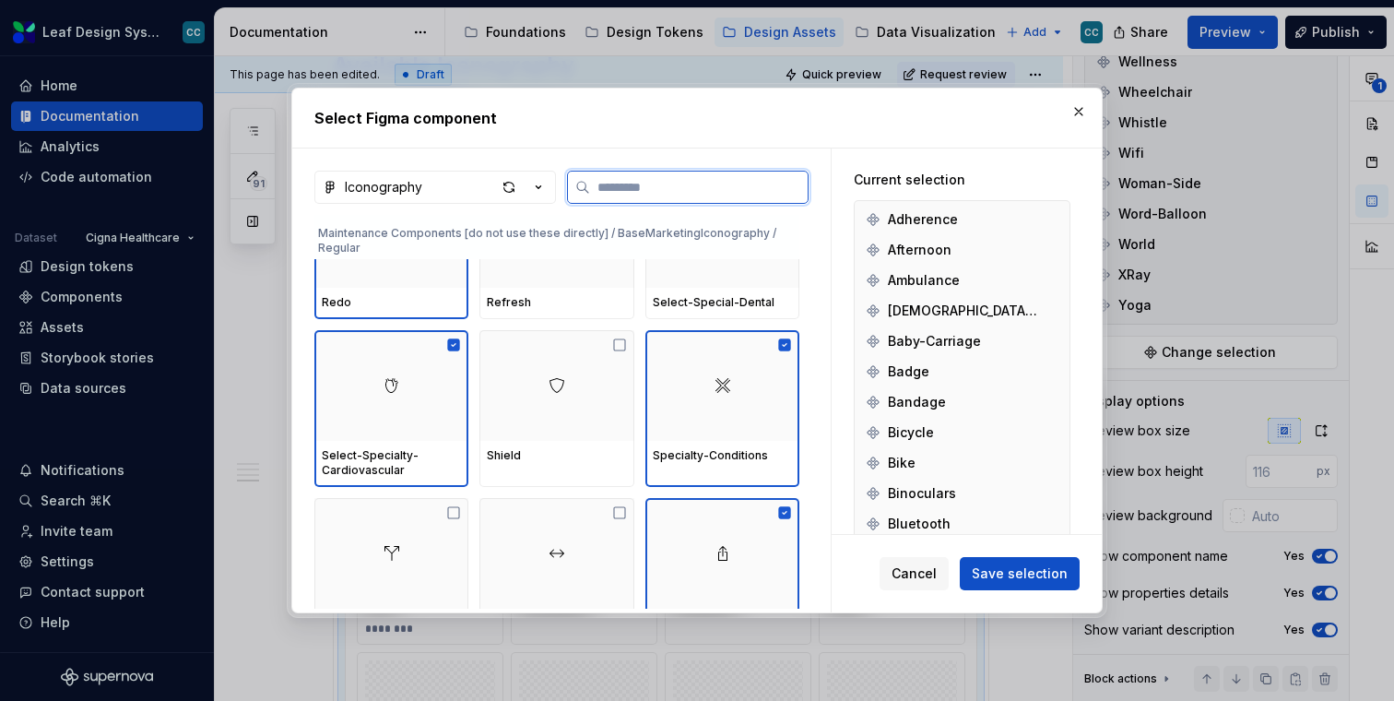
scroll to position [33614, 0]
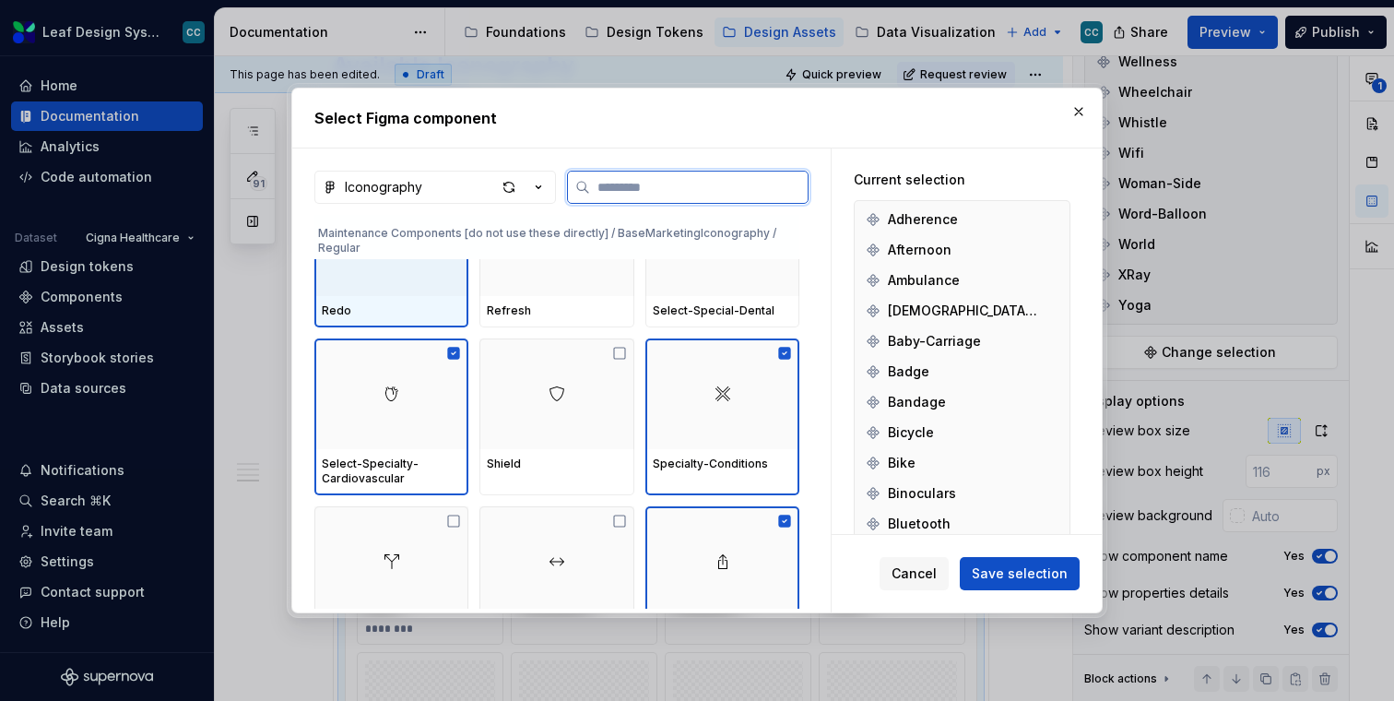
click at [395, 310] on div "Redo" at bounding box center [391, 311] width 154 height 31
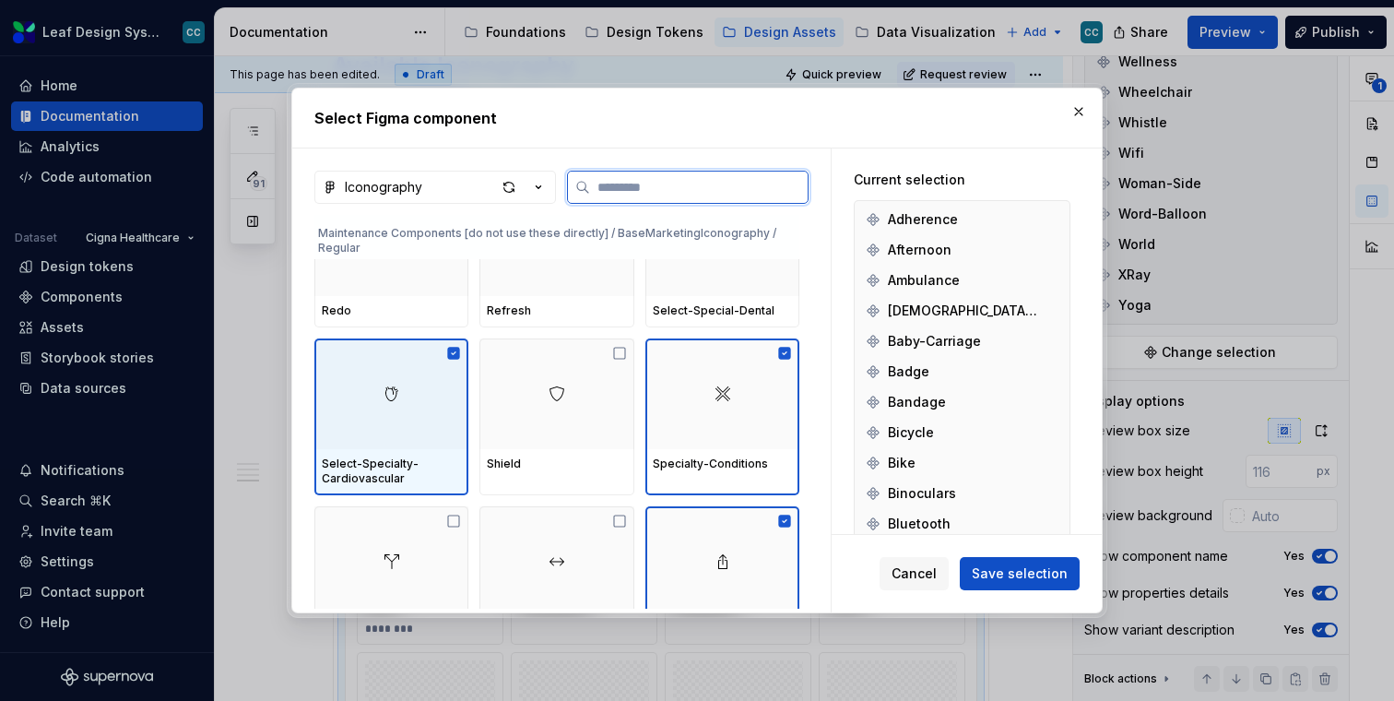
click at [386, 411] on div at bounding box center [391, 393] width 154 height 111
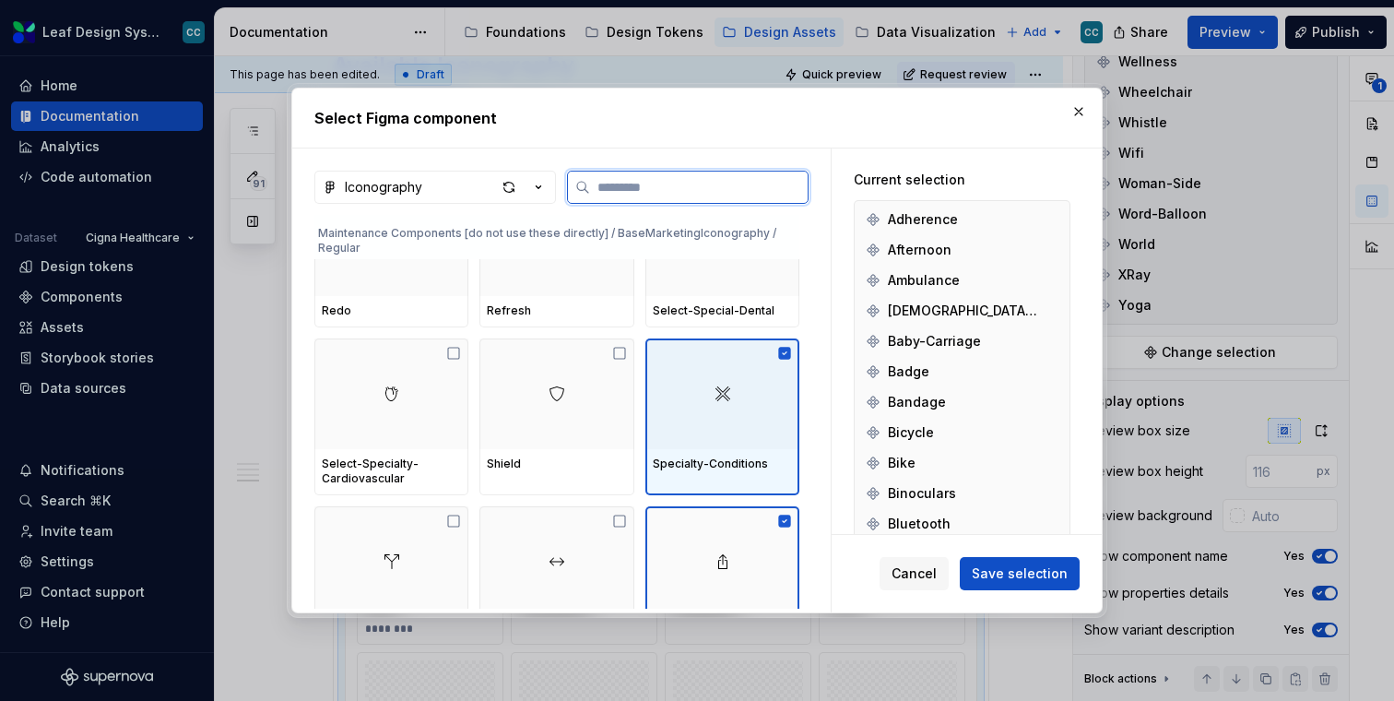
click at [704, 414] on div at bounding box center [722, 393] width 154 height 111
click at [706, 540] on div at bounding box center [722, 561] width 154 height 111
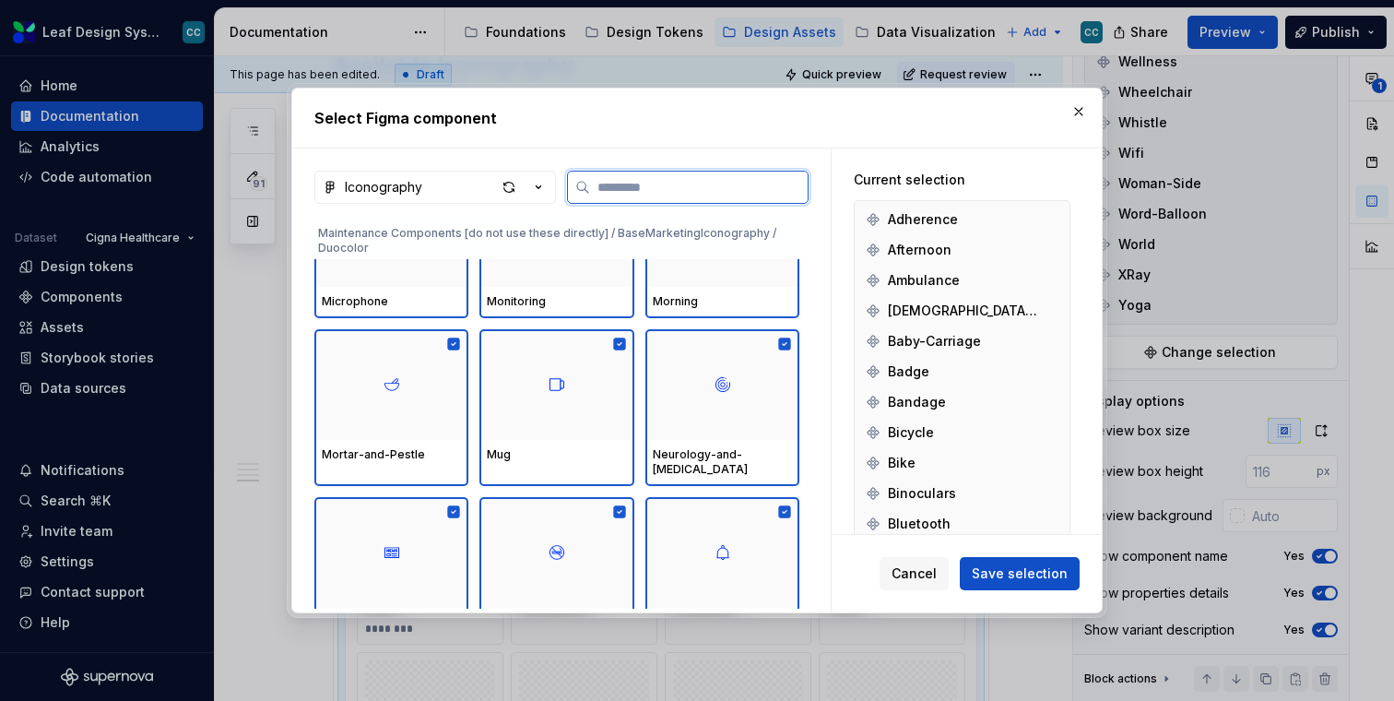
scroll to position [38660, 0]
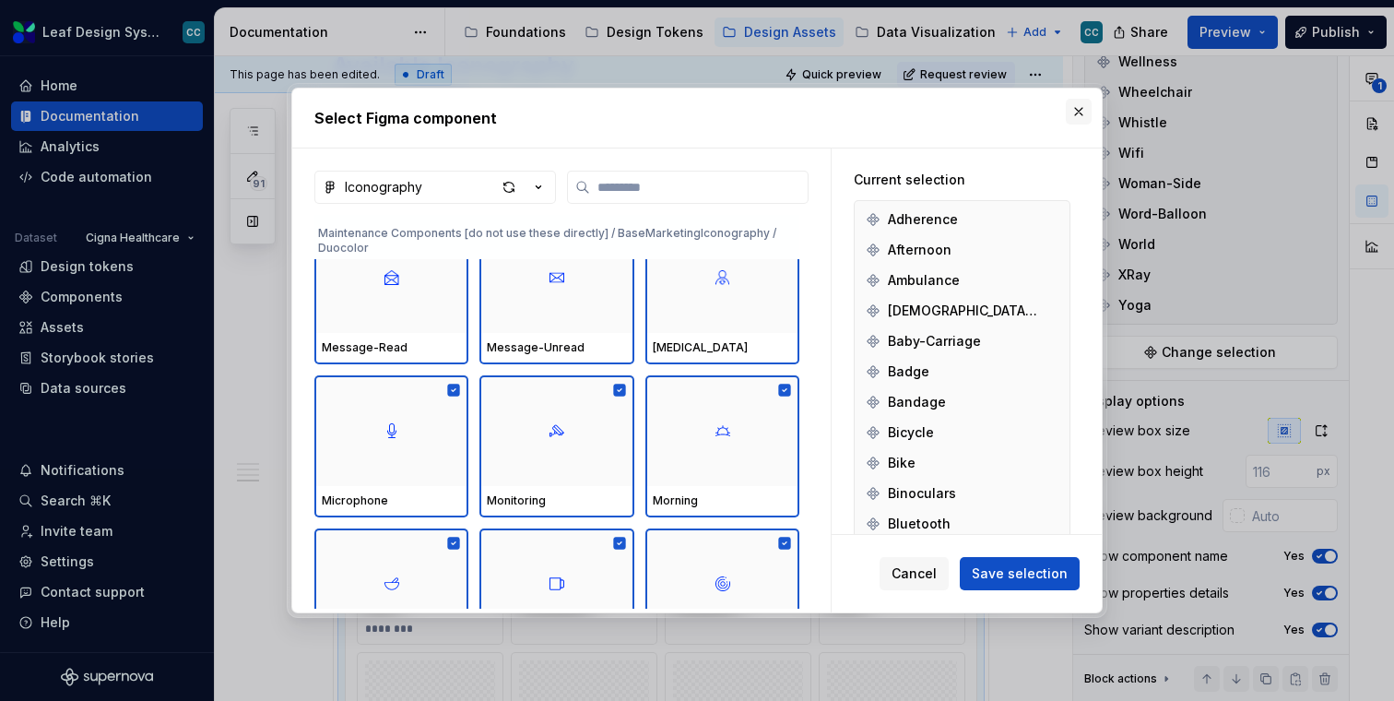
click at [1081, 104] on button "button" at bounding box center [1079, 112] width 26 height 26
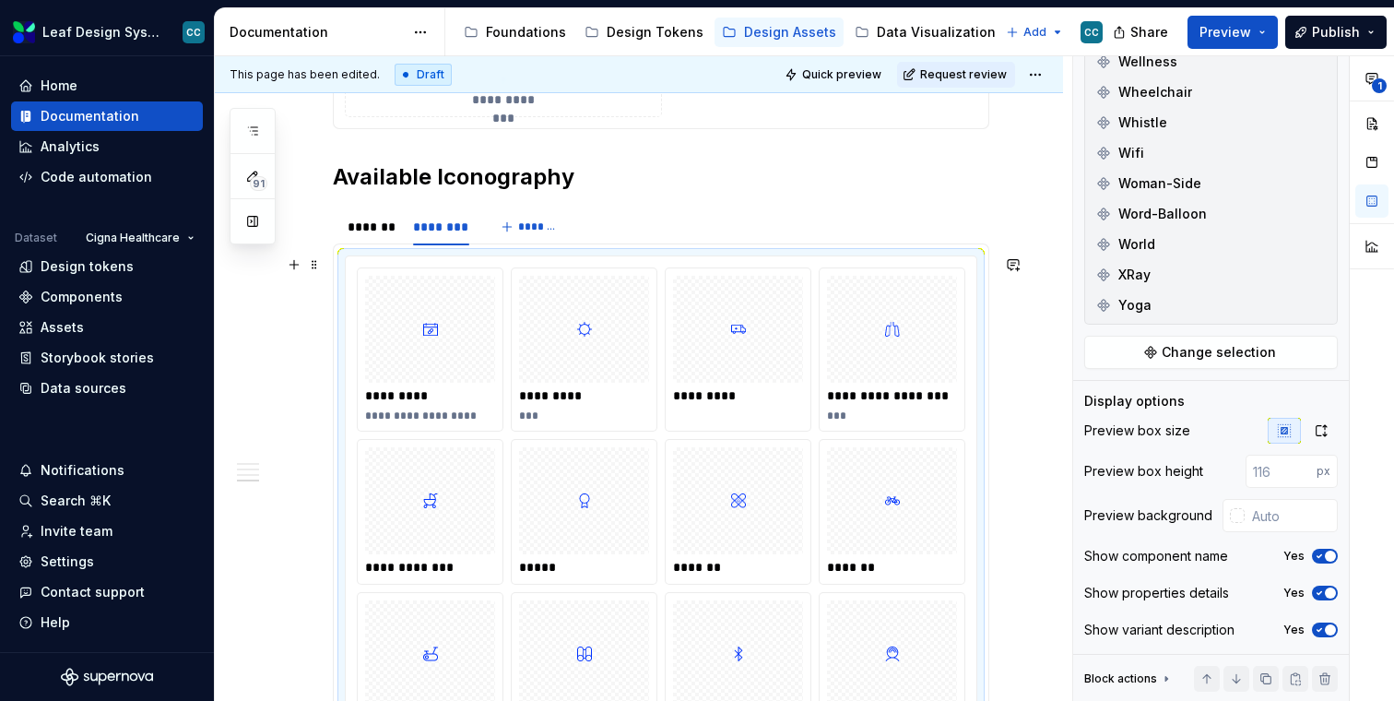
scroll to position [4019, 0]
click at [373, 222] on div "*******" at bounding box center [371, 227] width 47 height 18
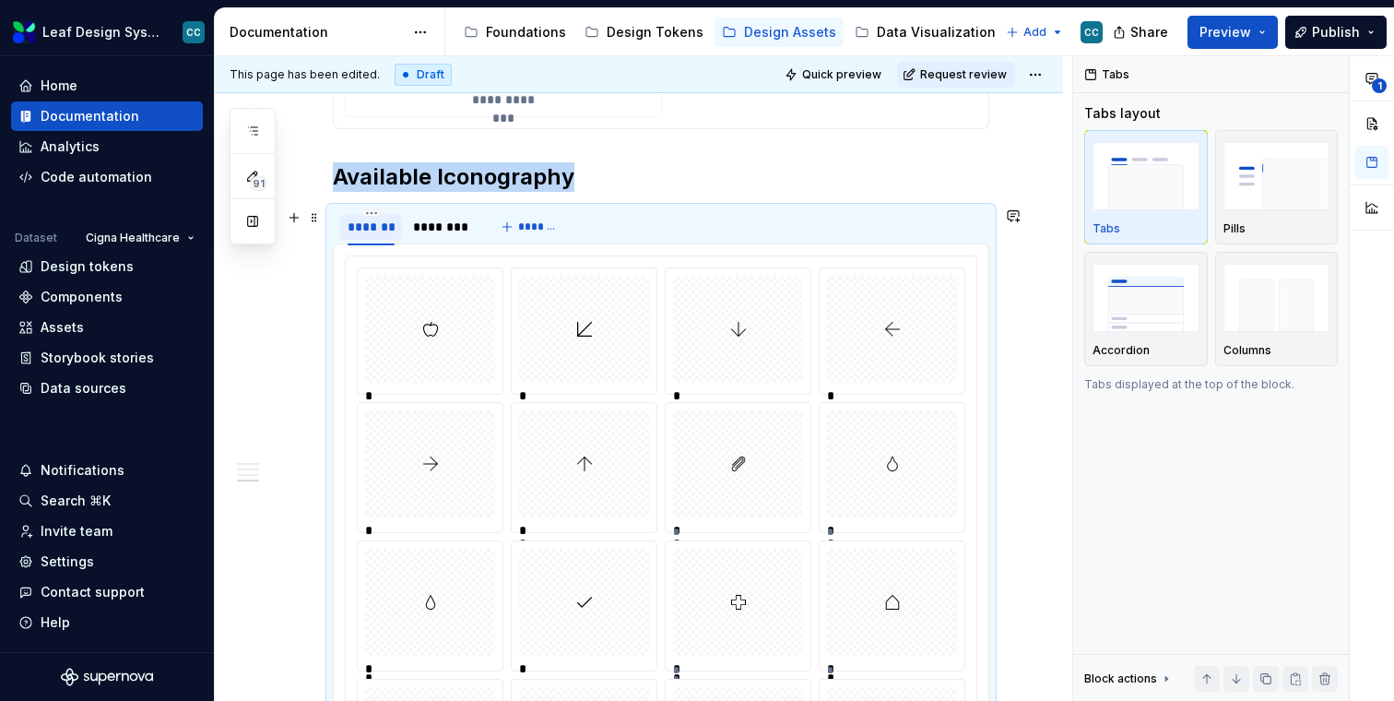
scroll to position [0, 0]
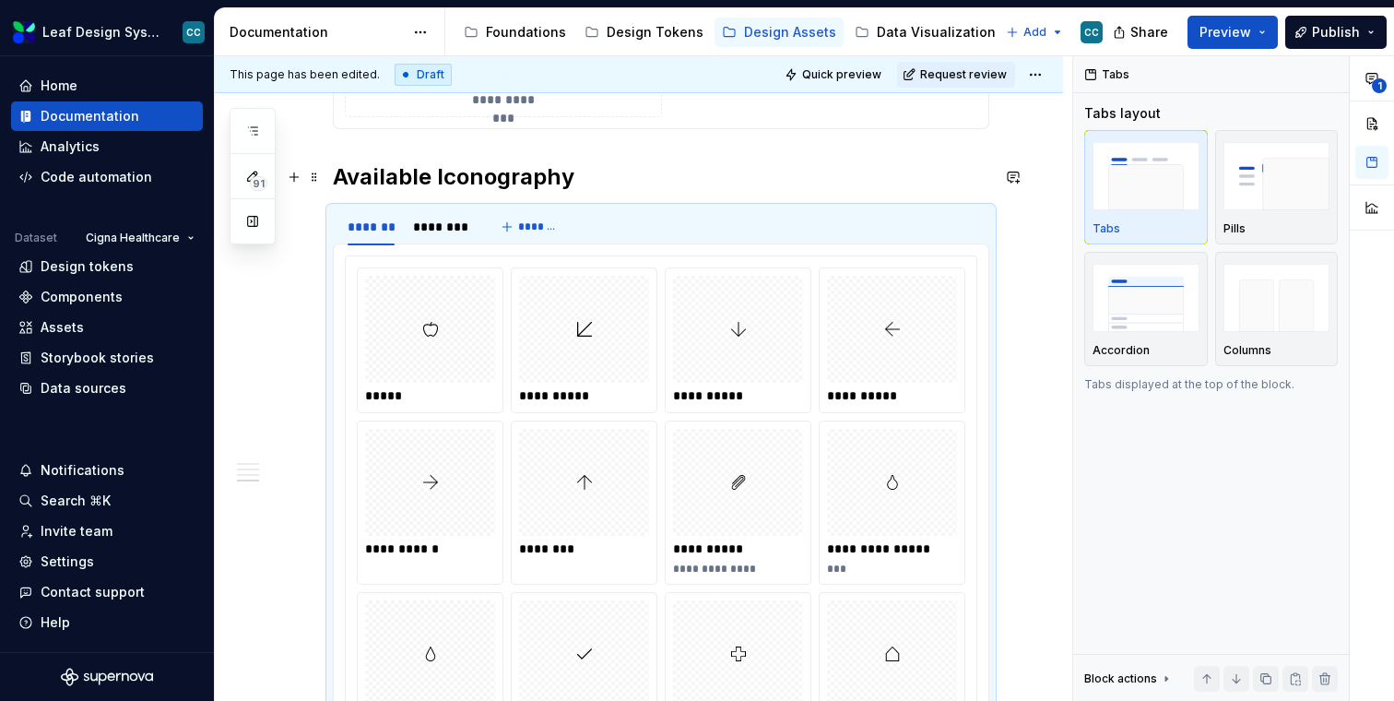
click at [453, 171] on h2 "Available Iconography" at bounding box center [661, 177] width 656 height 30
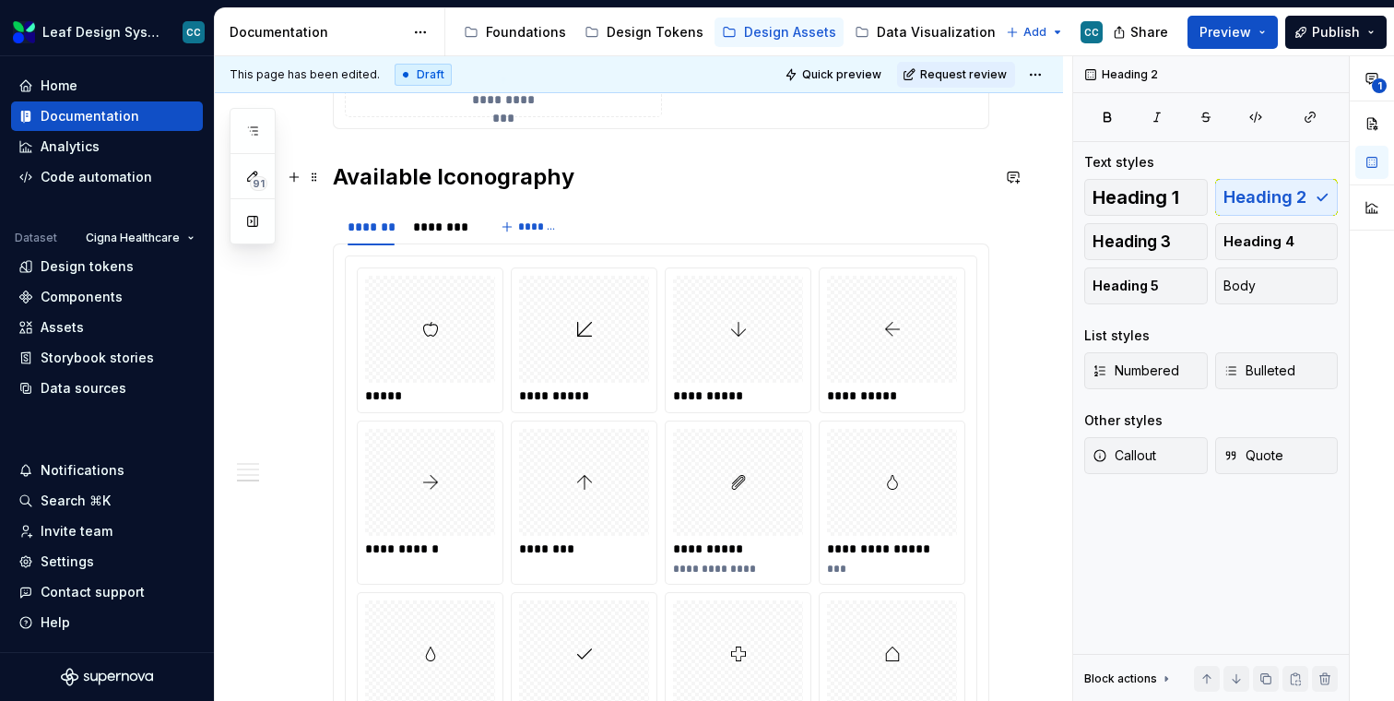
click at [339, 174] on h2 "Available Iconography" at bounding box center [661, 177] width 656 height 30
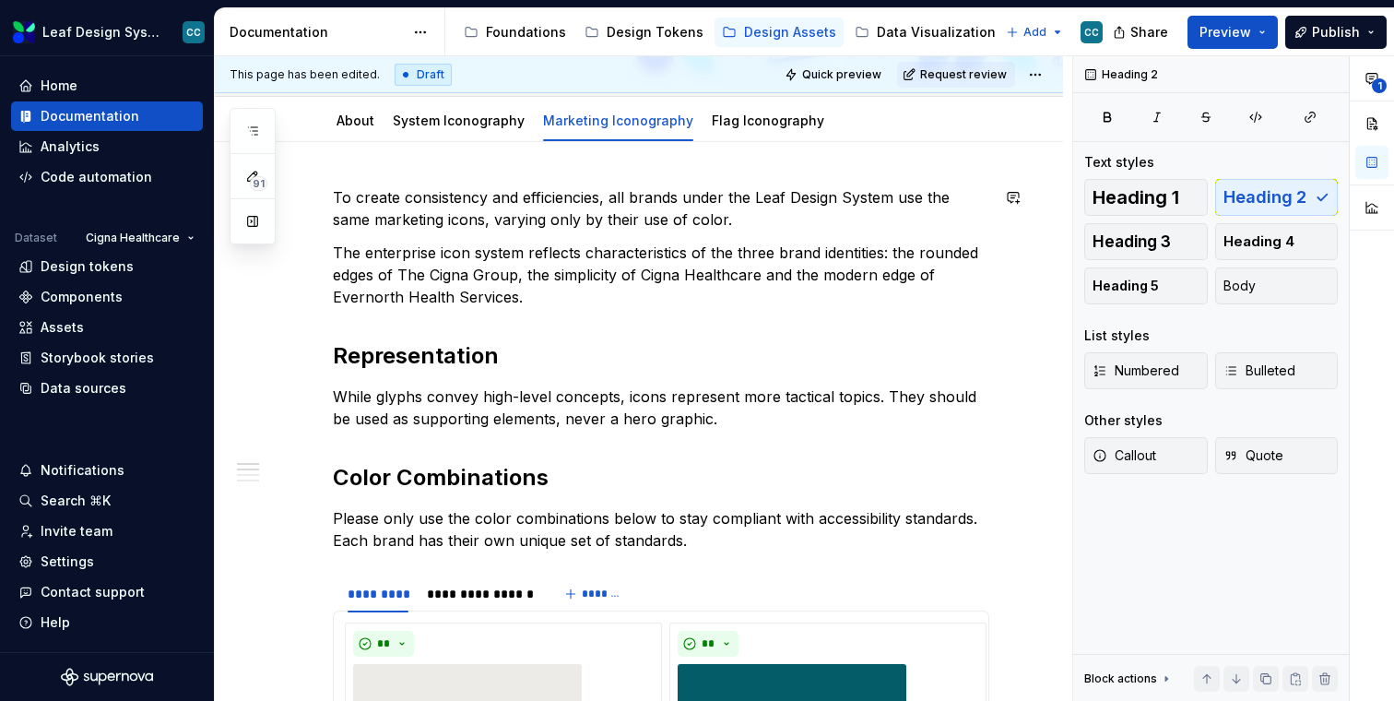
scroll to position [224, 0]
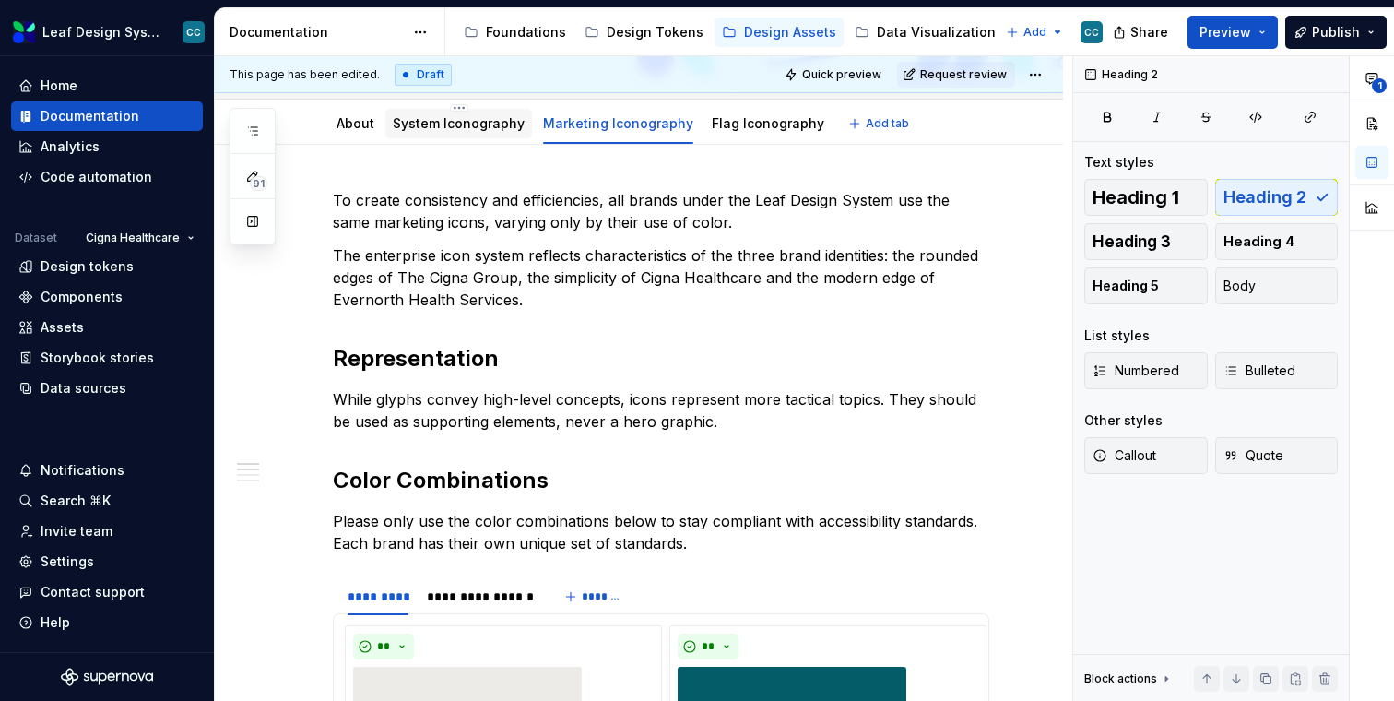
click at [465, 136] on div "System Iconography" at bounding box center [458, 124] width 147 height 30
click at [466, 131] on div "System Iconography" at bounding box center [459, 123] width 132 height 18
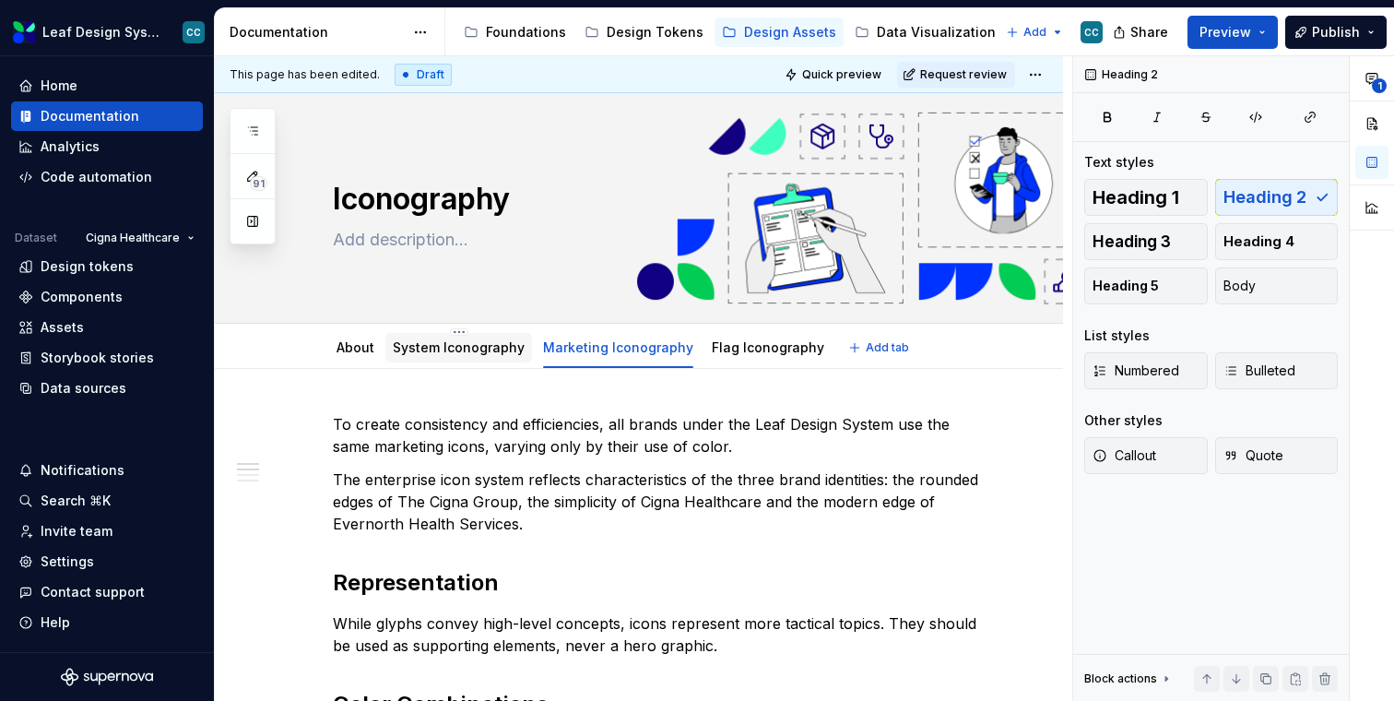
click at [479, 349] on link "System Iconography" at bounding box center [459, 347] width 132 height 16
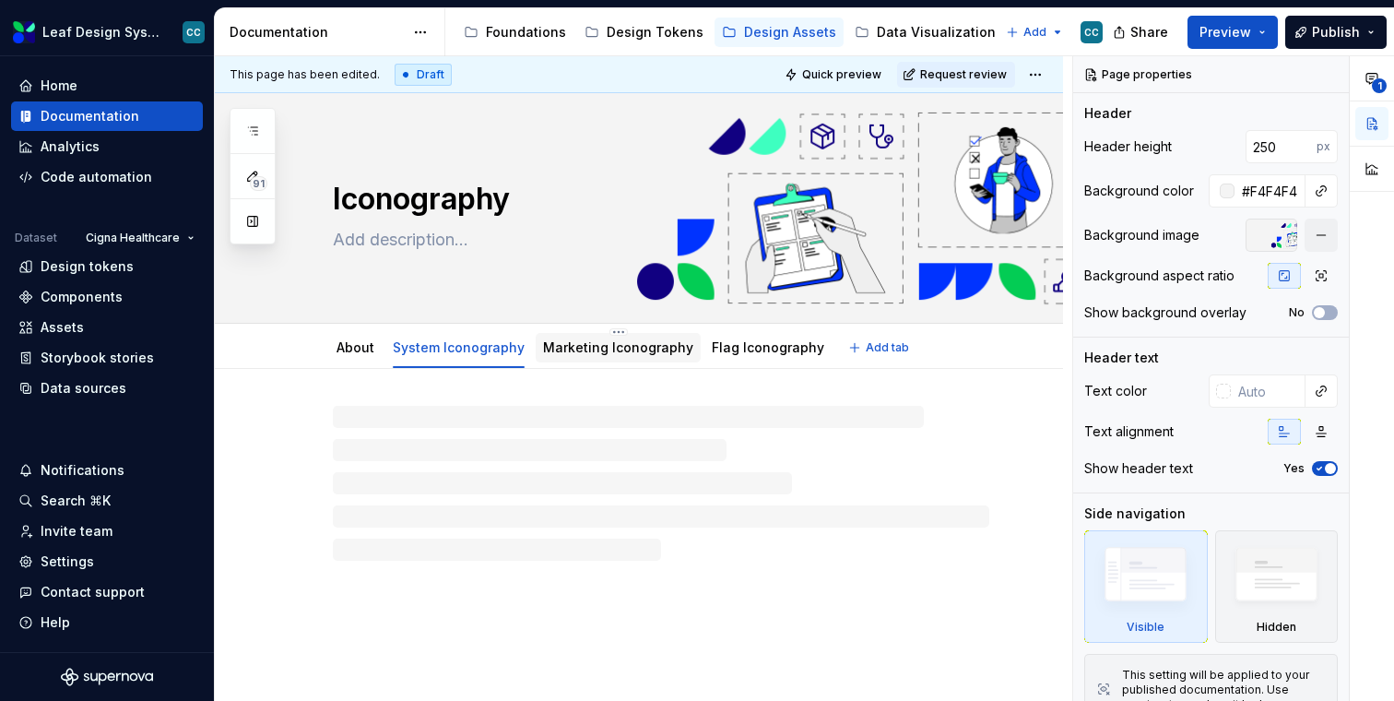
click at [619, 362] on div "Marketing Iconography" at bounding box center [618, 347] width 165 height 33
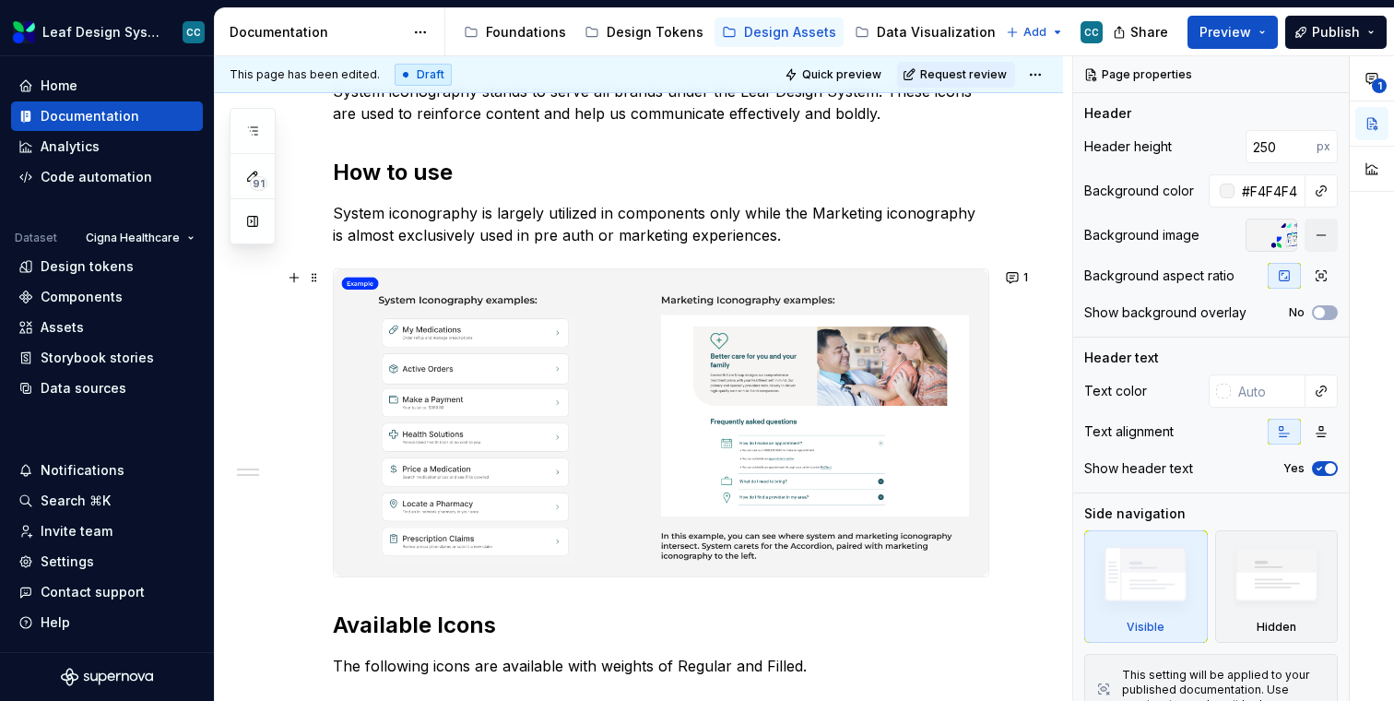
scroll to position [73, 0]
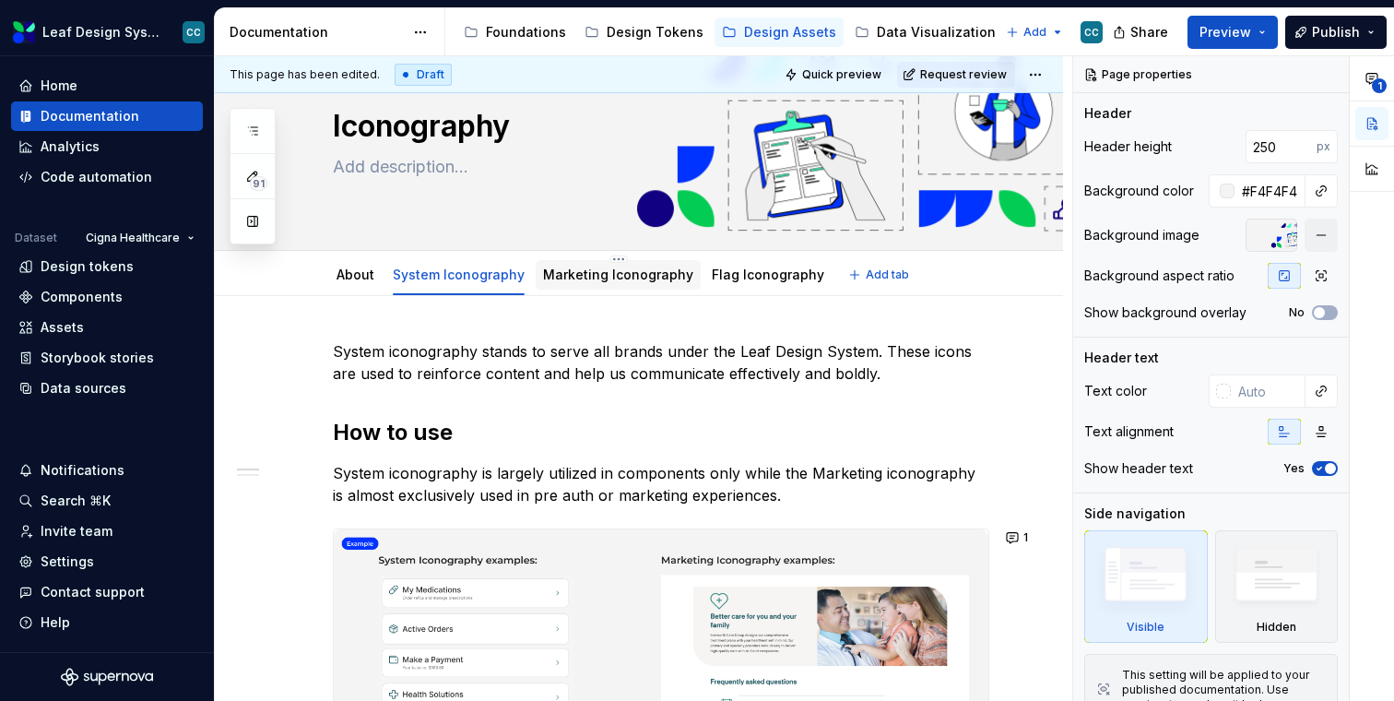
click at [572, 281] on link "Marketing Iconography" at bounding box center [618, 274] width 150 height 16
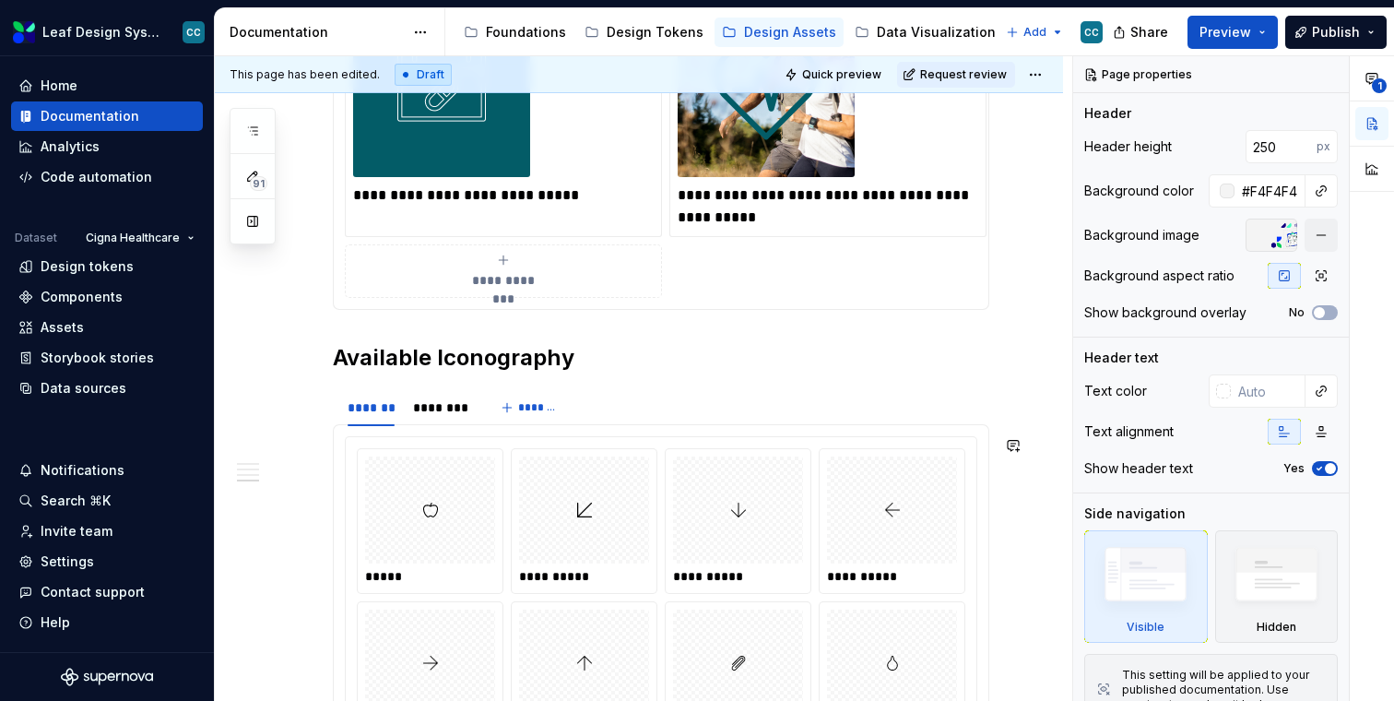
scroll to position [3644, 0]
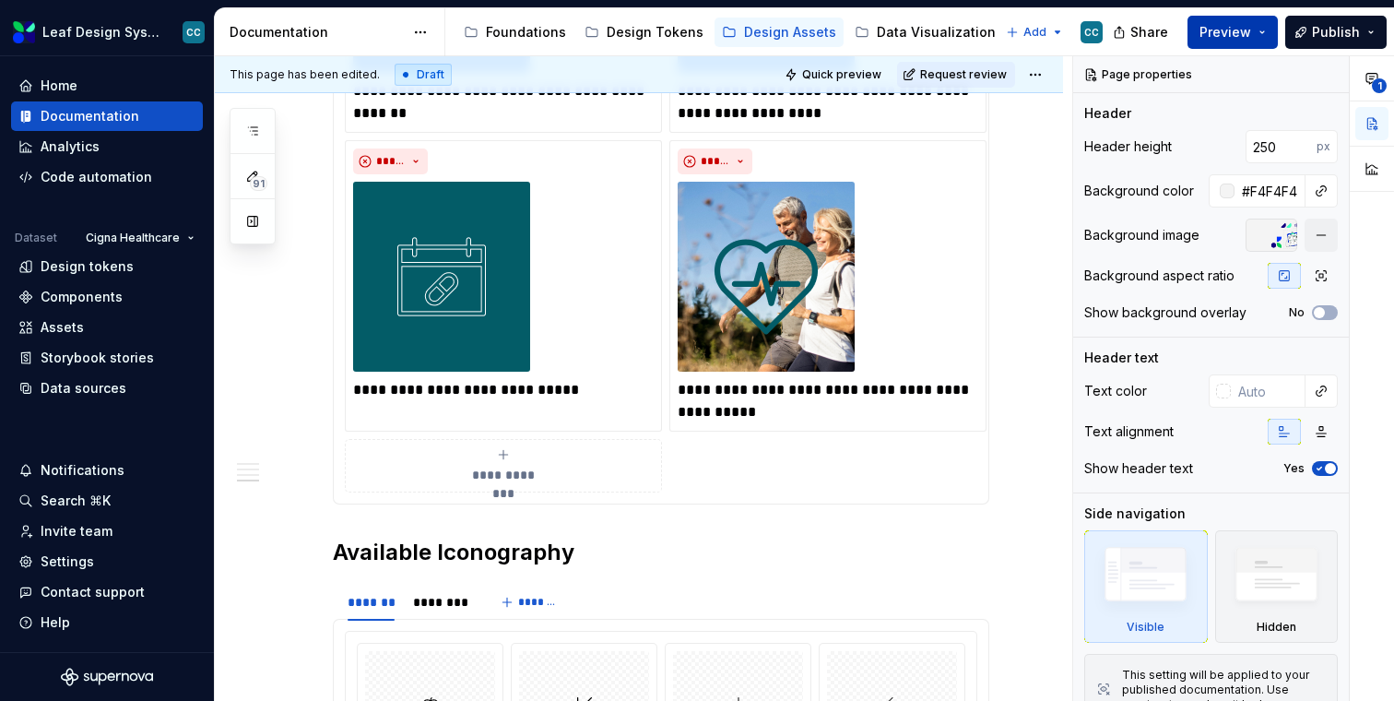
click at [1255, 29] on button "Preview" at bounding box center [1232, 32] width 90 height 33
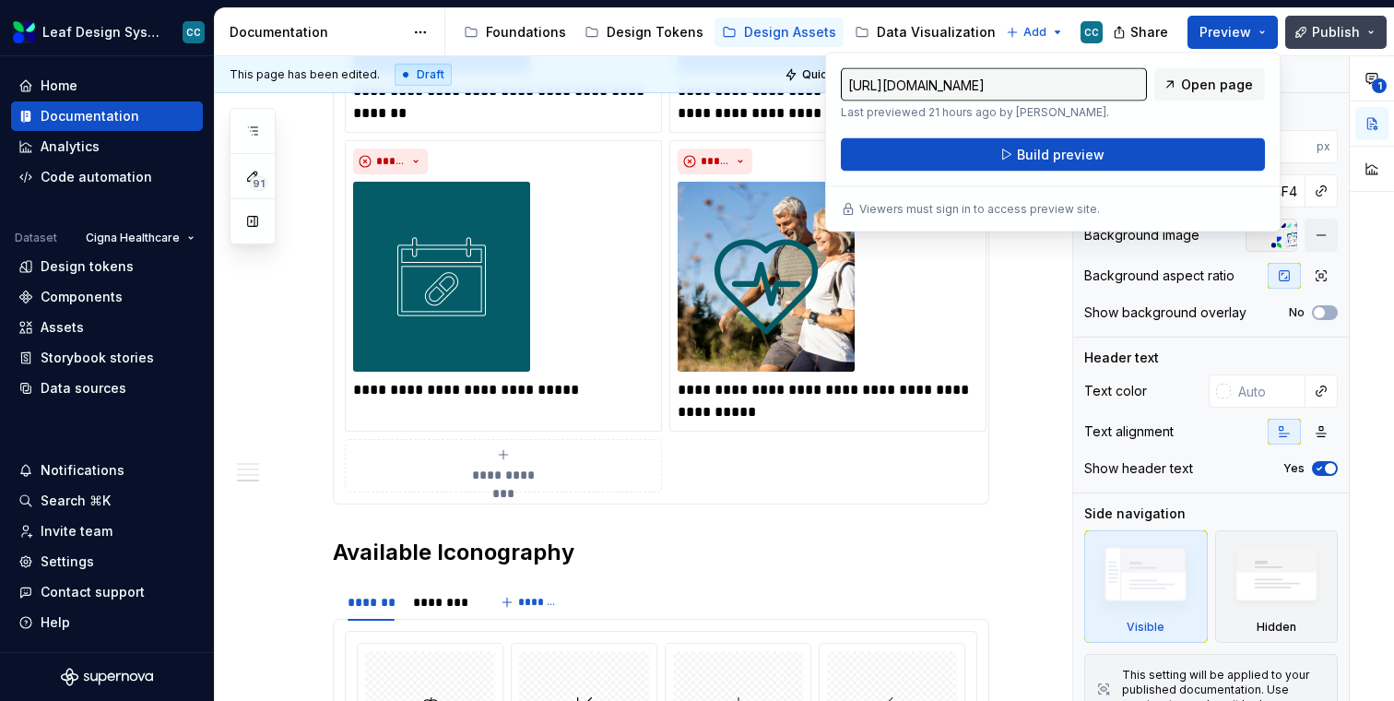
click at [1331, 38] on span "Publish" at bounding box center [1336, 32] width 48 height 18
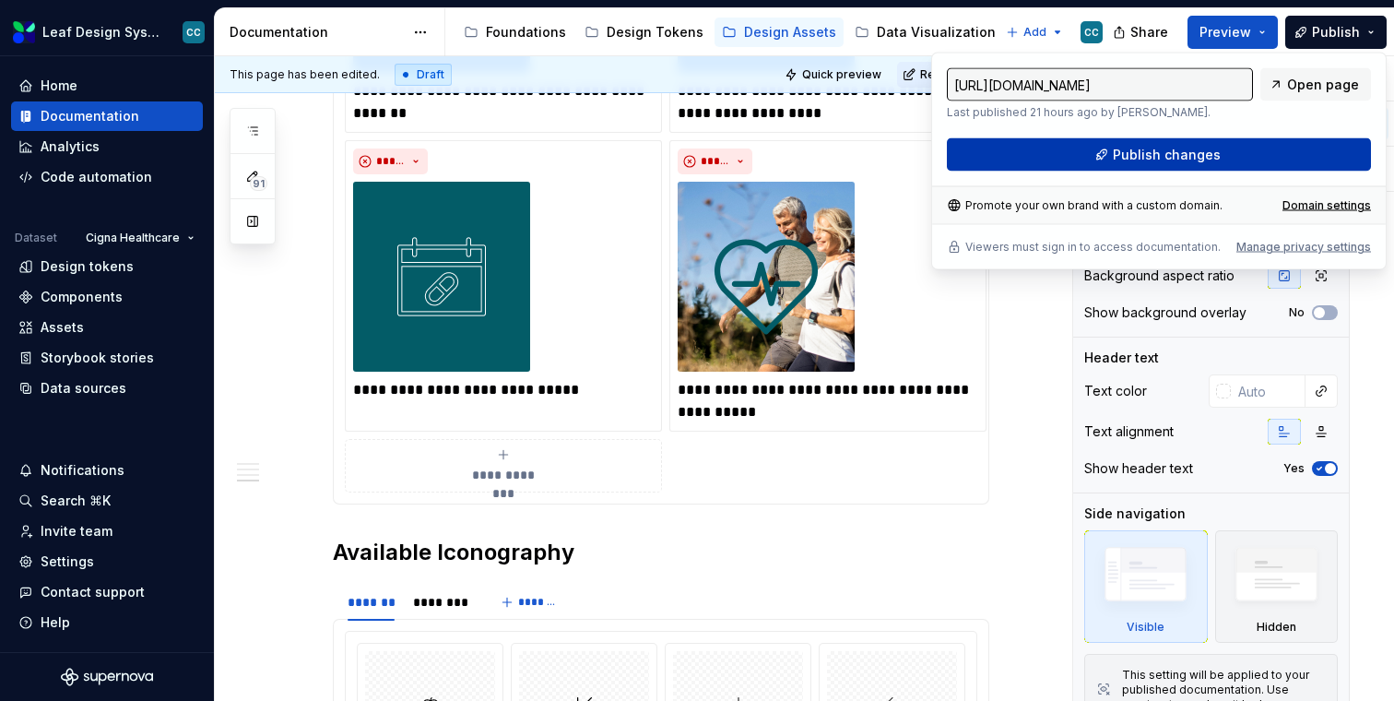
click at [1234, 155] on button "Publish changes" at bounding box center [1159, 154] width 424 height 33
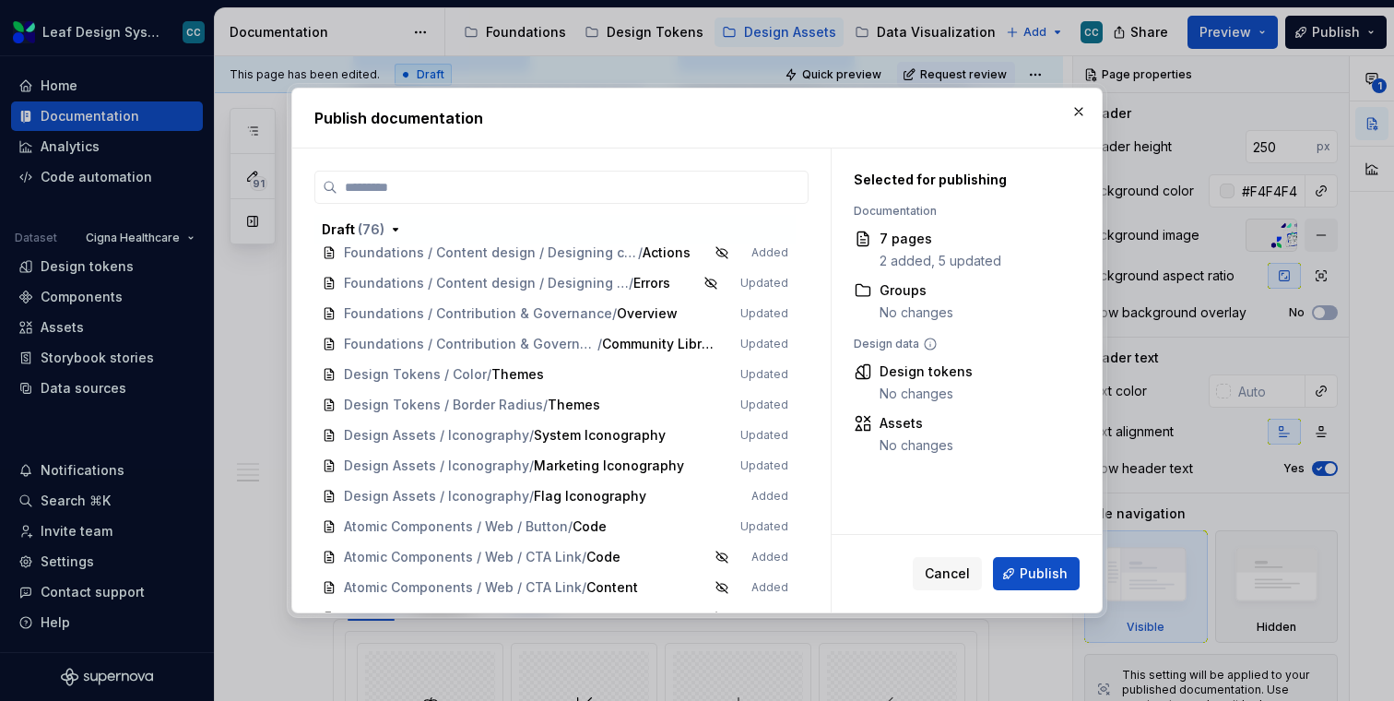
scroll to position [996, 0]
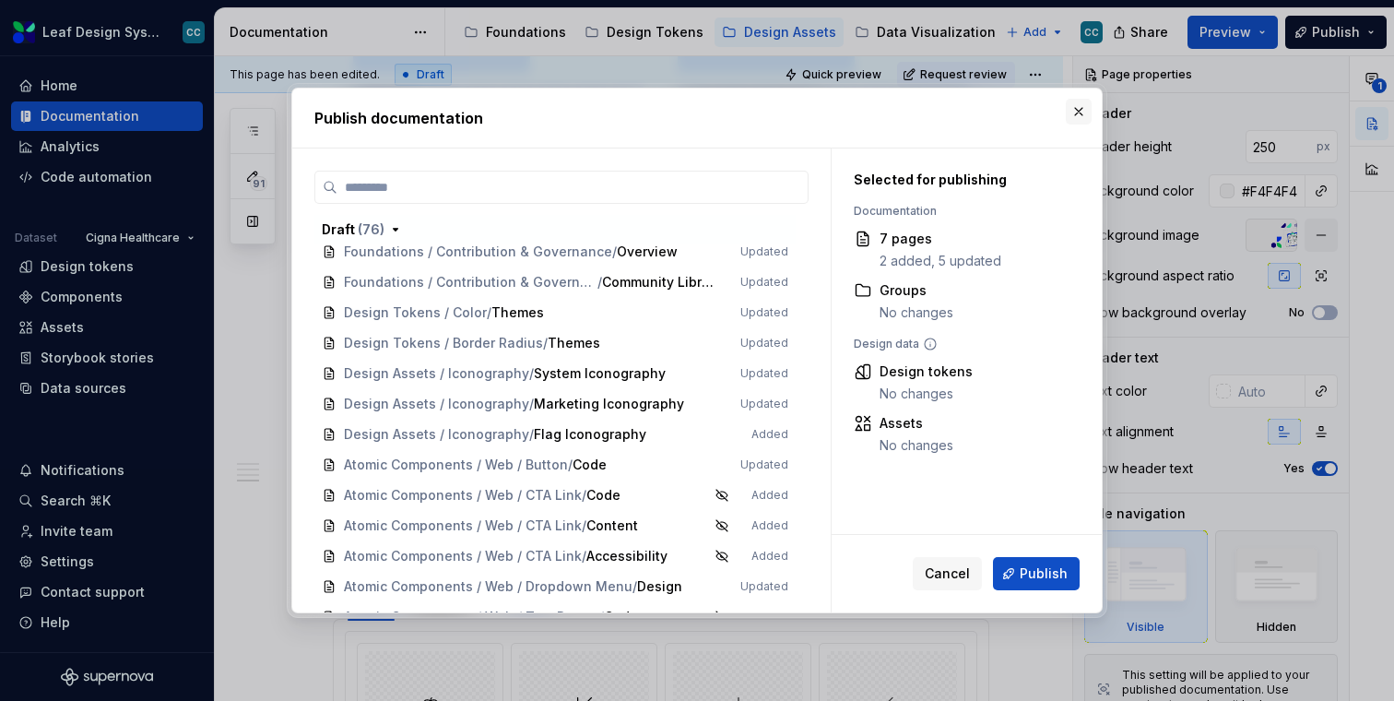
click at [1083, 115] on button "button" at bounding box center [1079, 112] width 26 height 26
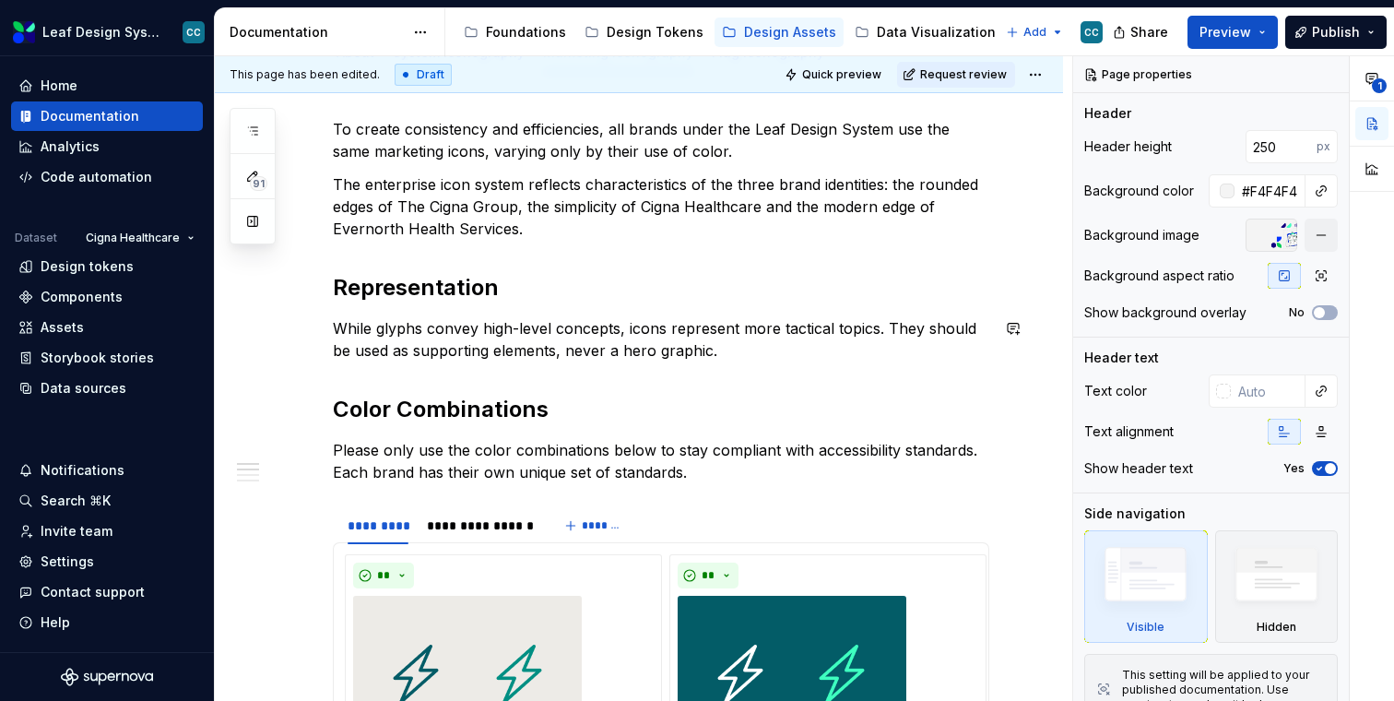
scroll to position [0, 0]
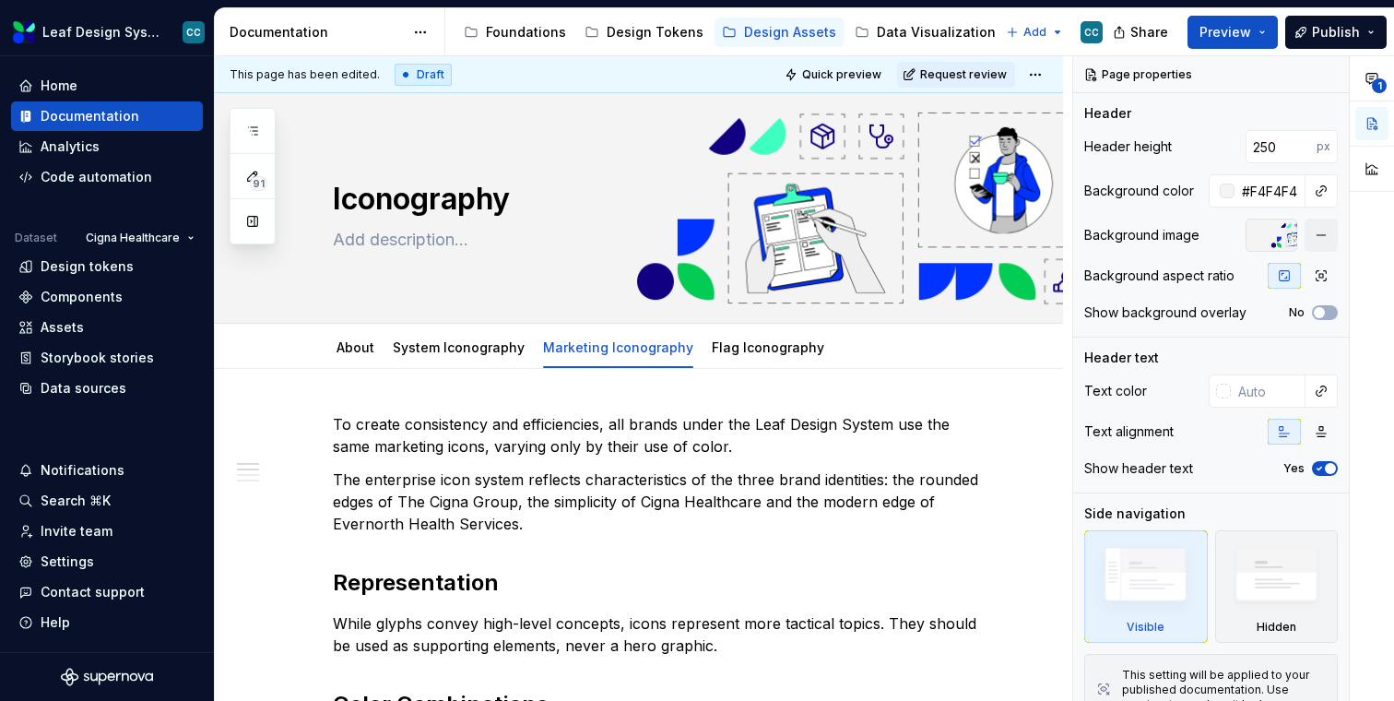
type textarea "*"
